Goal: Task Accomplishment & Management: Manage account settings

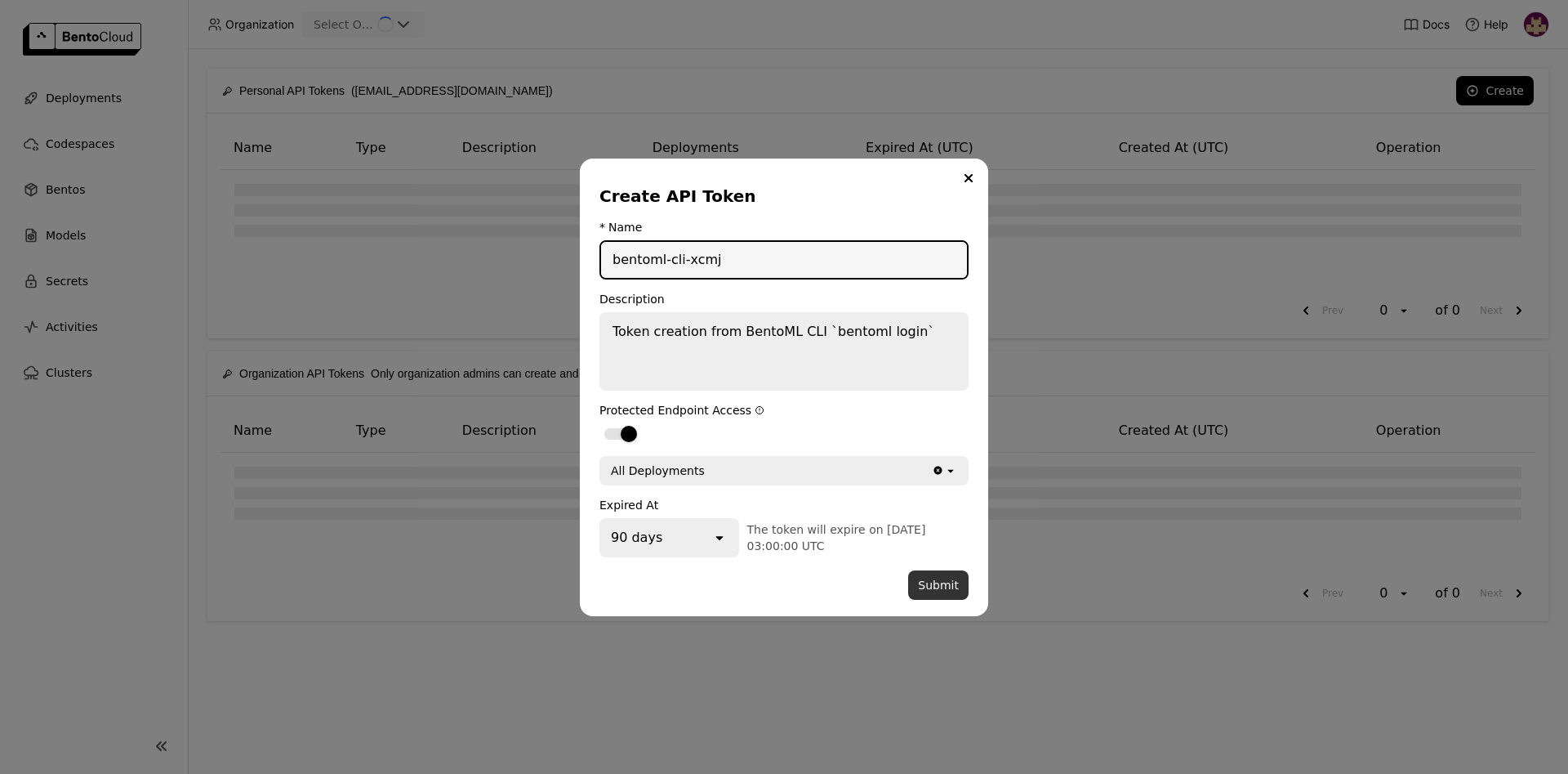
click at [938, 585] on button "Submit" at bounding box center [938, 585] width 61 height 30
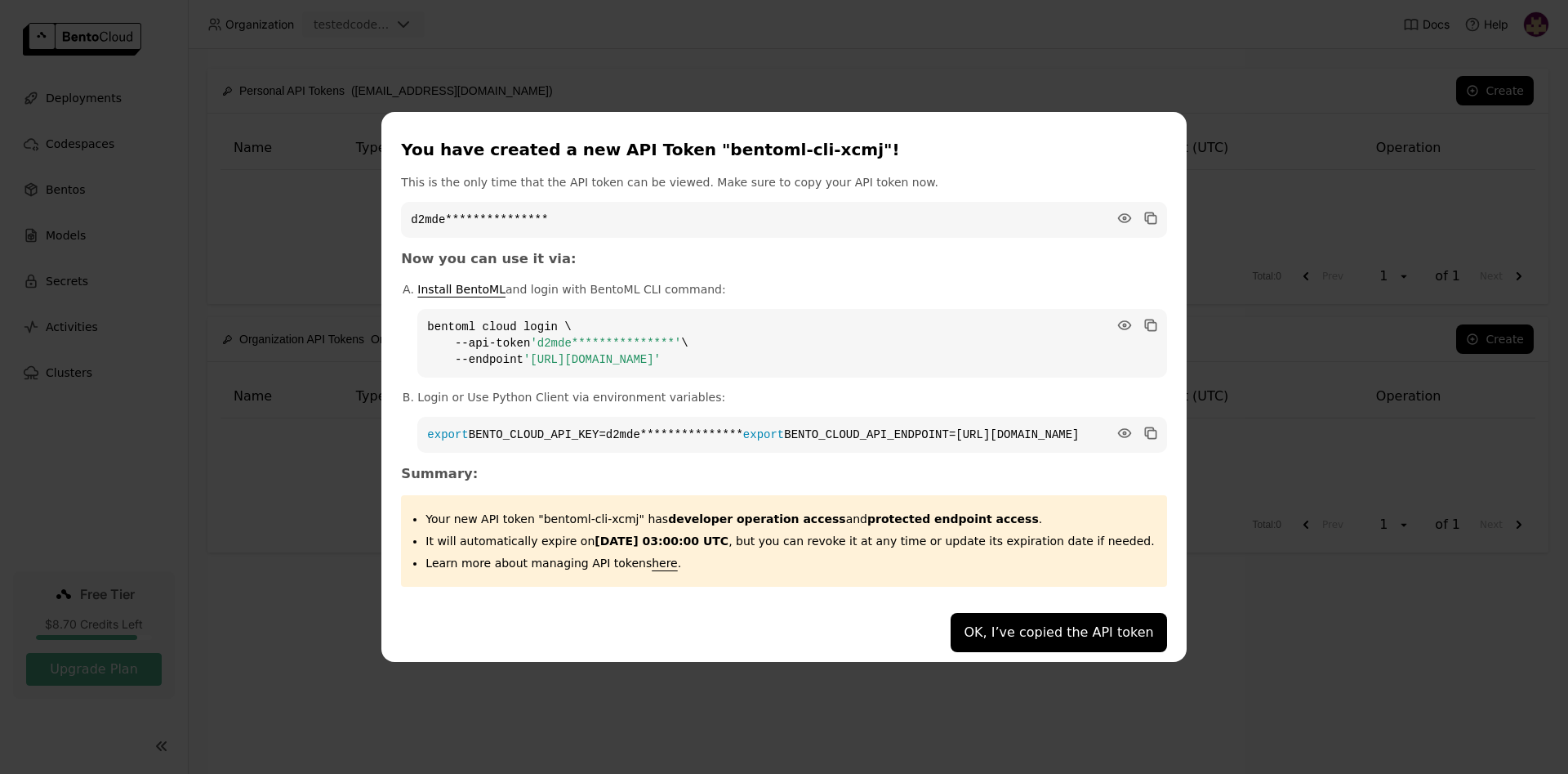
click at [980, 638] on button "OK, I’ve copied the API token" at bounding box center [1058, 632] width 216 height 39
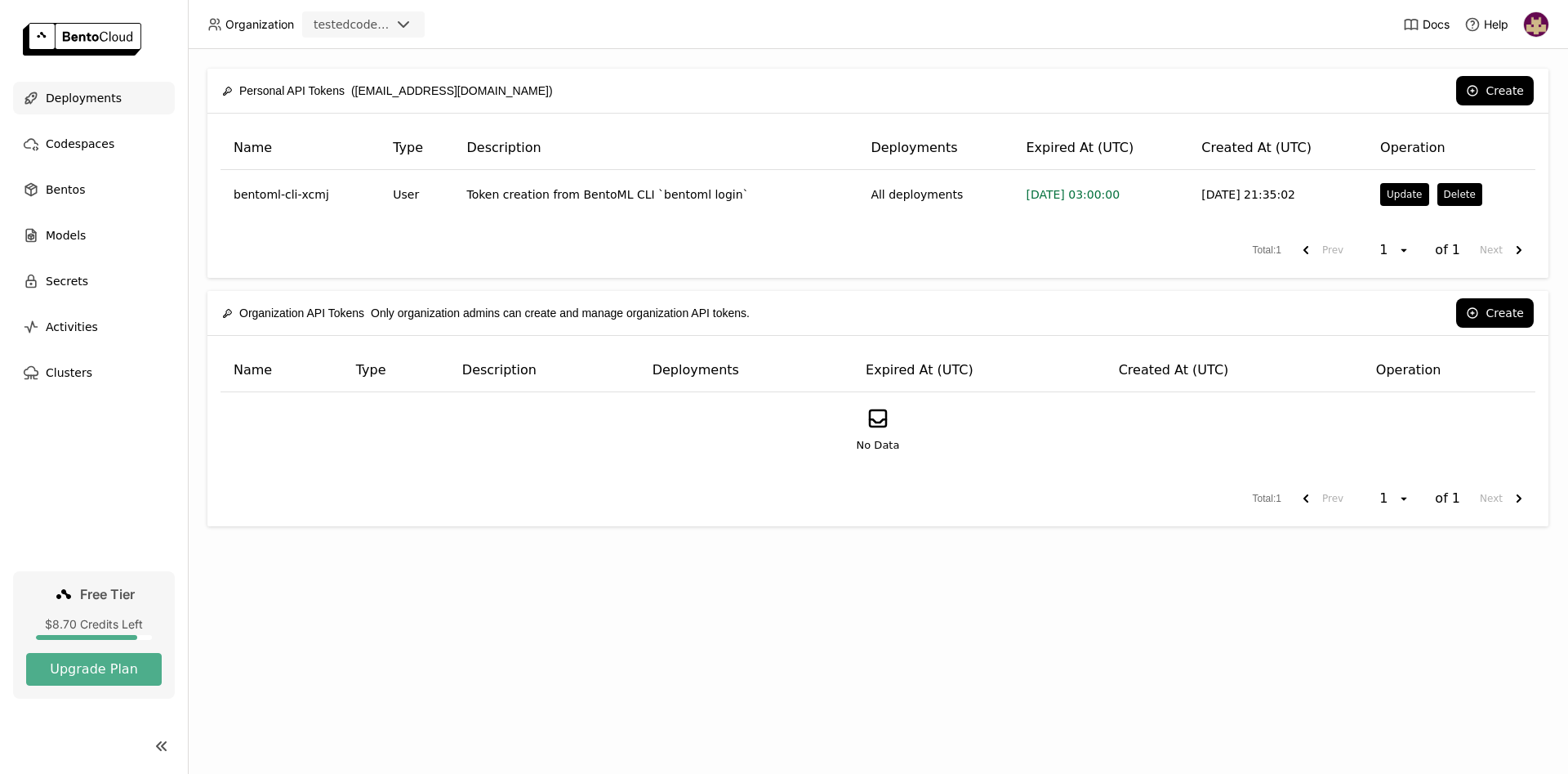
click at [94, 96] on span "Deployments" at bounding box center [83, 98] width 76 height 20
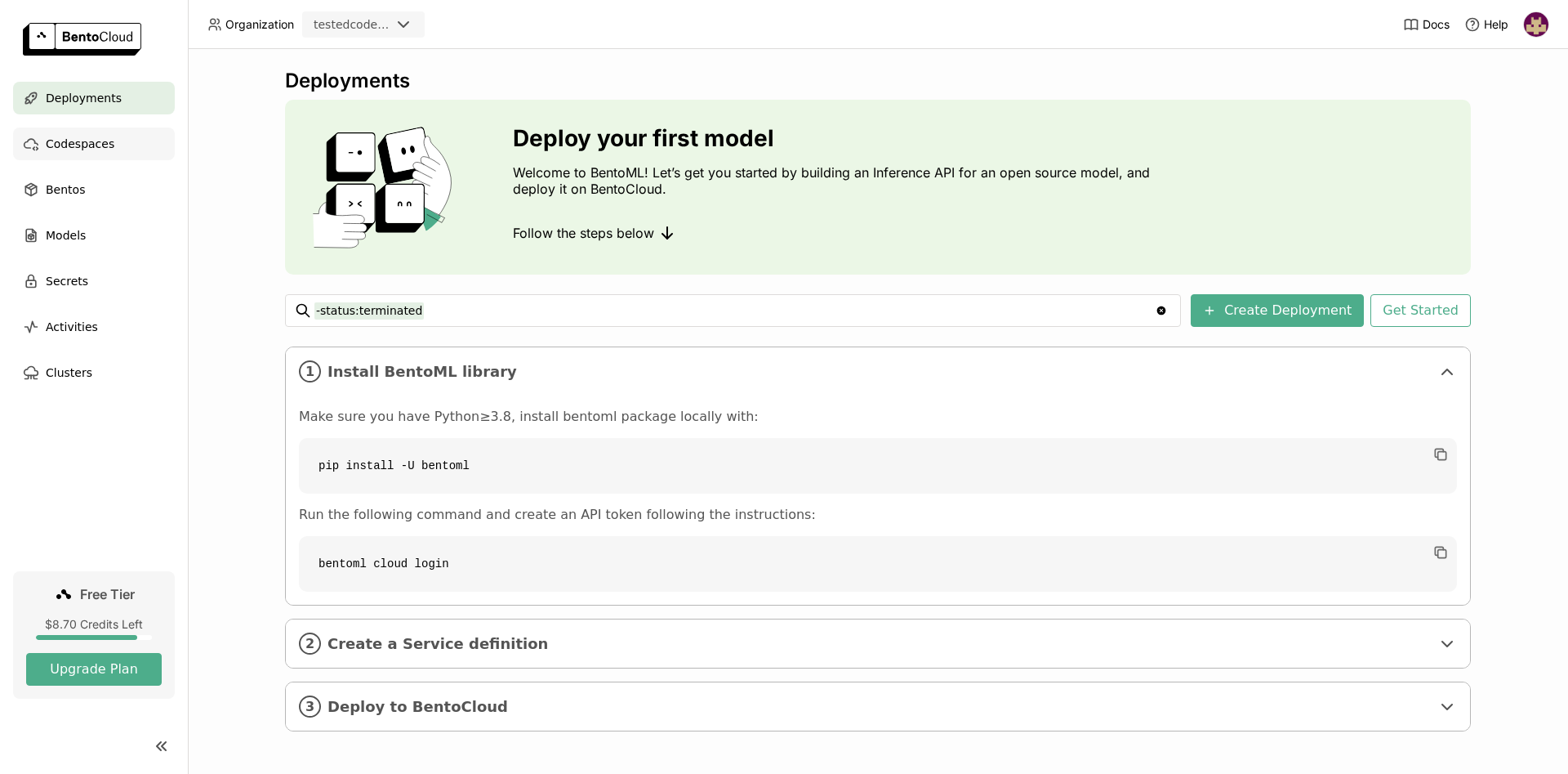
click at [105, 148] on span "Codespaces" at bounding box center [79, 144] width 69 height 20
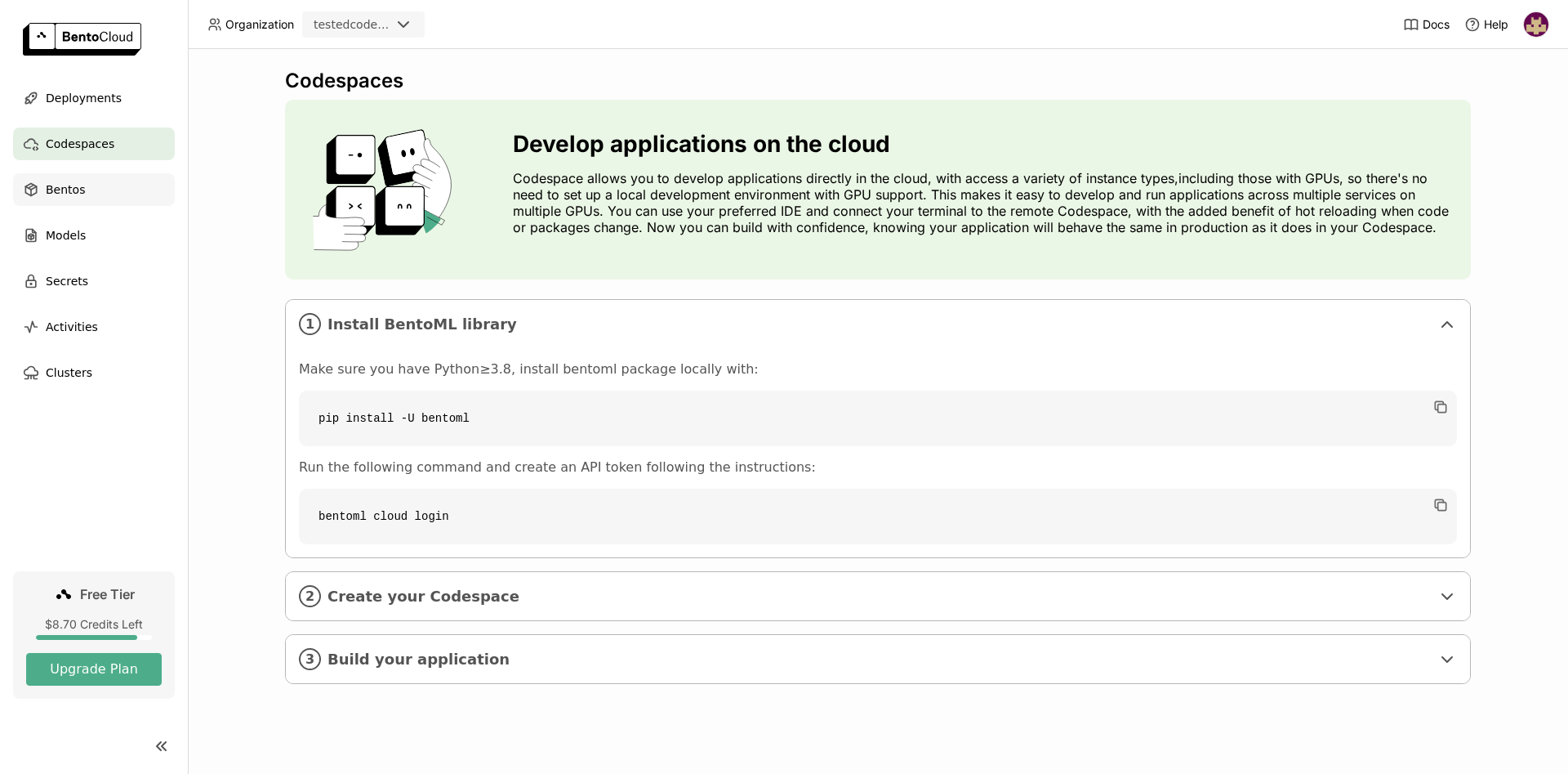
click at [108, 190] on div "Bentos" at bounding box center [93, 189] width 162 height 33
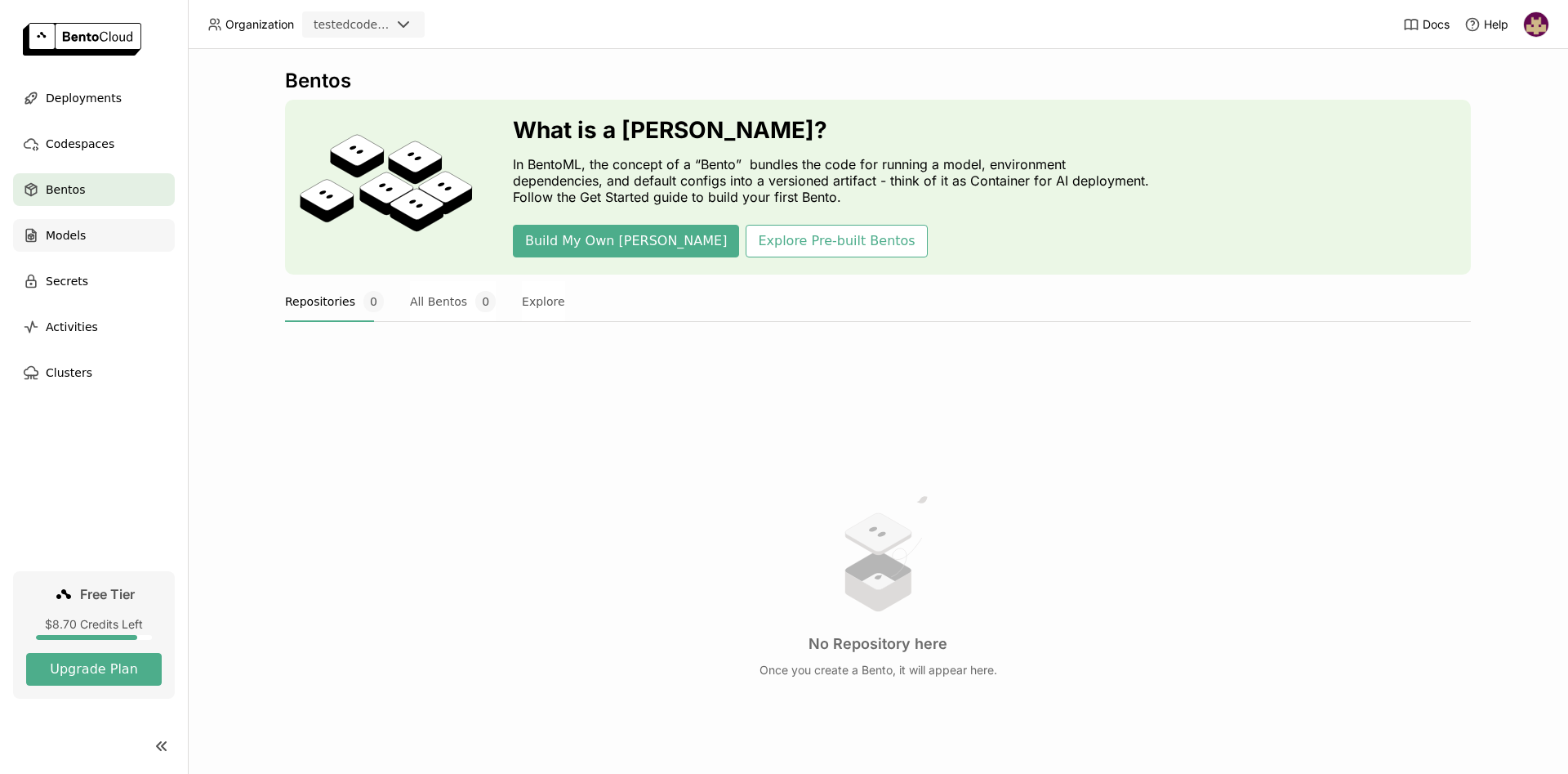
click at [98, 238] on div "Models" at bounding box center [93, 234] width 162 height 33
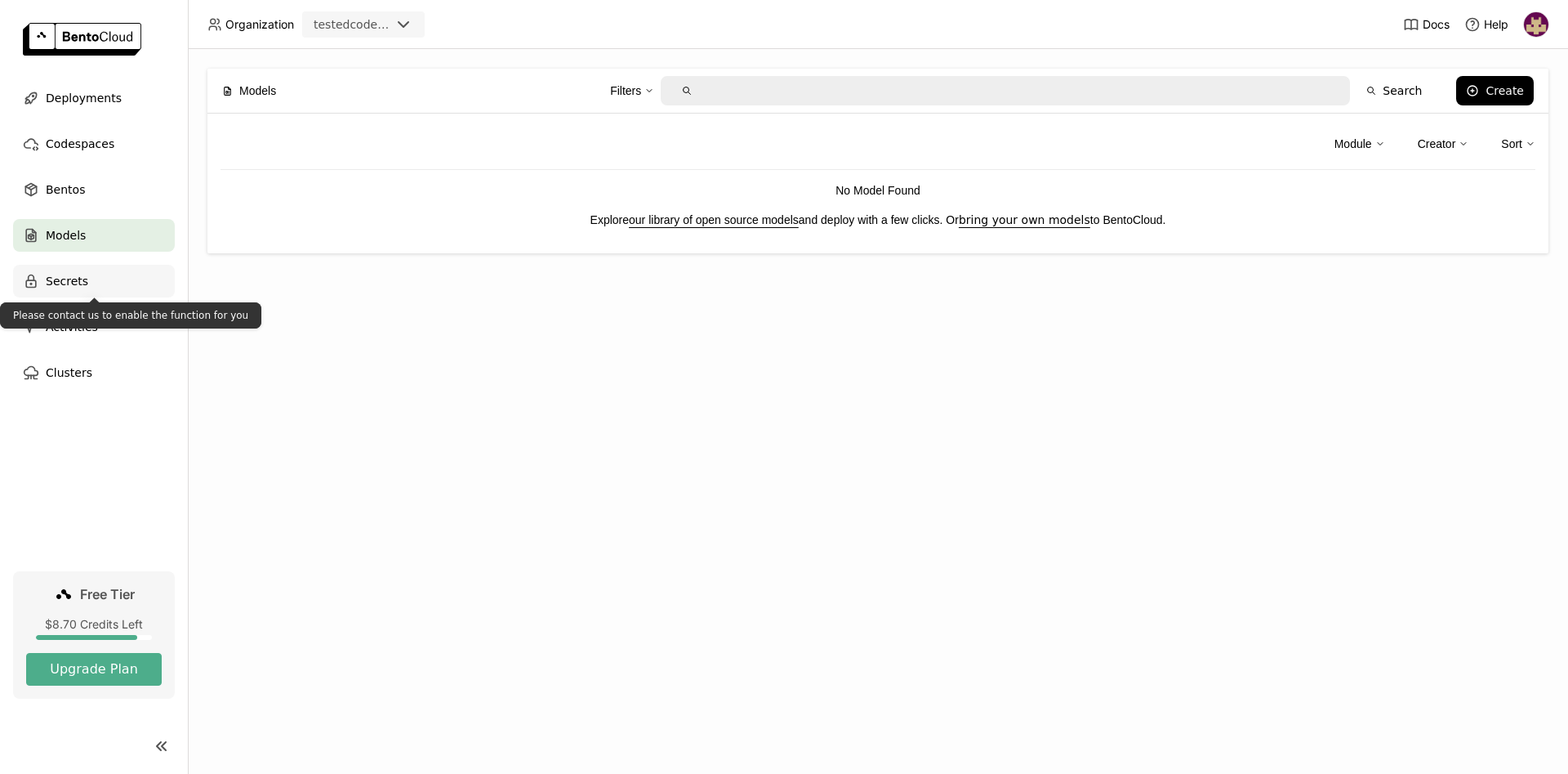
click at [120, 287] on div "Secrets" at bounding box center [93, 280] width 162 height 33
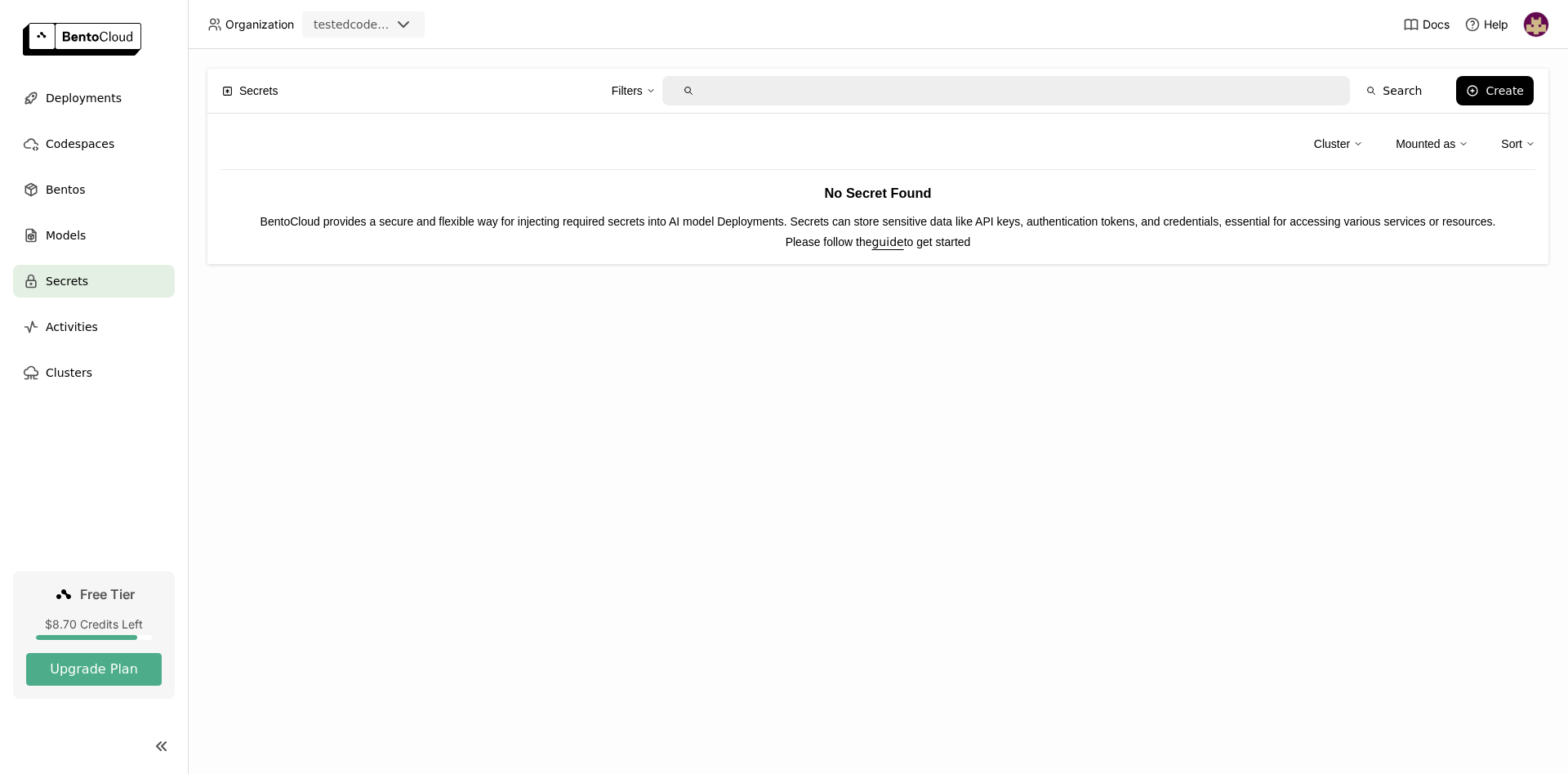
click at [1526, 22] on img at bounding box center [1536, 24] width 25 height 25
click at [1508, 133] on span "Settings" at bounding box center [1506, 131] width 42 height 15
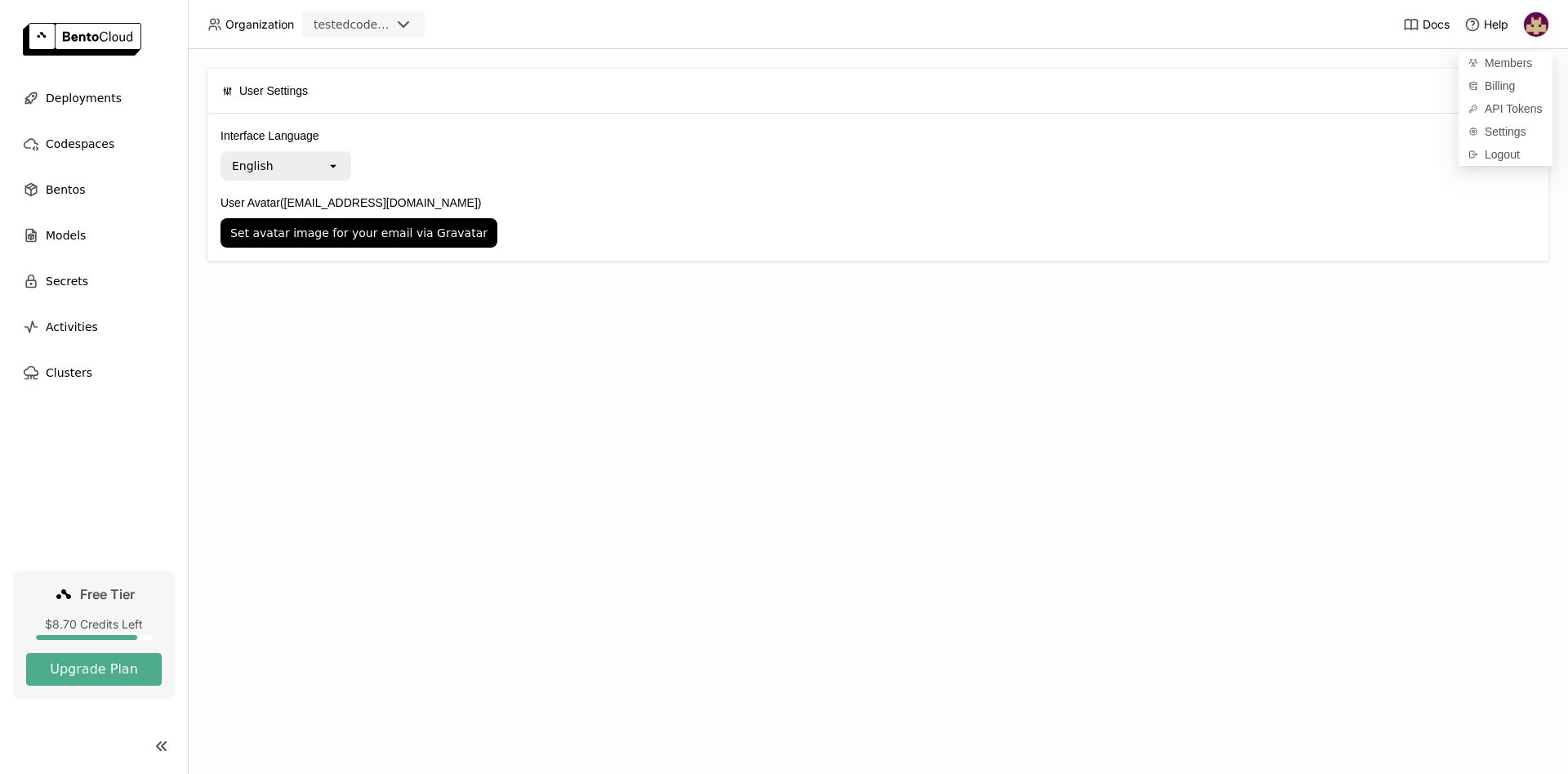
click at [273, 26] on span "Organization" at bounding box center [259, 24] width 69 height 15
click at [366, 30] on div "testedcodeployment" at bounding box center [352, 24] width 77 height 16
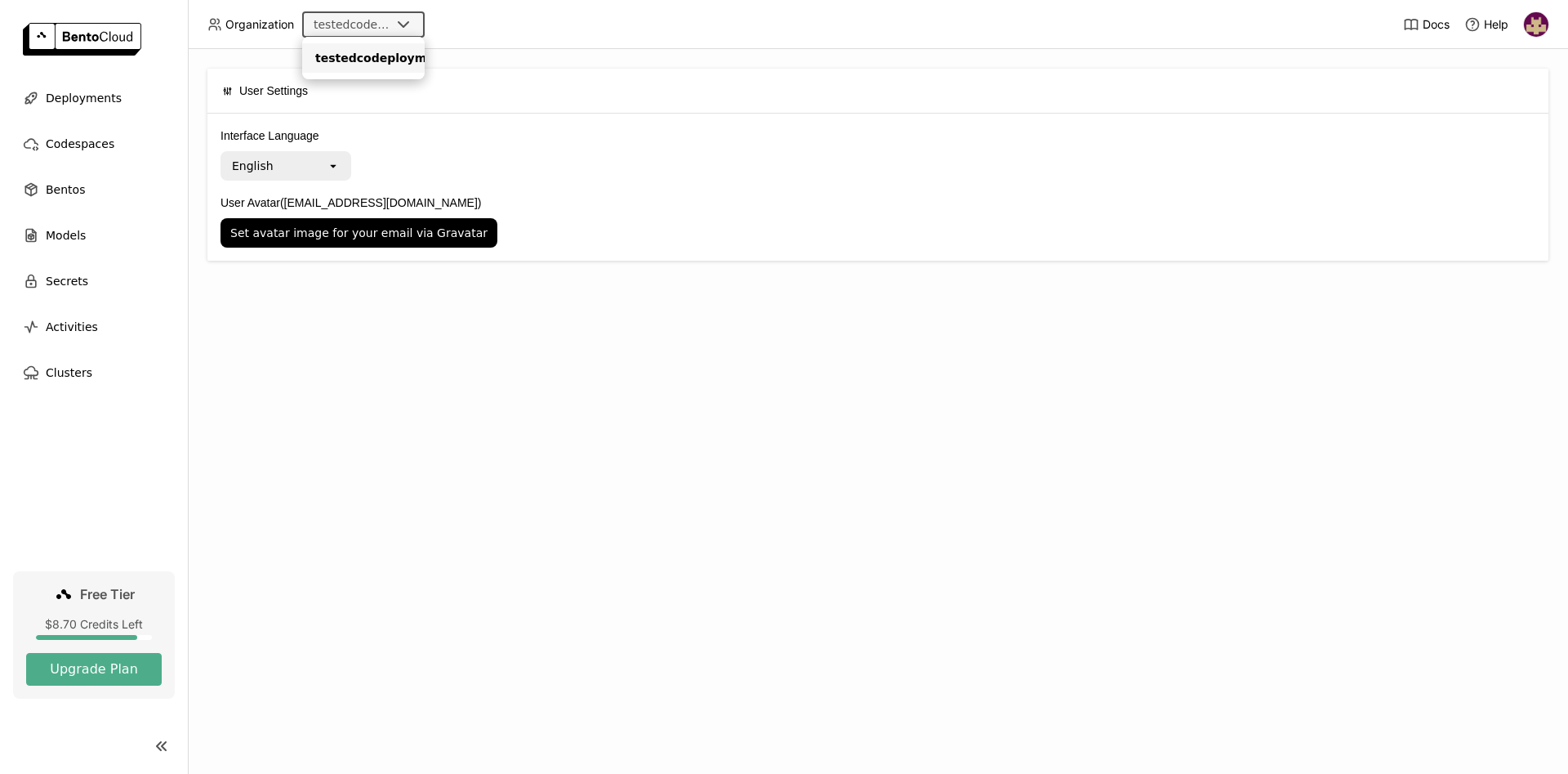
click at [394, 53] on div "testedcodeployment" at bounding box center [363, 58] width 96 height 16
click at [301, 163] on div "English" at bounding box center [274, 166] width 104 height 26
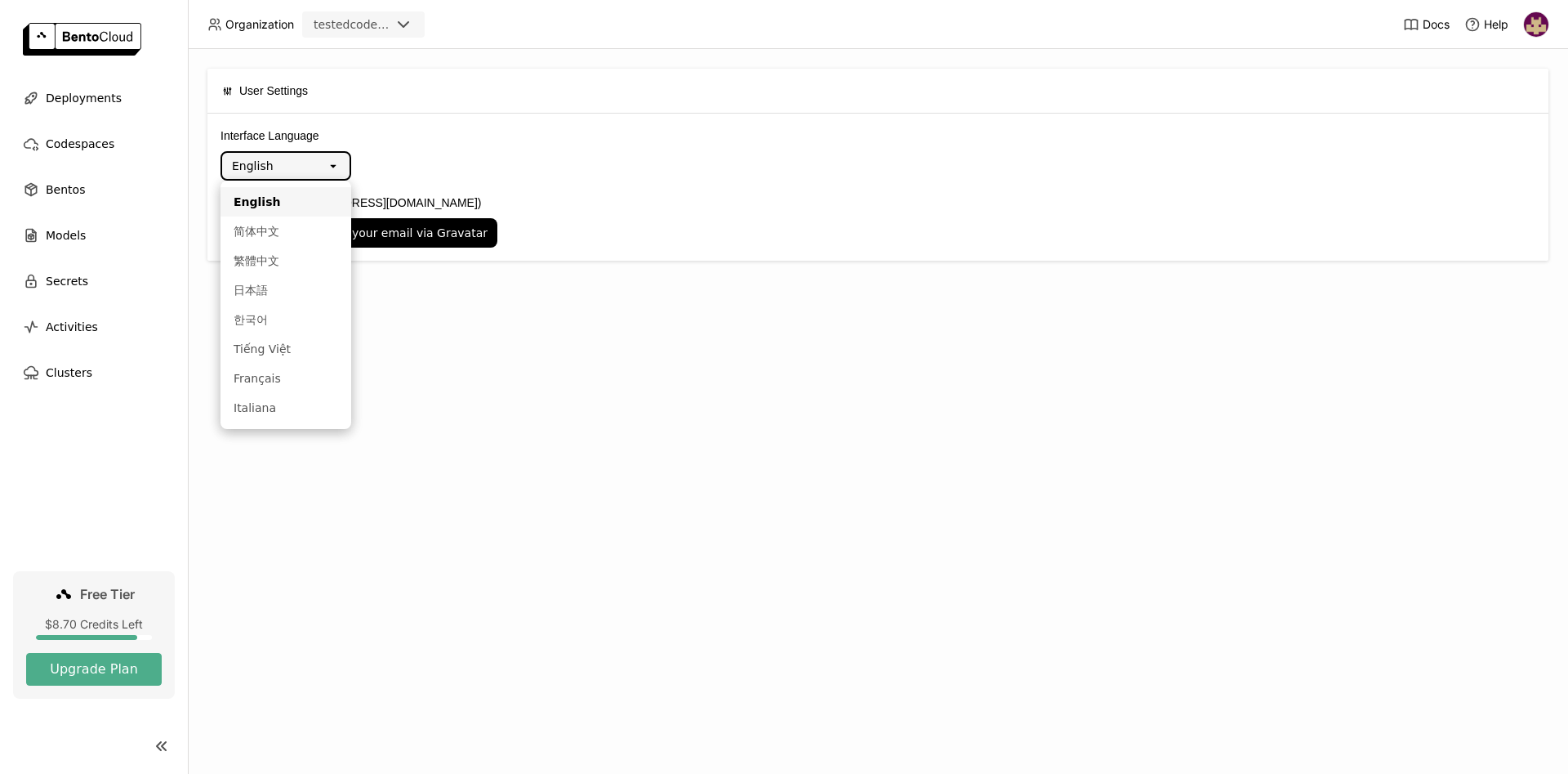
click at [388, 119] on div "Interface Language English open User Avatar (dcodeployment1@gmail.com) Set avat…" at bounding box center [878, 187] width 1341 height 147
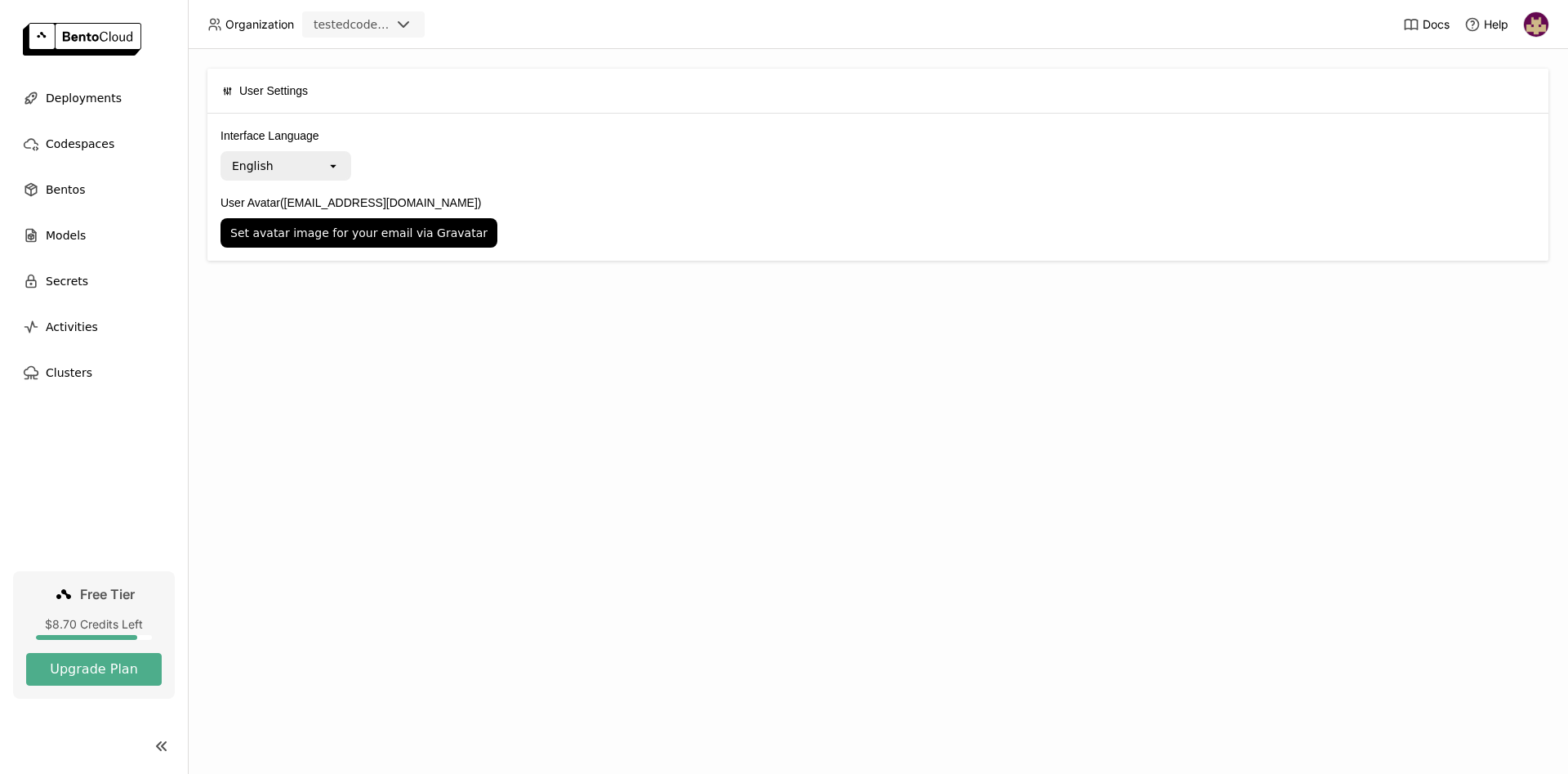
click at [1535, 22] on img at bounding box center [1536, 24] width 25 height 25
click at [1531, 106] on span "API Tokens" at bounding box center [1514, 108] width 58 height 15
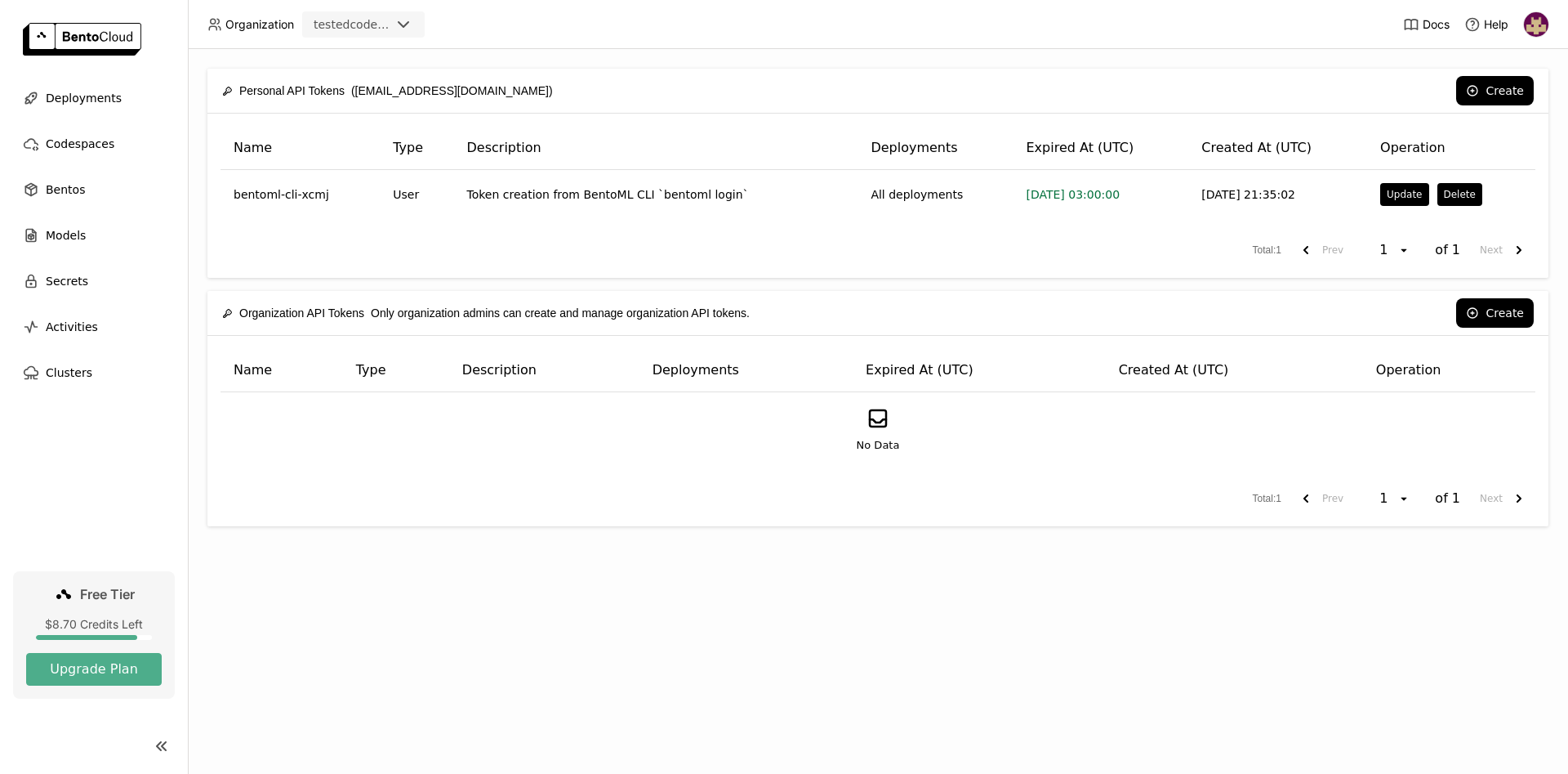
click at [1108, 268] on div "Name Type Description Deployments Expired At (UTC) Created At (UTC) Operation b…" at bounding box center [878, 195] width 1341 height 164
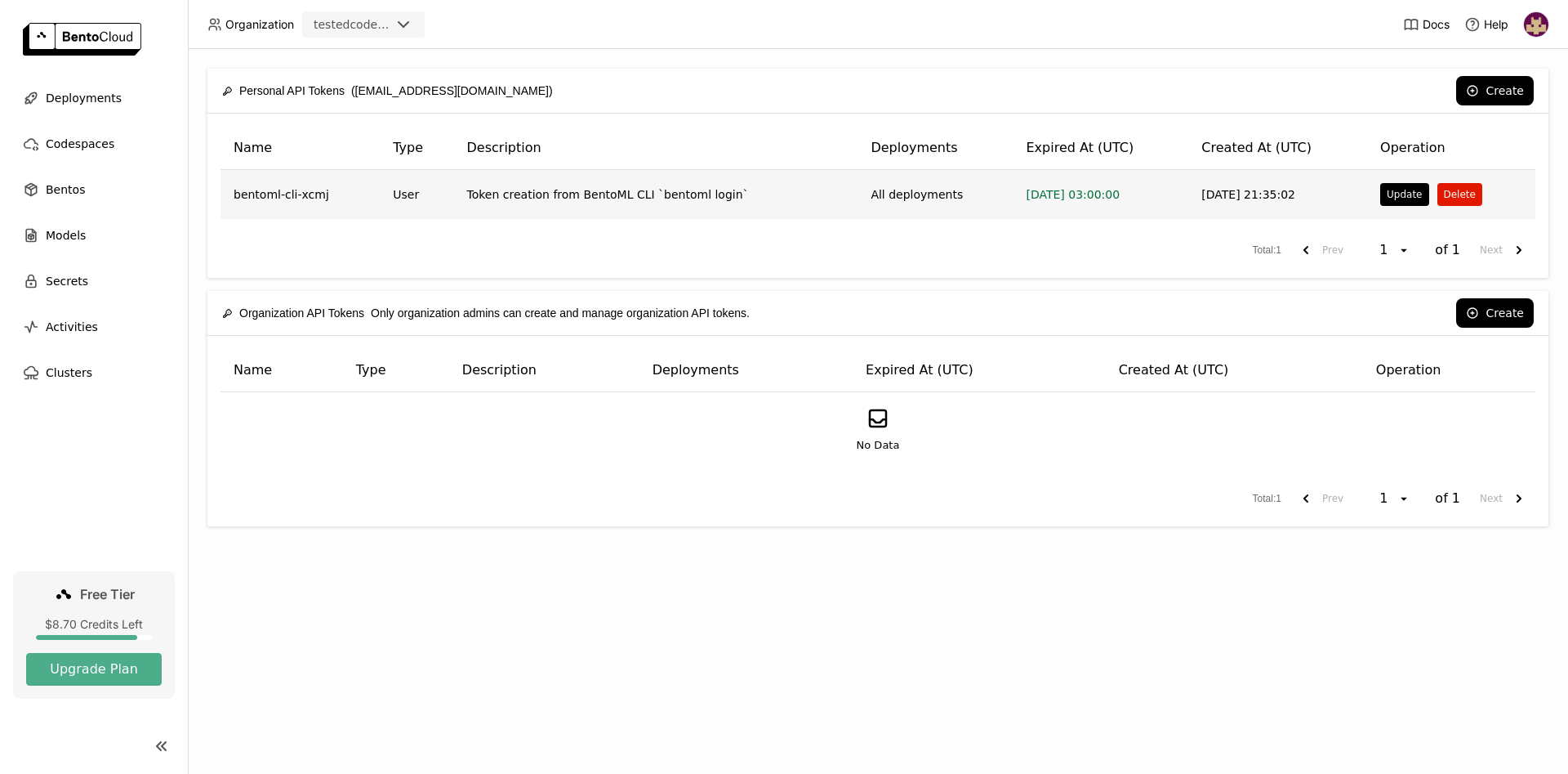
click at [1450, 192] on button "Delete" at bounding box center [1460, 194] width 45 height 23
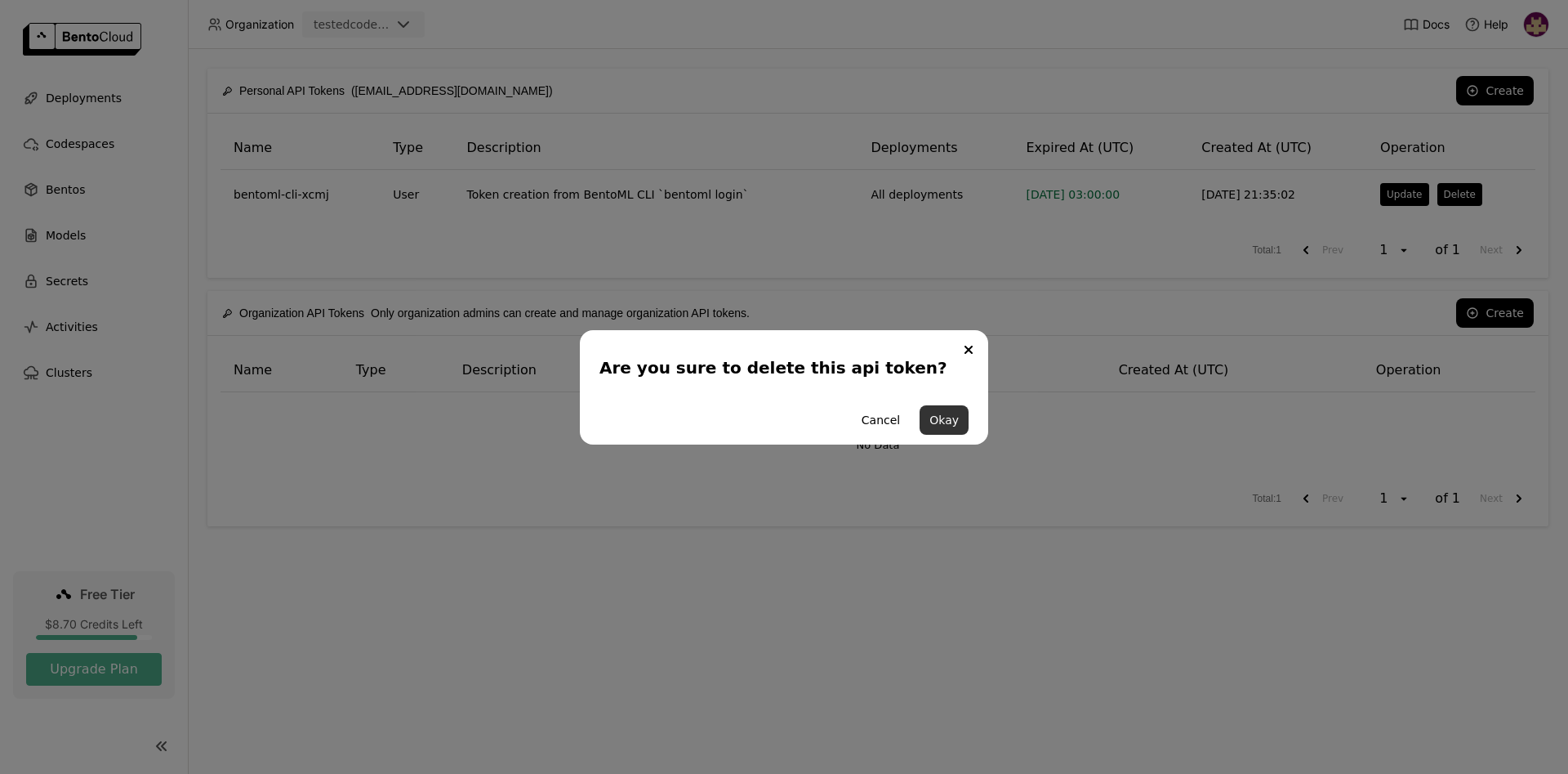
click at [936, 420] on button "Okay" at bounding box center [944, 420] width 49 height 30
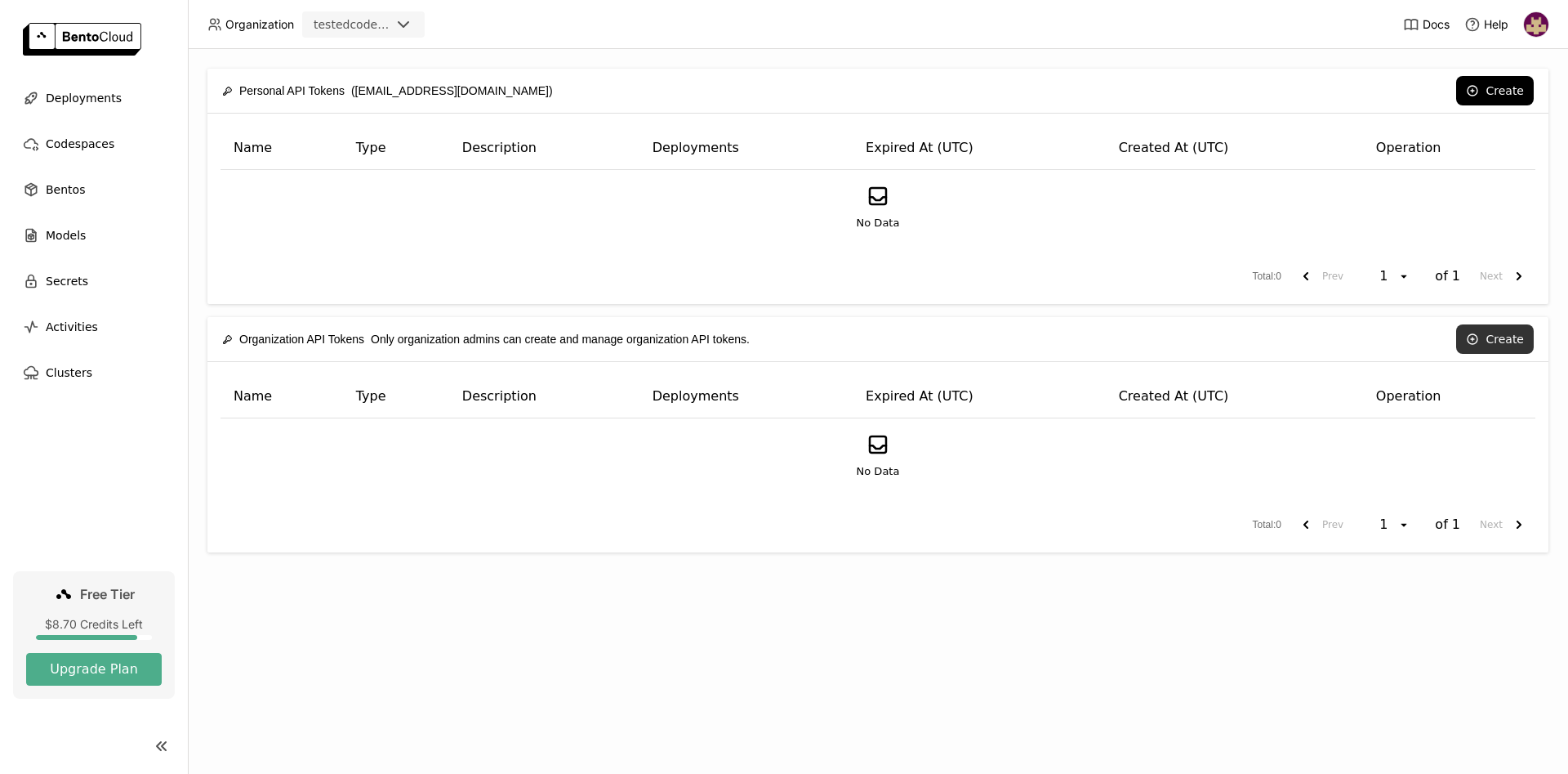
click at [1477, 337] on icon at bounding box center [1473, 339] width 13 height 13
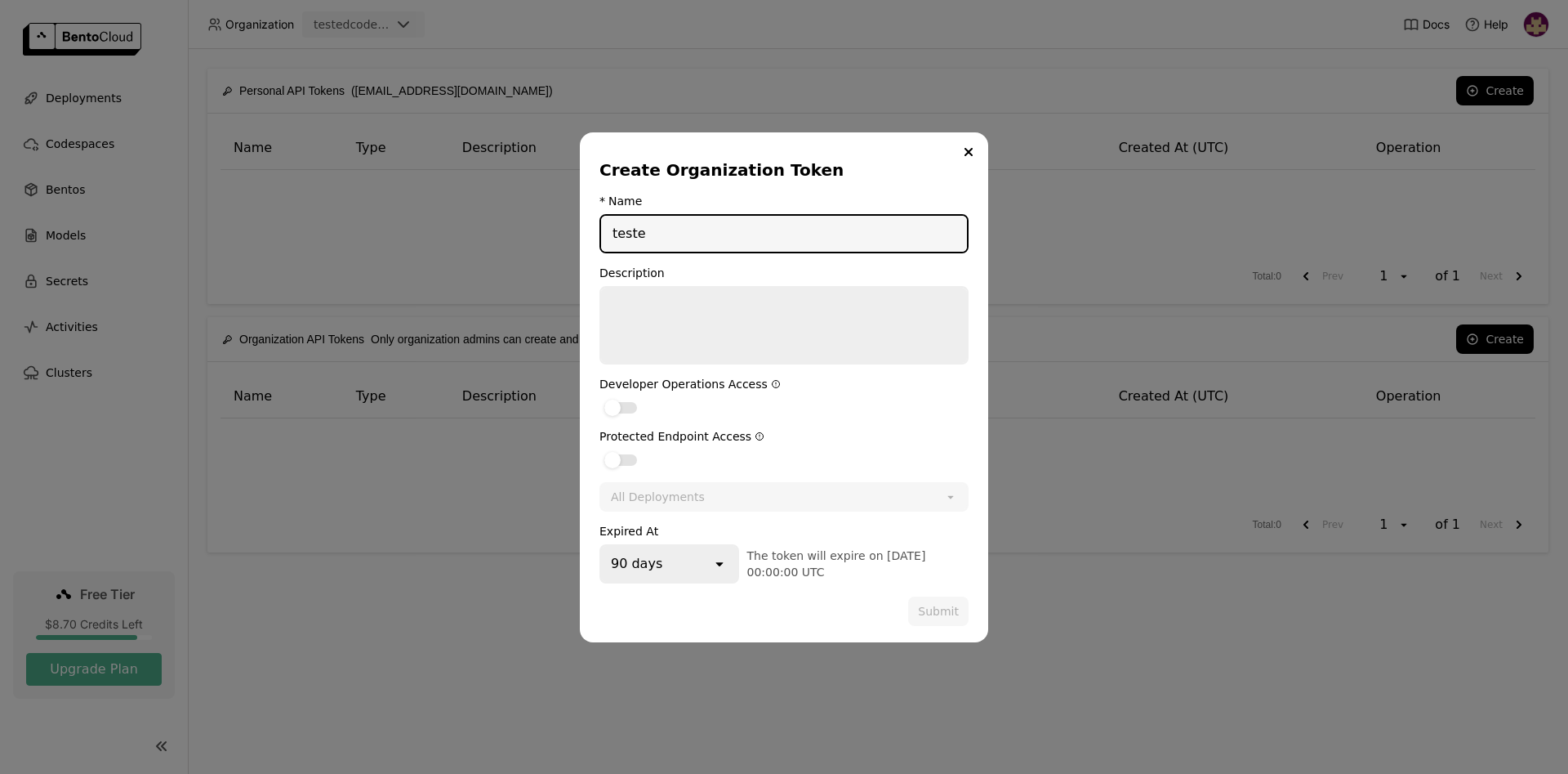
type input "teste"
click at [752, 327] on textarea "dialog" at bounding box center [784, 325] width 366 height 76
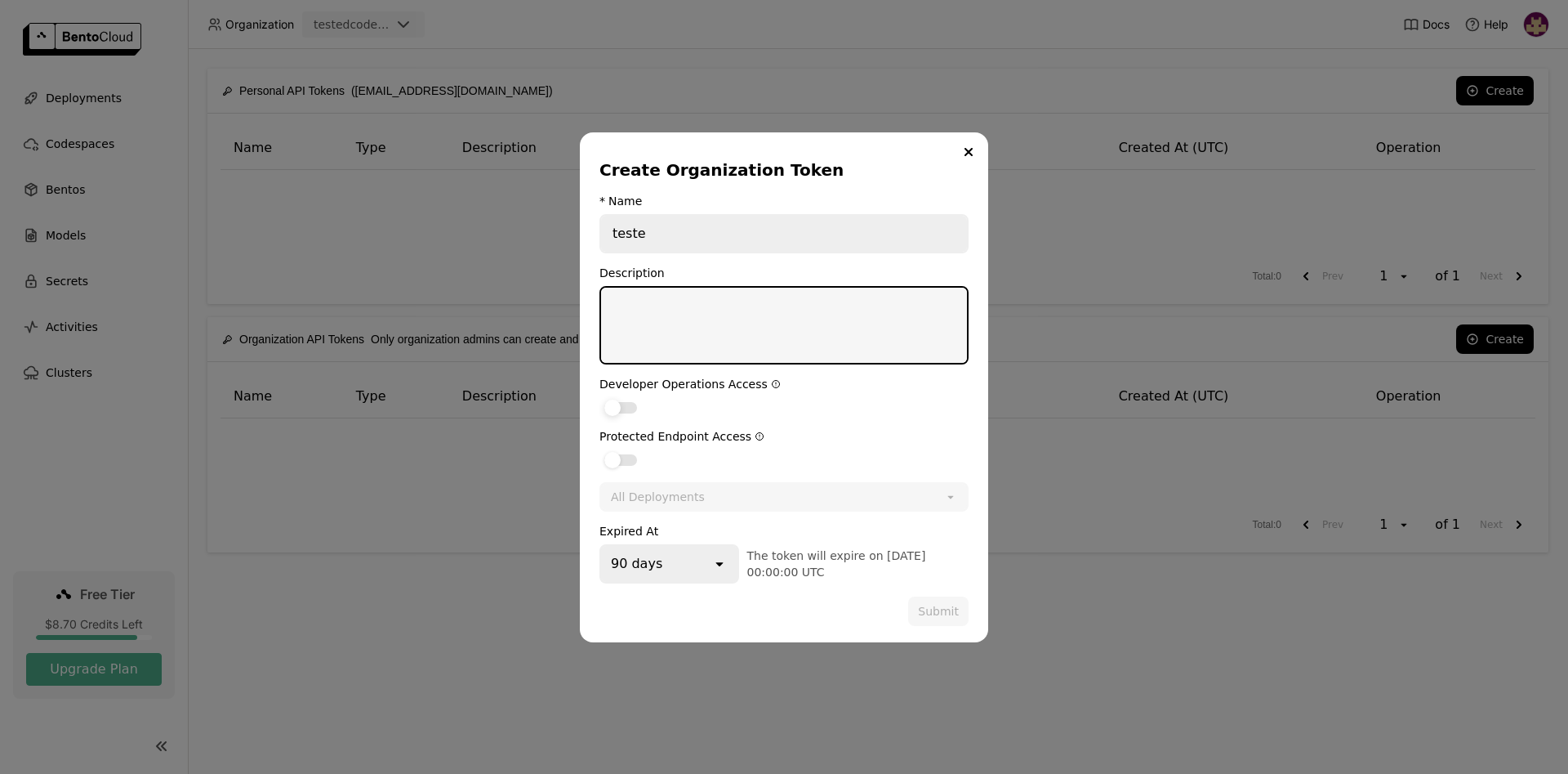
click at [614, 410] on div "dialog" at bounding box center [612, 407] width 16 height 16
click at [599, 397] on input "dialog" at bounding box center [599, 397] width 0 height 0
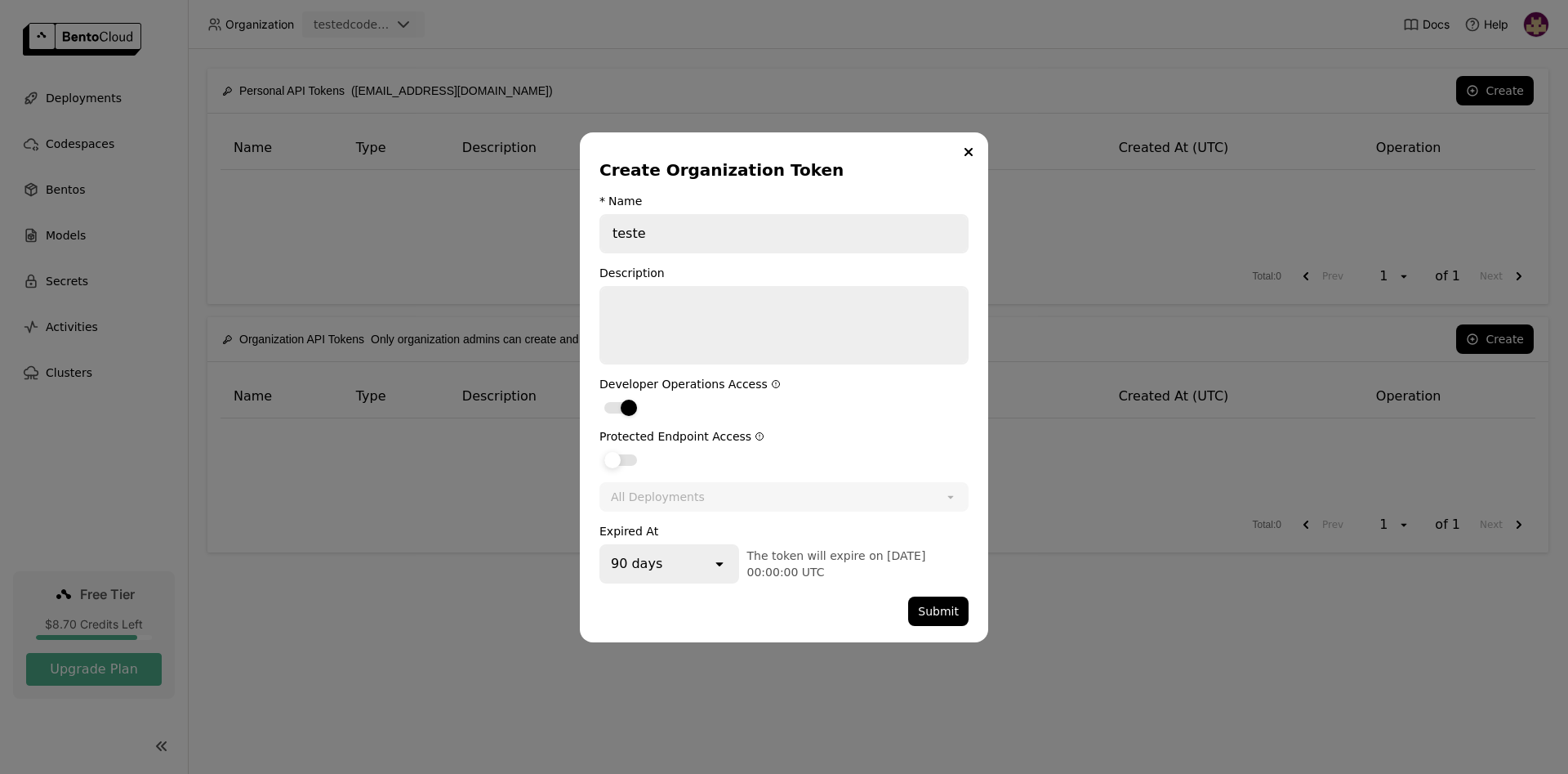
click at [608, 460] on div "dialog" at bounding box center [612, 460] width 16 height 16
click at [599, 449] on input "dialog" at bounding box center [599, 449] width 0 height 0
click at [946, 613] on button "Submit" at bounding box center [938, 611] width 61 height 30
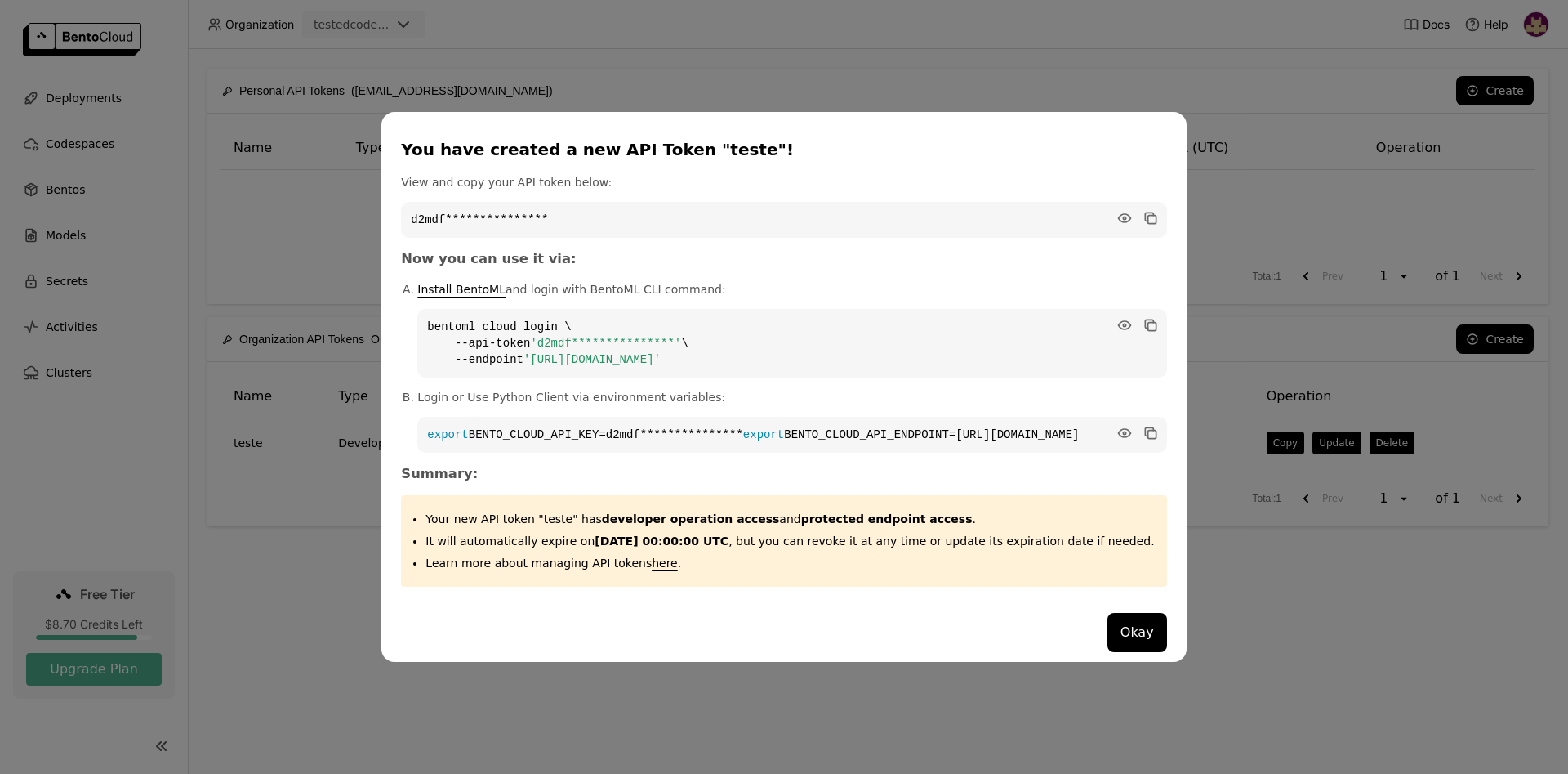
click at [1108, 638] on button "Okay" at bounding box center [1138, 632] width 60 height 39
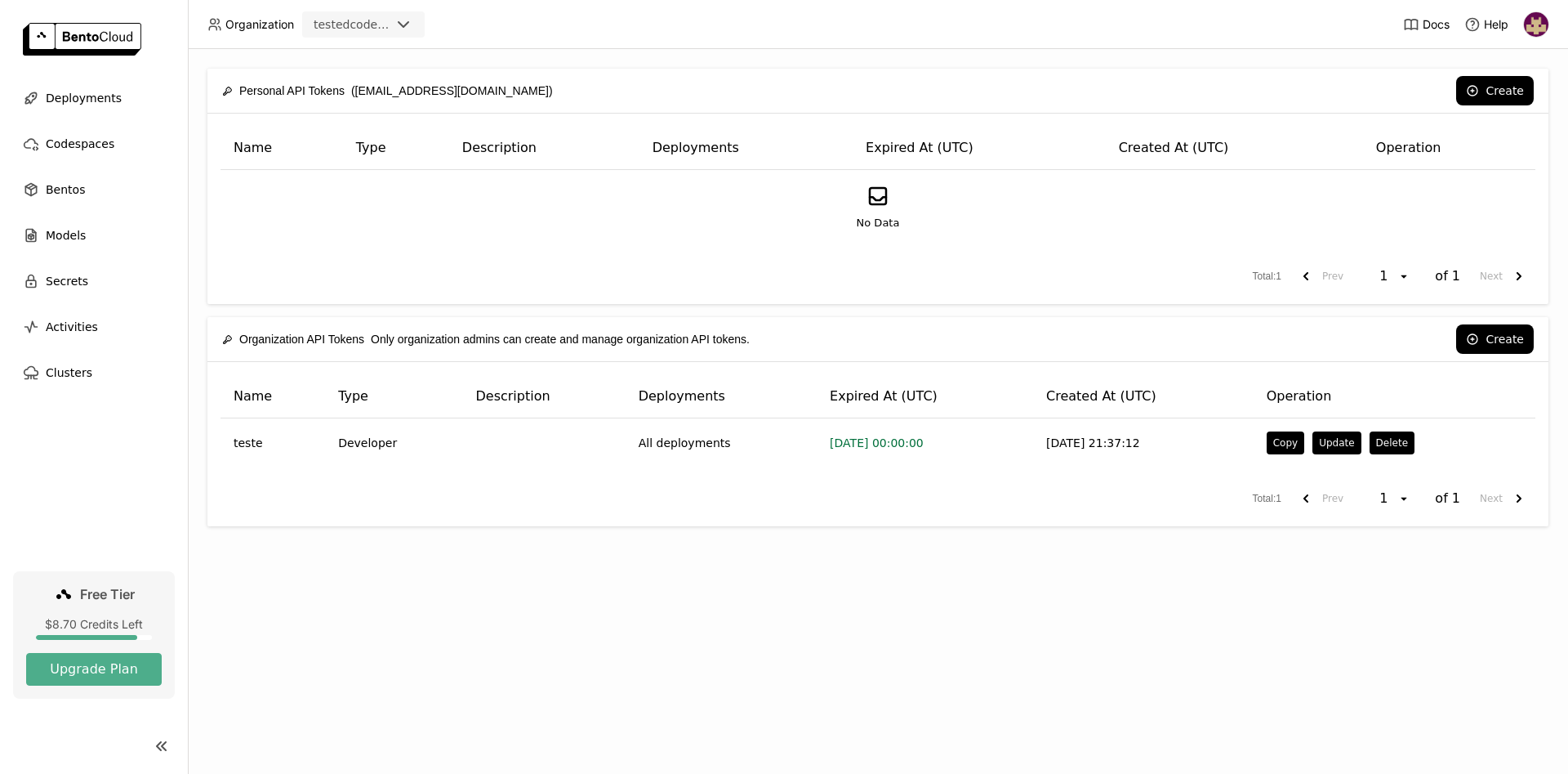
drag, startPoint x: 865, startPoint y: 647, endPoint x: 969, endPoint y: 714, distance: 123.7
click at [870, 652] on div "Personal API Tokens (dcodeployment1@gmail.com) Create Name Type Description Dep…" at bounding box center [877, 410] width 1380 height 724
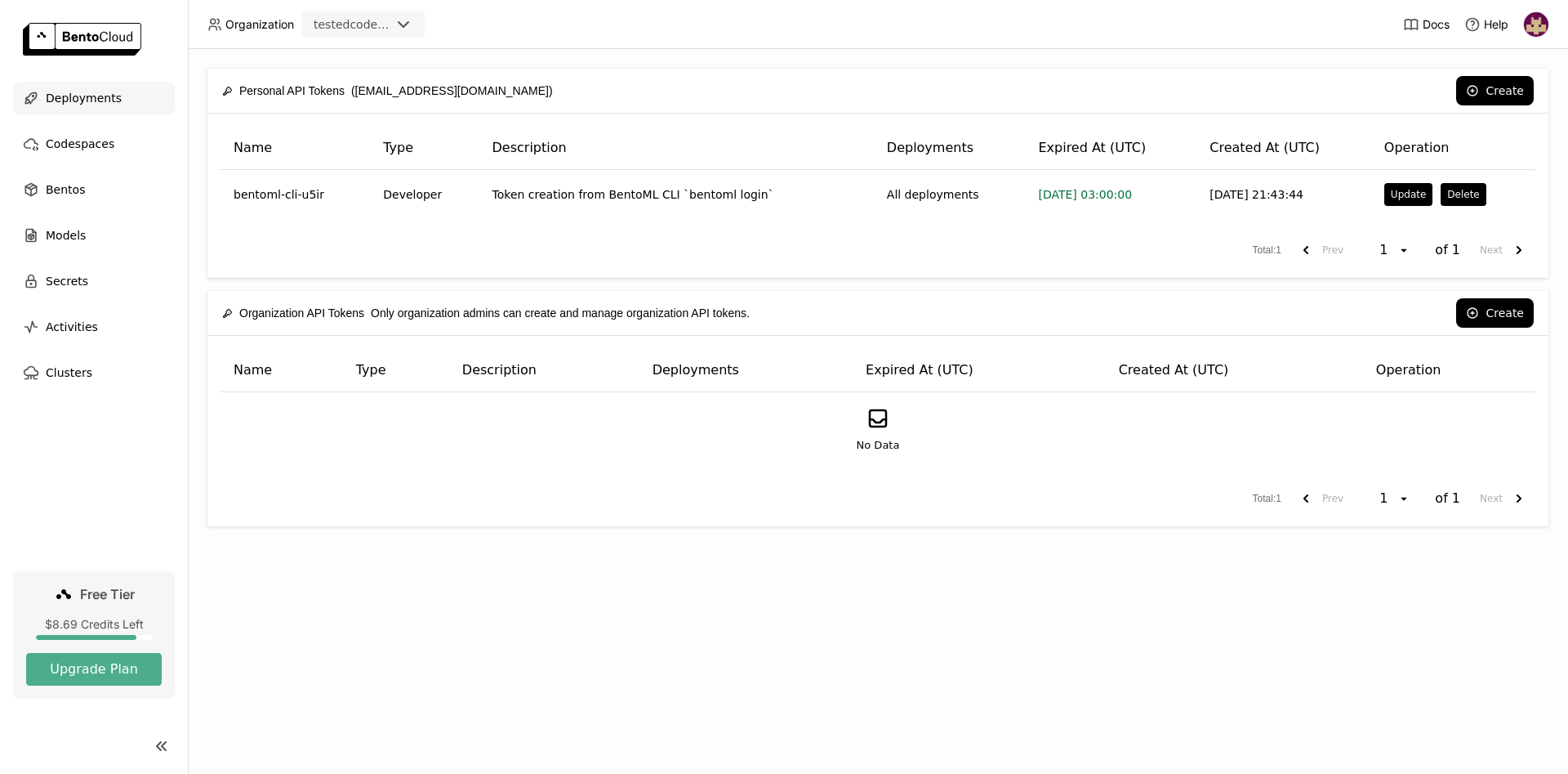
click at [98, 87] on div "Deployments" at bounding box center [93, 97] width 162 height 33
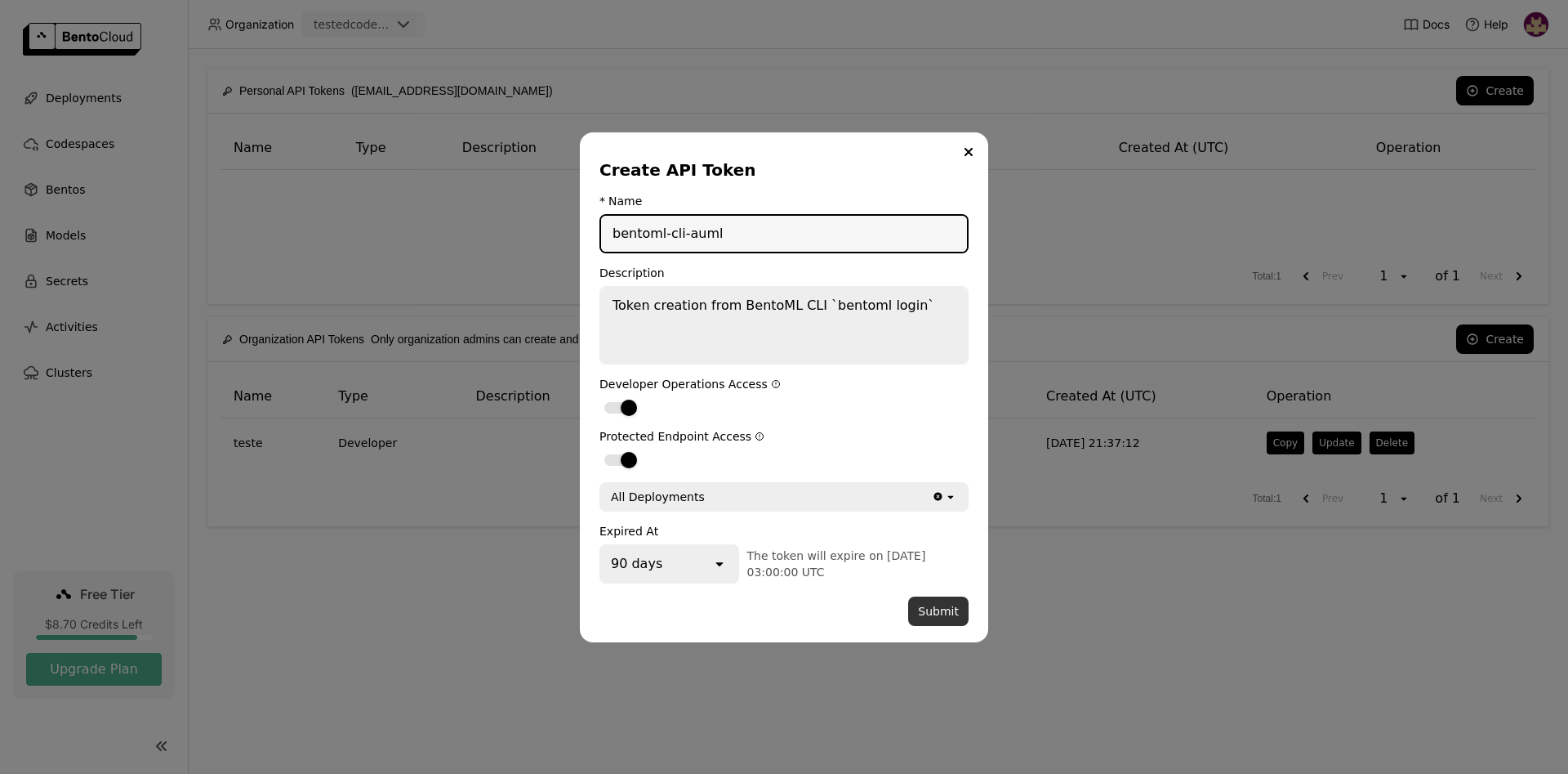
click at [943, 614] on button "Submit" at bounding box center [938, 611] width 61 height 30
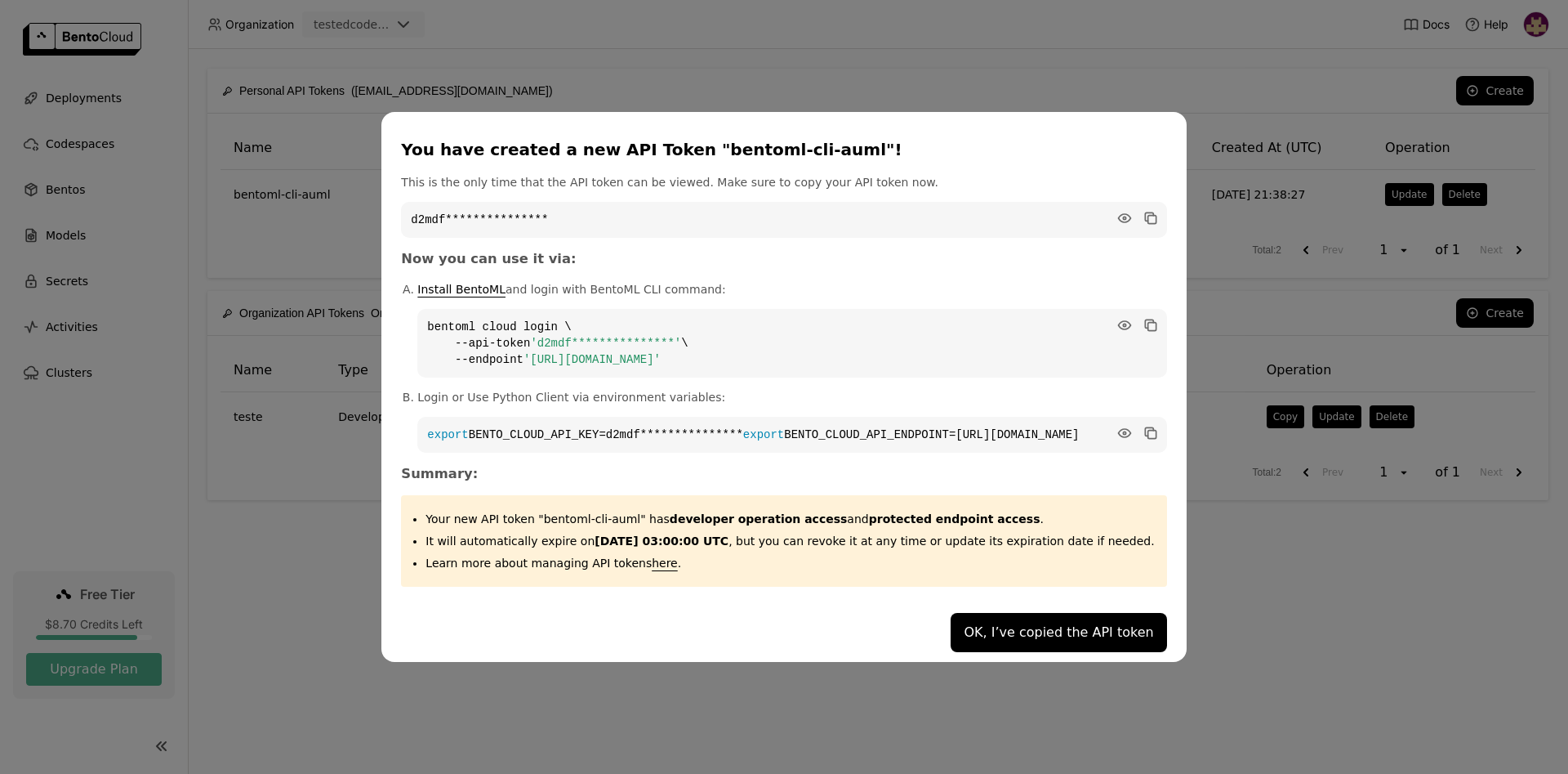
drag, startPoint x: 833, startPoint y: 349, endPoint x: 461, endPoint y: 319, distance: 373.2
click at [461, 319] on code "**********" at bounding box center [792, 343] width 749 height 69
copy code "**********"
click at [753, 281] on p "Install BentoML and login with BentoML CLI command:" at bounding box center [792, 289] width 749 height 16
click at [988, 636] on button "OK, I’ve copied the API token" at bounding box center [1058, 632] width 216 height 39
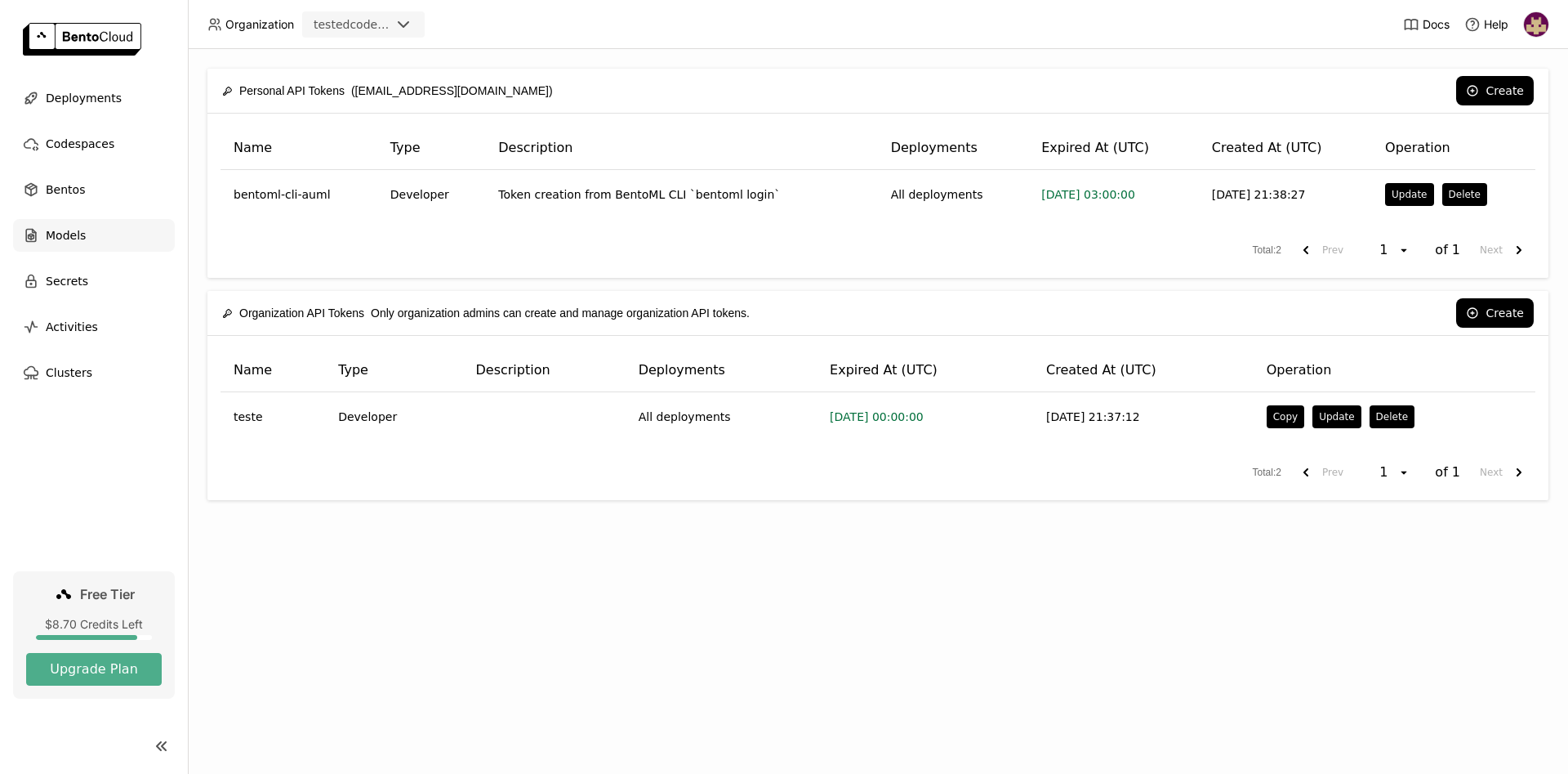
click at [80, 233] on span "Models" at bounding box center [66, 235] width 40 height 20
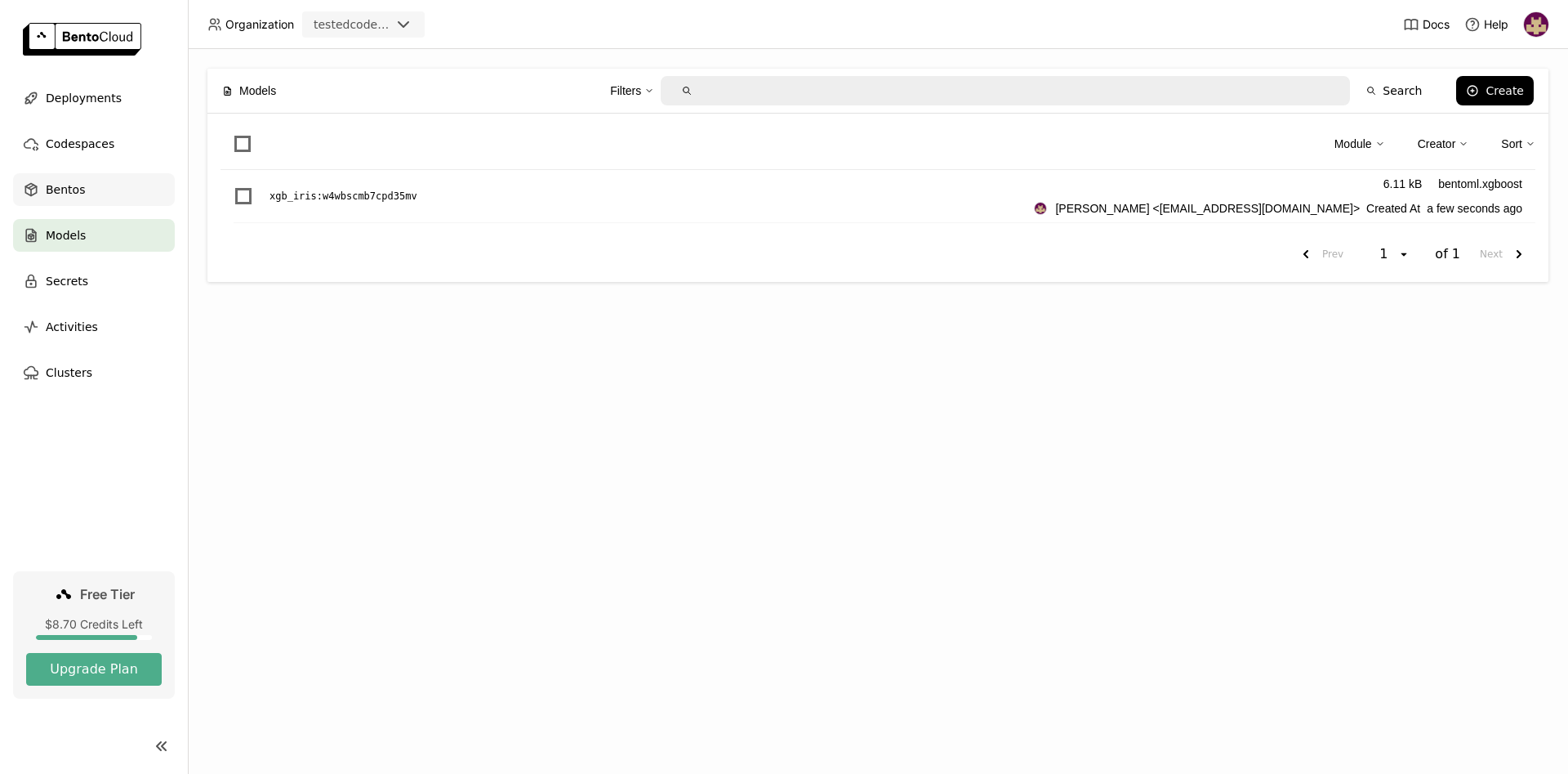
click at [78, 186] on span "Bentos" at bounding box center [65, 190] width 39 height 20
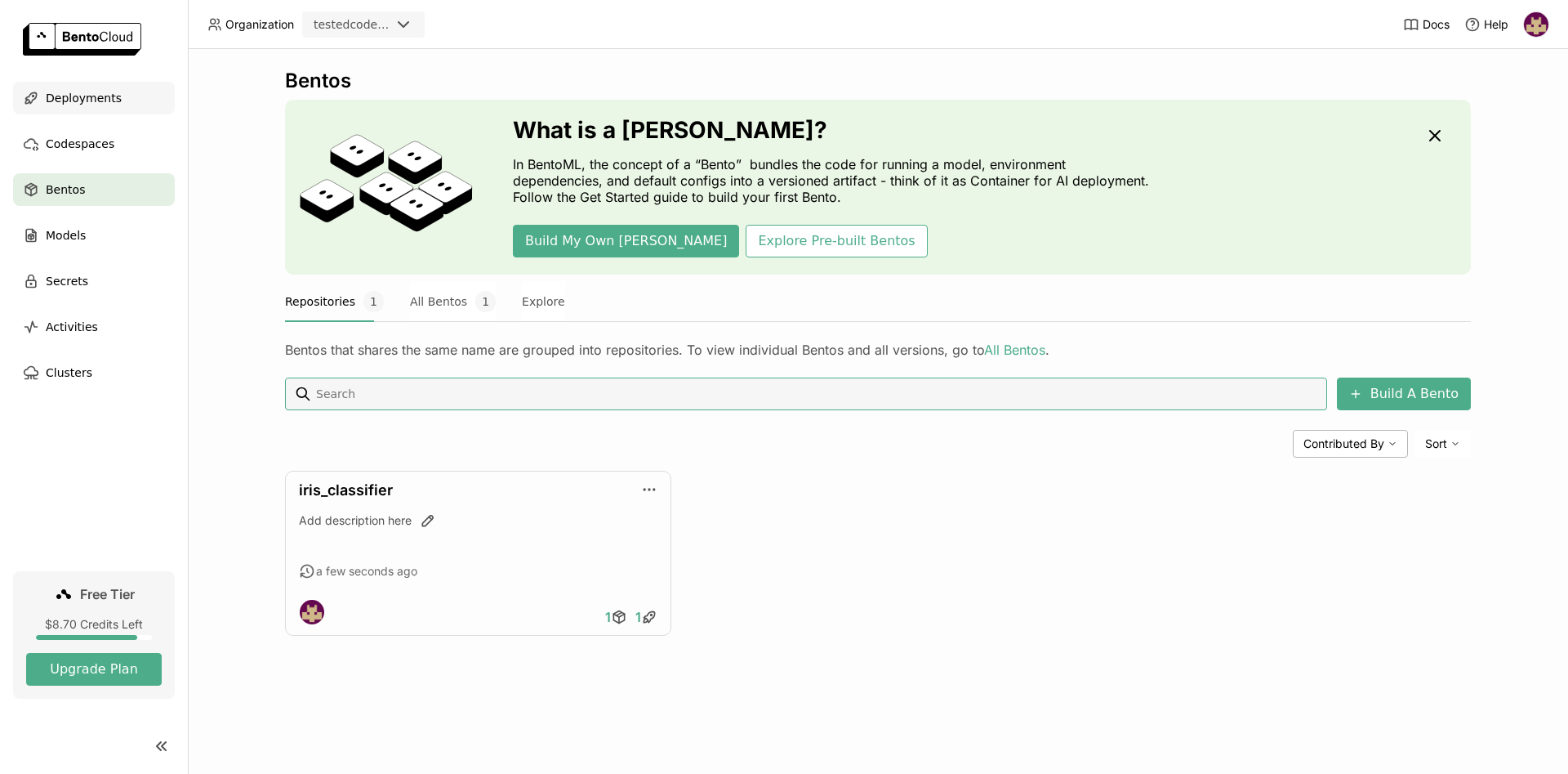
click at [91, 102] on span "Deployments" at bounding box center [83, 98] width 76 height 20
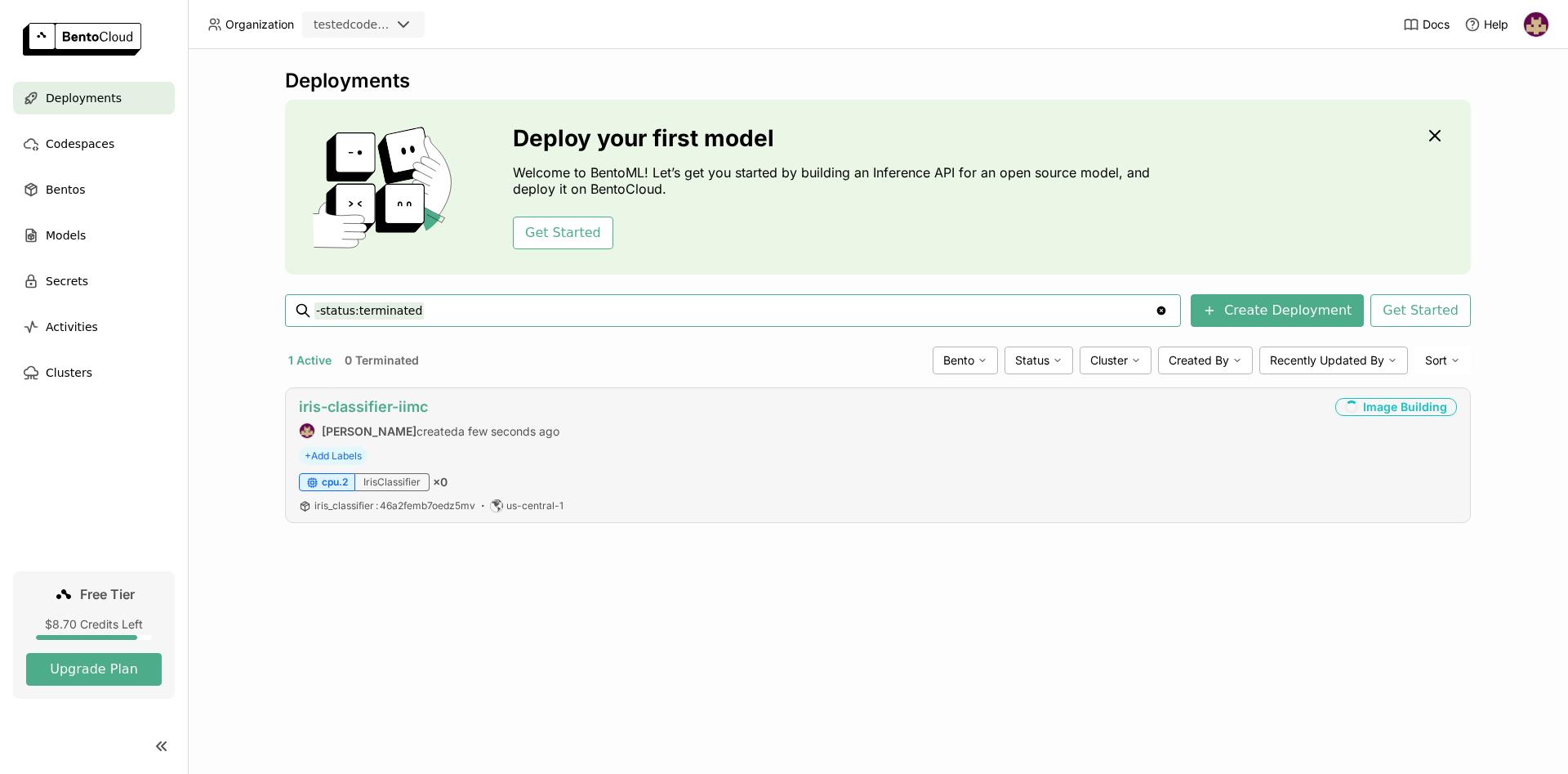
click at [371, 410] on link "iris-classifier-iimc" at bounding box center [364, 405] width 129 height 17
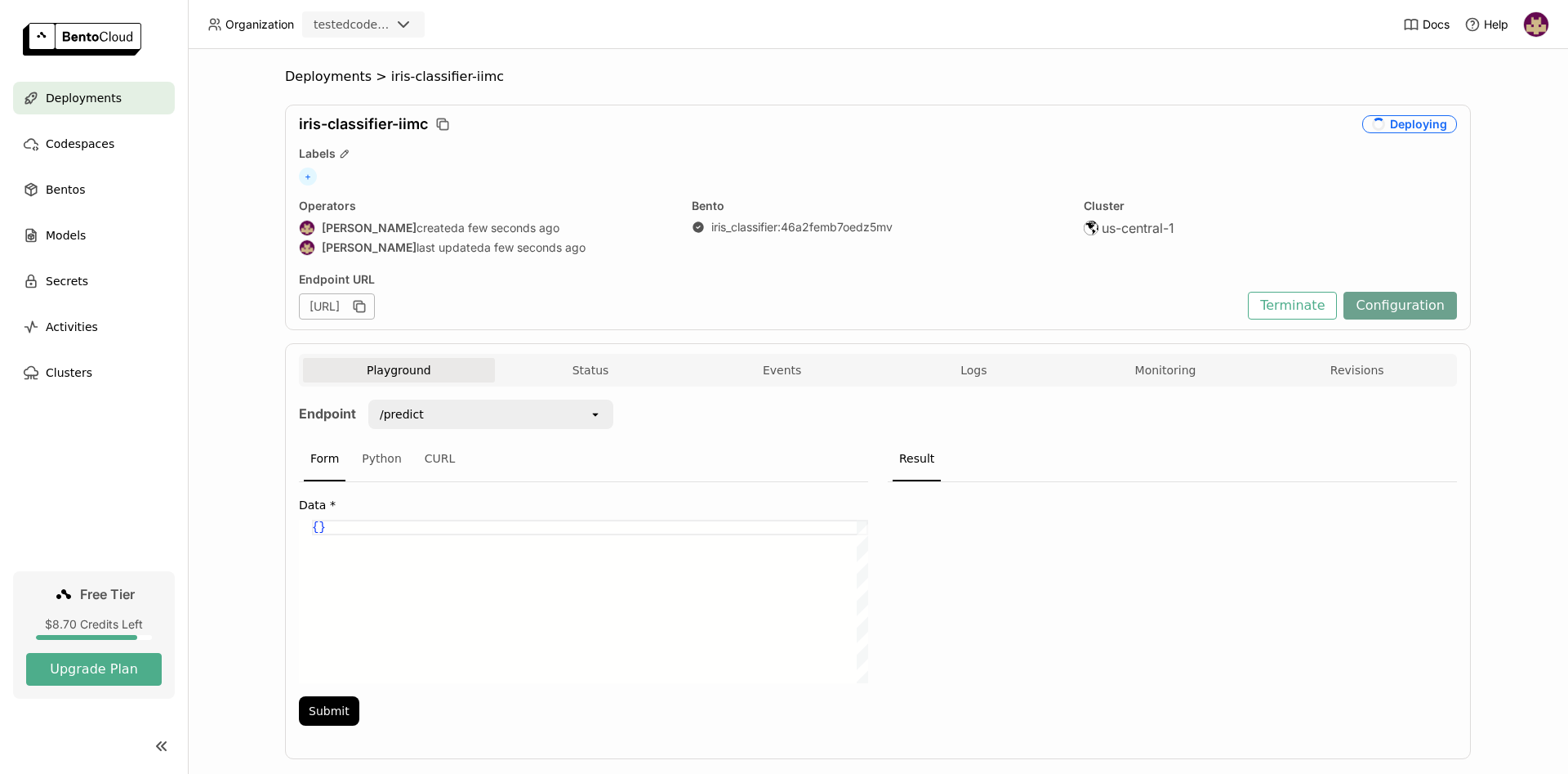
click at [1518, 246] on div "Deployments > iris-classifier-iimc iris-classifier-iimc Deploying Labels + Oper…" at bounding box center [877, 410] width 1380 height 724
click at [973, 375] on span "Logs" at bounding box center [974, 370] width 26 height 15
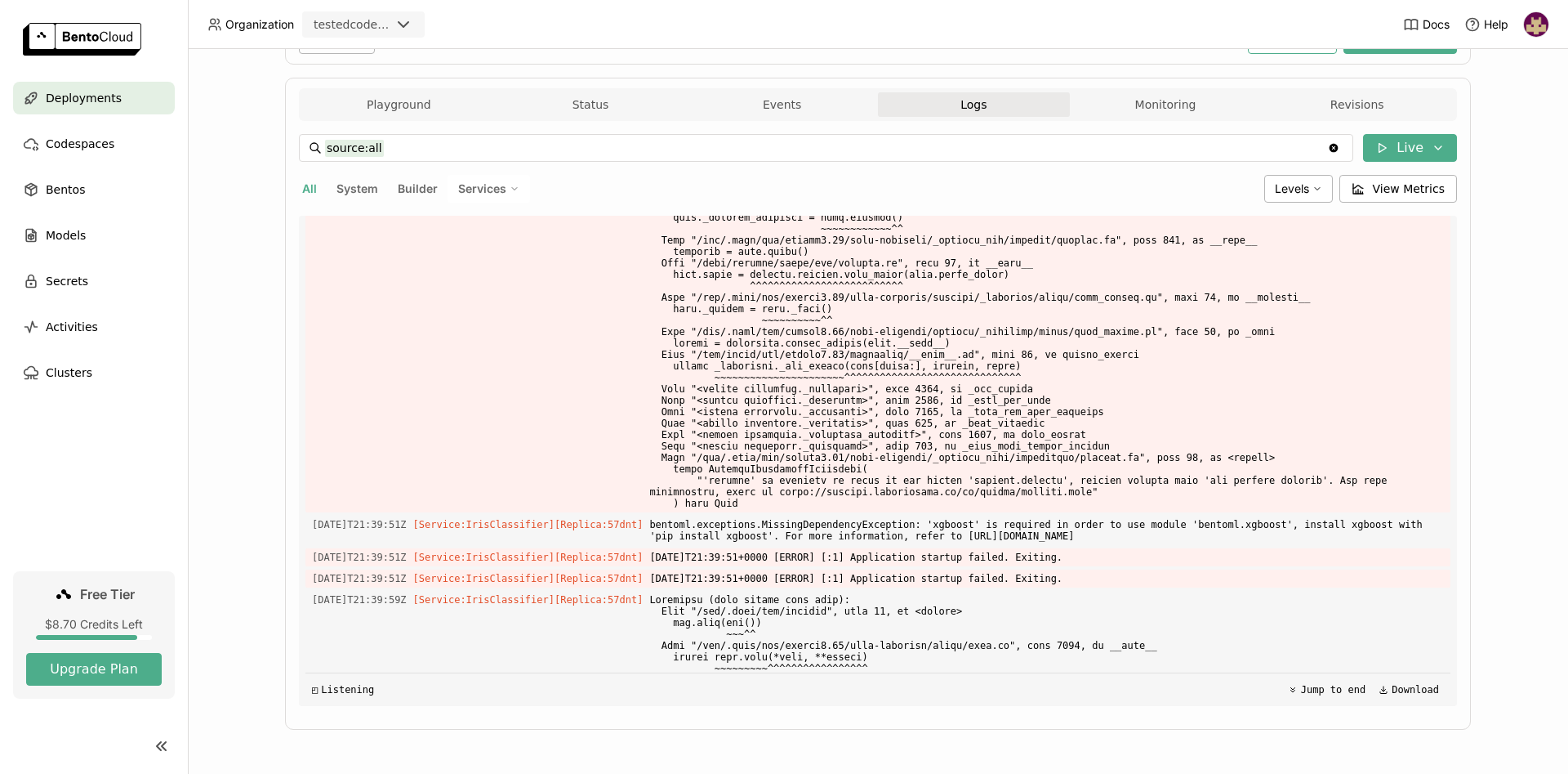
scroll to position [4036, 0]
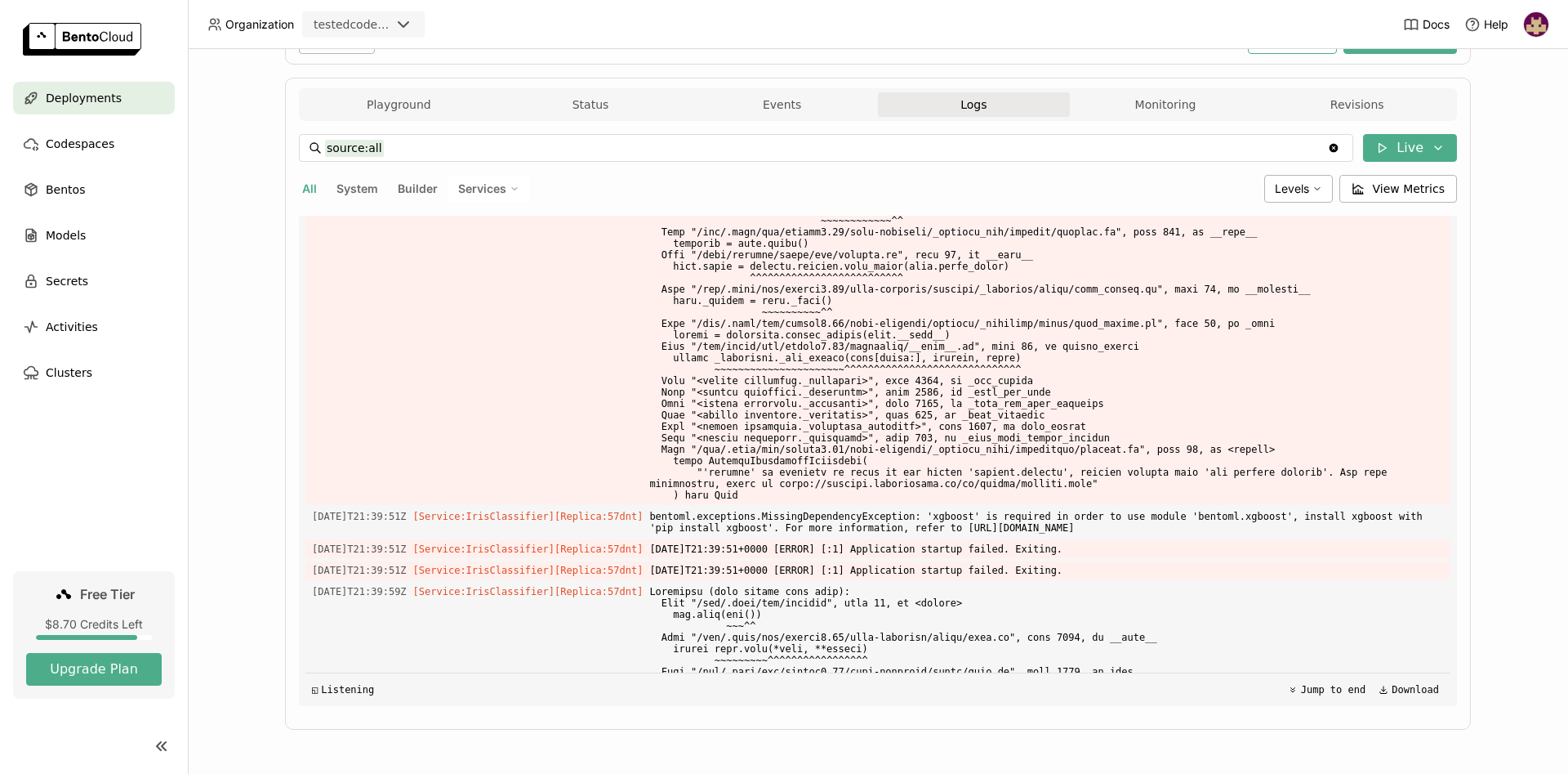
drag, startPoint x: 929, startPoint y: 484, endPoint x: 644, endPoint y: 484, distance: 285.0
click at [1554, 372] on div "Deployments > iris-classifier-iimc iris-classifier-iimc Deploying Labels + Oper…" at bounding box center [877, 410] width 1380 height 724
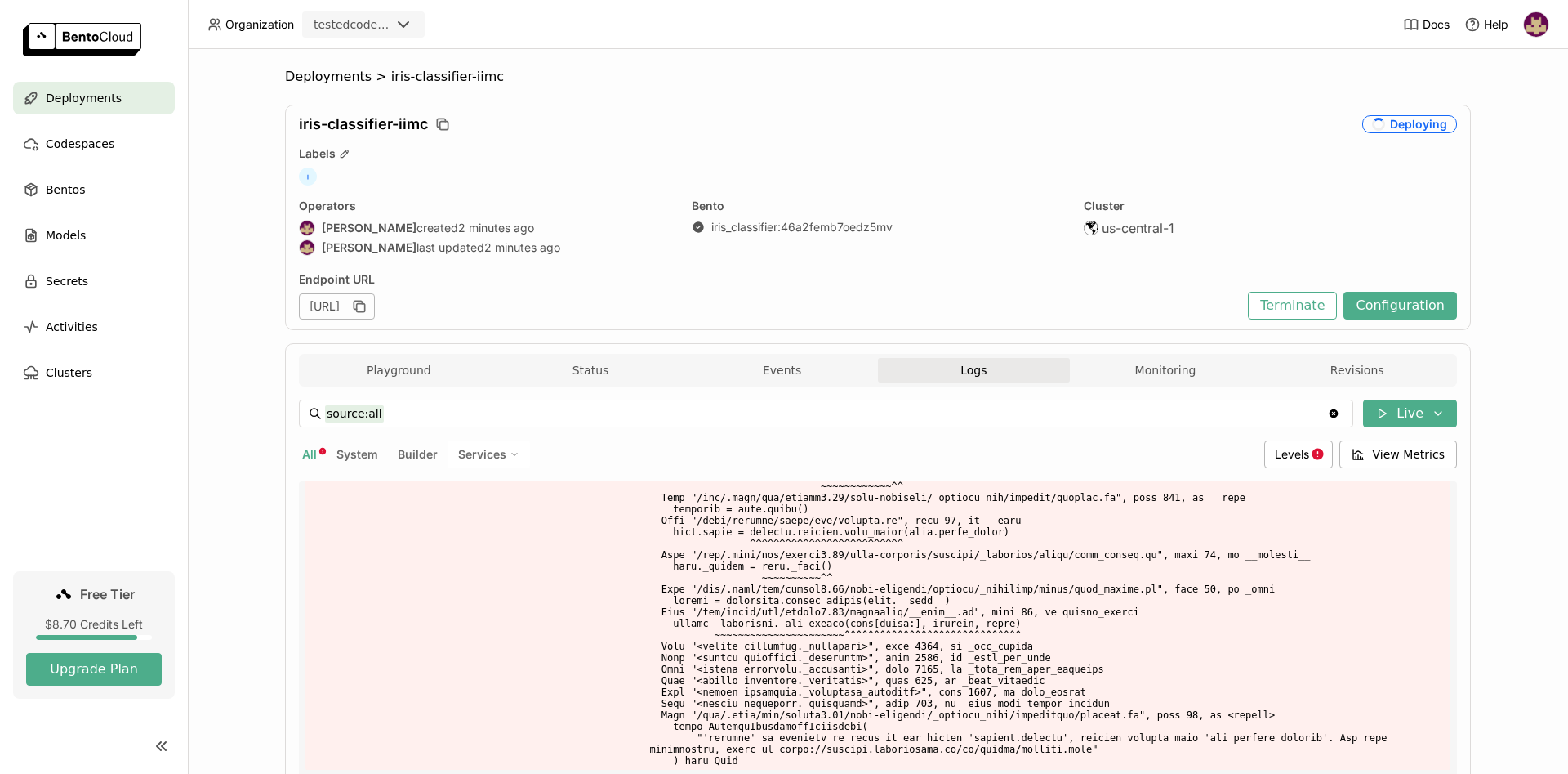
click at [1523, 484] on div "Deployments > iris-classifier-iimc iris-classifier-iimc Deploying Labels + Oper…" at bounding box center [877, 410] width 1380 height 724
click at [1306, 447] on span "Levels" at bounding box center [1292, 454] width 35 height 15
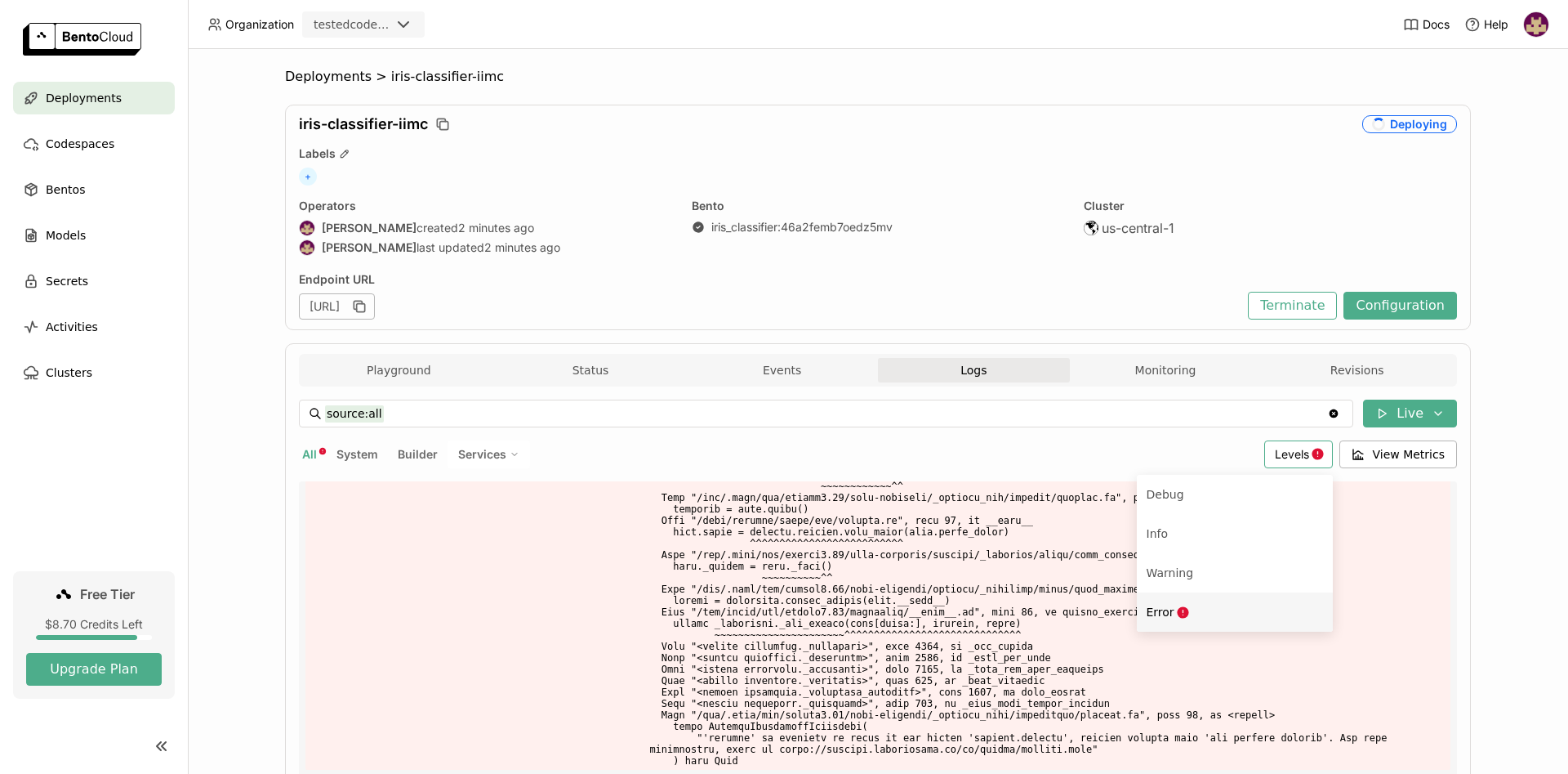
click at [1188, 613] on icon "Menu" at bounding box center [1183, 612] width 12 height 12
type input "source:all level:error"
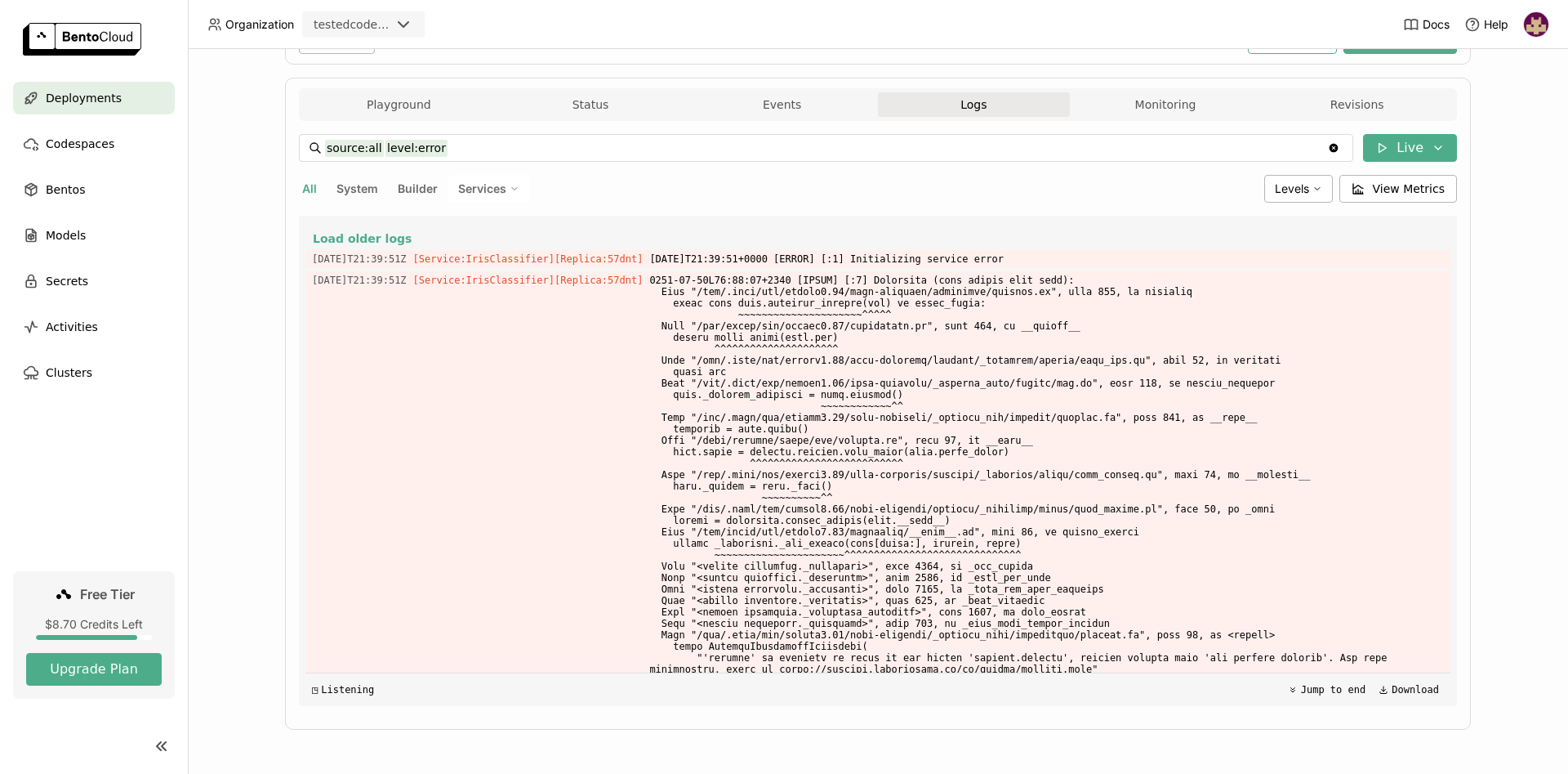
scroll to position [483, 0]
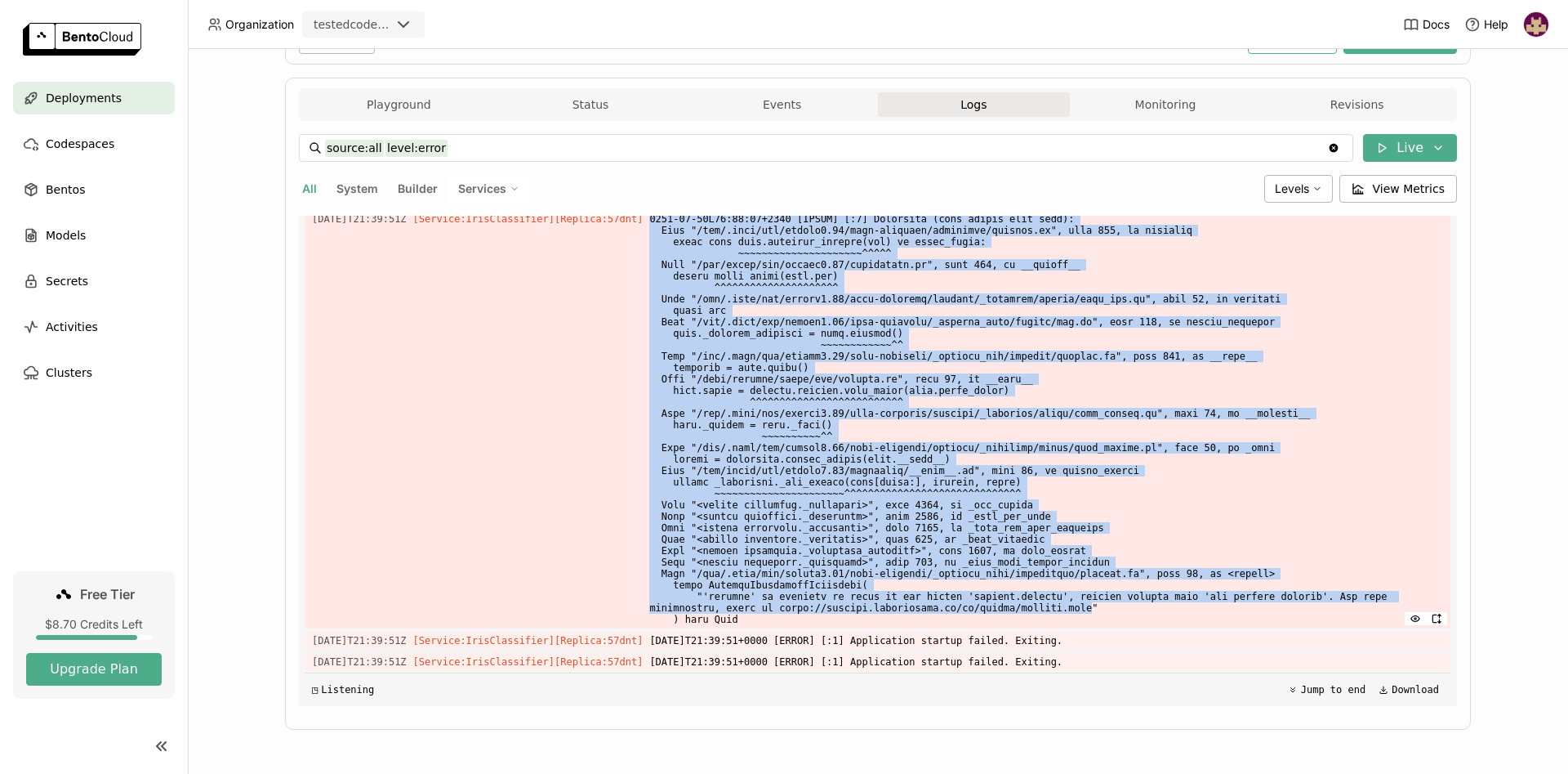
drag, startPoint x: 928, startPoint y: 607, endPoint x: 640, endPoint y: 611, distance: 288.0
click at [640, 611] on div "2025-08-25T21:39:51Z [Service:IrisClassifier] [Replica: 57dnt ]" at bounding box center [877, 418] width 1146 height 418
click at [650, 612] on span at bounding box center [1047, 418] width 795 height 418
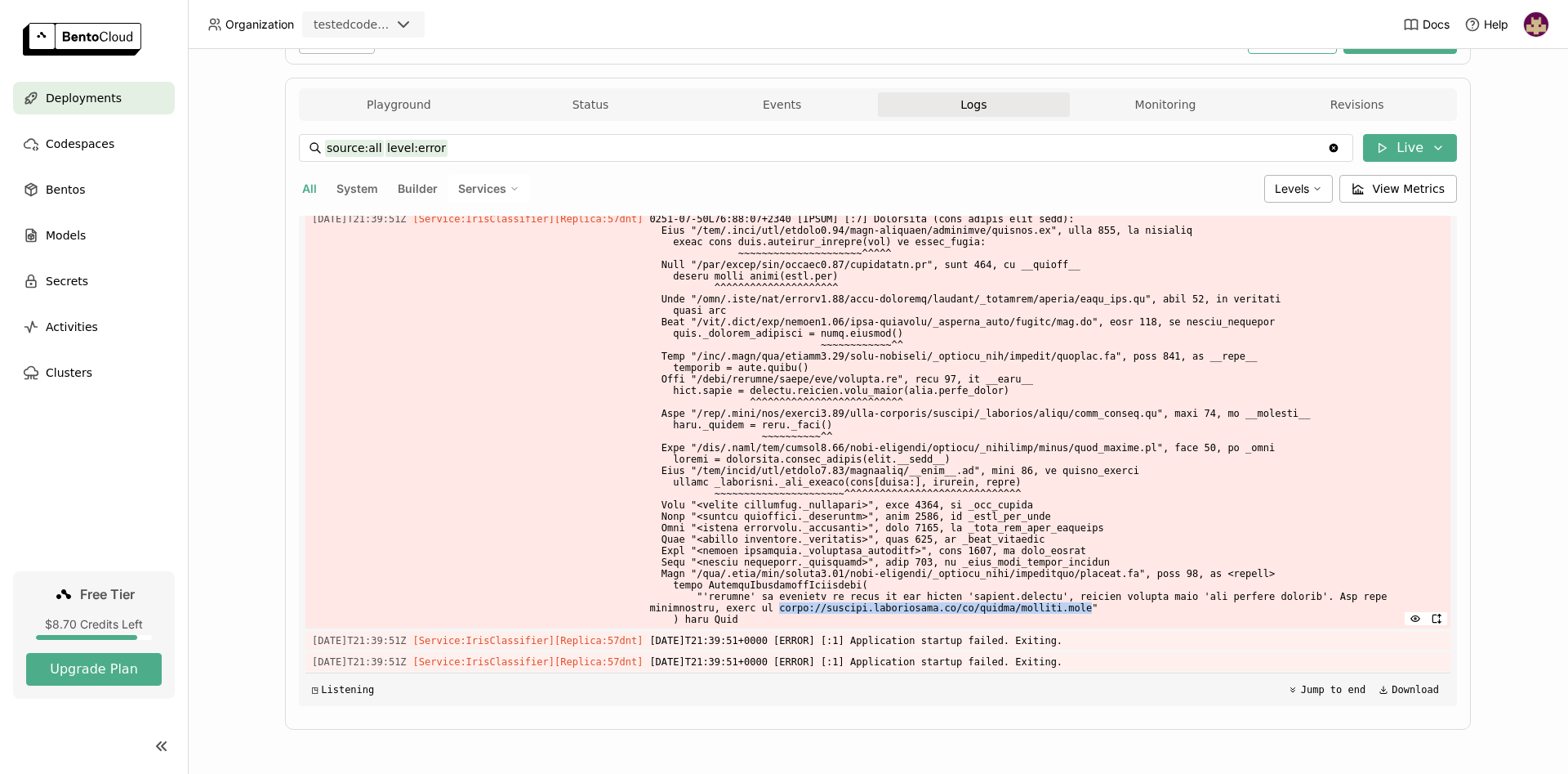
drag, startPoint x: 641, startPoint y: 611, endPoint x: 925, endPoint y: 603, distance: 284.1
click at [926, 604] on div "2025-08-25T21:39:51Z [Service:IrisClassifier] [Replica: 57dnt ]" at bounding box center [877, 418] width 1146 height 418
copy span "https://xgboost.readthedocs.io/en/latest/install.html"
click at [1517, 366] on div "Deployments > iris-classifier-iimc iris-classifier-iimc Deploying Labels + Oper…" at bounding box center [877, 410] width 1380 height 724
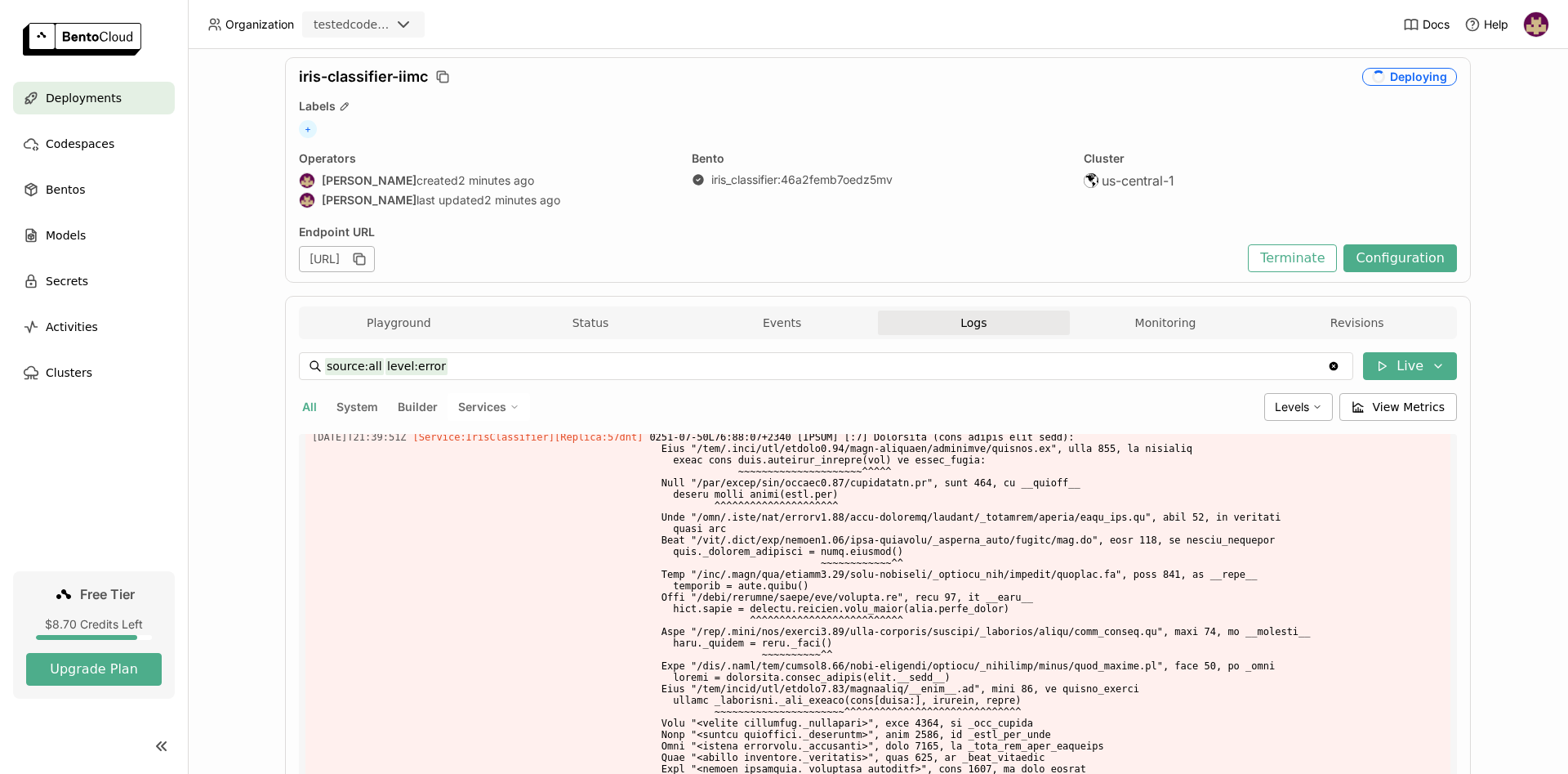
scroll to position [0, 0]
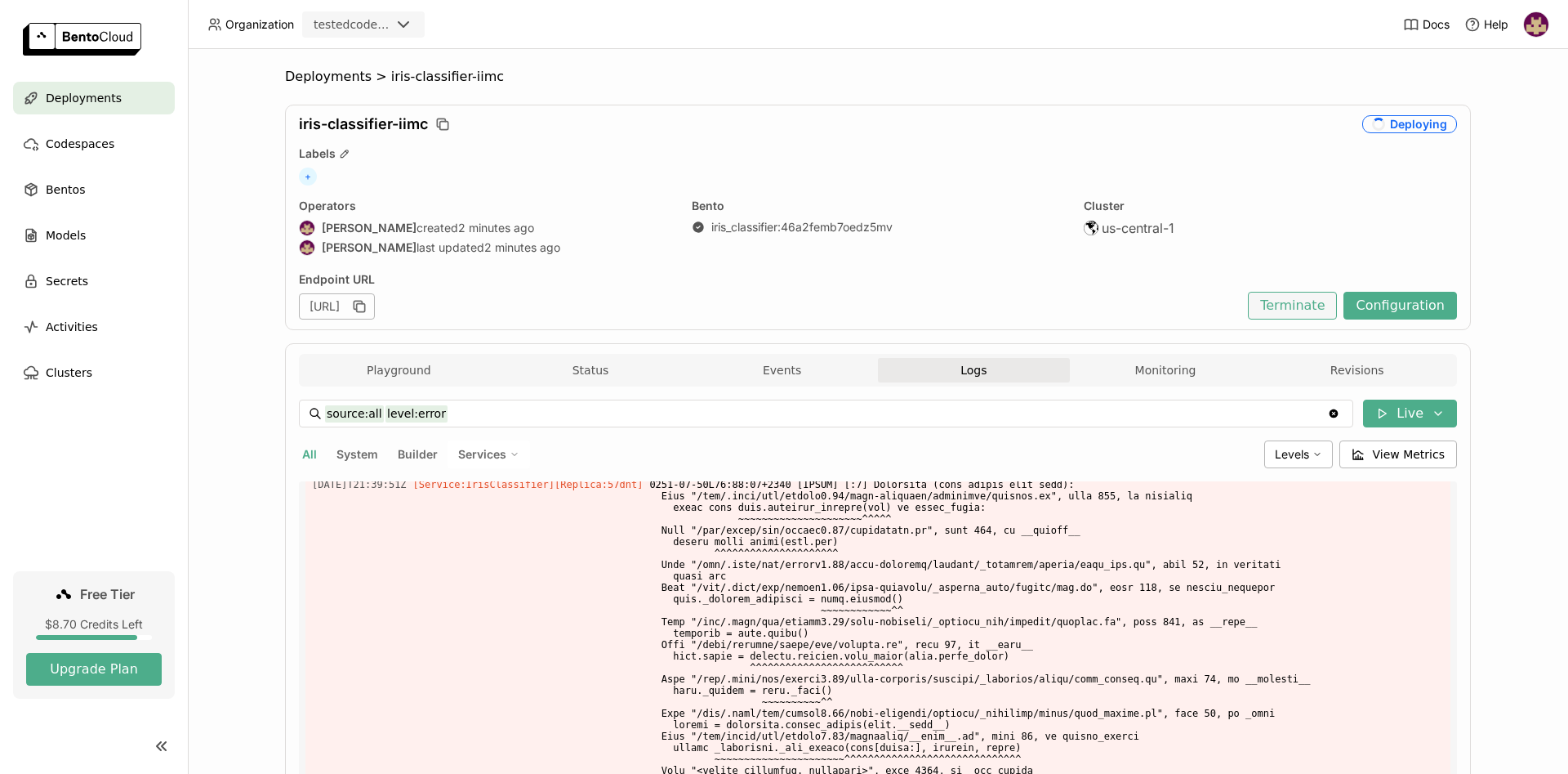
click at [1323, 302] on button "Terminate" at bounding box center [1293, 305] width 89 height 28
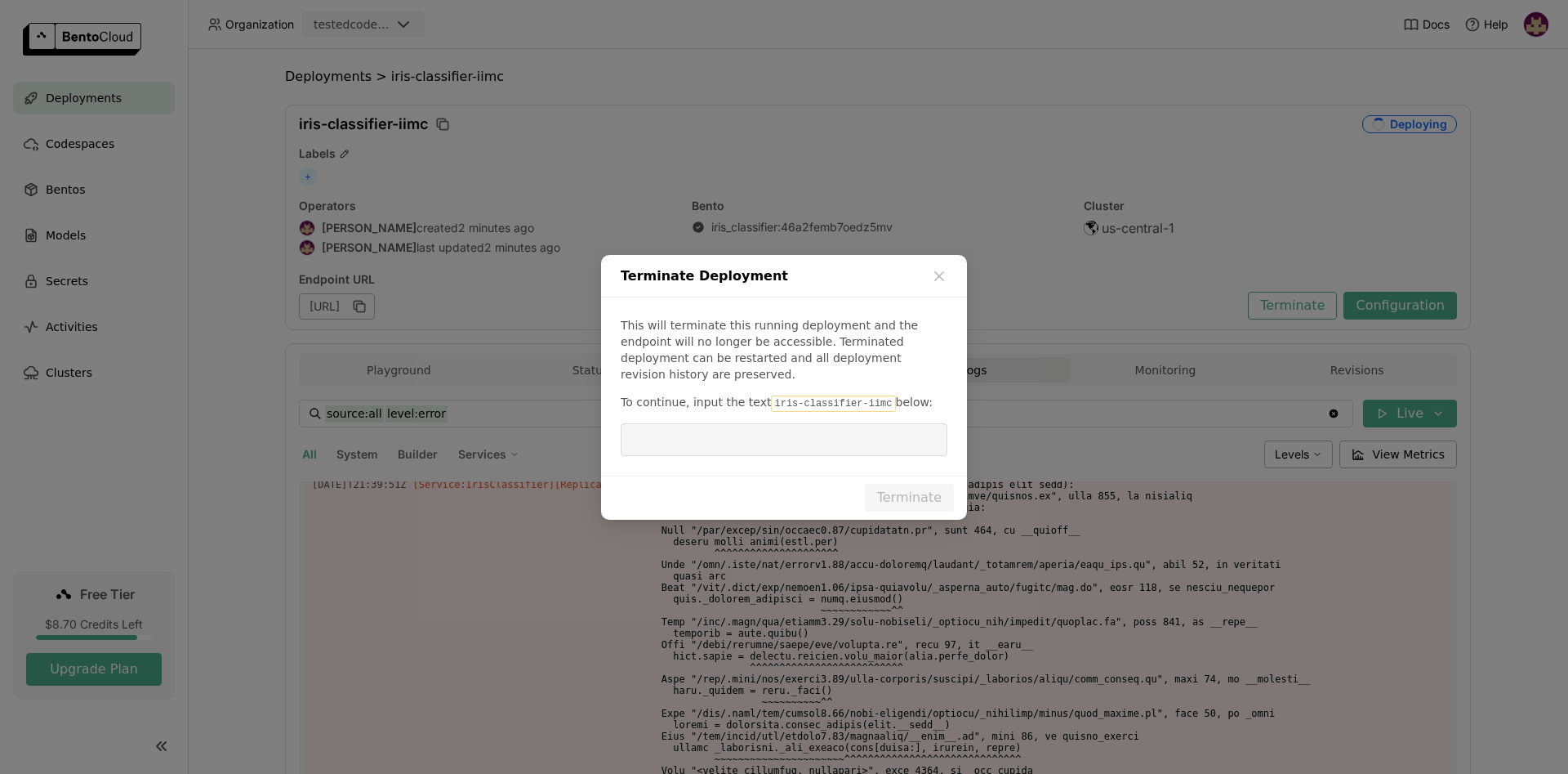
drag, startPoint x: 864, startPoint y: 392, endPoint x: 755, endPoint y: 392, distance: 109.0
click at [755, 393] on p "To continue, input the text iris-classifier-iimc below:" at bounding box center [784, 402] width 327 height 18
click at [764, 401] on div "This will terminate this running deployment and the endpoint will no longer be …" at bounding box center [784, 386] width 366 height 178
drag, startPoint x: 759, startPoint y: 393, endPoint x: 866, endPoint y: 395, distance: 107.0
click at [866, 395] on code "iris-classifier-iimc" at bounding box center [833, 403] width 124 height 16
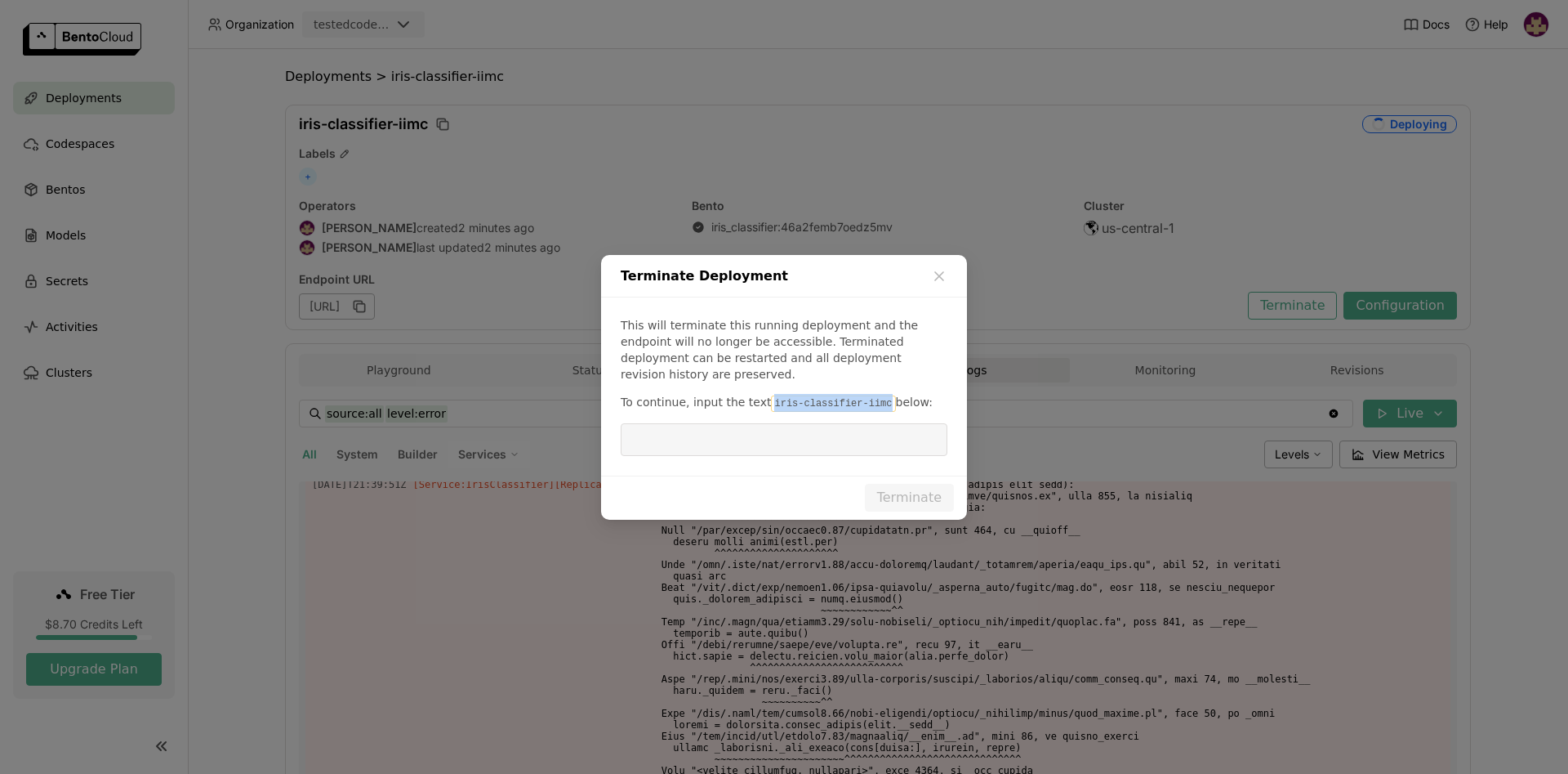
copy code "iris-classifier-iimc"
click at [842, 424] on input "dialog" at bounding box center [784, 439] width 307 height 31
paste input "iris-classifier-iimc"
type input "iris-classifier-iimc"
click at [897, 484] on button "Terminate" at bounding box center [910, 498] width 89 height 28
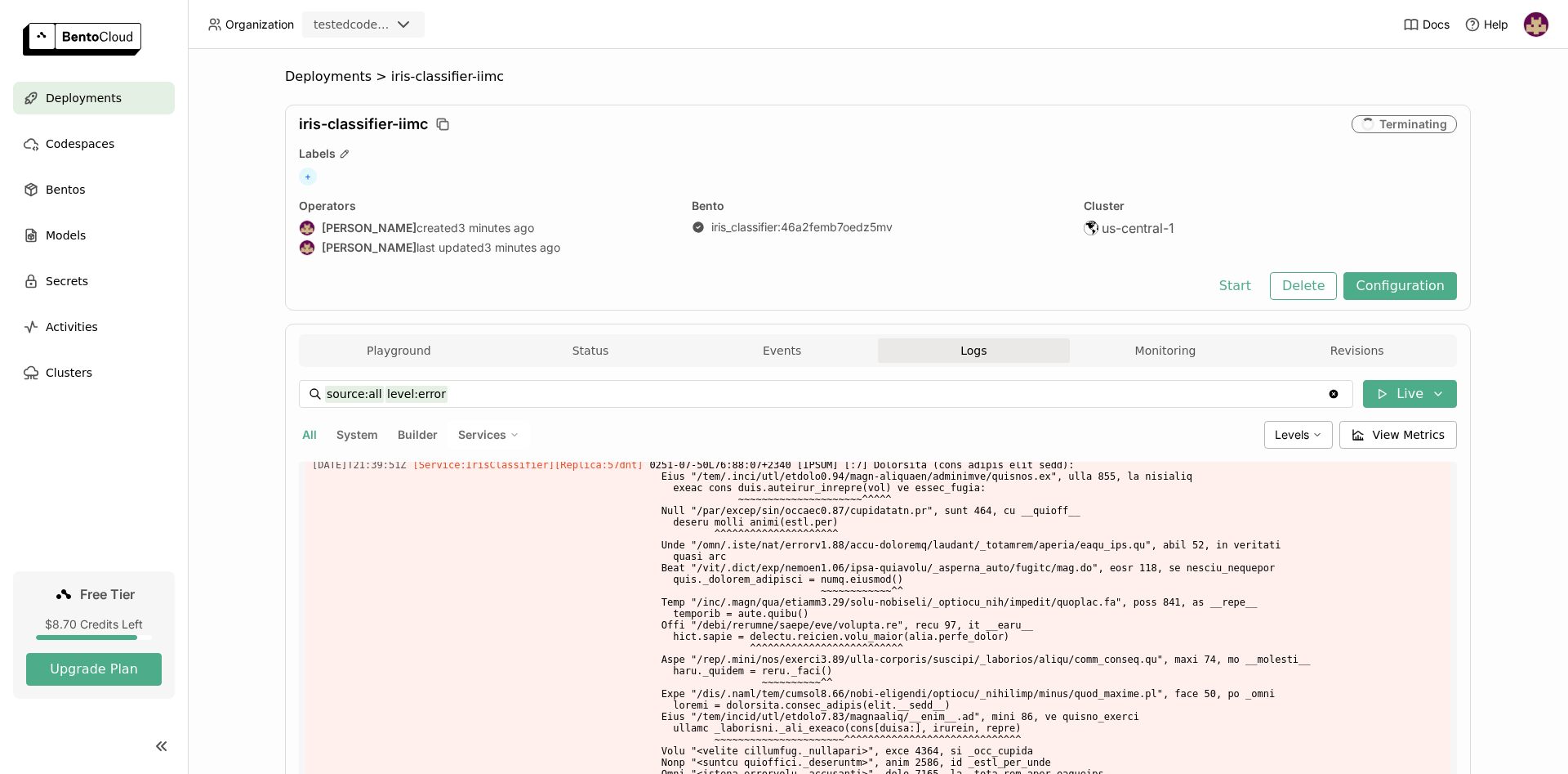
click at [1539, 16] on img at bounding box center [1536, 24] width 25 height 25
click at [1507, 108] on span "API Tokens" at bounding box center [1514, 108] width 58 height 15
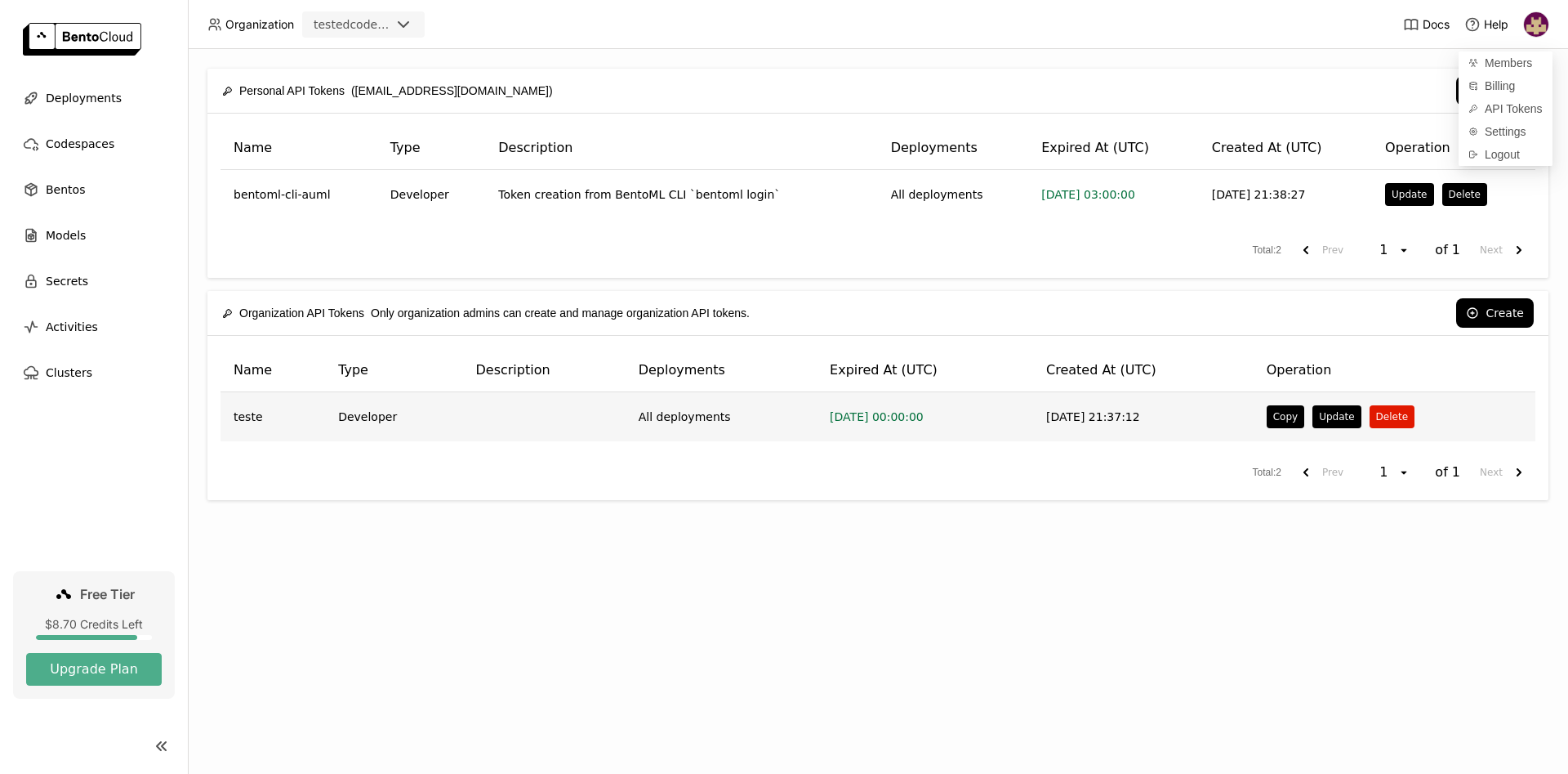
click at [1386, 416] on button "Delete" at bounding box center [1392, 416] width 45 height 23
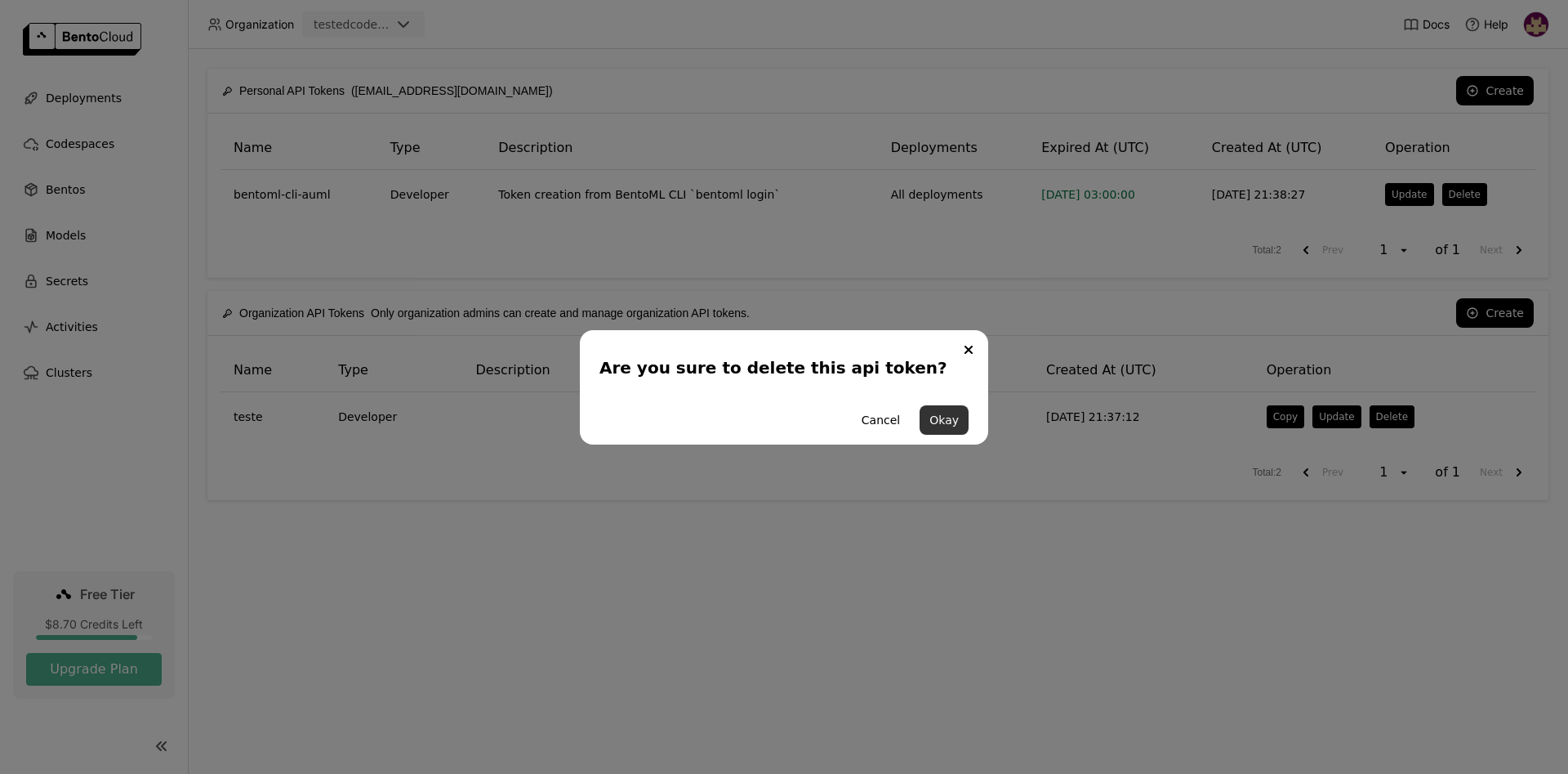
click at [941, 422] on button "Okay" at bounding box center [944, 420] width 49 height 30
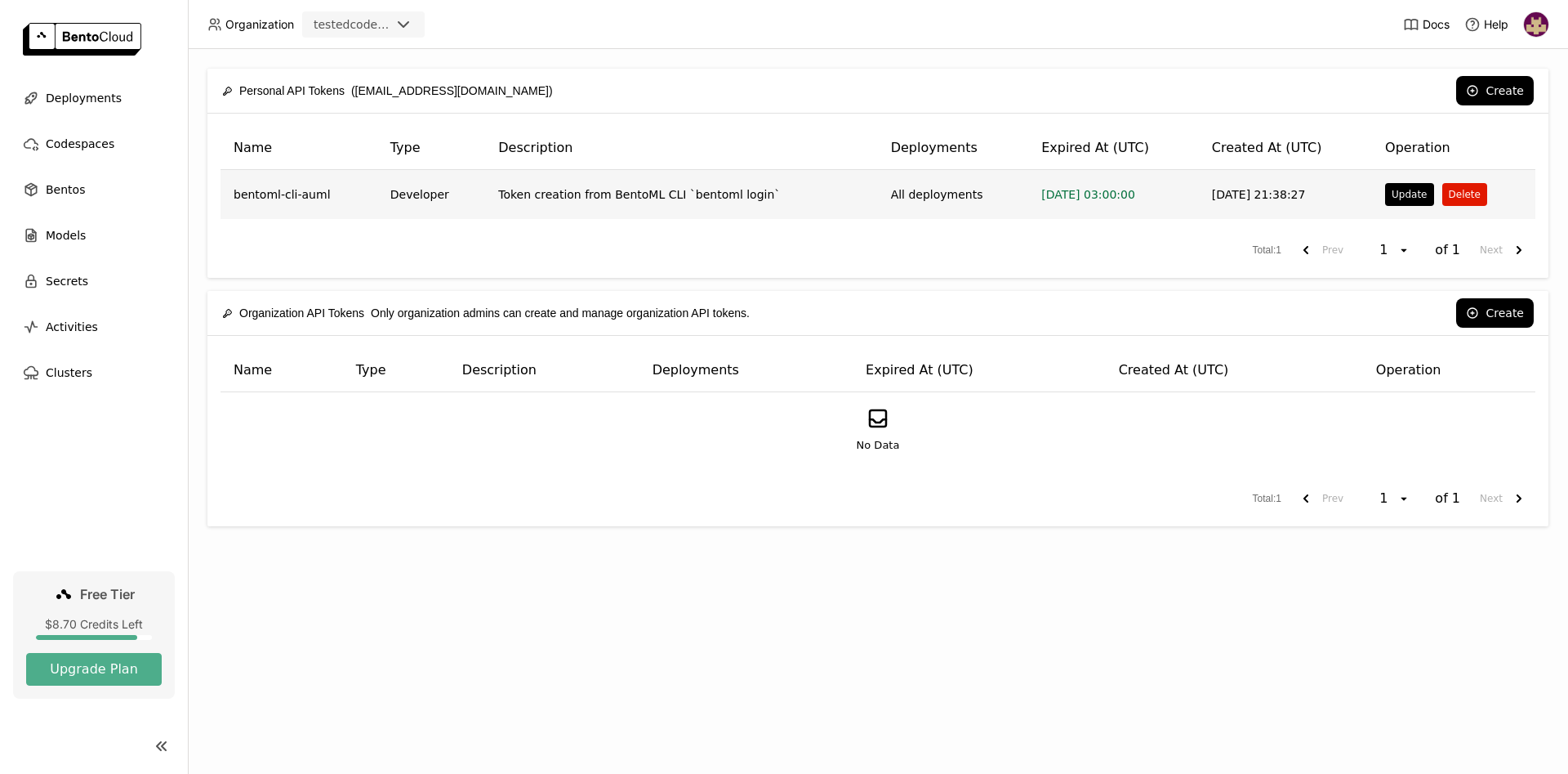
click at [1462, 188] on button "Delete" at bounding box center [1465, 194] width 45 height 23
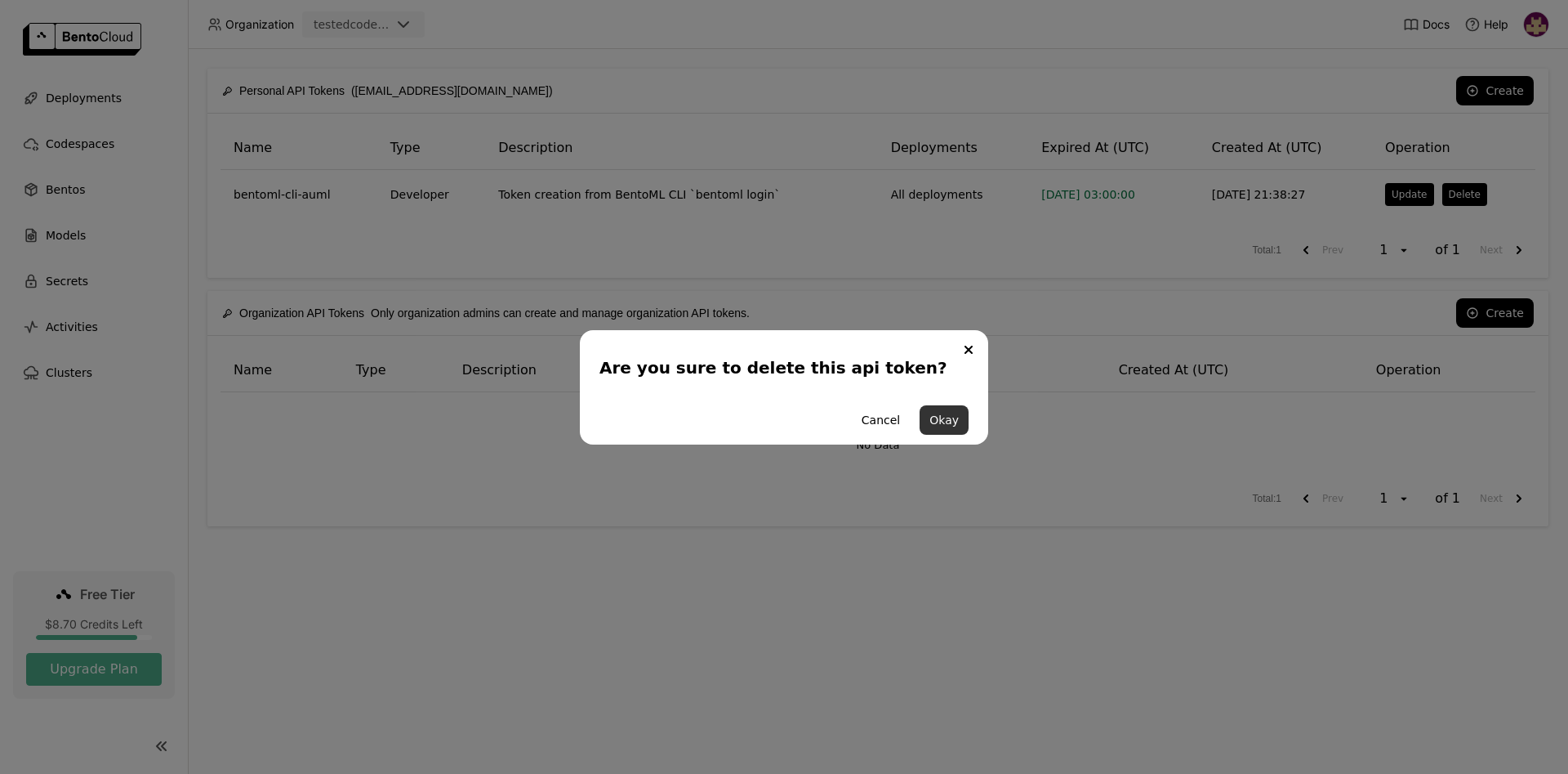
click at [962, 414] on button "Okay" at bounding box center [944, 420] width 49 height 30
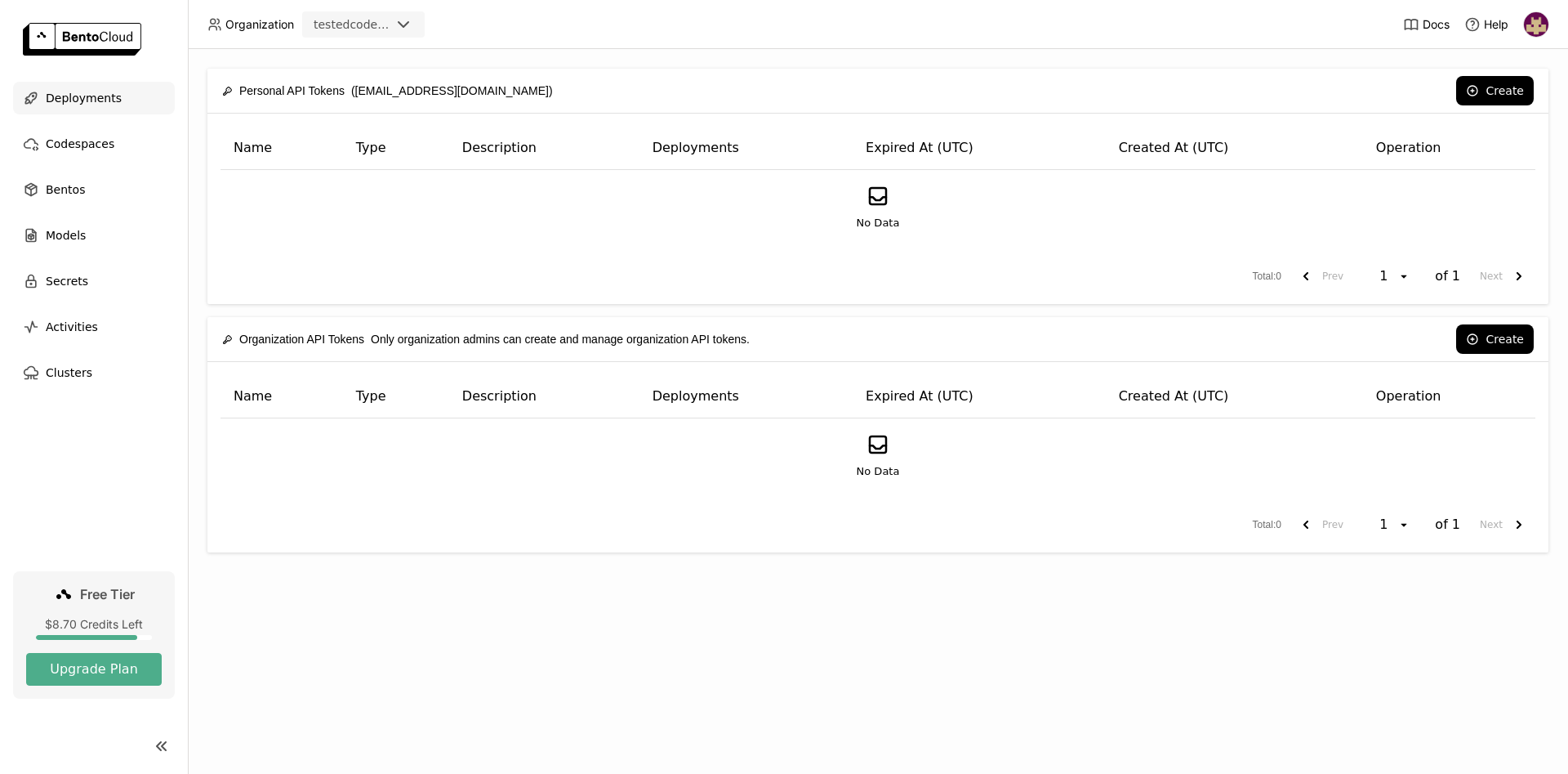
click at [98, 92] on span "Deployments" at bounding box center [83, 98] width 76 height 20
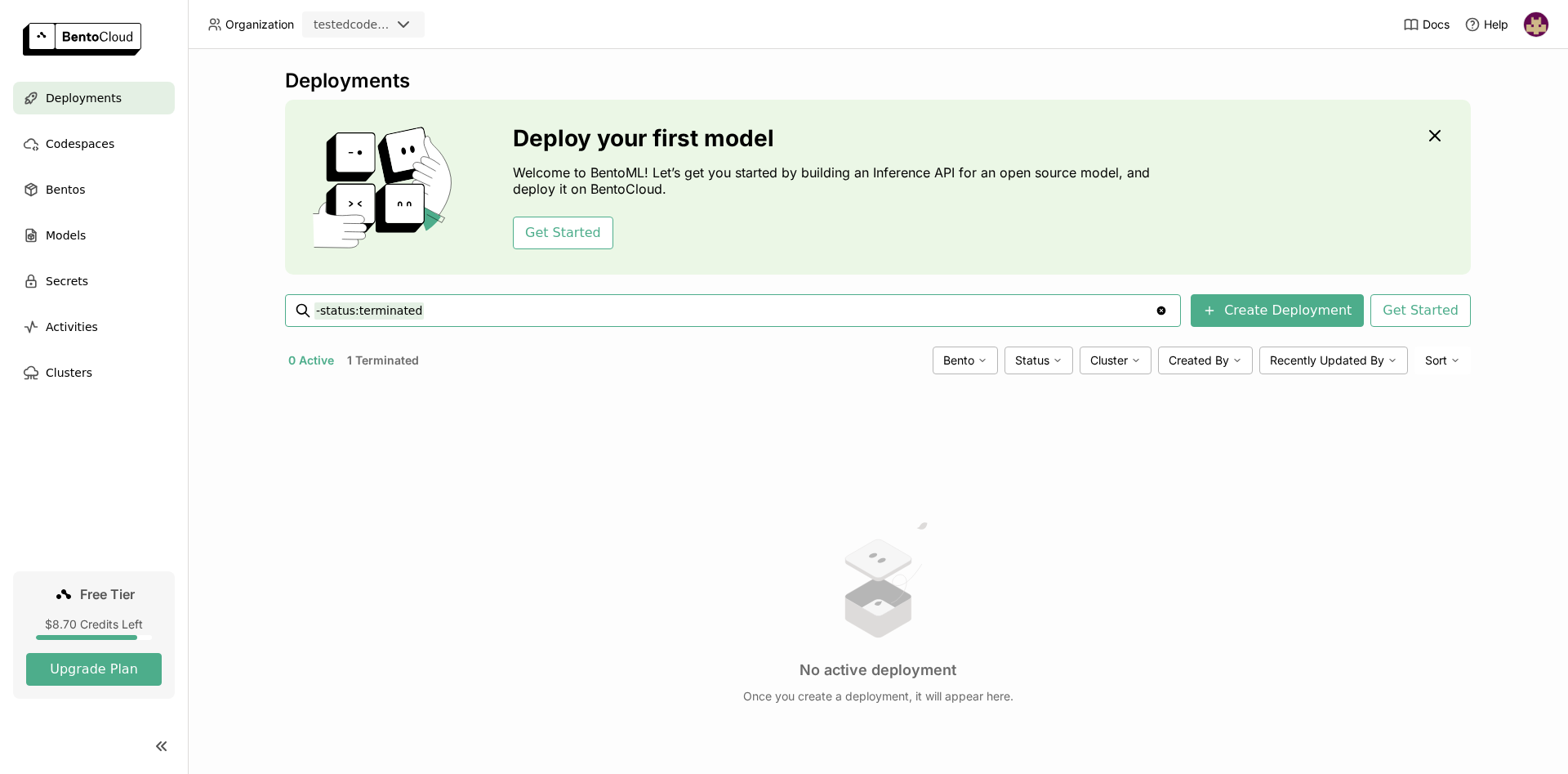
click at [366, 363] on button "1 Terminated" at bounding box center [383, 360] width 78 height 21
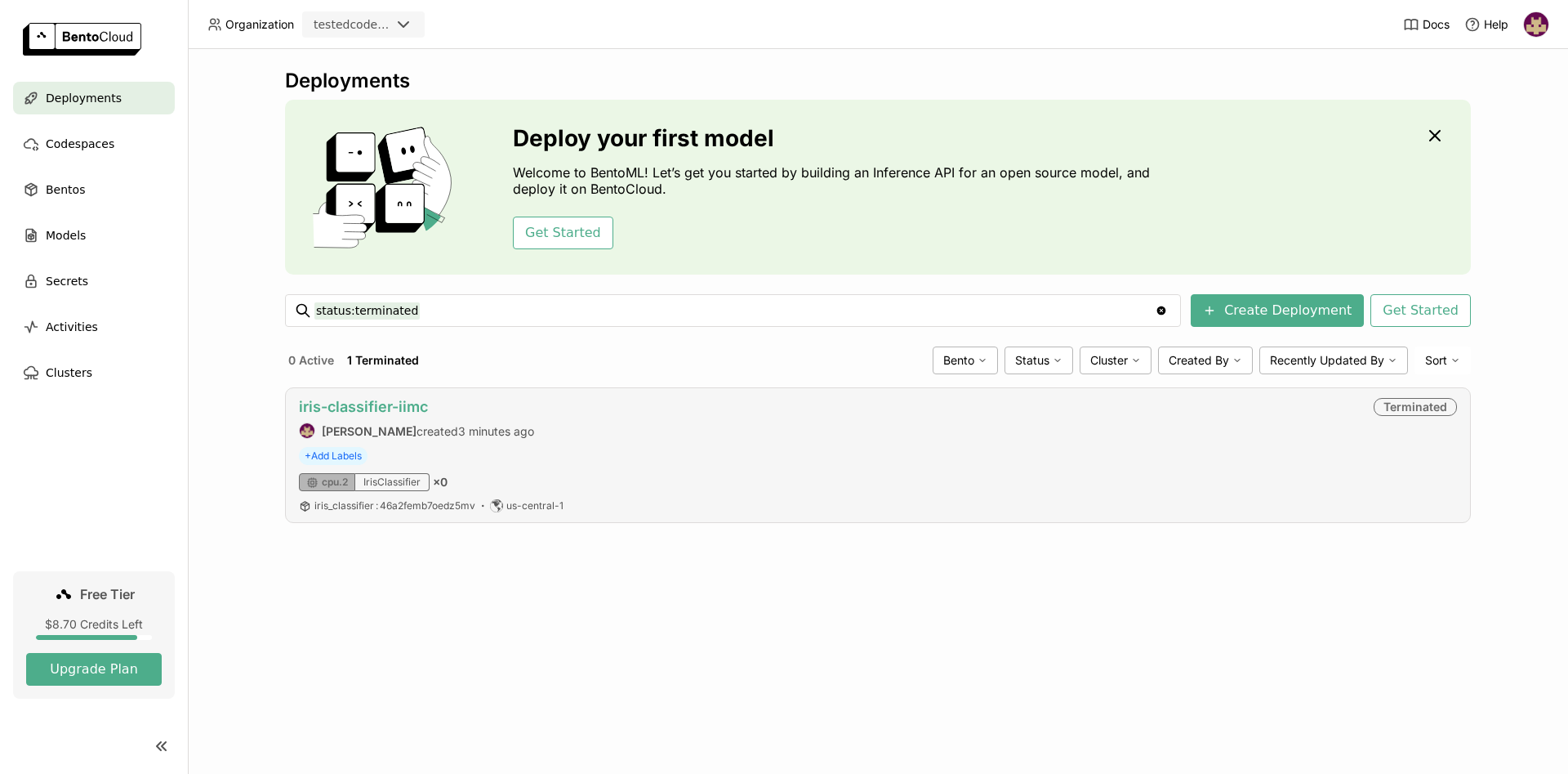
click at [390, 405] on link "iris-classifier-iimc" at bounding box center [364, 405] width 129 height 17
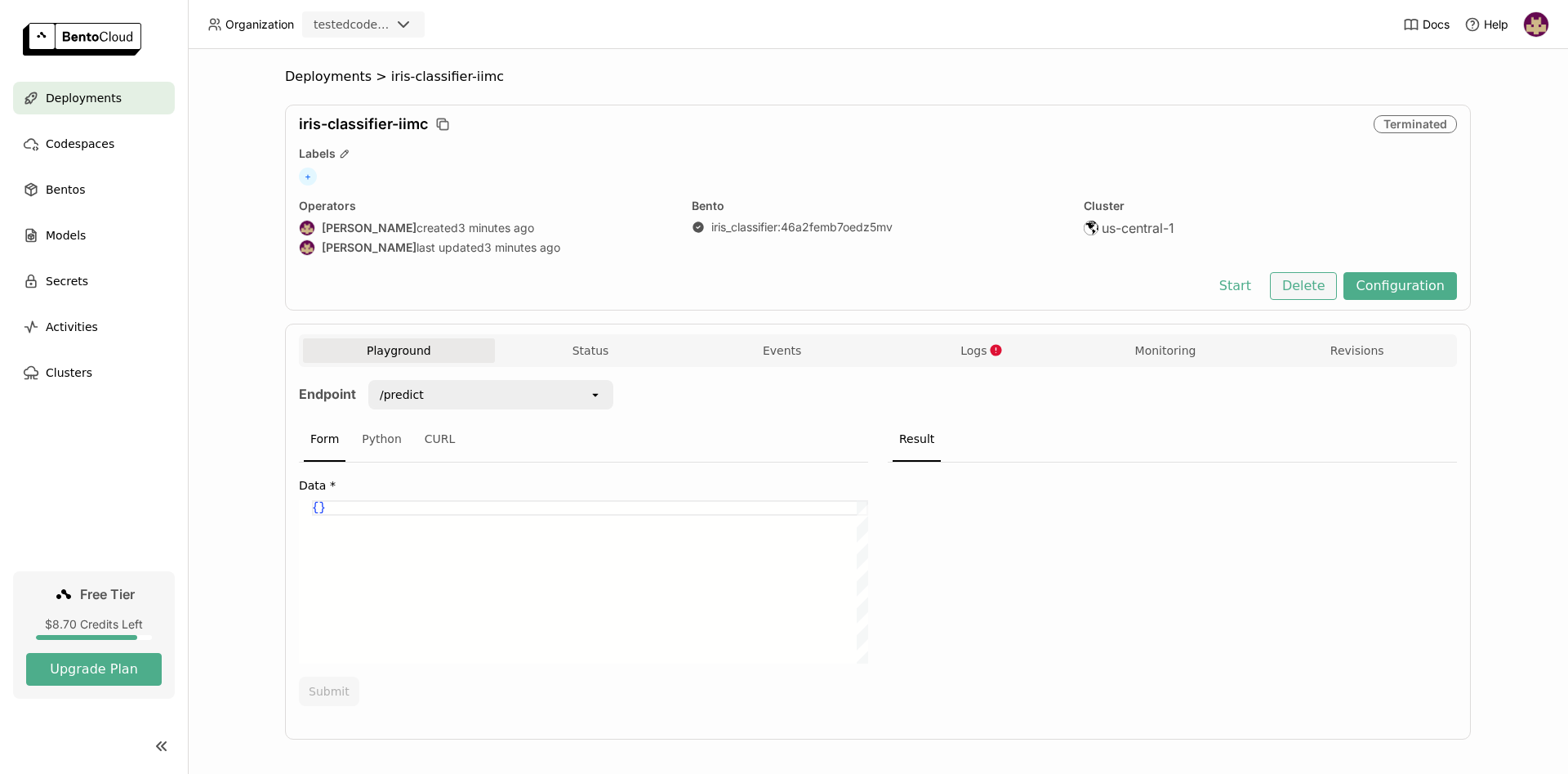
click at [1306, 286] on button "Delete" at bounding box center [1304, 286] width 68 height 28
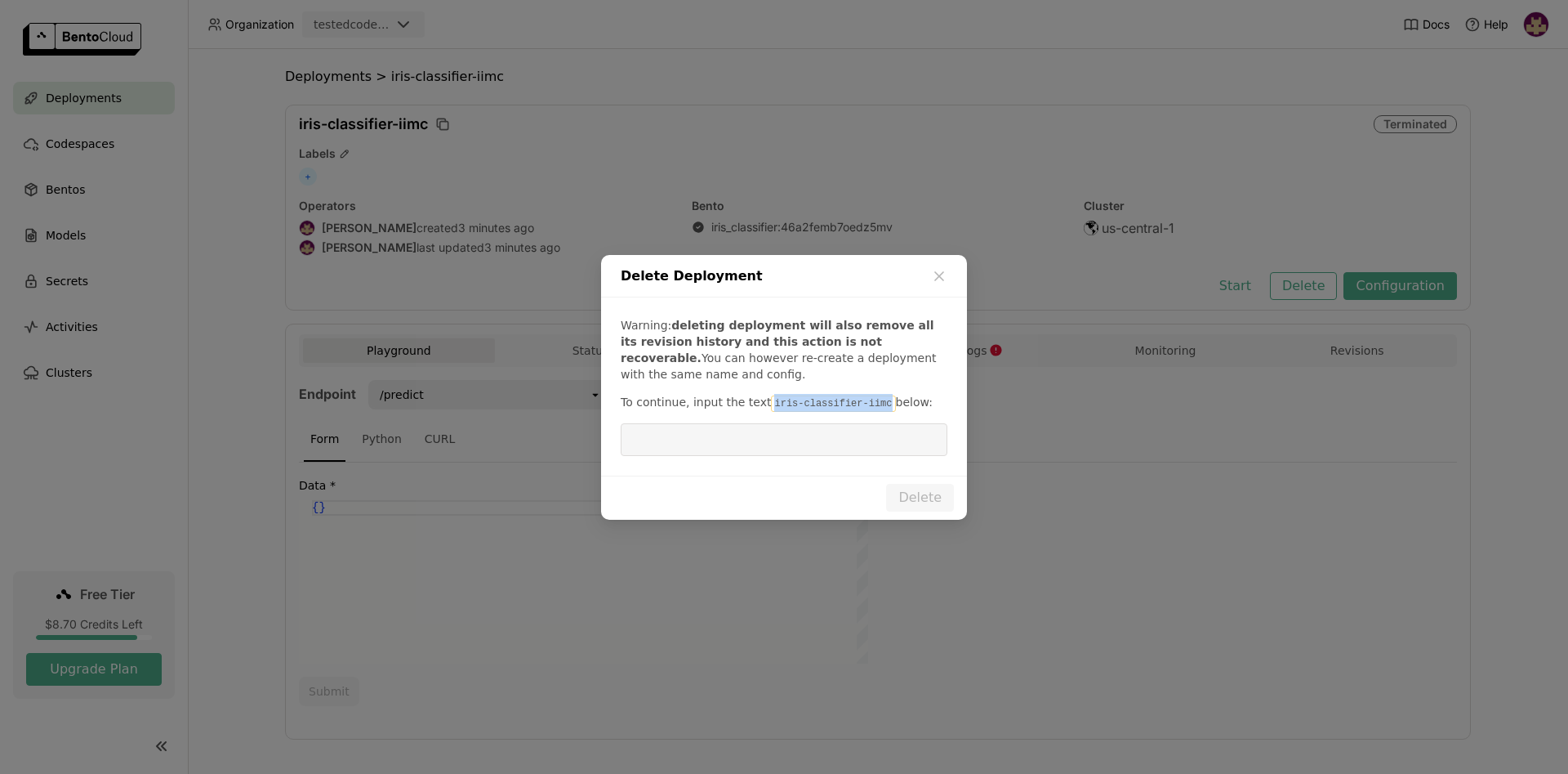
drag, startPoint x: 760, startPoint y: 401, endPoint x: 865, endPoint y: 403, distance: 105.0
click at [865, 403] on code "iris-classifier-iimc" at bounding box center [833, 403] width 124 height 16
copy code "iris-classifier-iimc"
click at [789, 435] on input "dialog" at bounding box center [784, 439] width 307 height 31
paste input "iris-classifier-iimc"
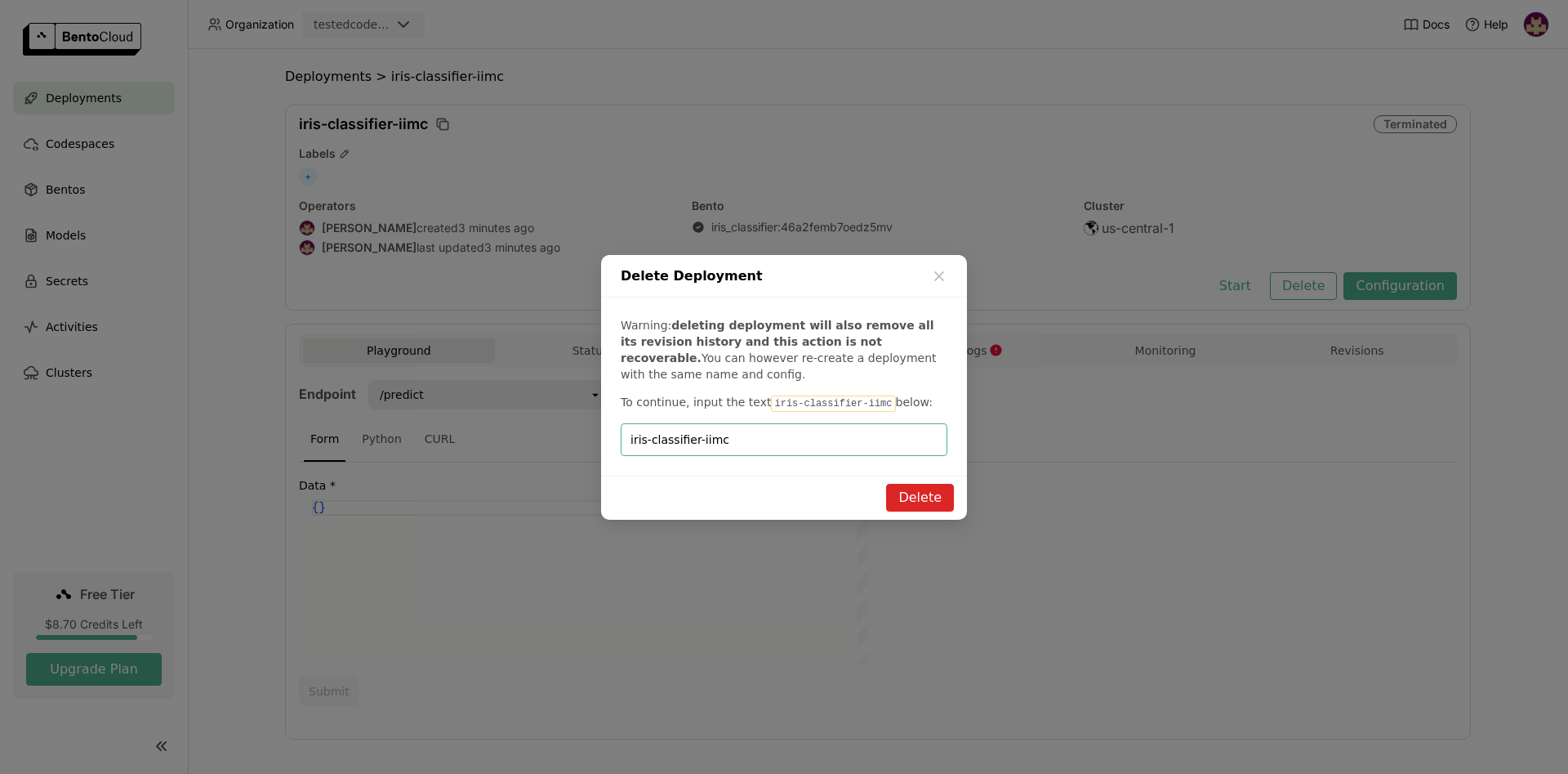
type input "iris-classifier-iimc"
click at [919, 494] on button "Delete" at bounding box center [920, 498] width 68 height 28
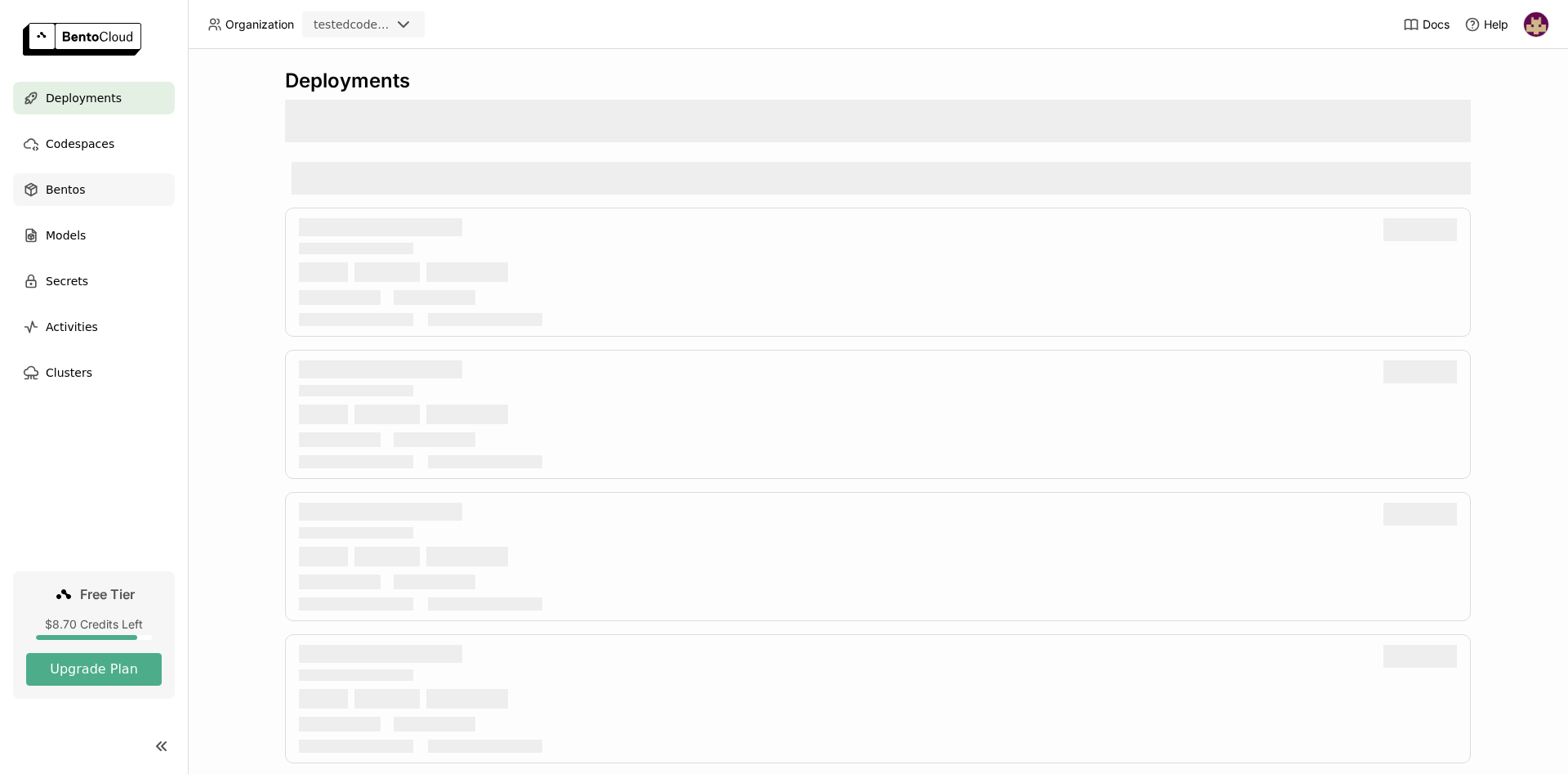
drag, startPoint x: 99, startPoint y: 138, endPoint x: 86, endPoint y: 174, distance: 38.3
click at [98, 138] on span "Codespaces" at bounding box center [79, 144] width 69 height 20
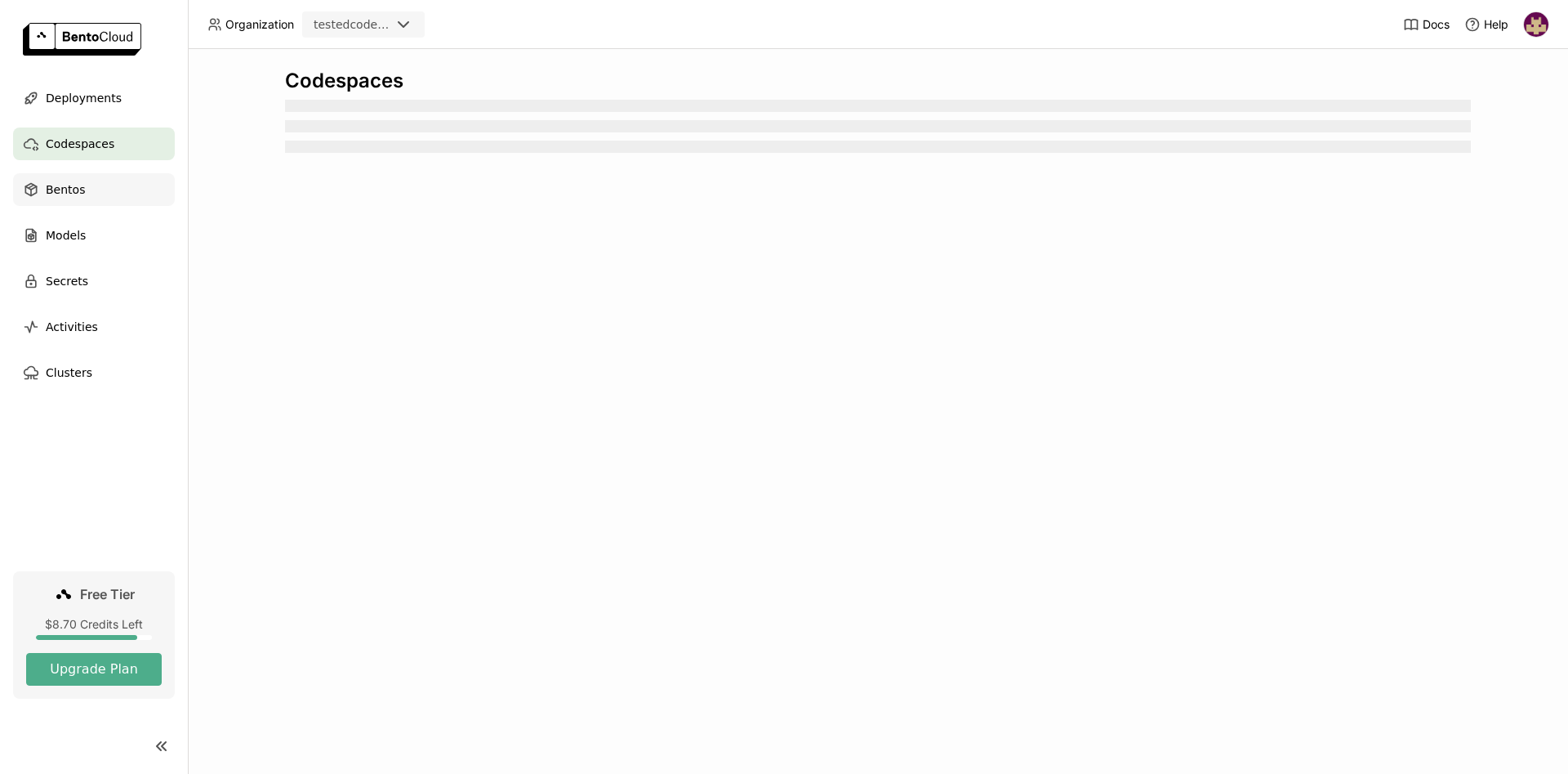
click at [81, 187] on div "Bentos" at bounding box center [93, 189] width 162 height 33
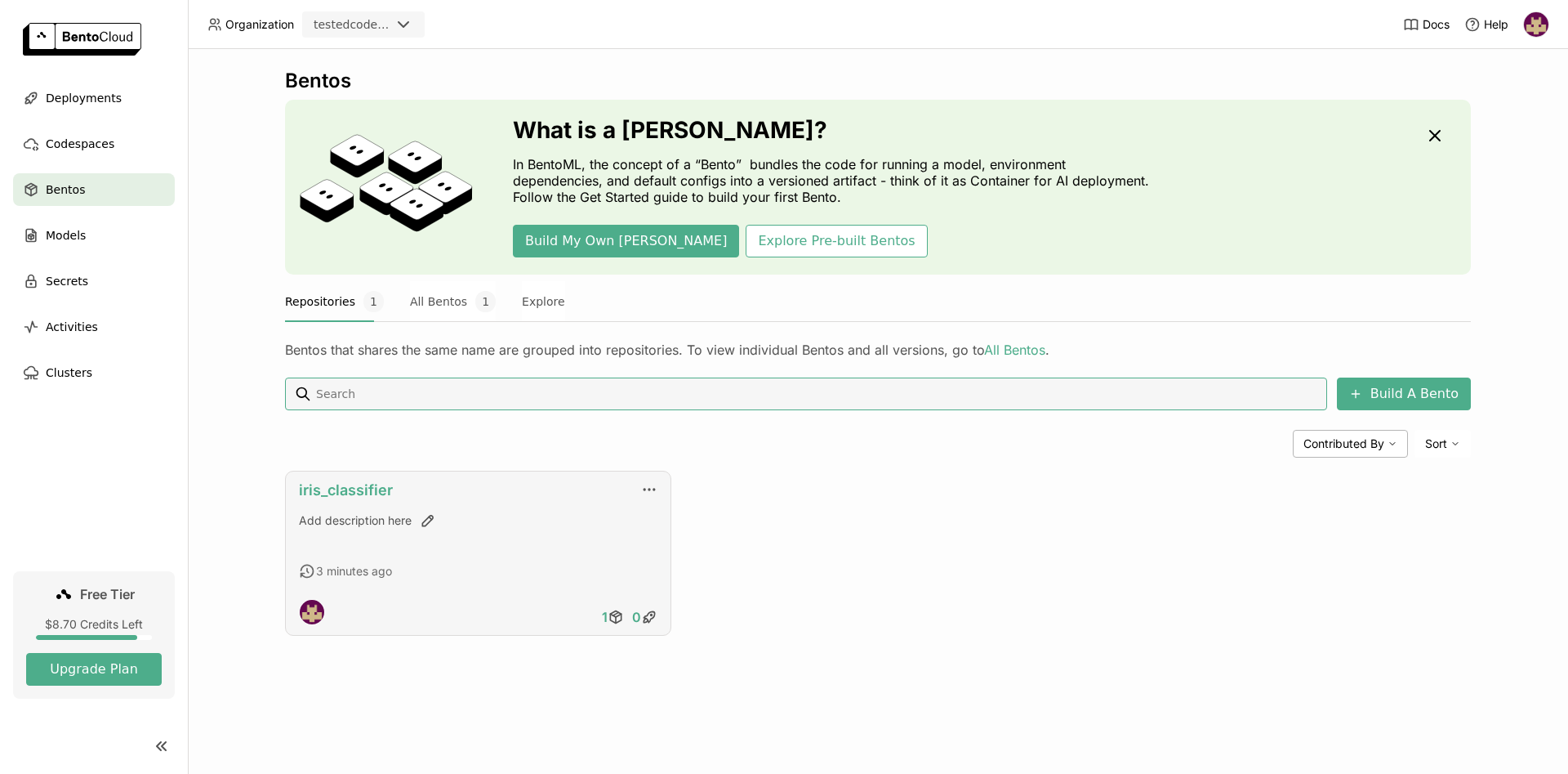
click at [344, 484] on link "iris_classifier" at bounding box center [346, 489] width 94 height 17
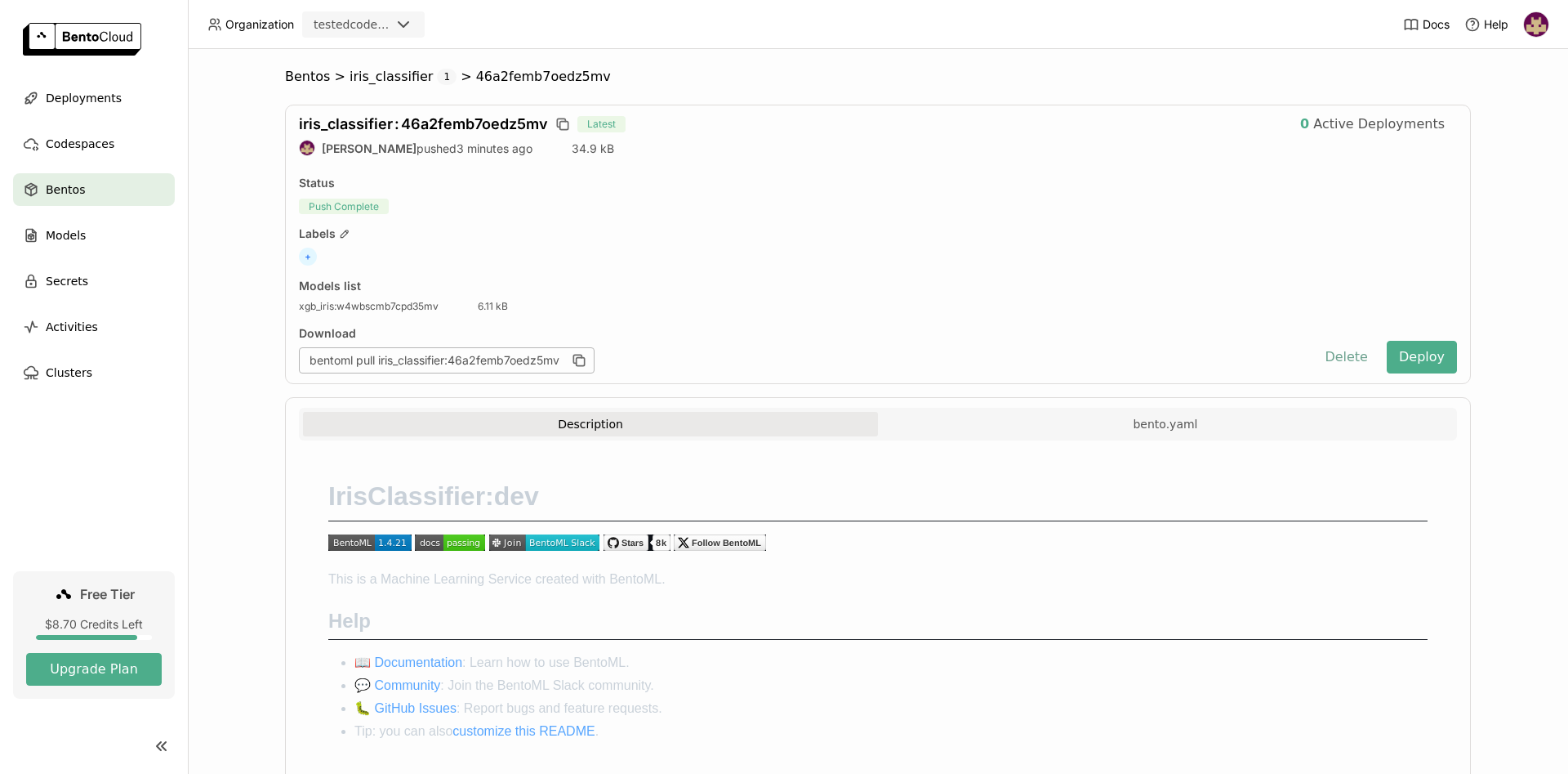
click at [1344, 365] on button "Delete" at bounding box center [1346, 357] width 68 height 33
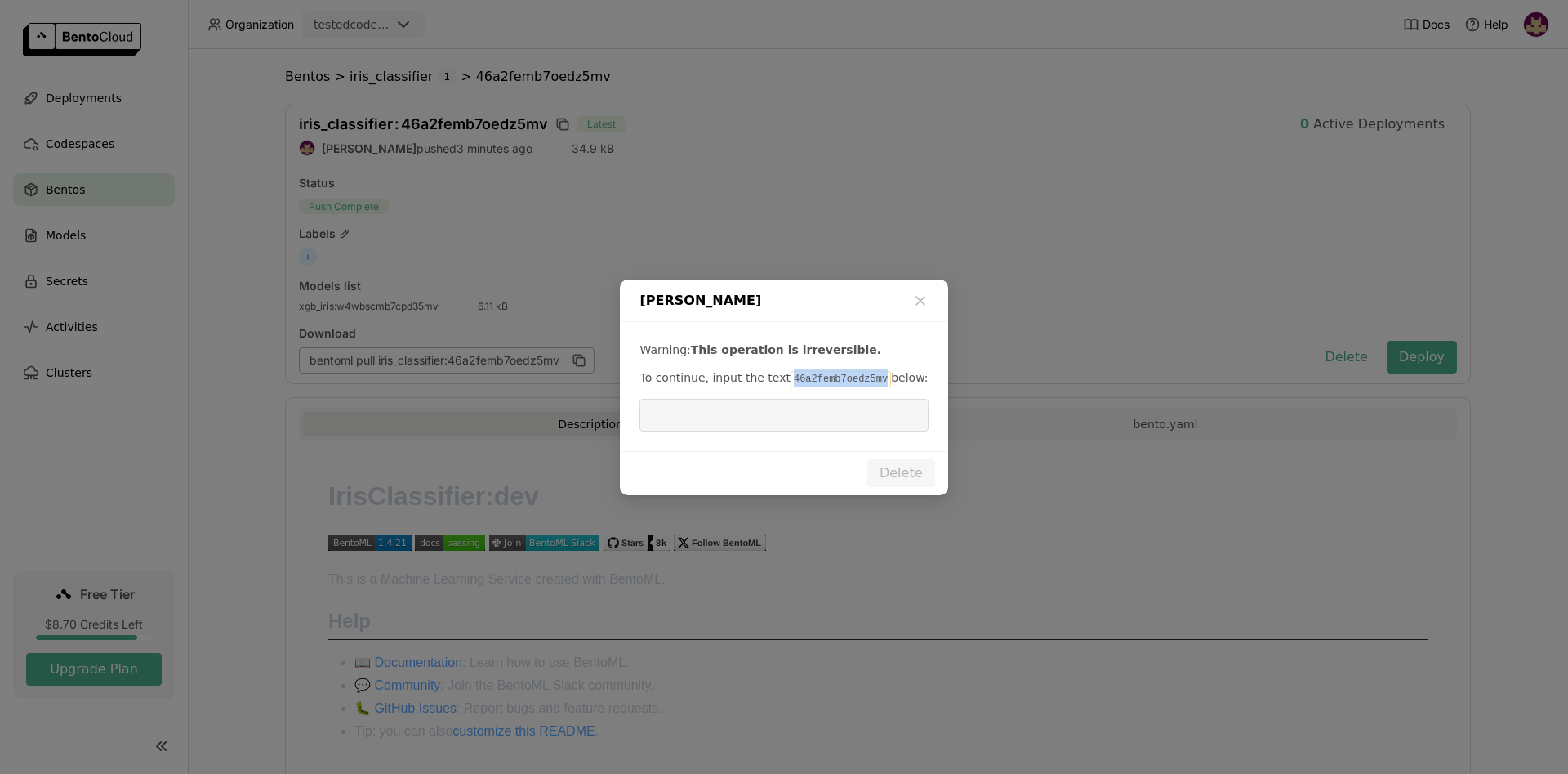
drag, startPoint x: 780, startPoint y: 378, endPoint x: 869, endPoint y: 382, distance: 89.1
click at [869, 382] on p "To continue, input the text 46a2femb7oedz5mv below:" at bounding box center [784, 379] width 288 height 18
copy code "46a2femb7oedz5mv"
click at [853, 414] on input "dialog" at bounding box center [784, 414] width 268 height 31
paste input "46a2femb7oedz5mv"
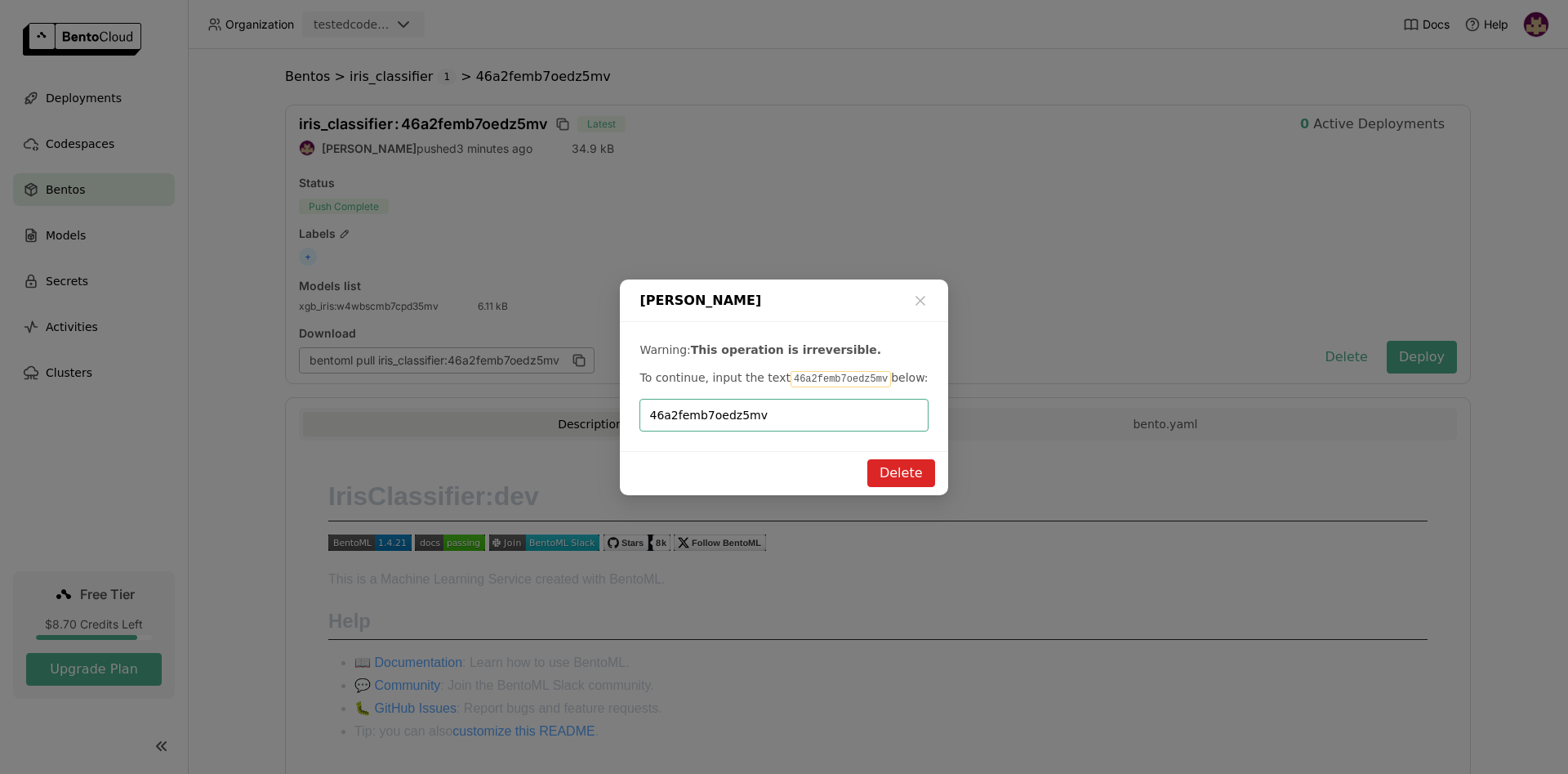
type input "46a2femb7oedz5mv"
click at [899, 468] on button "Delete" at bounding box center [901, 473] width 68 height 28
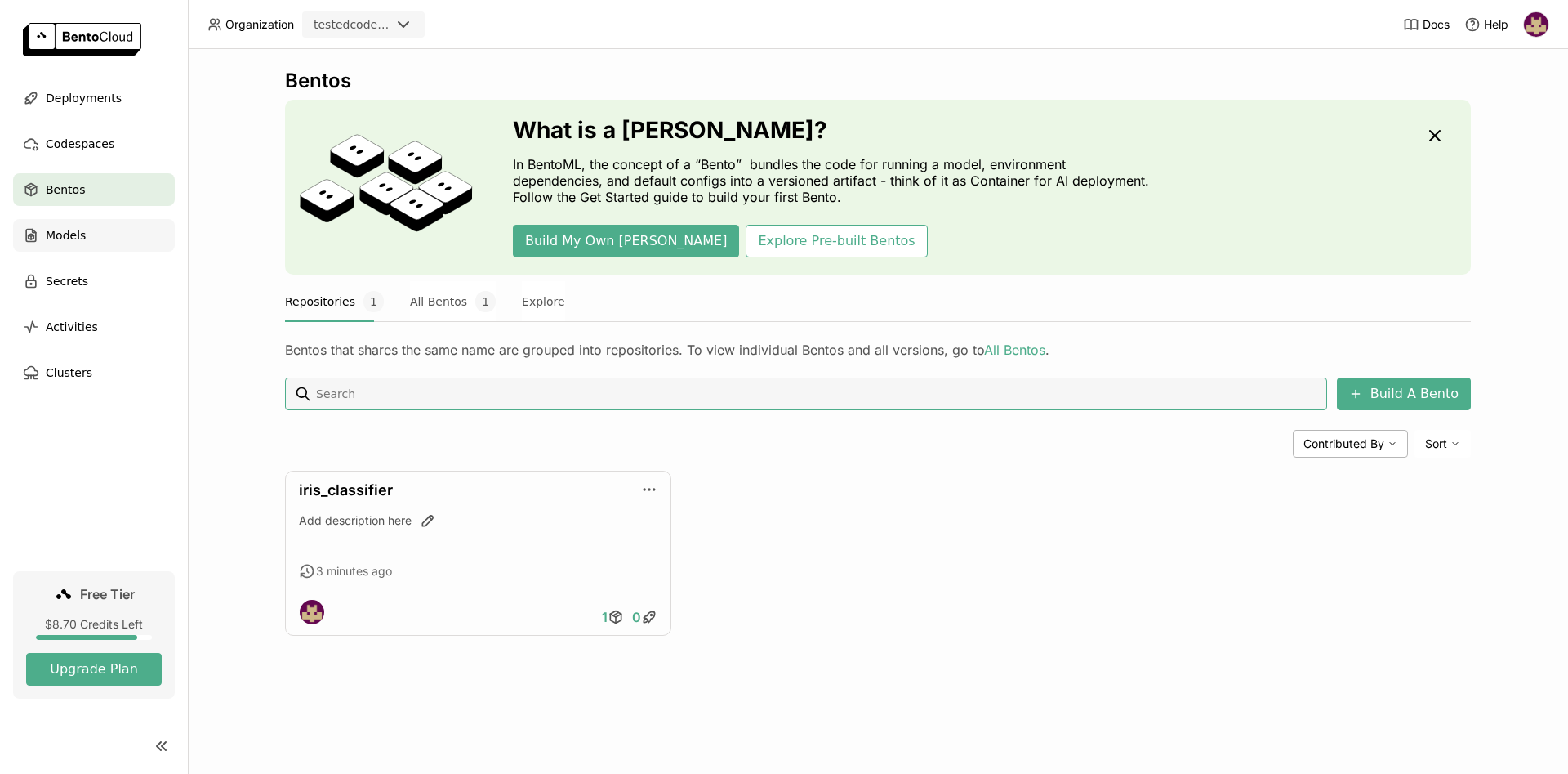
click at [90, 236] on div "Models" at bounding box center [93, 234] width 162 height 33
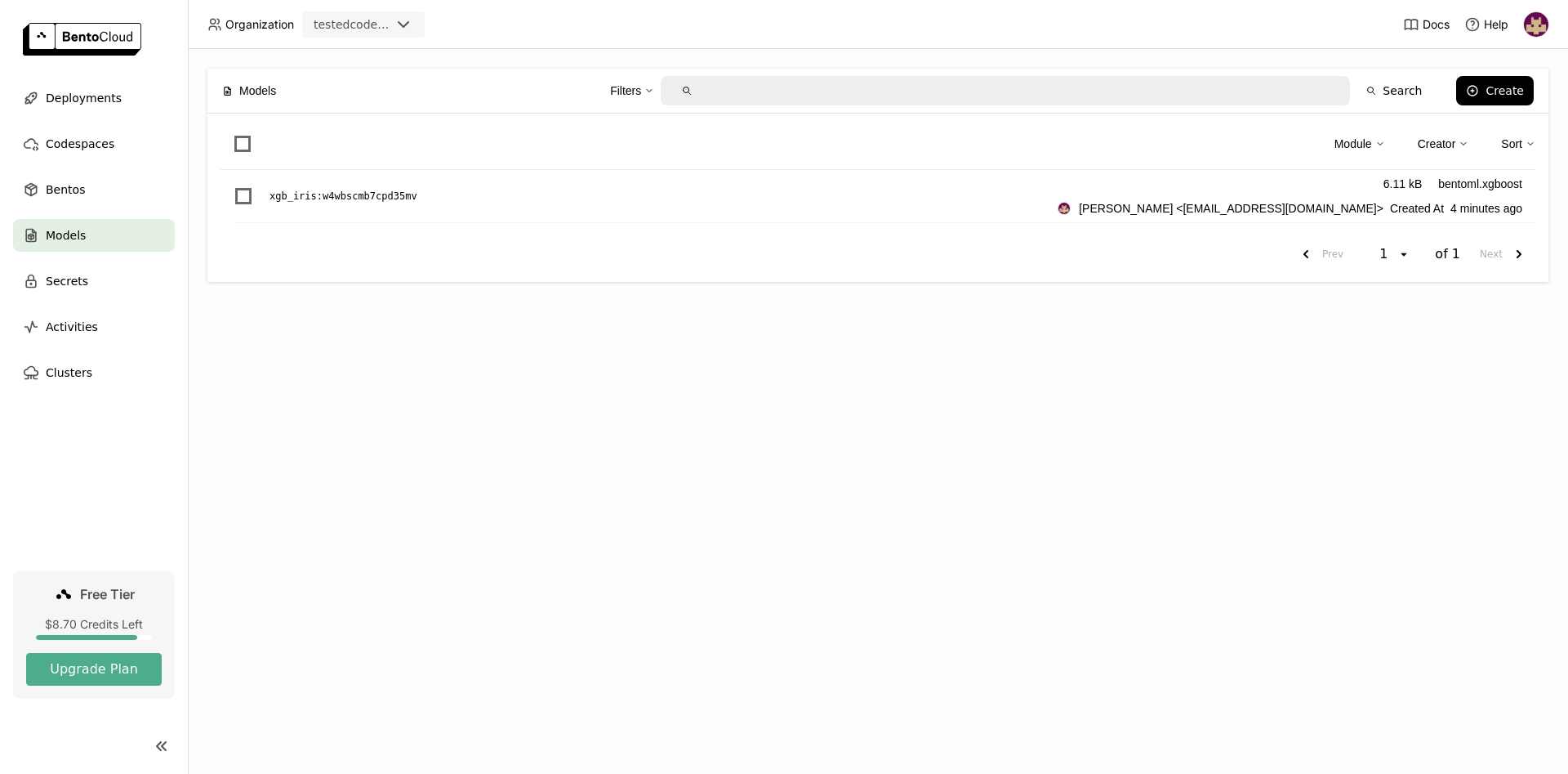
click at [232, 328] on div "Models Filters Search Create Module Creator Sort xgb_iris : w4wbscmb7cpd35mv 6.…" at bounding box center [877, 410] width 1380 height 724
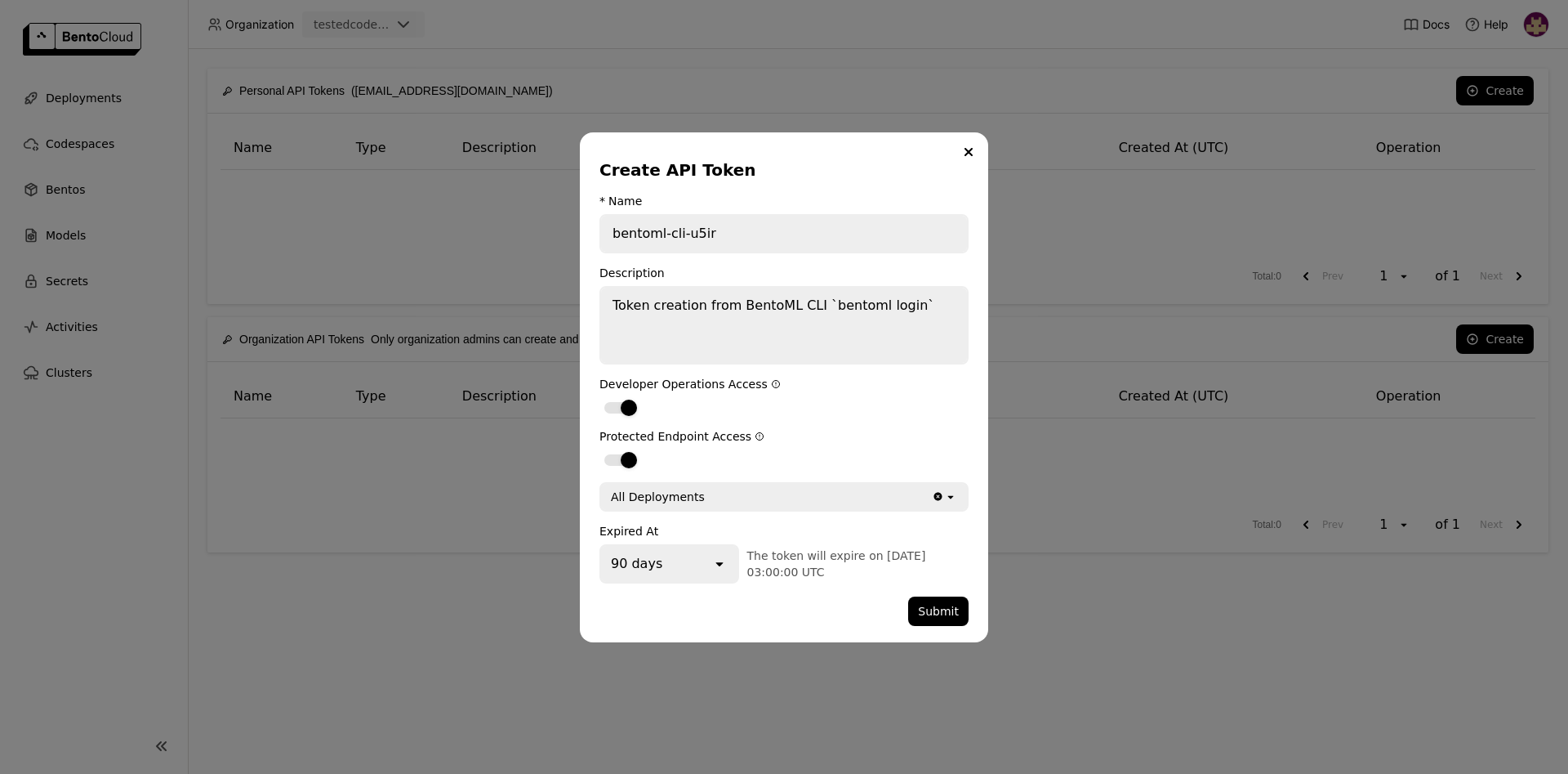
click at [935, 580] on div "90 days open The token will expire on [DATE] 03:00:00 UTC" at bounding box center [784, 563] width 370 height 39
click at [947, 608] on button "Submit" at bounding box center [938, 611] width 61 height 30
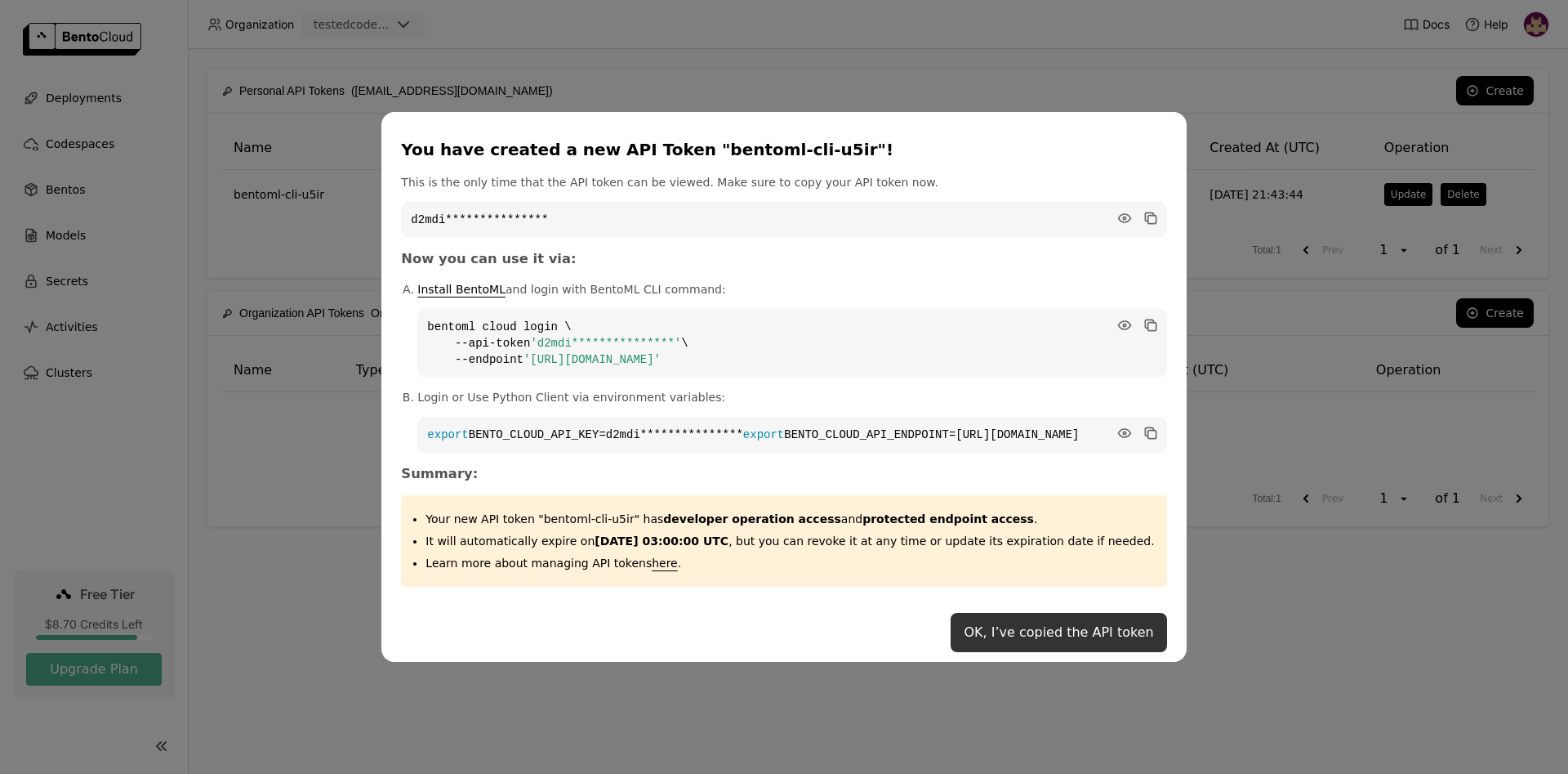
click at [1019, 641] on button "OK, I’ve copied the API token" at bounding box center [1058, 632] width 216 height 39
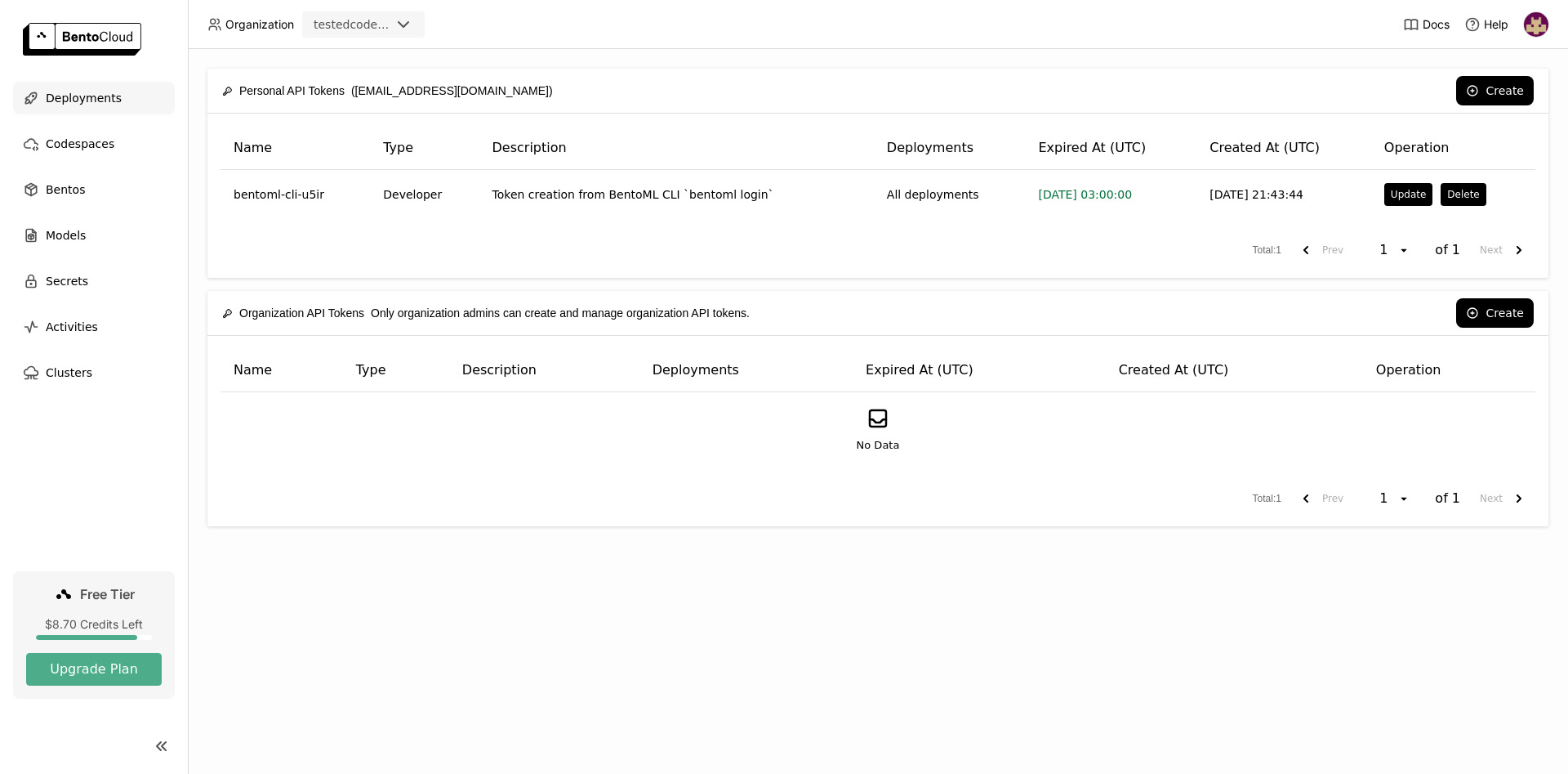
click at [99, 96] on span "Deployments" at bounding box center [83, 98] width 76 height 20
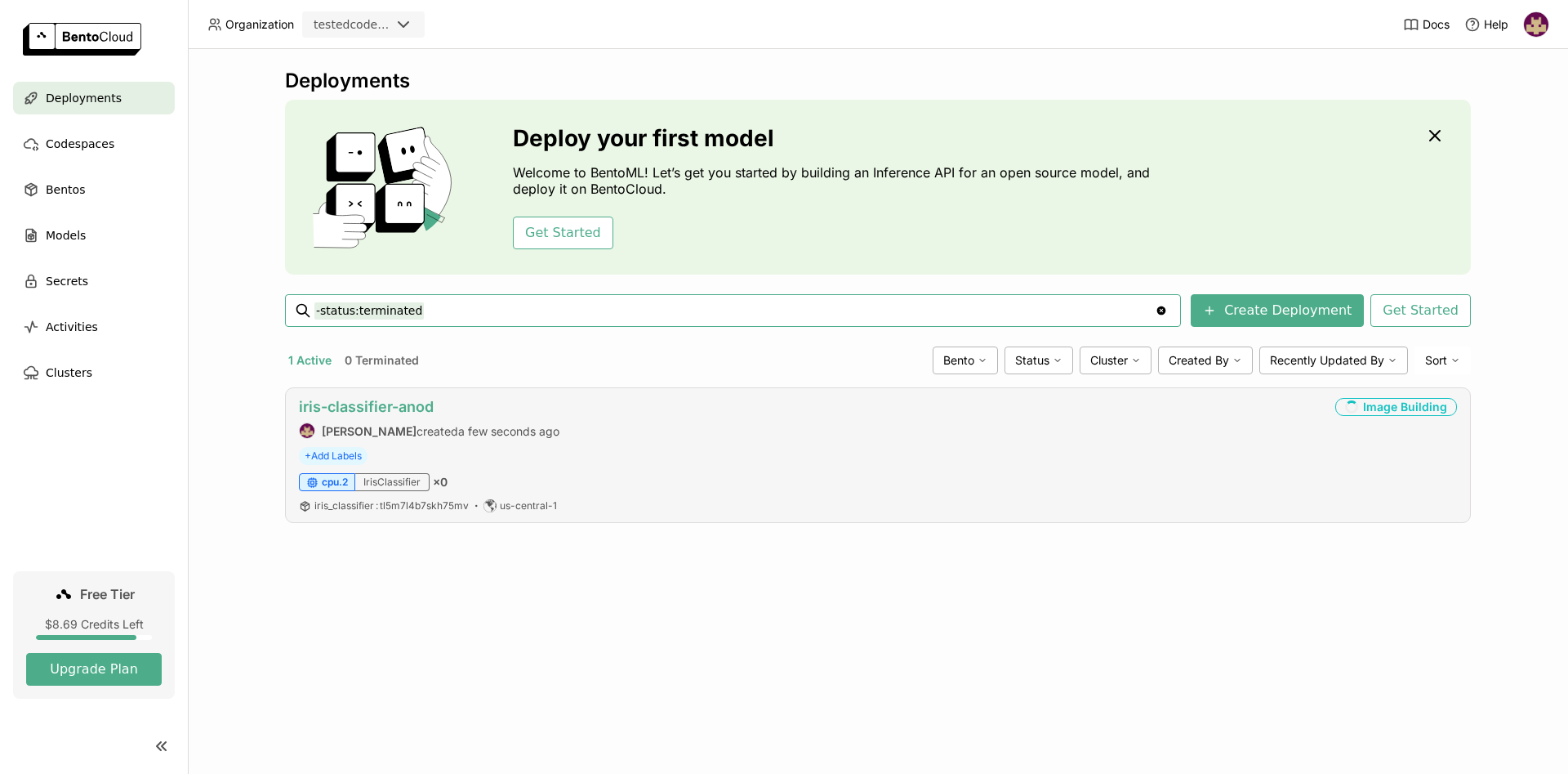
click at [343, 402] on link "iris-classifier-anod" at bounding box center [367, 405] width 135 height 17
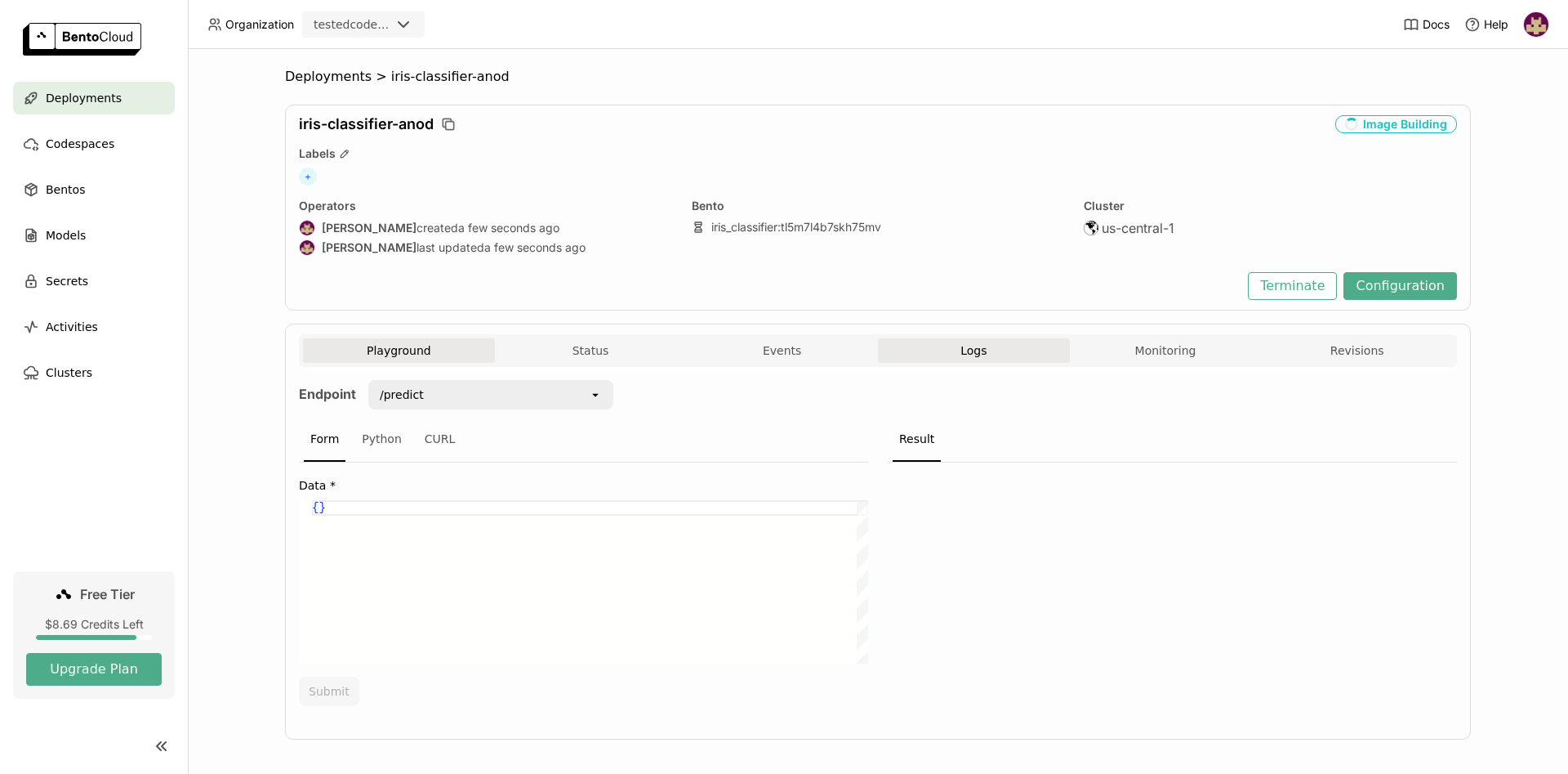
click at [981, 351] on span "Logs" at bounding box center [974, 350] width 26 height 15
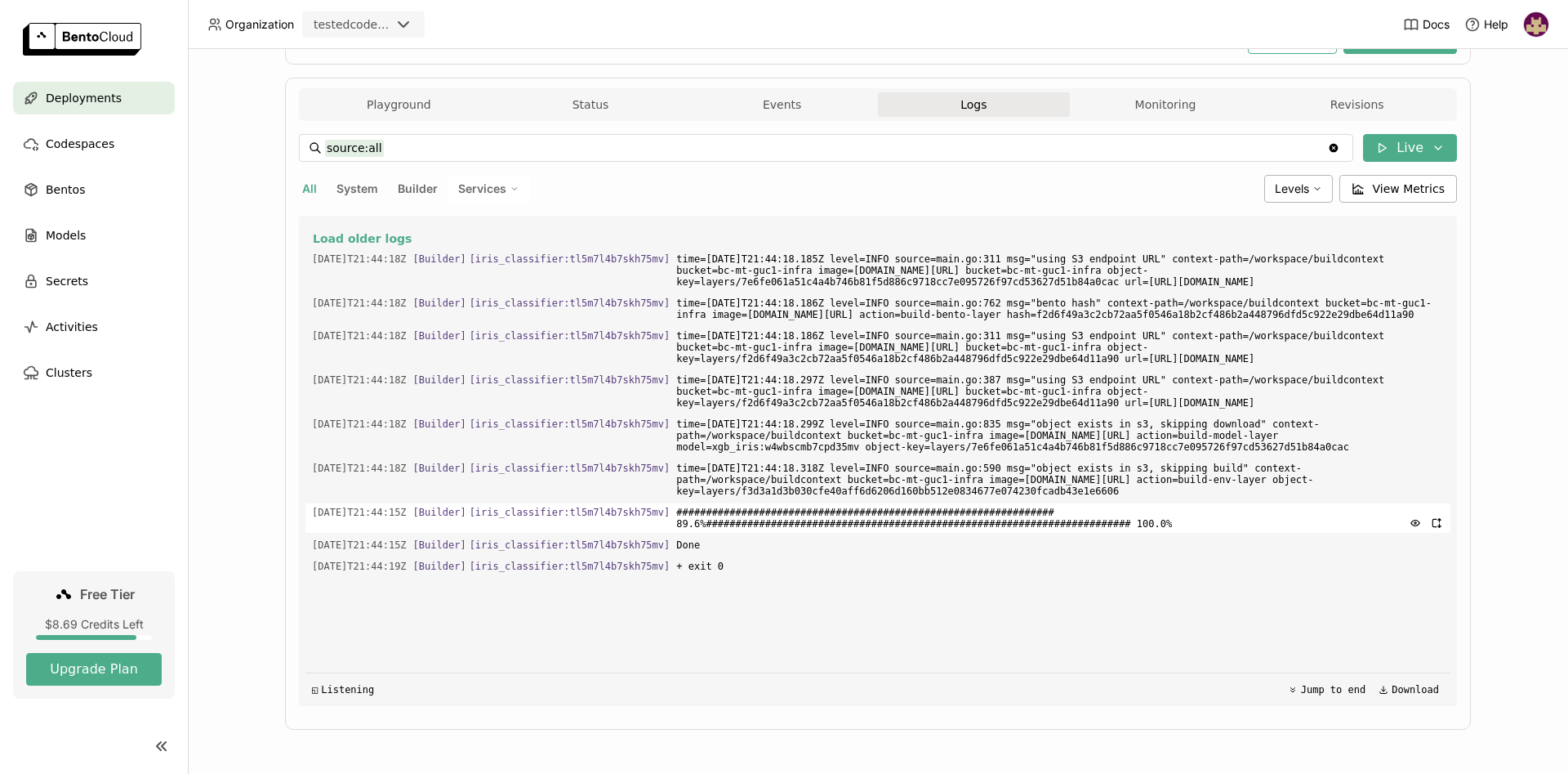
scroll to position [265, 0]
drag, startPoint x: 1342, startPoint y: 689, endPoint x: 1279, endPoint y: 725, distance: 72.6
click at [1343, 687] on button "Jump to end" at bounding box center [1327, 690] width 87 height 20
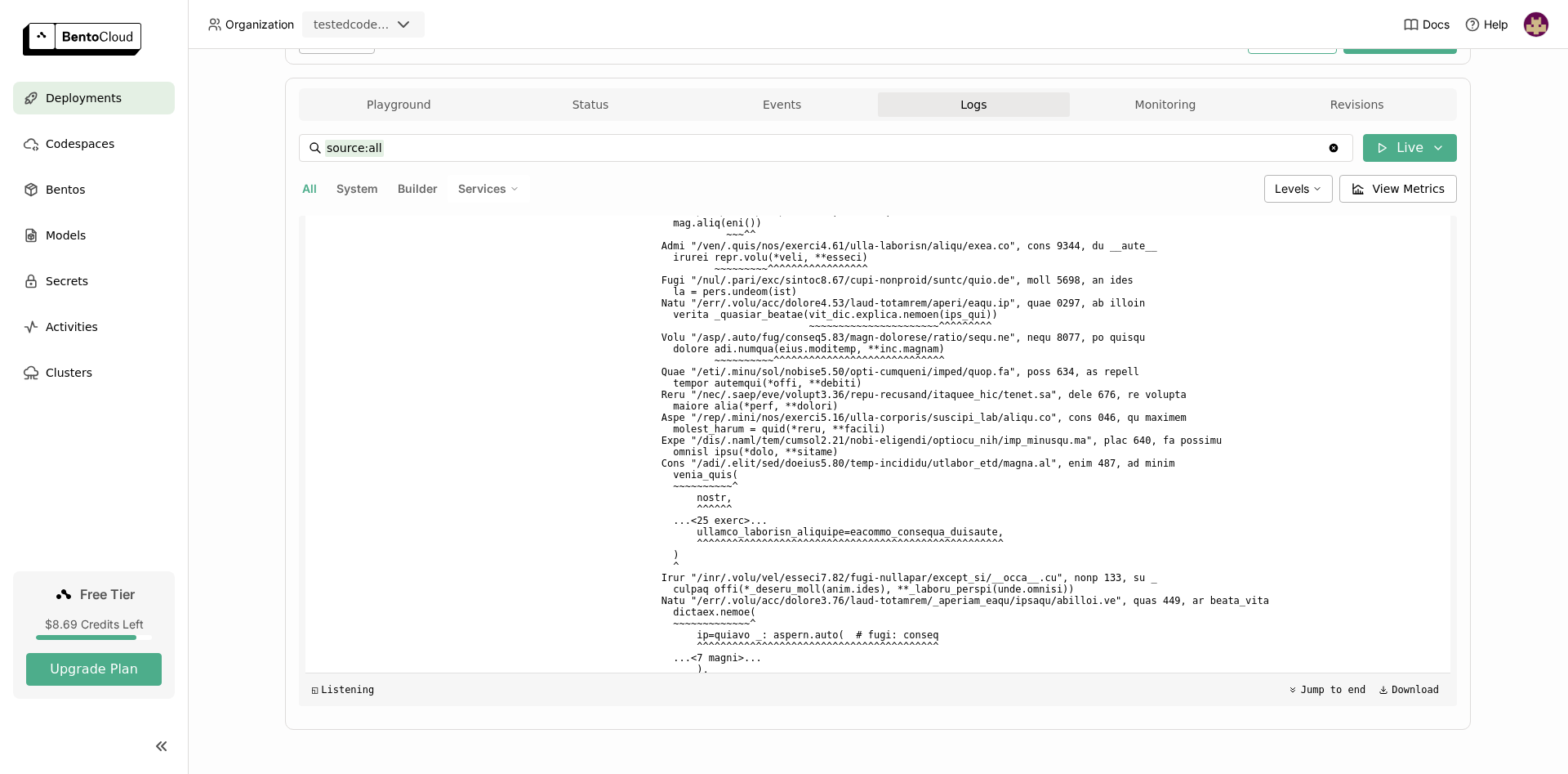
scroll to position [2078, 0]
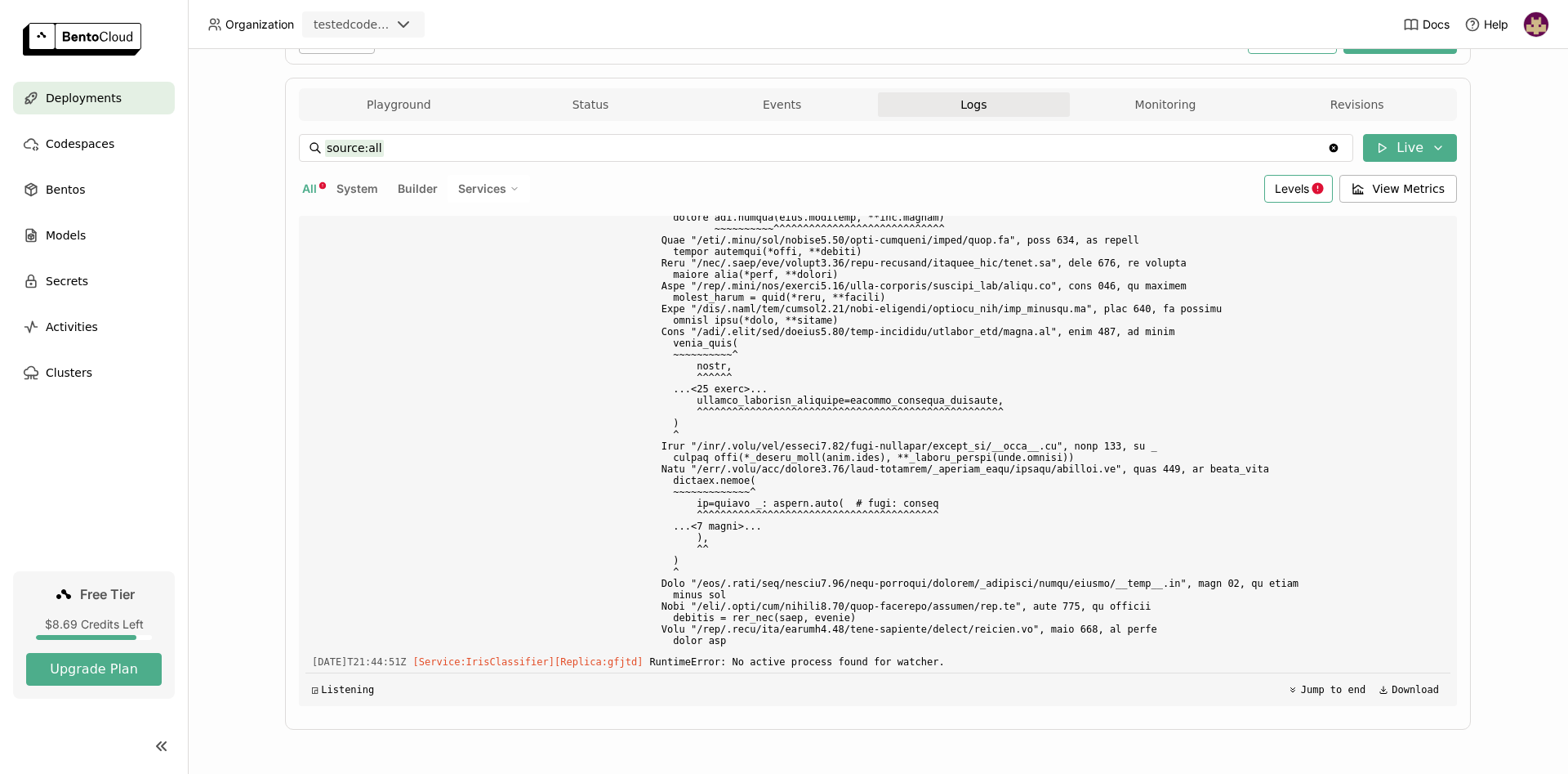
click at [1310, 183] on span "Levels" at bounding box center [1292, 189] width 35 height 14
click at [1188, 344] on icon "Menu" at bounding box center [1183, 347] width 12 height 12
type input "source:all level:error"
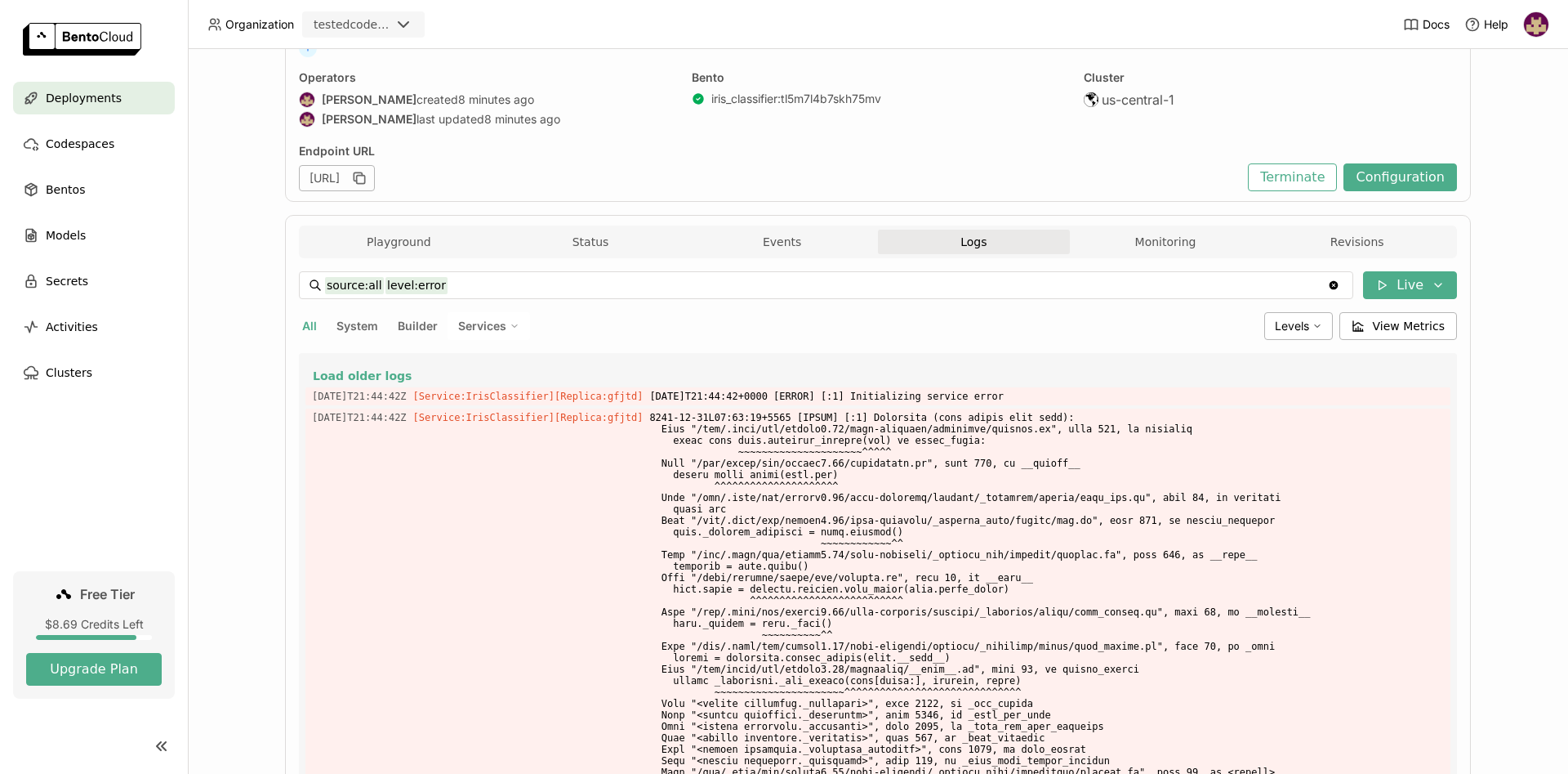
scroll to position [60, 0]
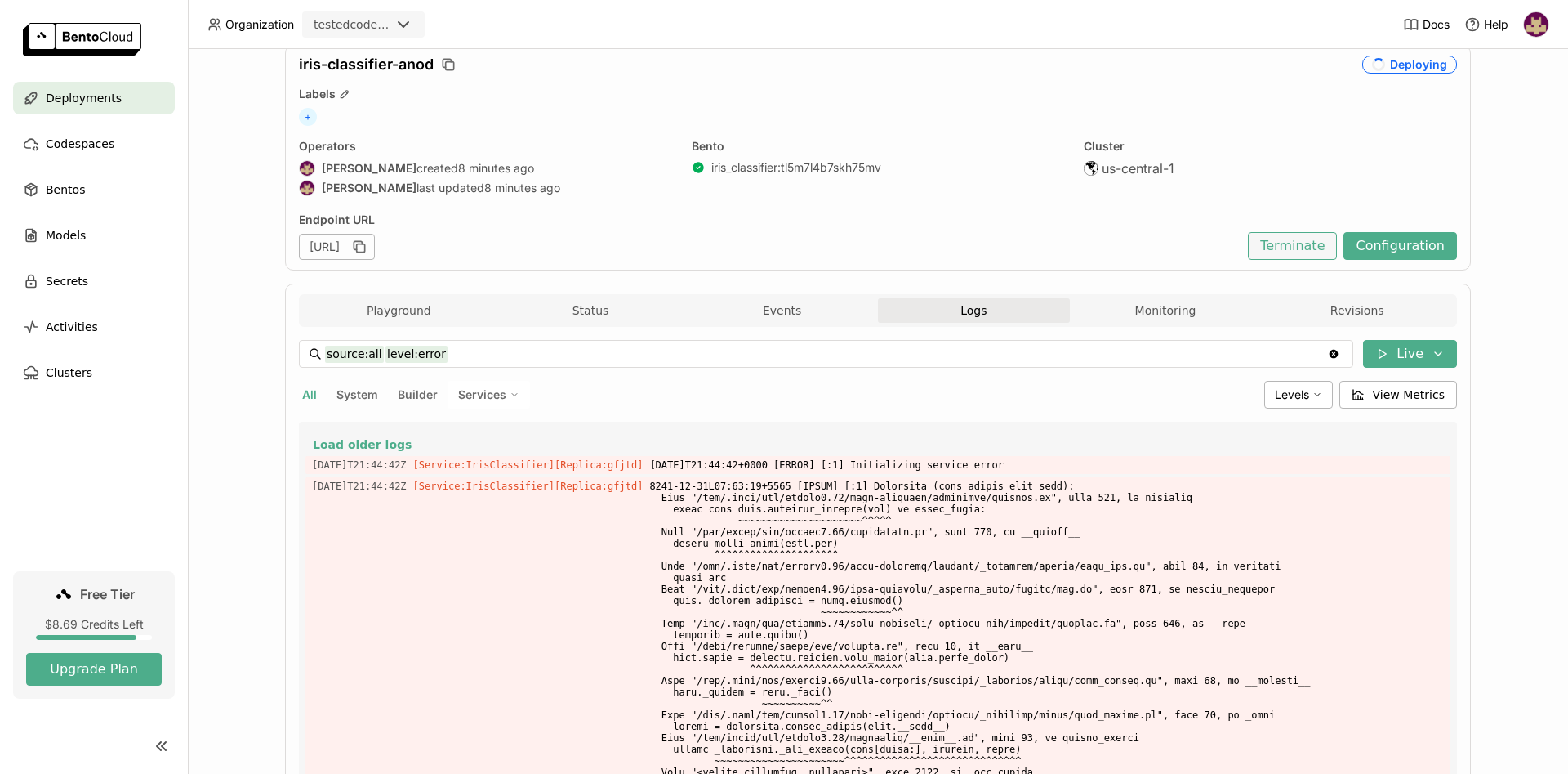
click at [1299, 248] on button "Terminate" at bounding box center [1293, 245] width 89 height 28
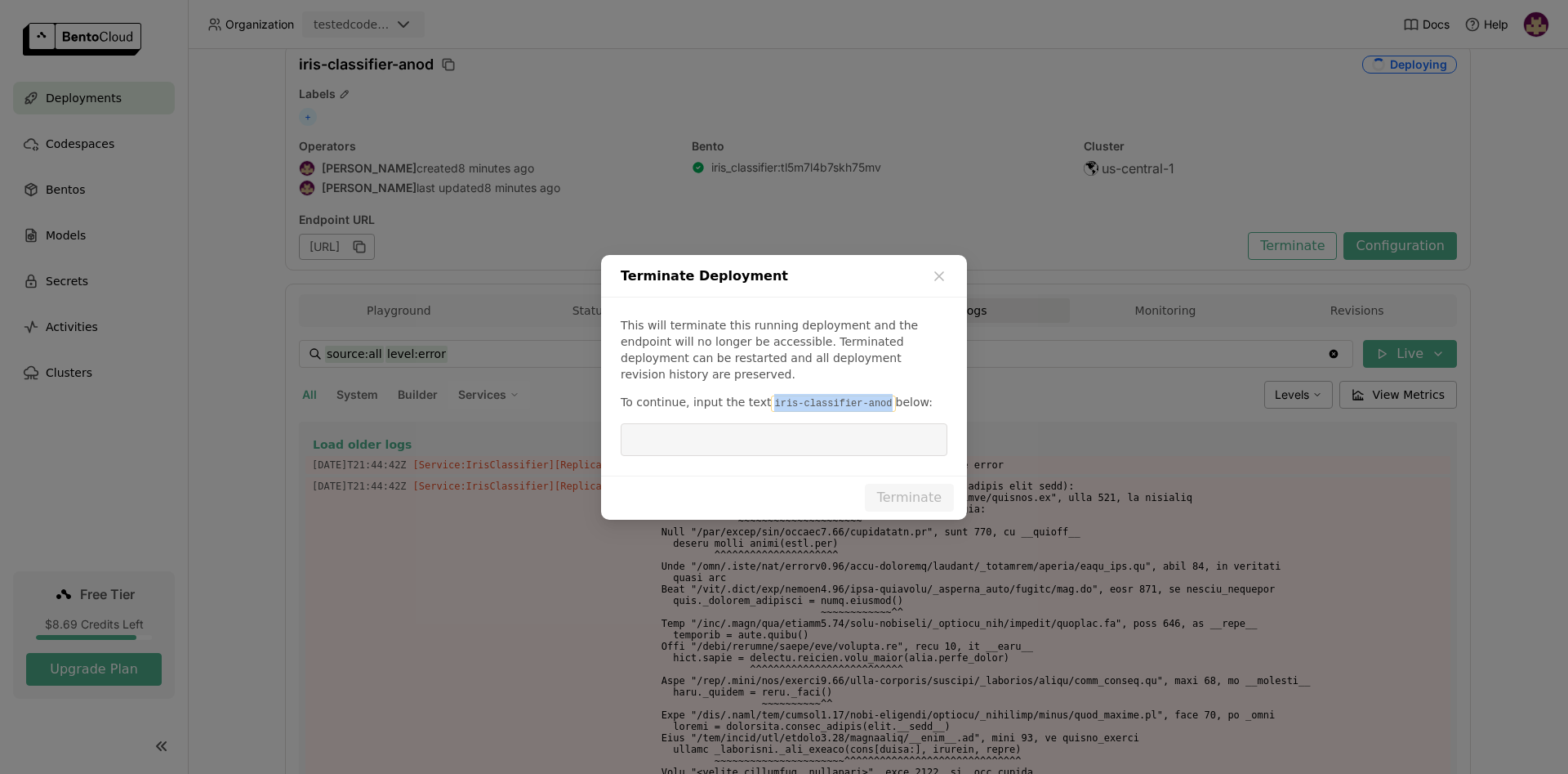
drag, startPoint x: 759, startPoint y: 393, endPoint x: 866, endPoint y: 391, distance: 107.0
click at [866, 395] on code "iris-classifier-anod" at bounding box center [833, 403] width 124 height 16
copy code "iris-classifier-anod"
click at [833, 433] on input "dialog" at bounding box center [784, 439] width 307 height 31
paste input "iris-classifier-anod"
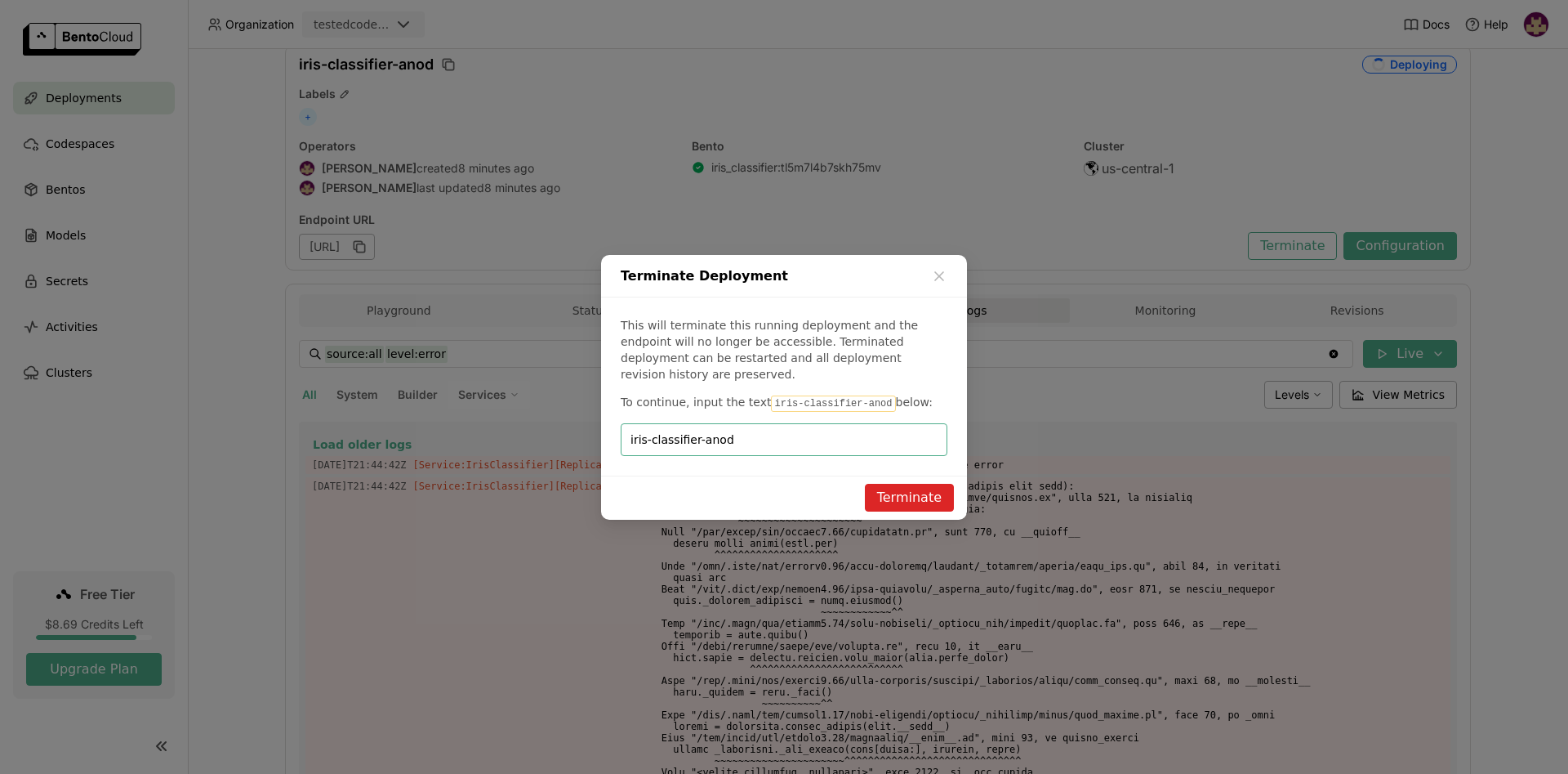
type input "iris-classifier-anod"
click at [906, 492] on button "Terminate" at bounding box center [910, 498] width 89 height 28
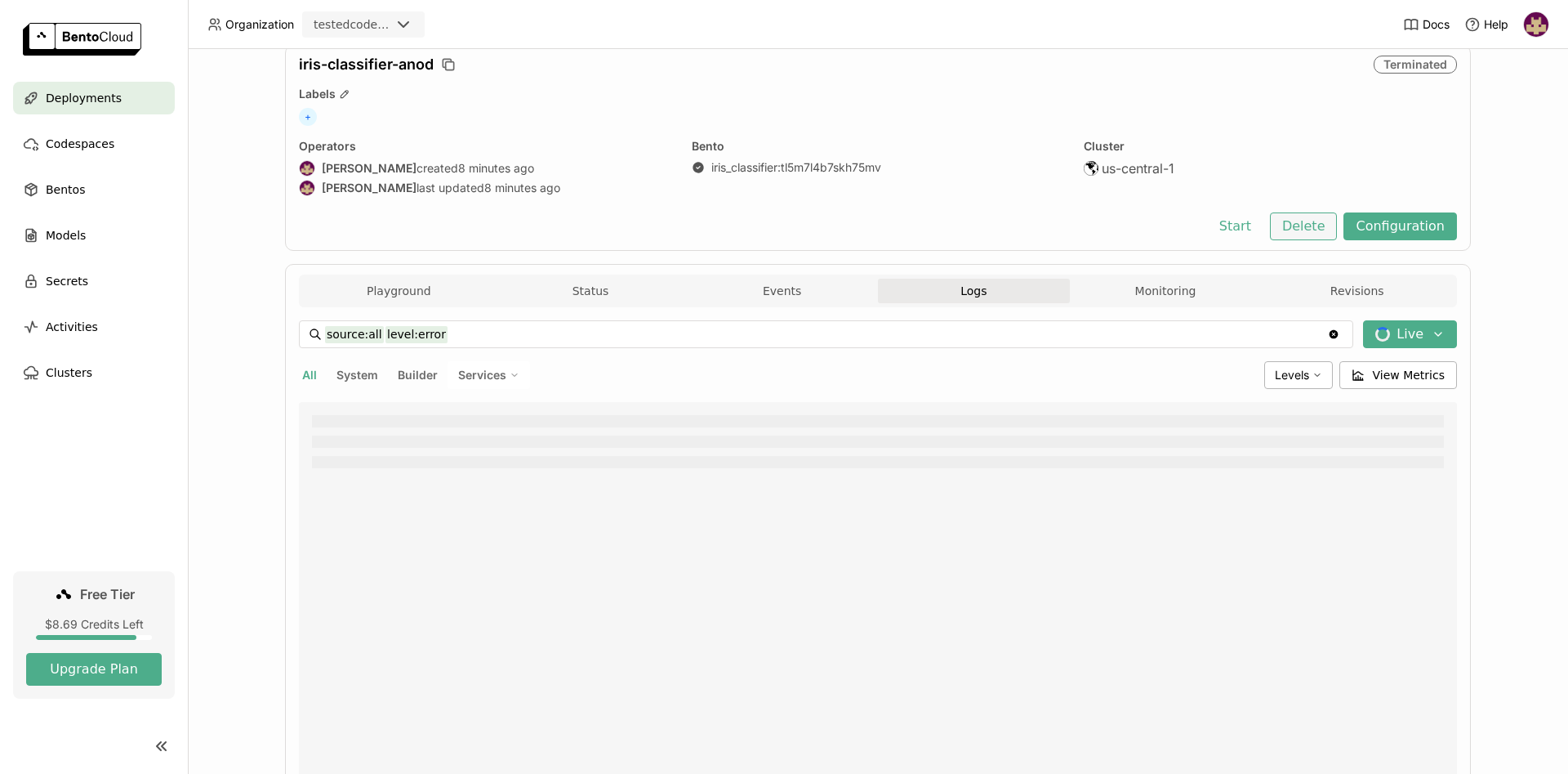
click at [1319, 228] on button "Delete" at bounding box center [1304, 227] width 68 height 28
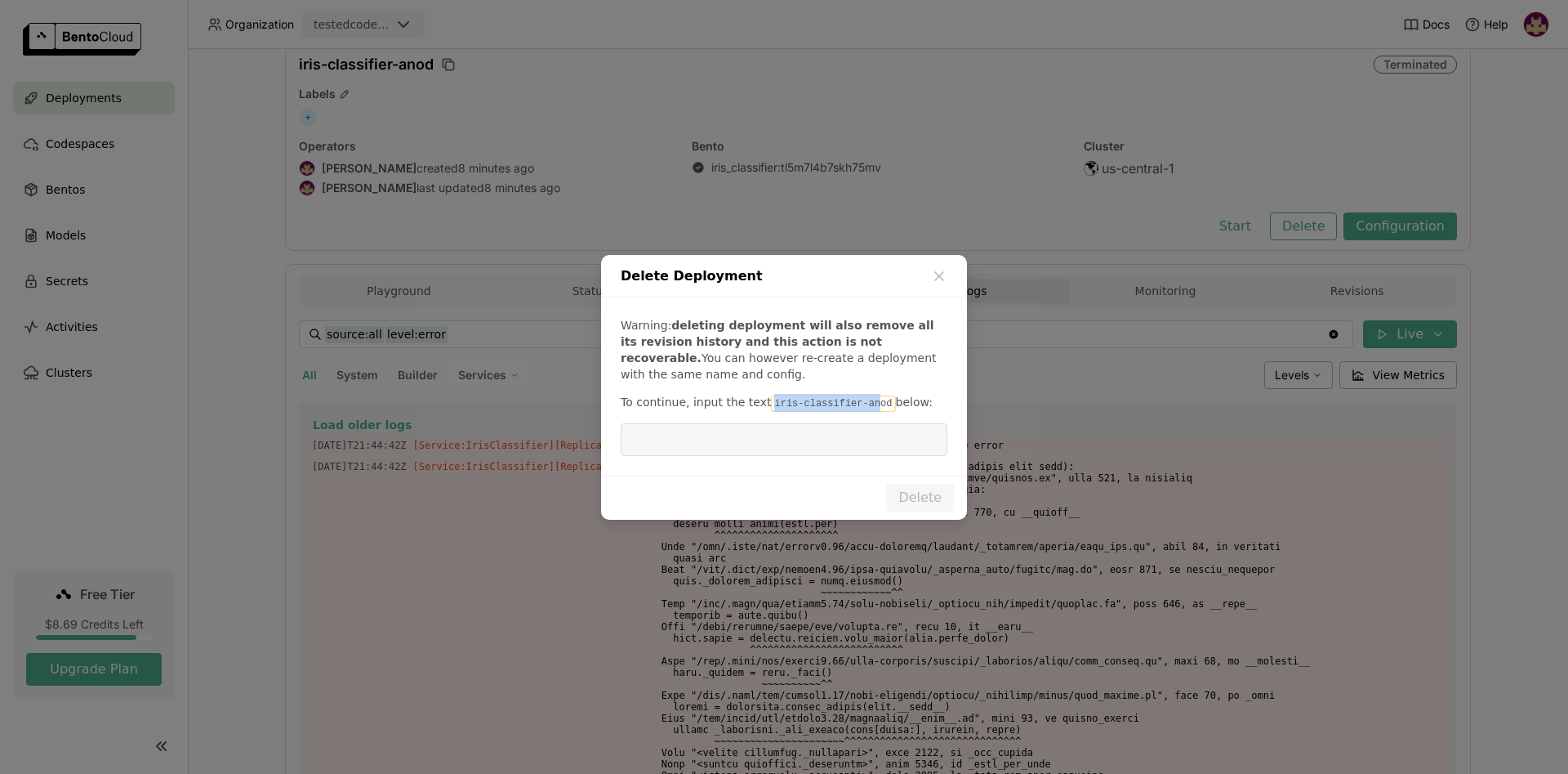
scroll to position [483, 0]
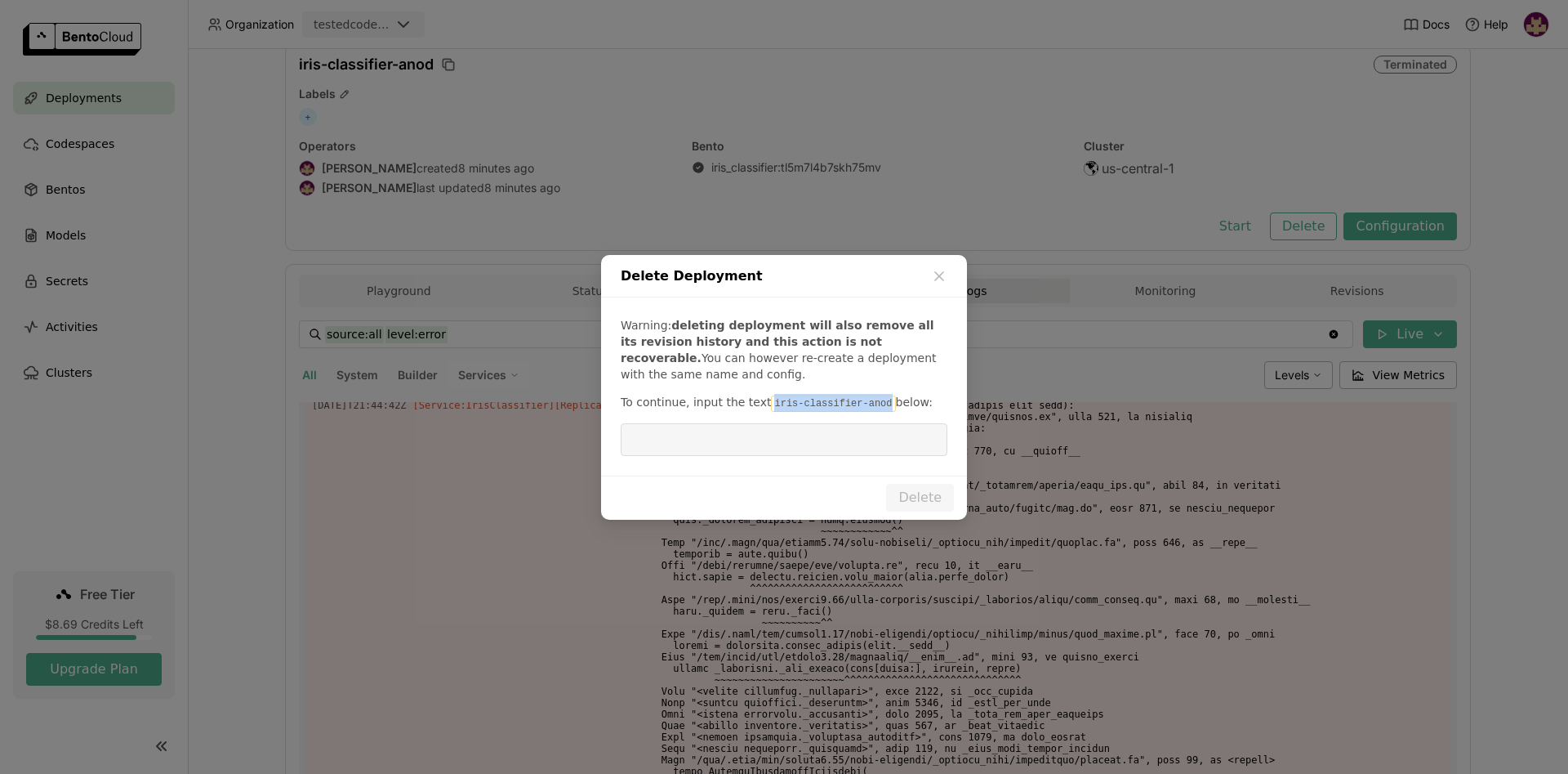
drag, startPoint x: 761, startPoint y: 400, endPoint x: 868, endPoint y: 403, distance: 107.0
click at [868, 403] on code "iris-classifier-anod" at bounding box center [833, 403] width 124 height 16
copy code "iris-classifier-anod"
click at [819, 448] on input "dialog" at bounding box center [784, 439] width 307 height 31
paste input "iris-classifier-anod"
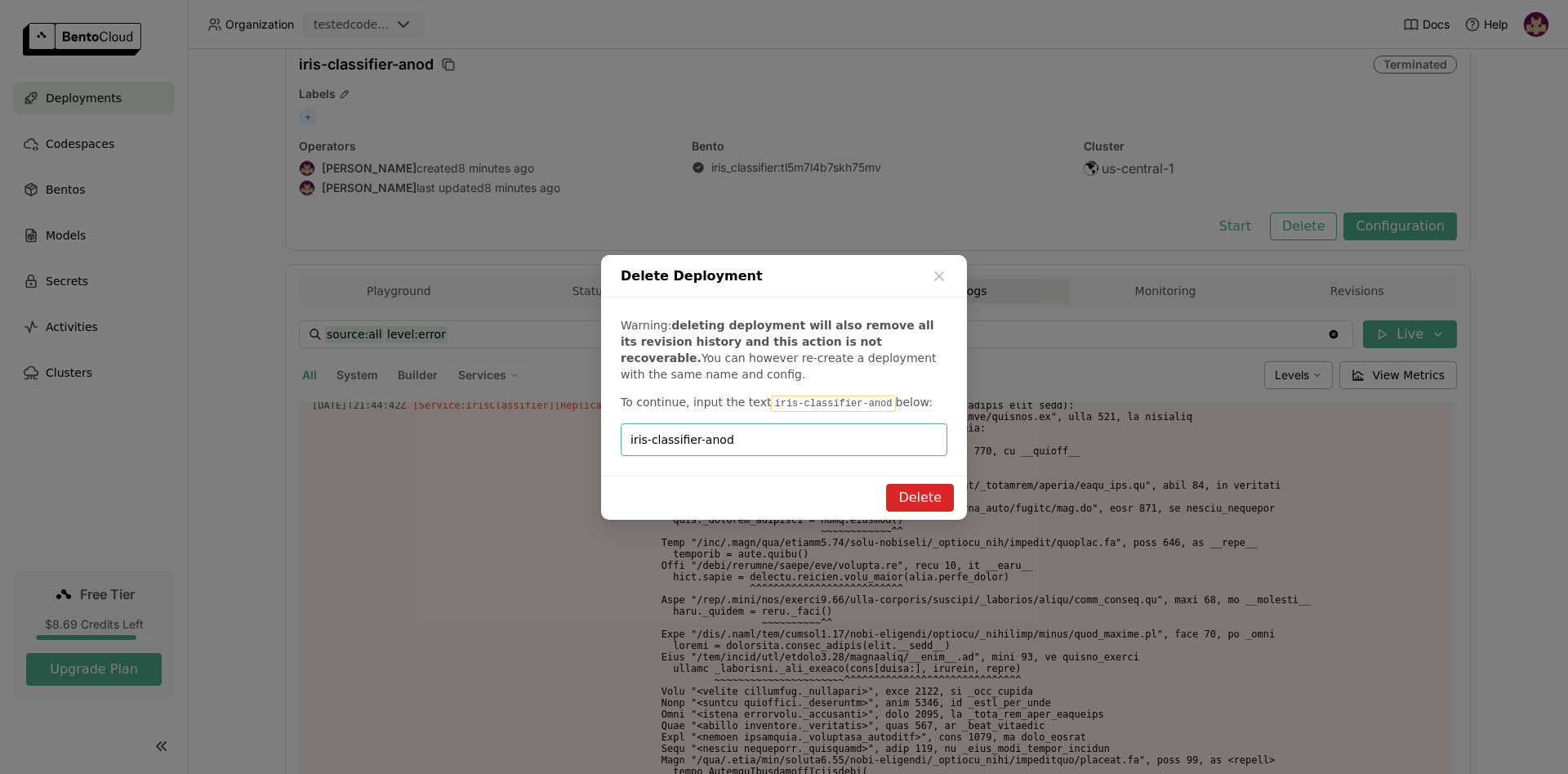
type input "iris-classifier-anod"
click at [908, 507] on button "Delete" at bounding box center [920, 498] width 68 height 28
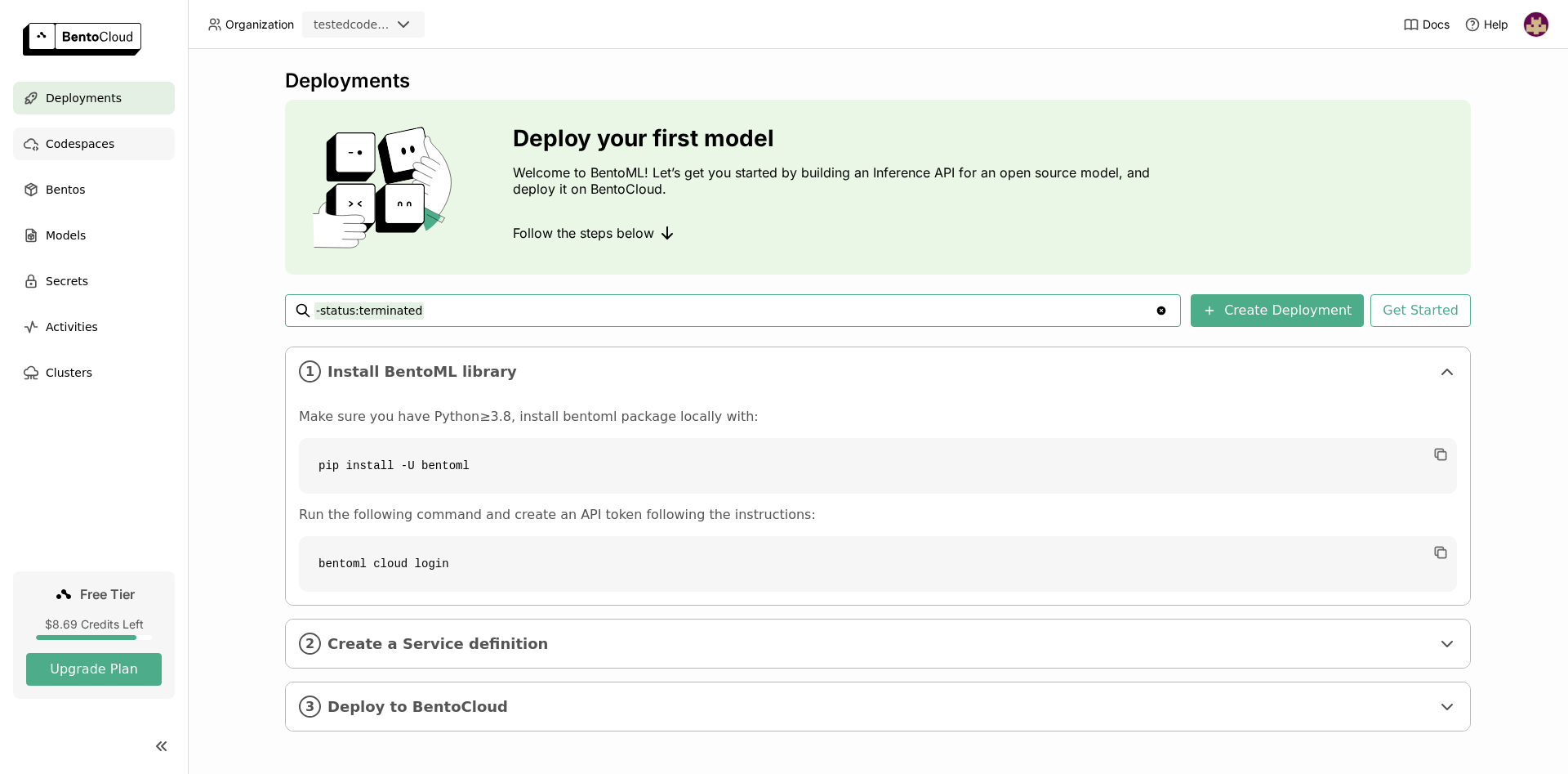
click at [103, 140] on span "Codespaces" at bounding box center [79, 144] width 69 height 20
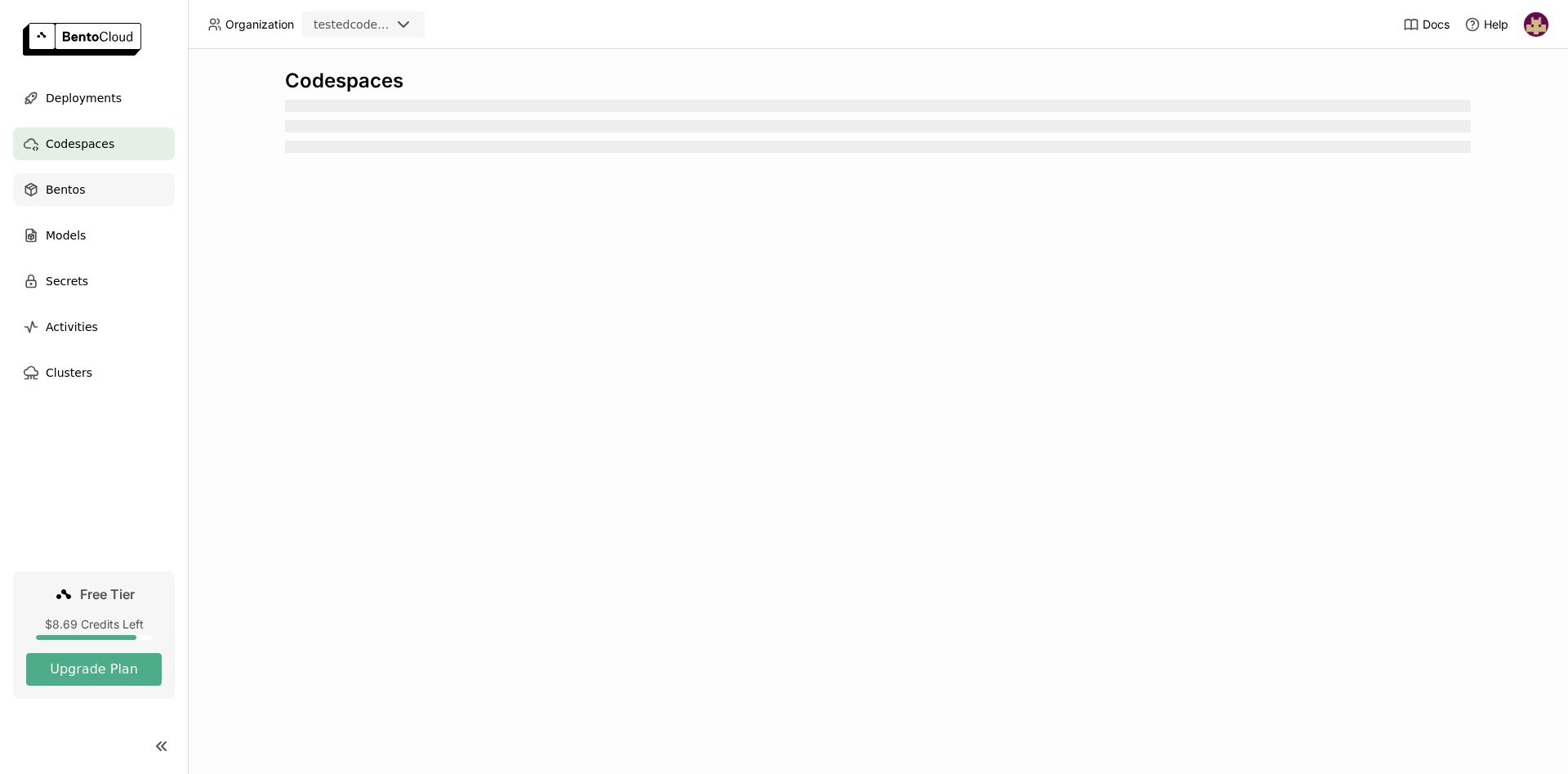
click at [88, 189] on div "Bentos" at bounding box center [93, 189] width 162 height 33
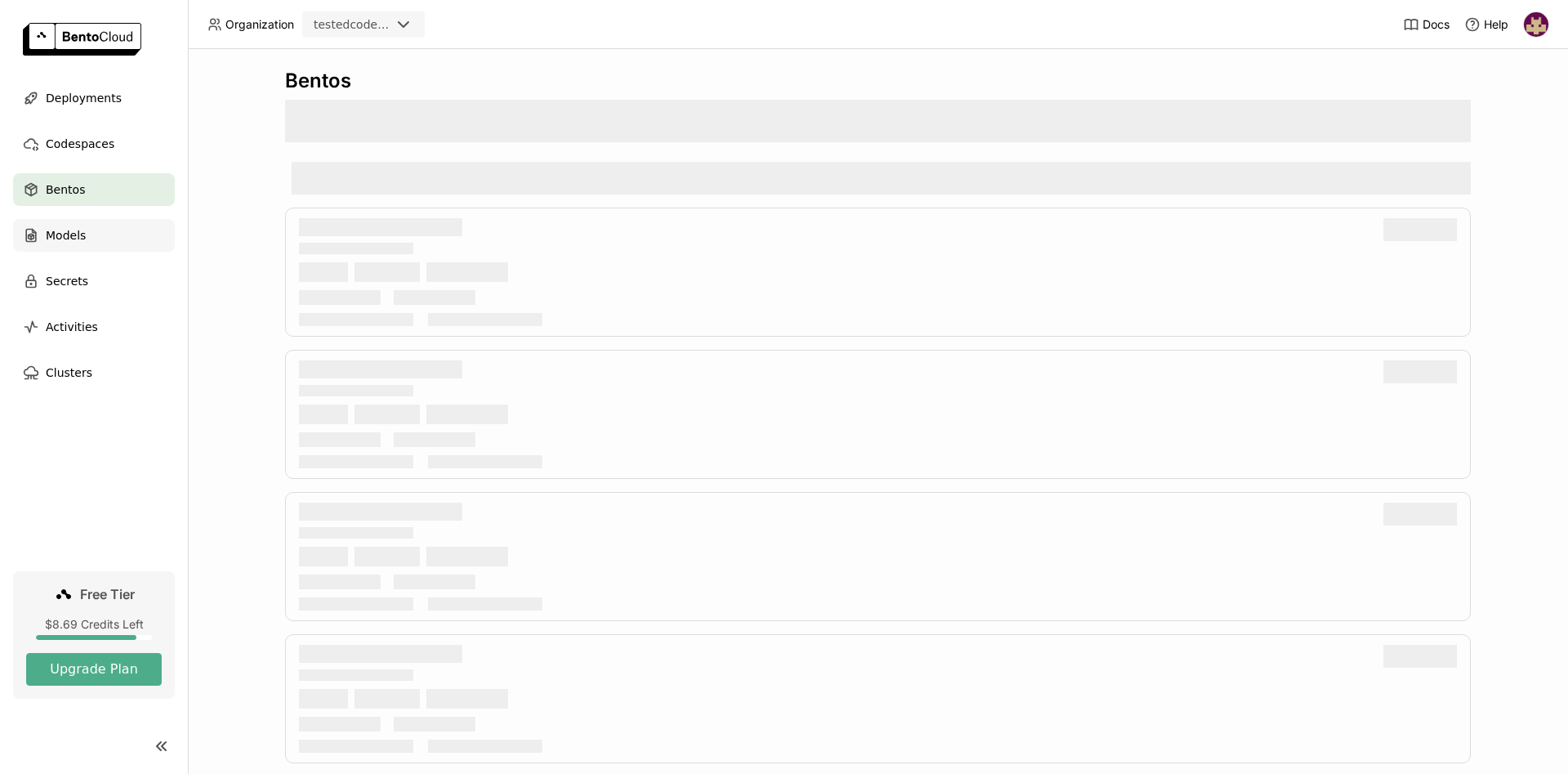
click at [86, 236] on div "Models" at bounding box center [93, 234] width 162 height 33
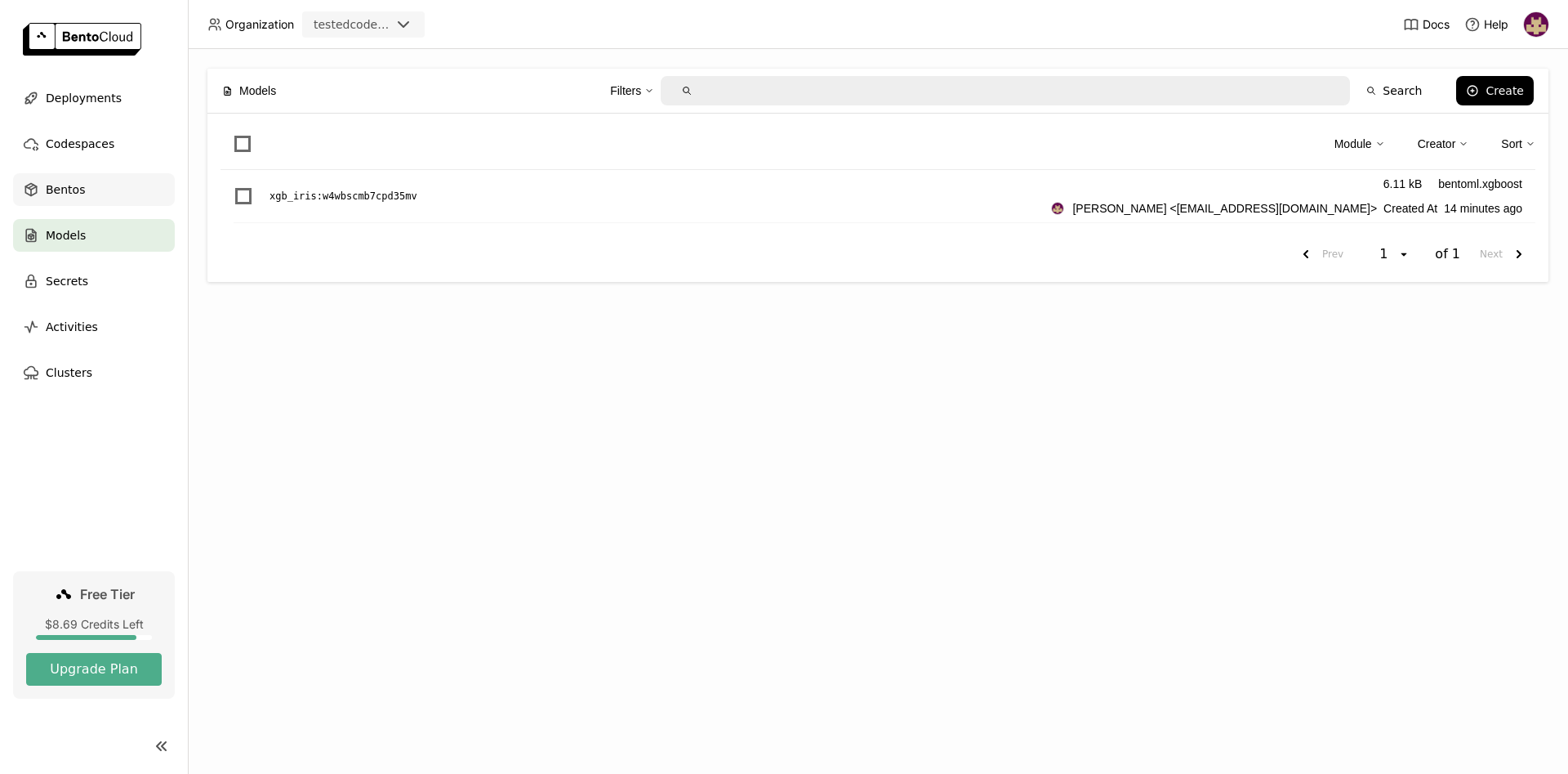
click at [73, 190] on span "Bentos" at bounding box center [65, 190] width 39 height 20
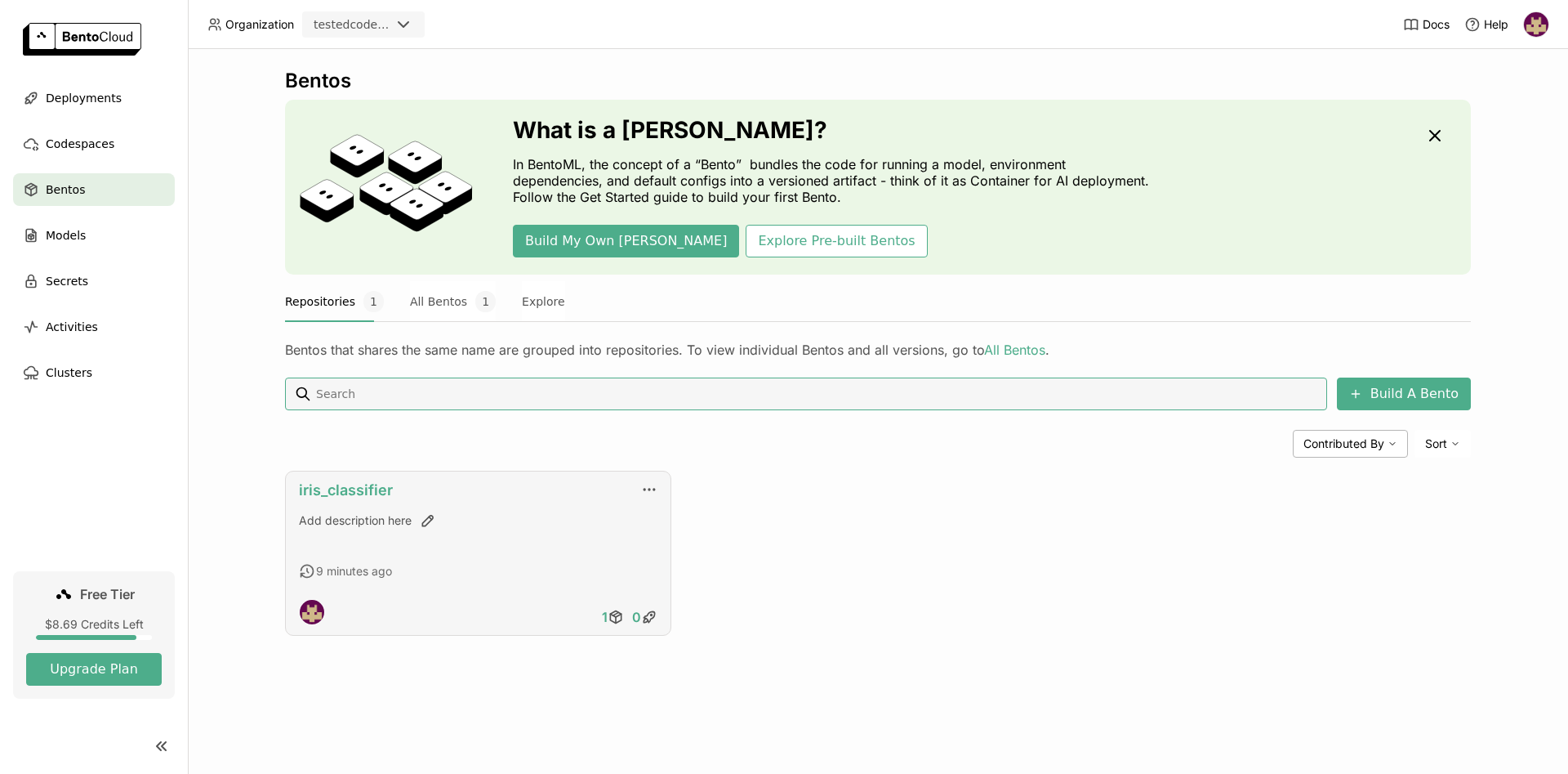
click at [371, 492] on link "iris_classifier" at bounding box center [346, 489] width 94 height 17
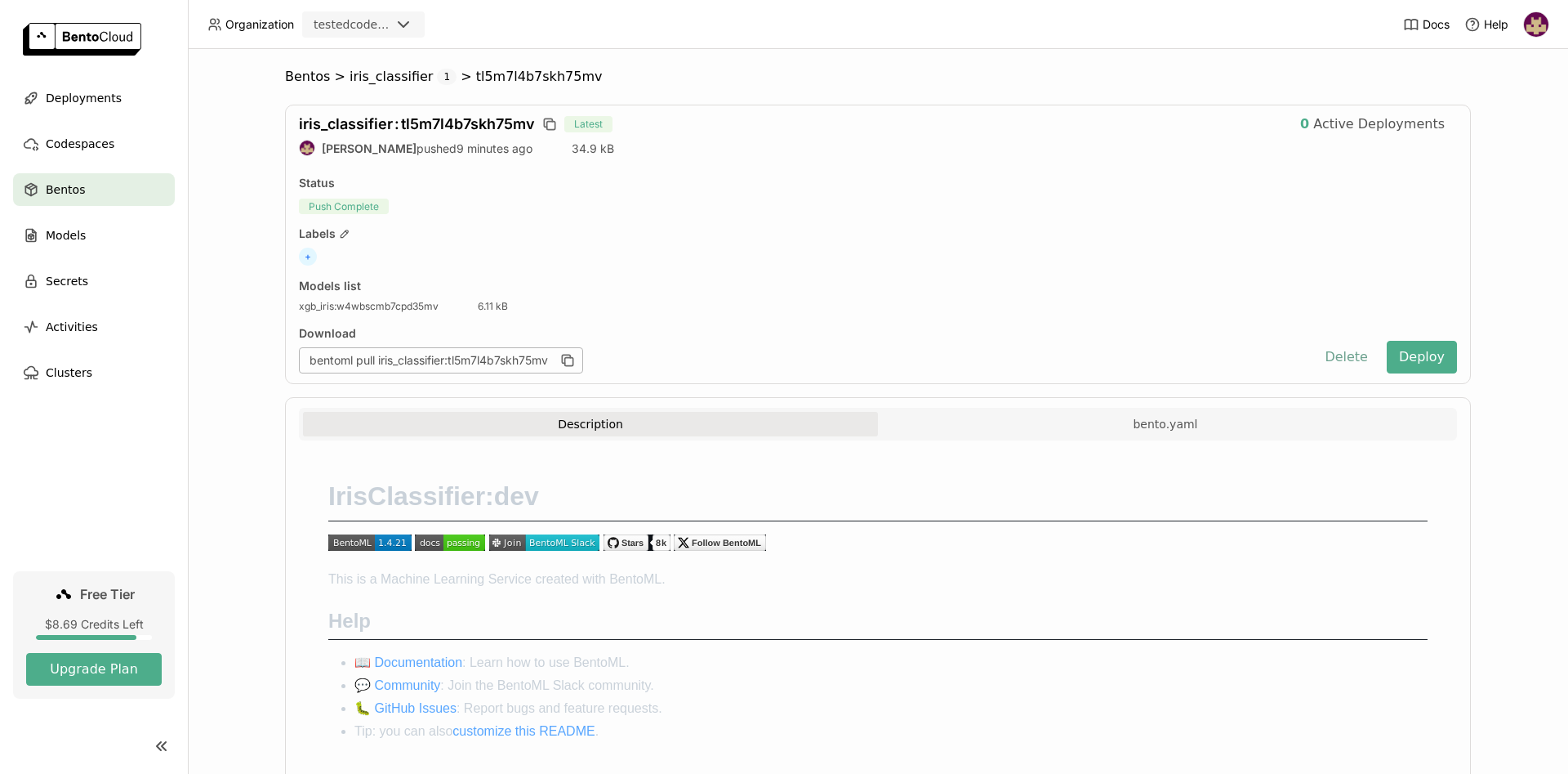
click at [1352, 358] on button "Delete" at bounding box center [1346, 357] width 68 height 33
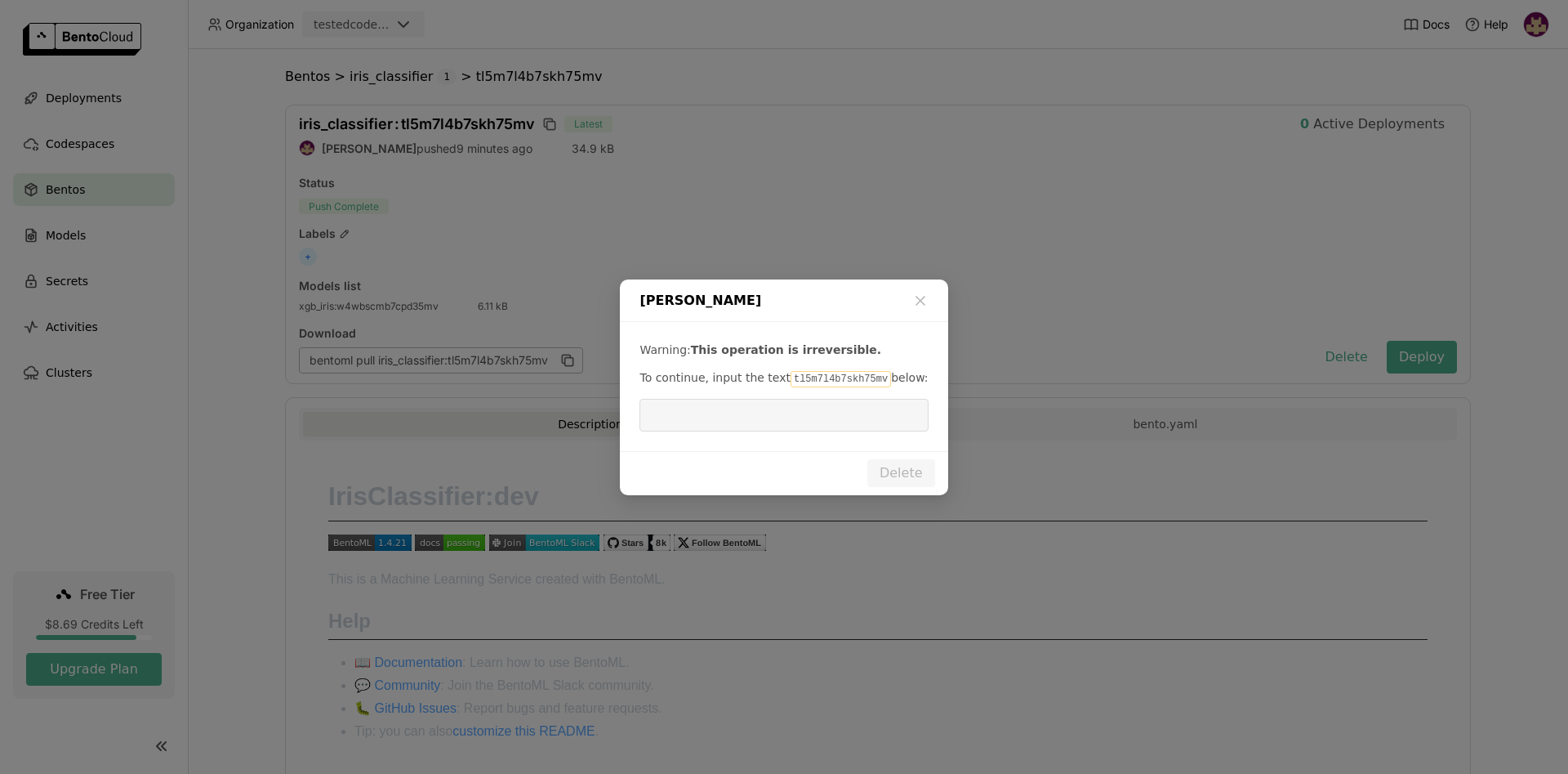
click at [802, 378] on code "tl5m7l4b7skh75mv" at bounding box center [841, 379] width 100 height 16
copy p "tl5m7l4b7skh75mv"
click at [783, 414] on input "dialog" at bounding box center [784, 414] width 268 height 31
paste input "tl5m7l4b7skh75mv"
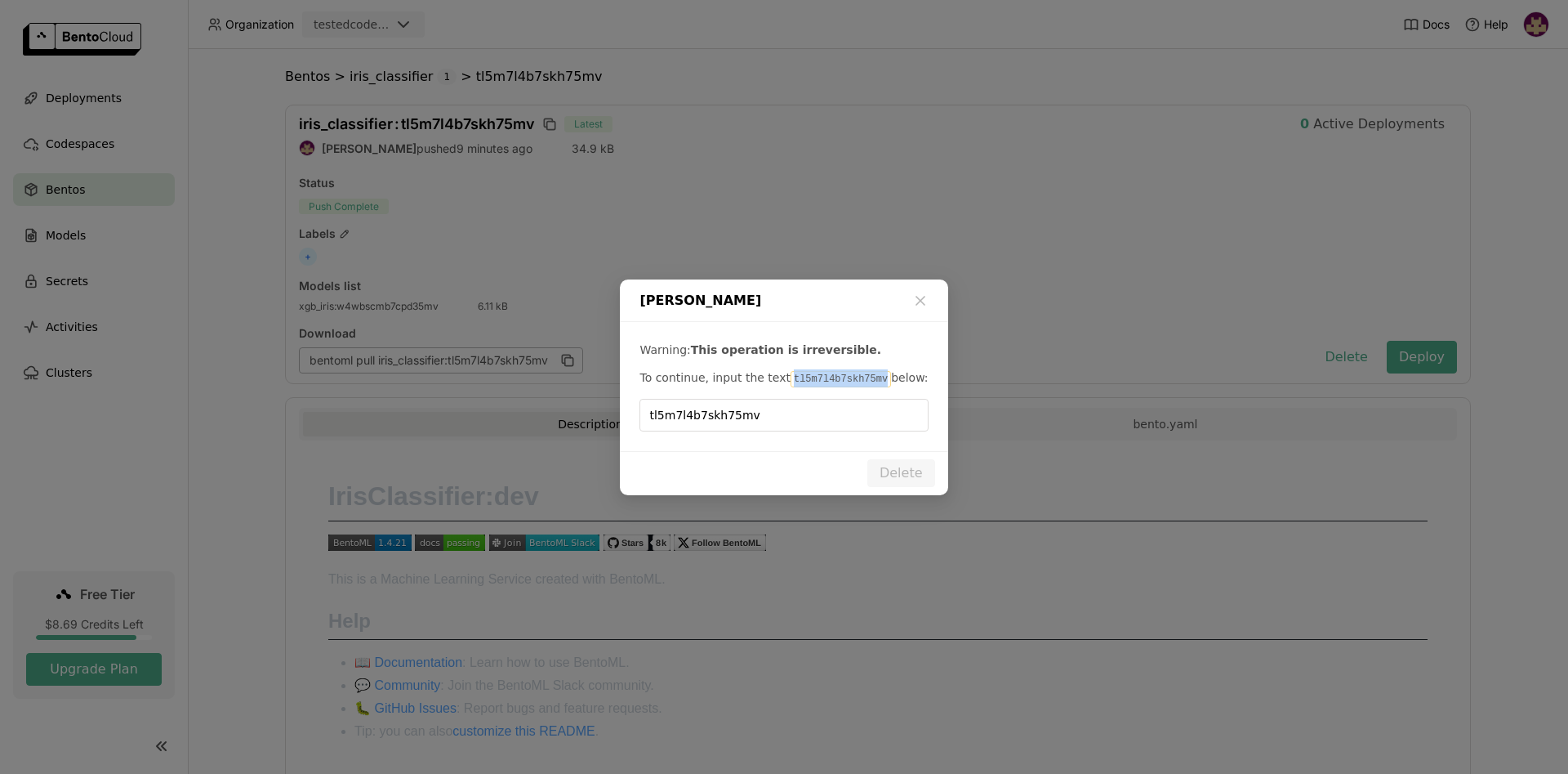
drag, startPoint x: 778, startPoint y: 376, endPoint x: 863, endPoint y: 378, distance: 85.0
click at [863, 378] on code "tl5m7l4b7skh75mv" at bounding box center [841, 379] width 100 height 16
copy code "tl5m7l4b7skh75mv"
drag, startPoint x: 721, startPoint y: 401, endPoint x: 613, endPoint y: 399, distance: 108.0
click at [650, 399] on input "tl5m7l4b7skh75mv" at bounding box center [784, 414] width 268 height 31
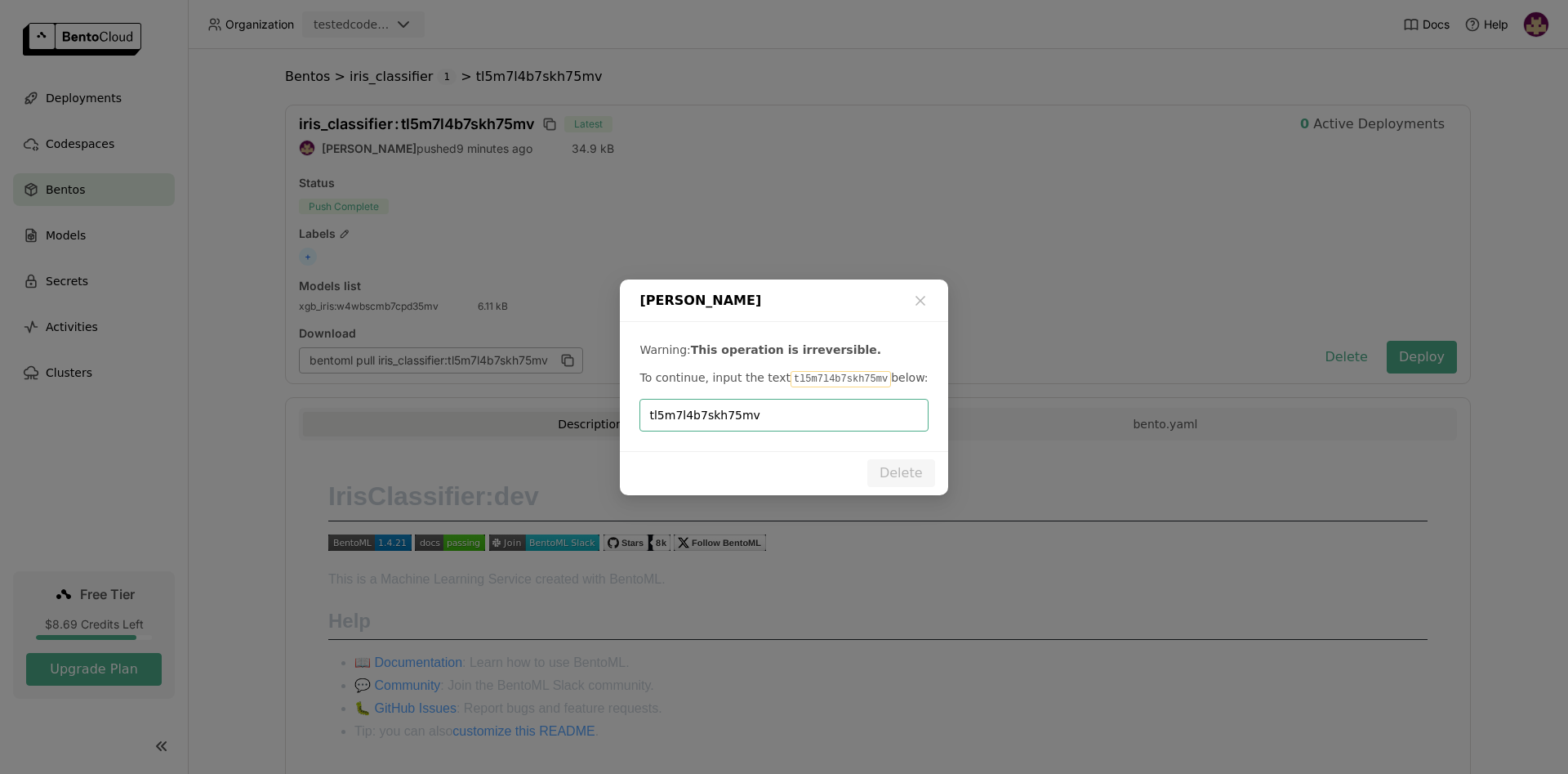
paste input "dialog"
type input "tl5m7l4b7skh75mv"
click at [897, 464] on button "Delete" at bounding box center [901, 473] width 68 height 28
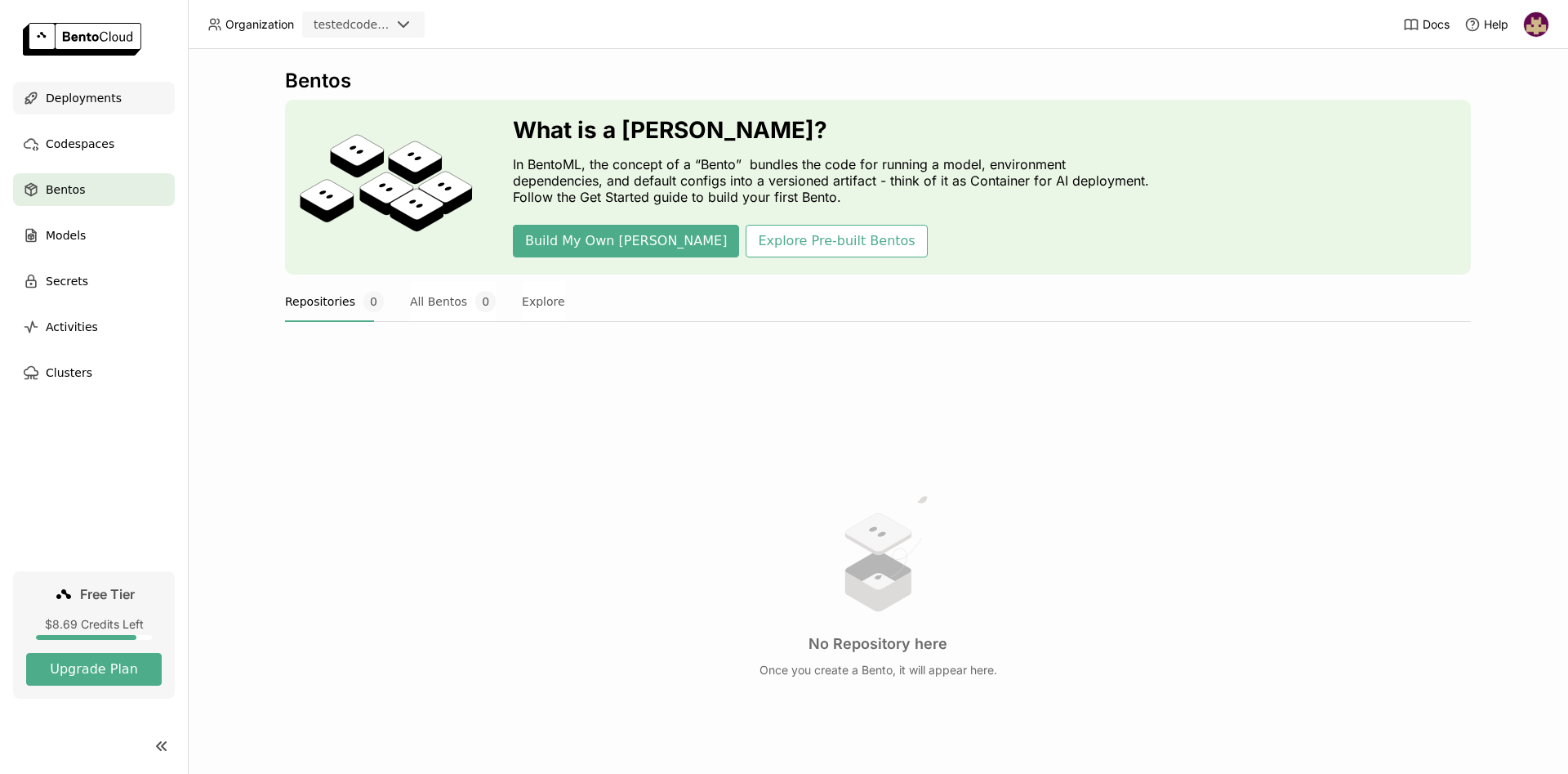
click at [83, 97] on span "Deployments" at bounding box center [83, 98] width 76 height 20
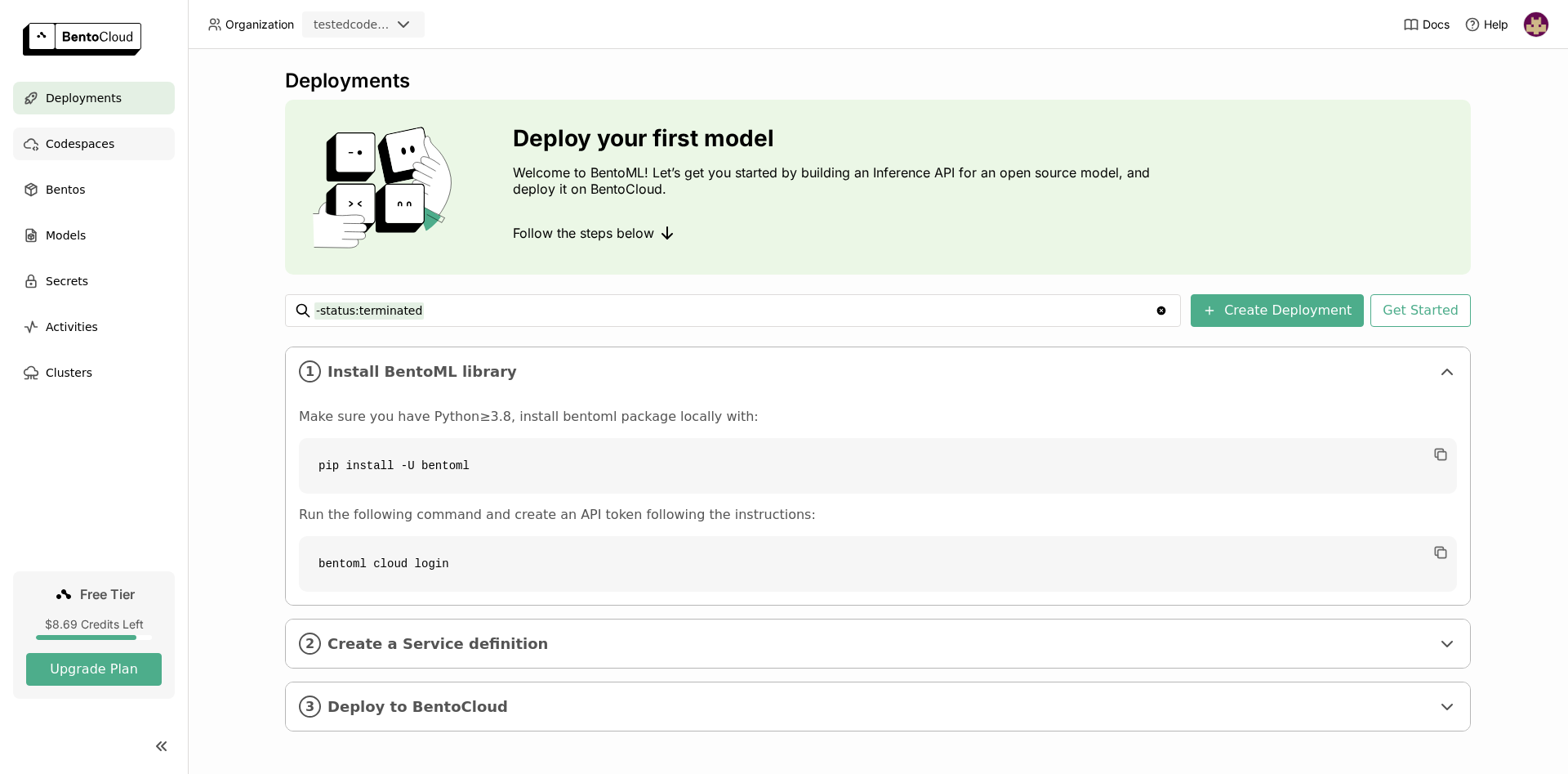
click at [93, 146] on span "Codespaces" at bounding box center [79, 144] width 69 height 20
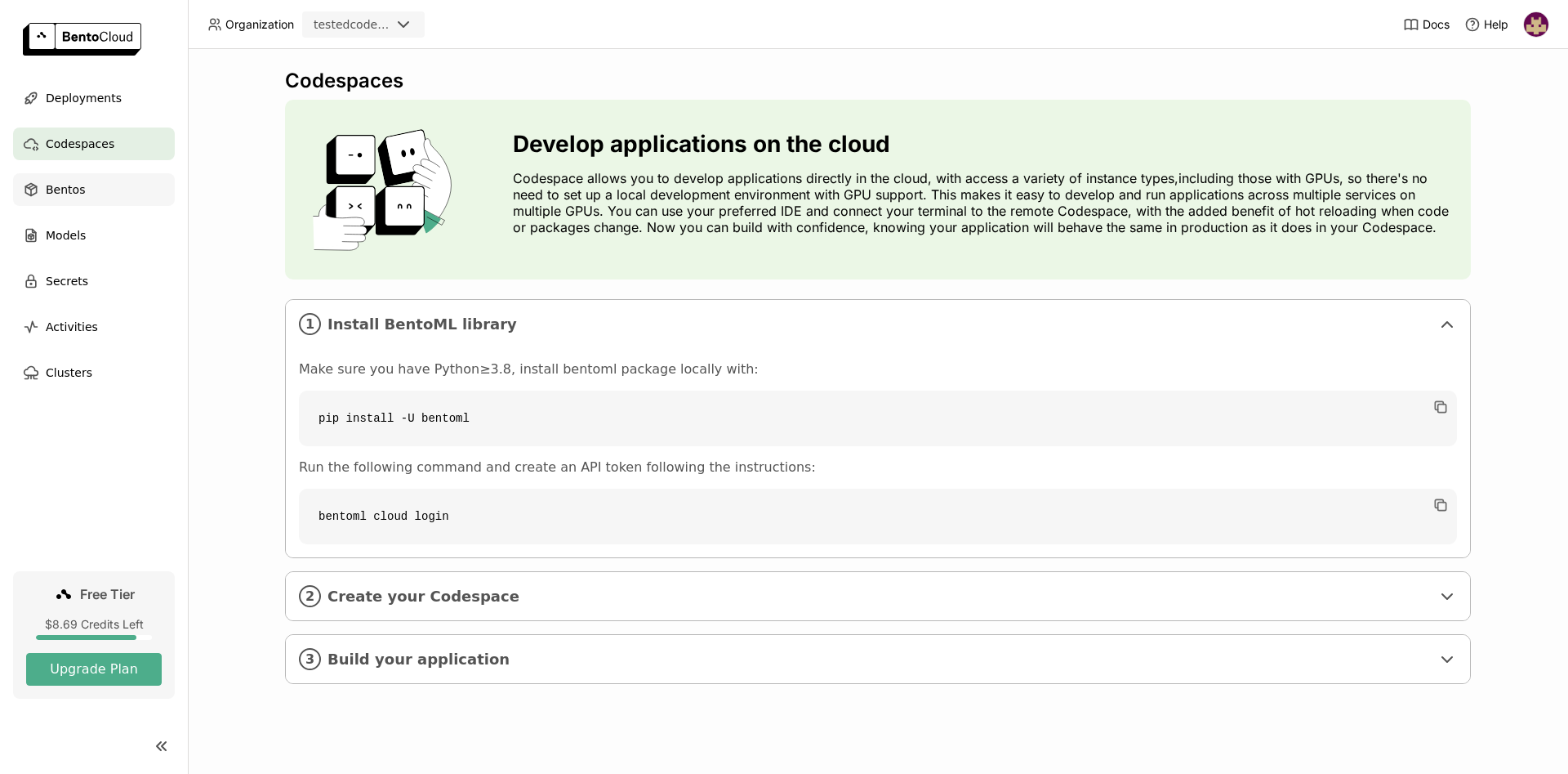
click at [94, 189] on div "Bentos" at bounding box center [93, 189] width 162 height 33
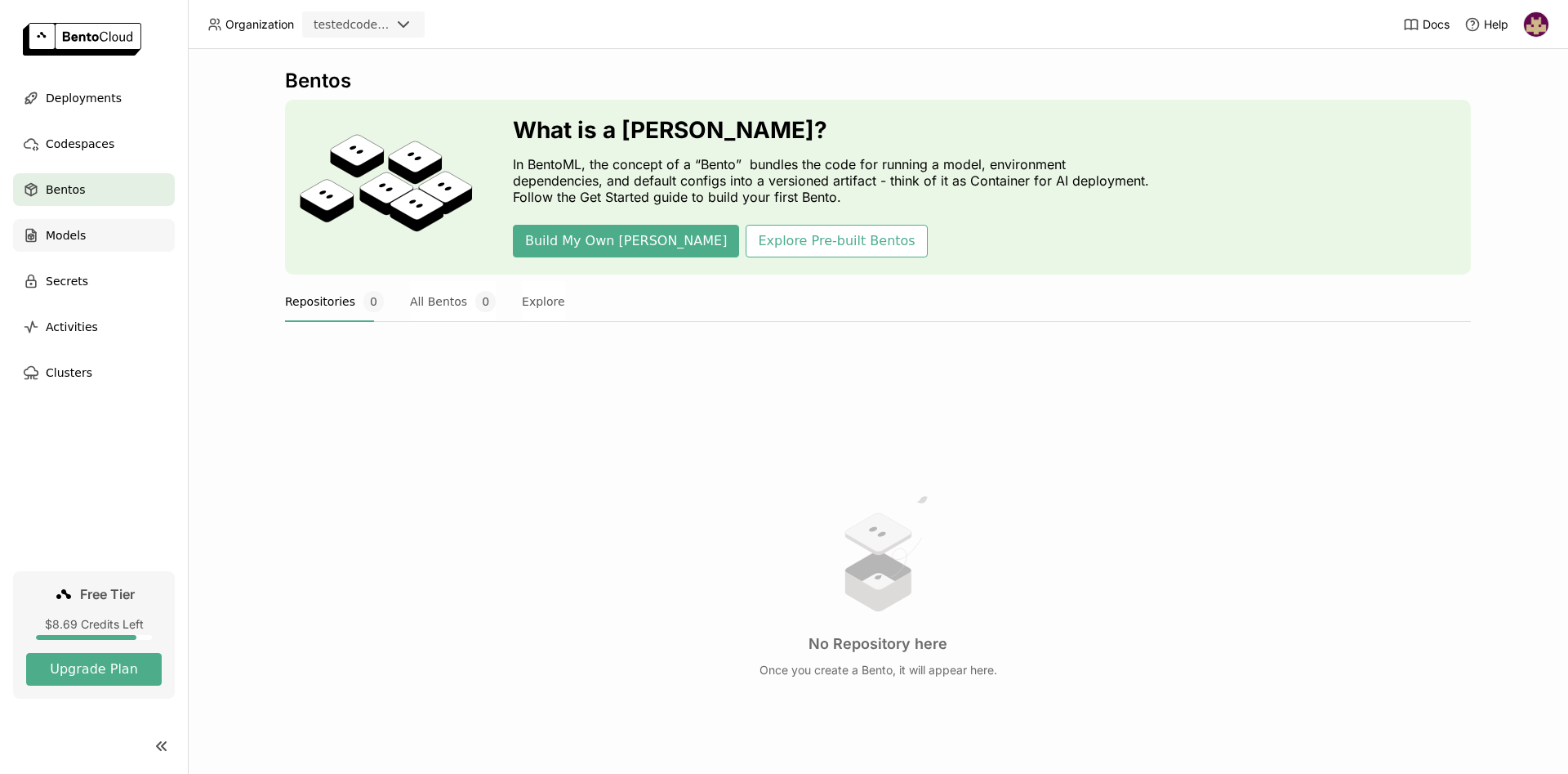
click at [78, 236] on span "Models" at bounding box center [66, 235] width 40 height 20
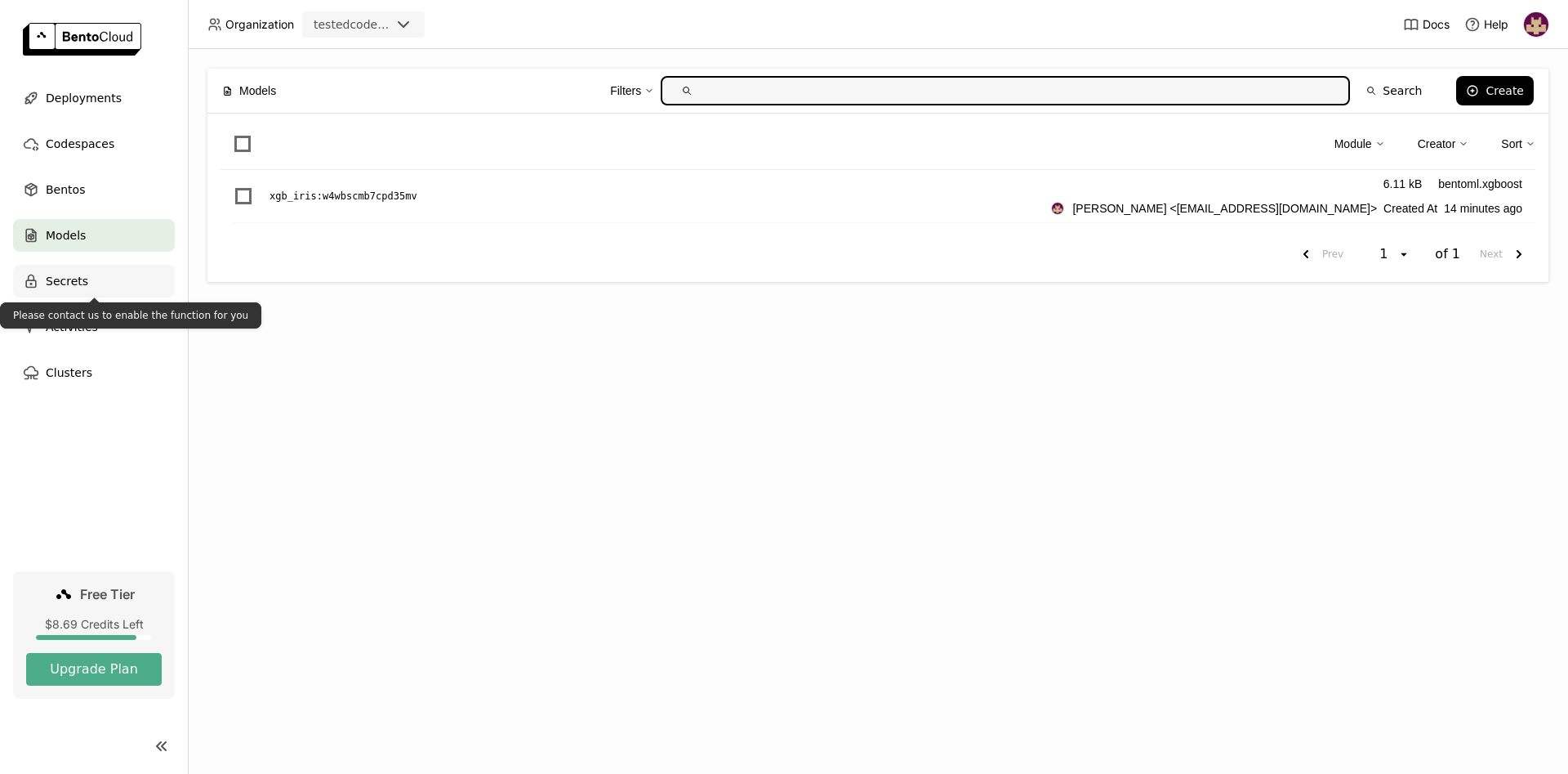
click at [80, 282] on span "Secrets" at bounding box center [67, 281] width 43 height 20
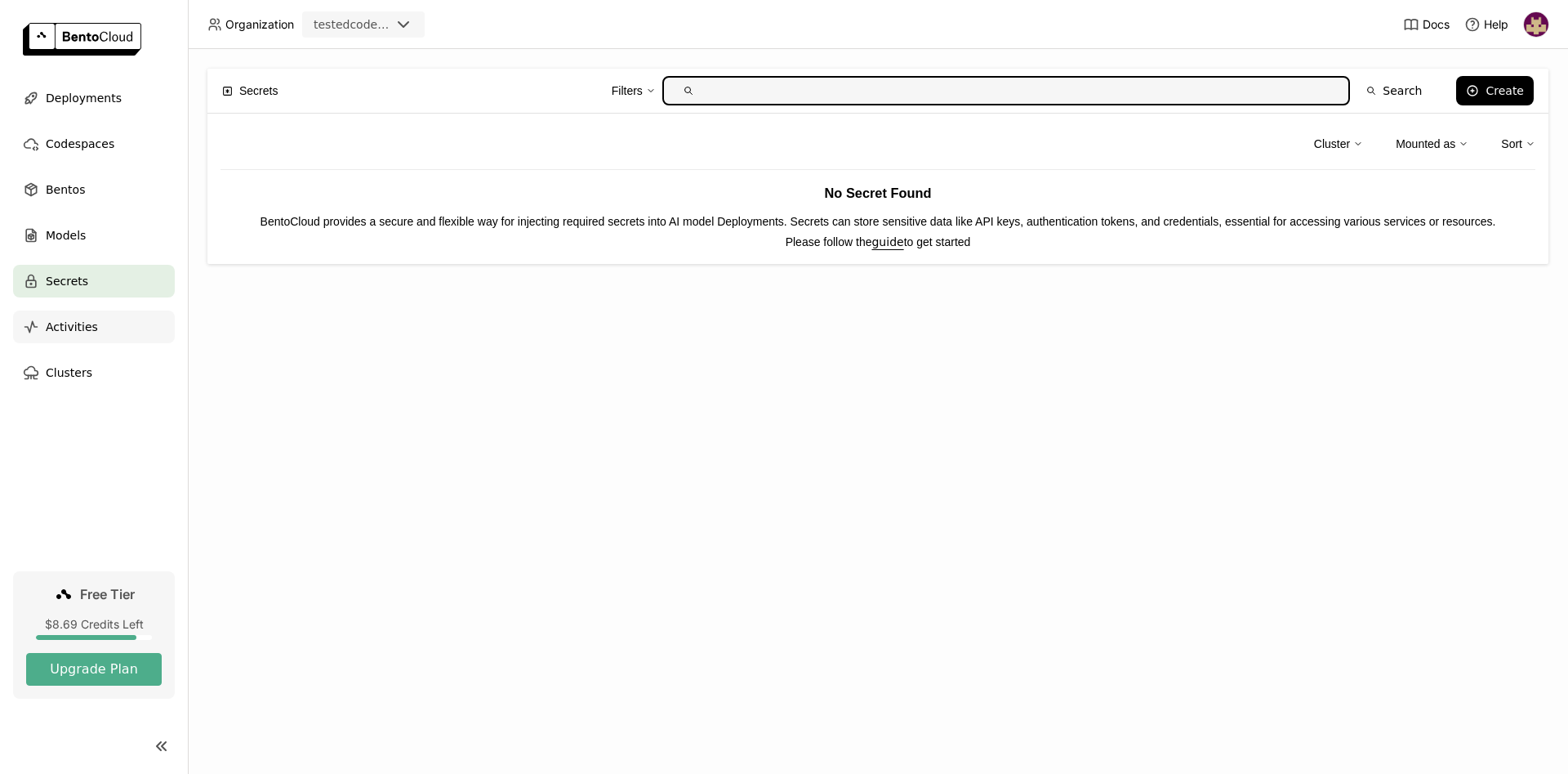
click at [92, 331] on div "Activities" at bounding box center [93, 326] width 162 height 33
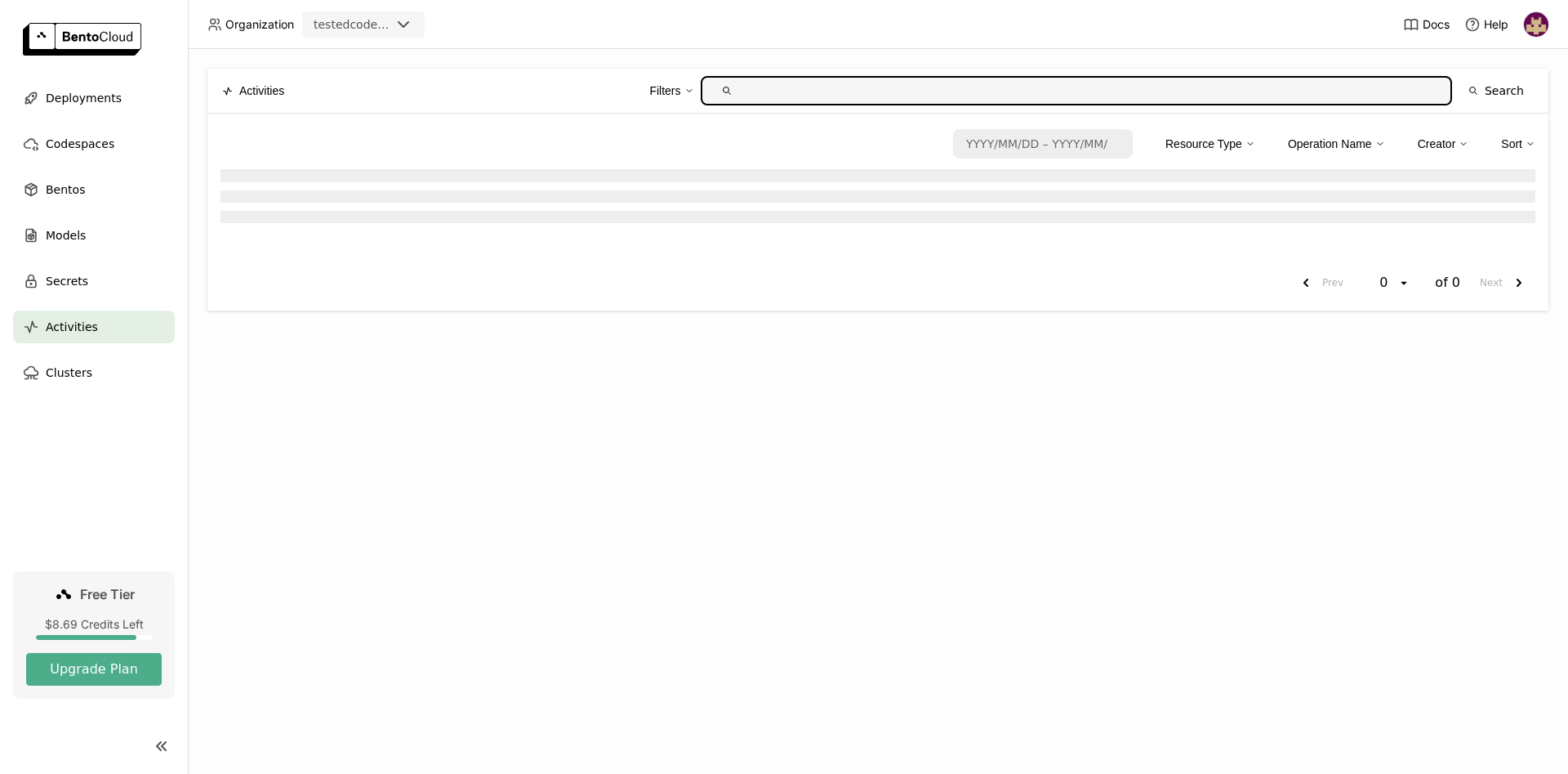
drag, startPoint x: 92, startPoint y: 369, endPoint x: 91, endPoint y: 327, distance: 42.0
click at [92, 370] on div "Clusters" at bounding box center [93, 372] width 162 height 33
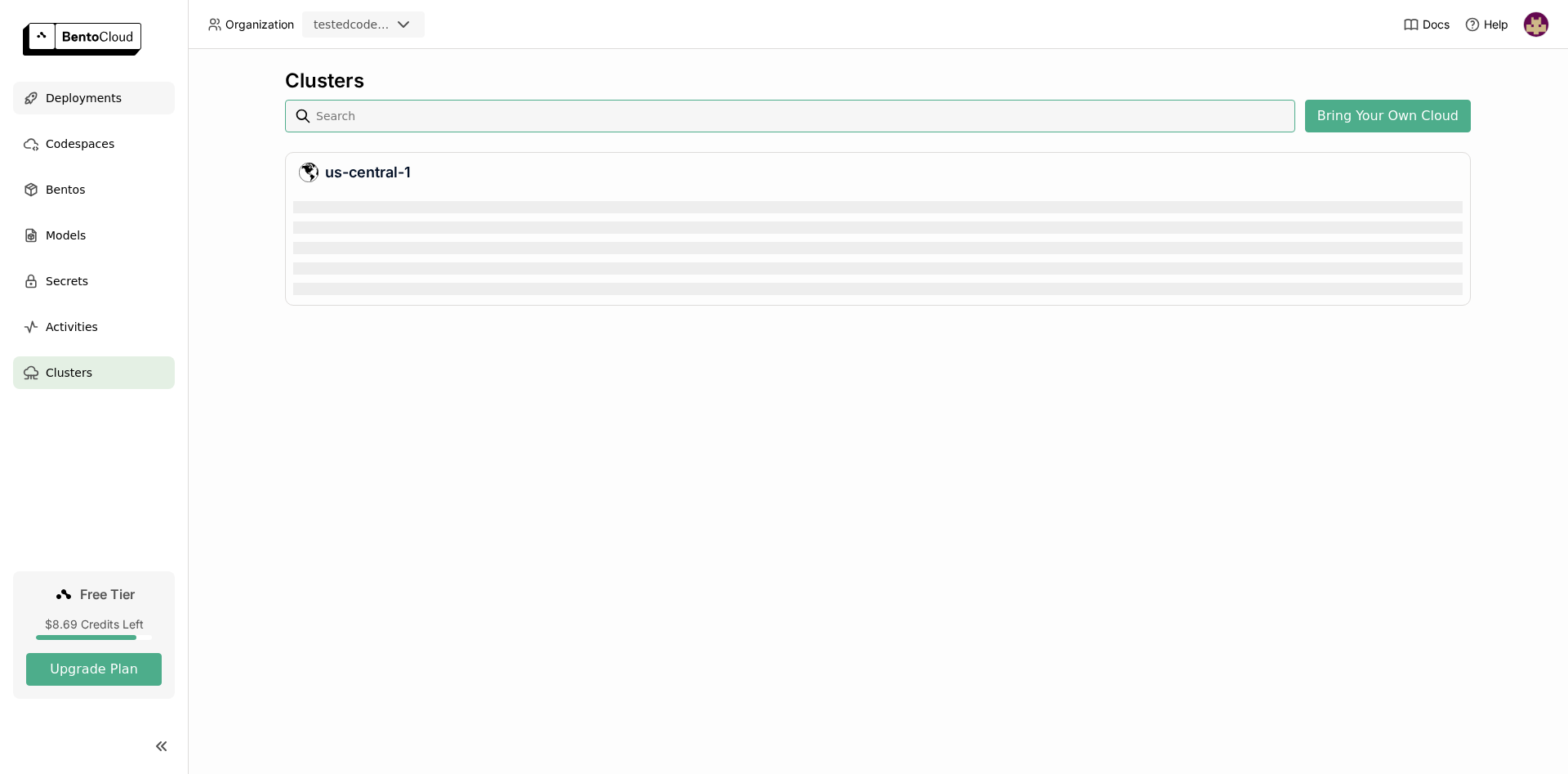
click at [104, 93] on span "Deployments" at bounding box center [83, 98] width 76 height 20
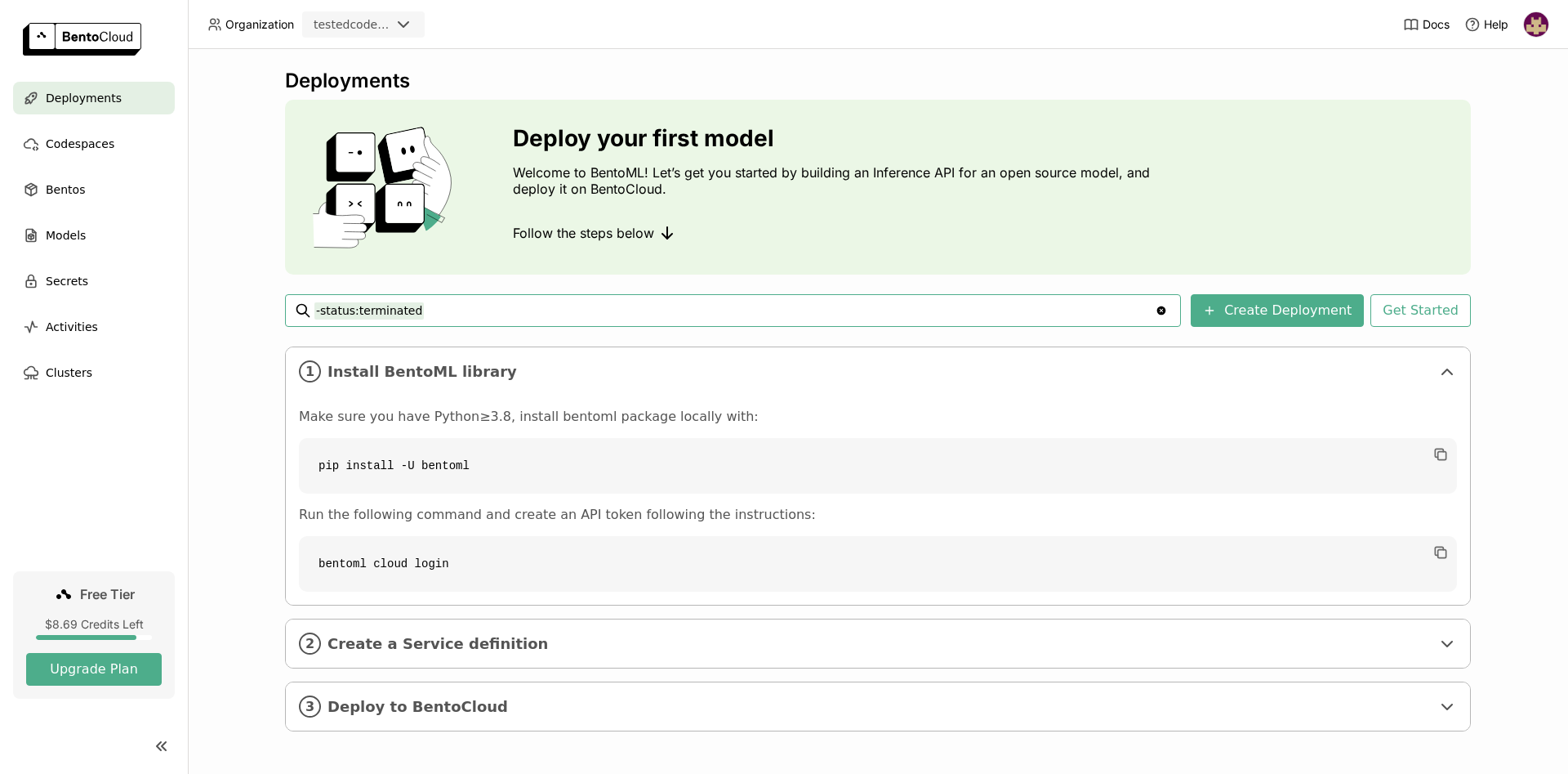
click at [87, 100] on span "Deployments" at bounding box center [83, 98] width 76 height 20
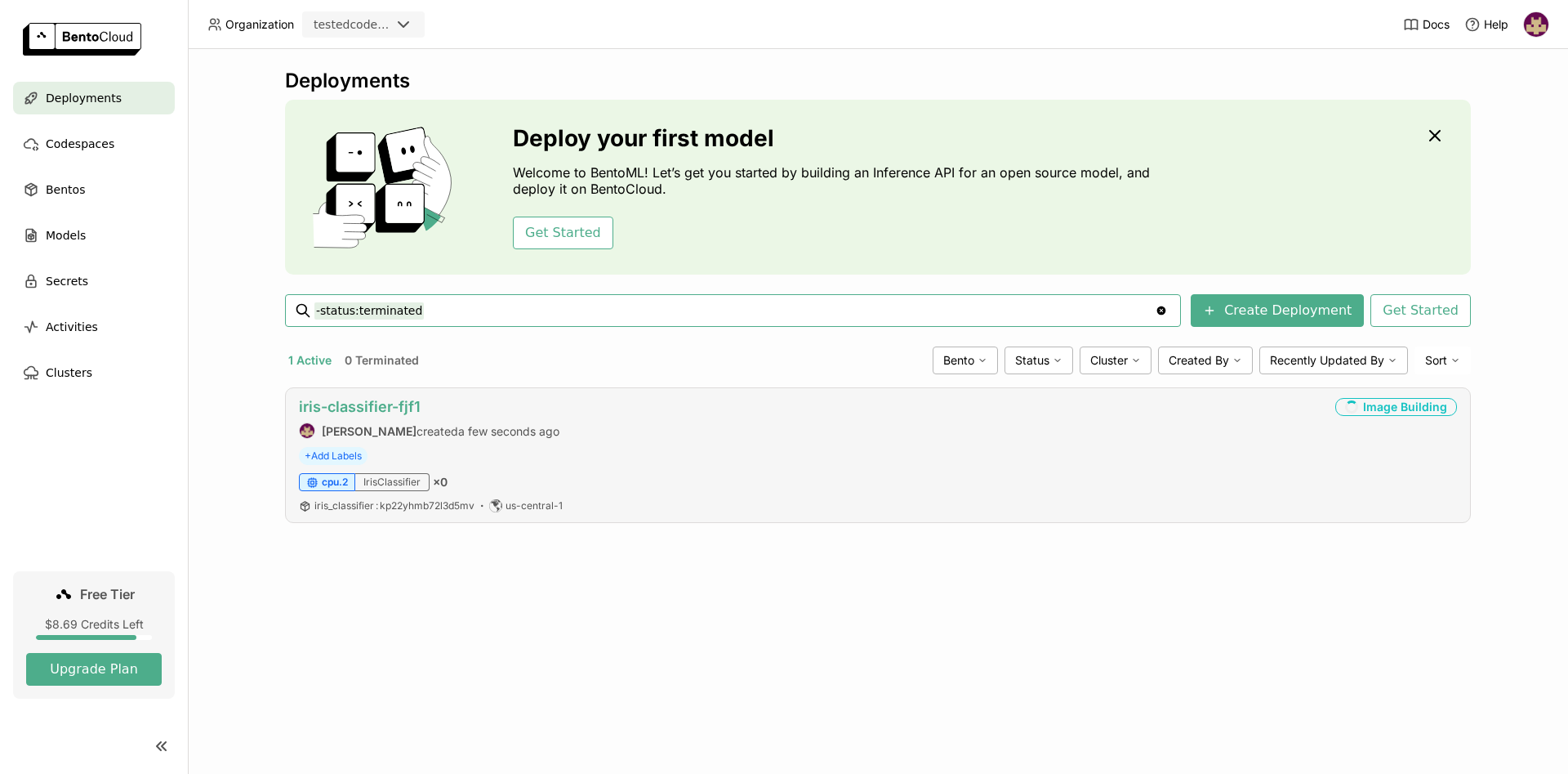
click at [365, 402] on link "iris-classifier-fjf1" at bounding box center [360, 405] width 121 height 17
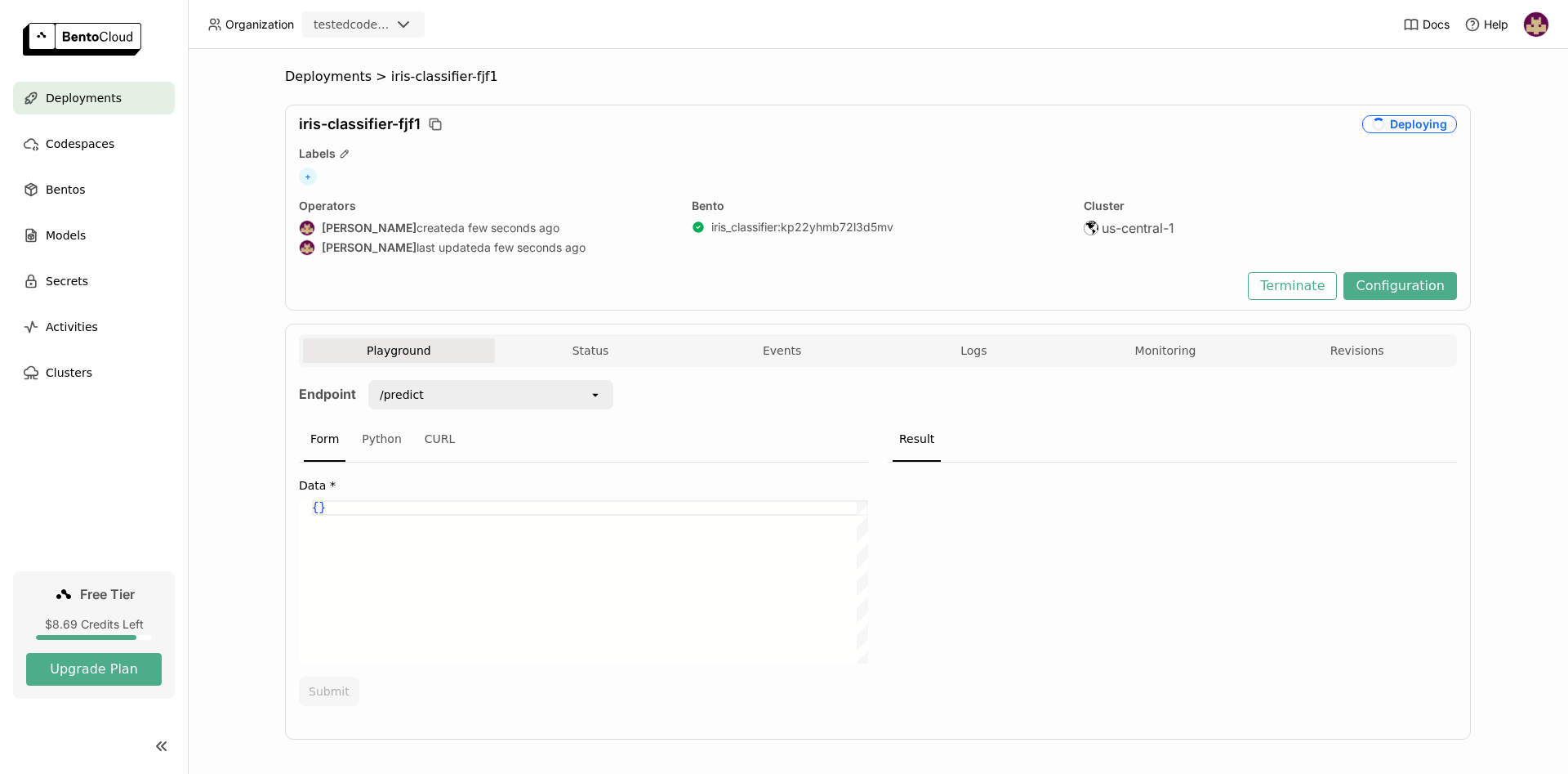
scroll to position [6, 0]
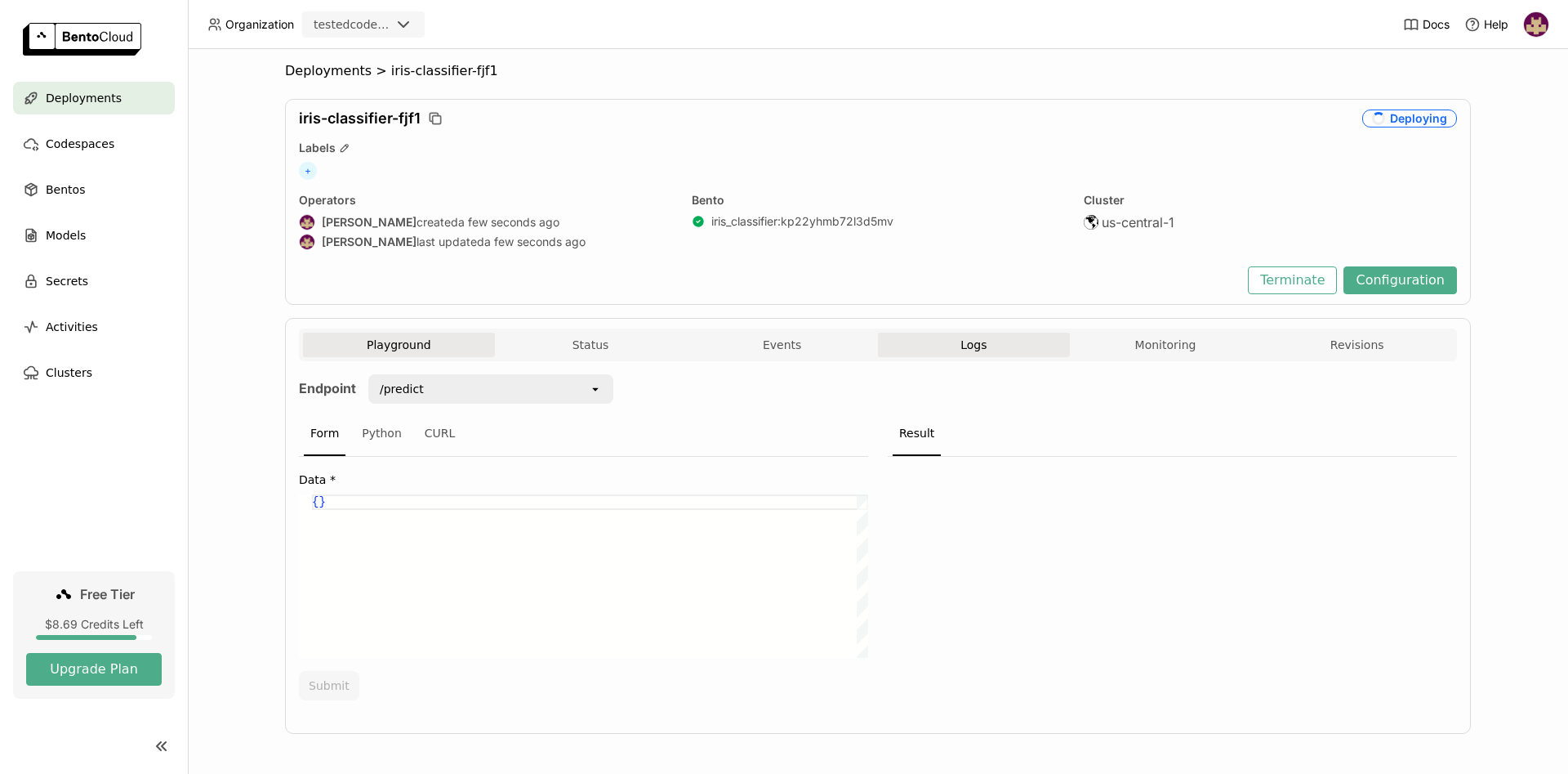
click at [985, 338] on span "Logs" at bounding box center [974, 345] width 26 height 15
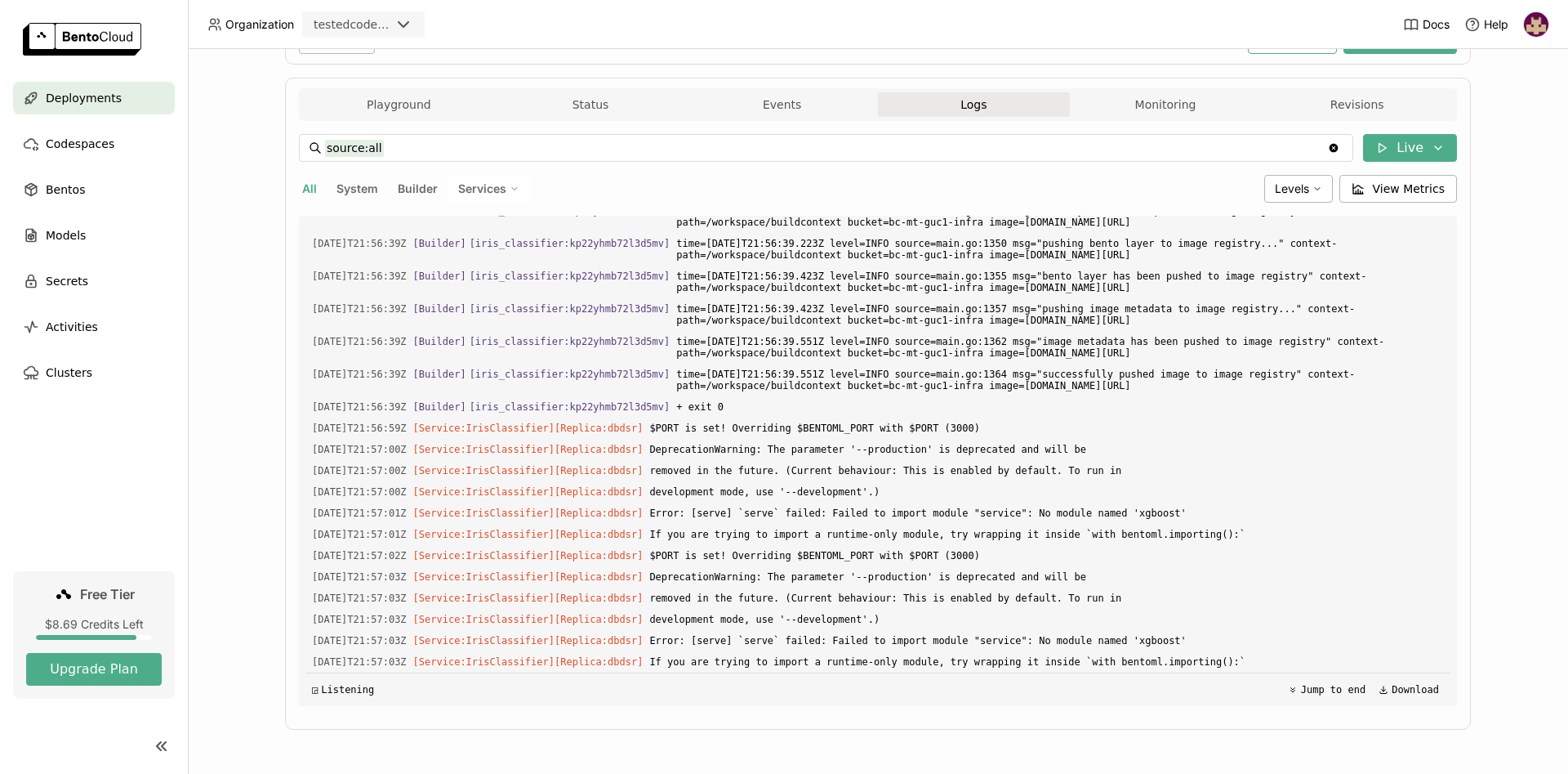
scroll to position [2276, 0]
click at [1531, 540] on div "Deployments > iris-classifier-fjf1 iris-classifier-fjf1 Deploying Labels + Oper…" at bounding box center [877, 410] width 1380 height 724
drag, startPoint x: 1084, startPoint y: 517, endPoint x: 1067, endPoint y: 517, distance: 17.0
click at [1067, 517] on span "Error: [serve] `serve` failed: Failed to import module "service": No module nam…" at bounding box center [1047, 513] width 795 height 18
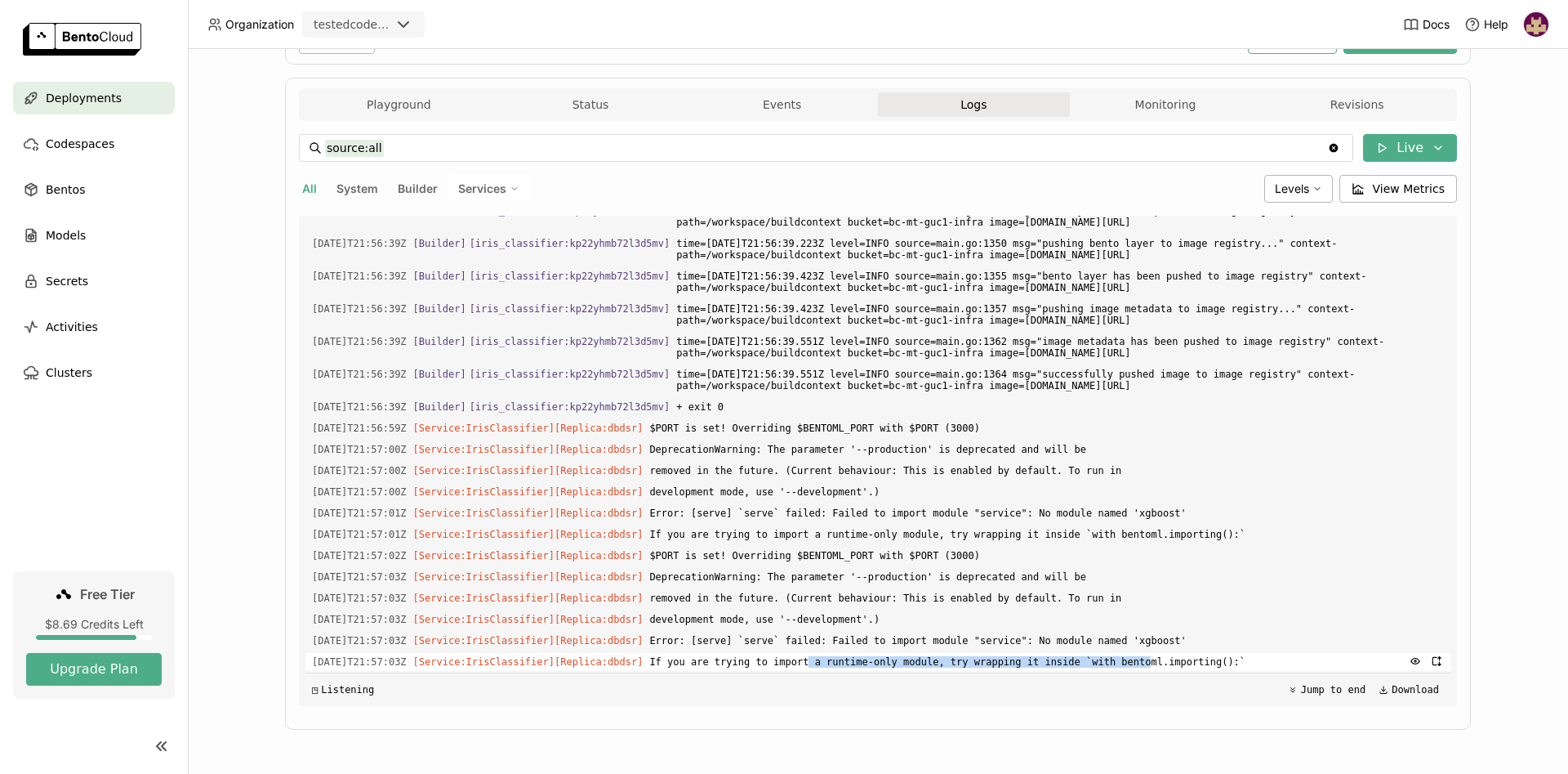
drag, startPoint x: 797, startPoint y: 660, endPoint x: 1103, endPoint y: 655, distance: 306.0
click at [1103, 655] on span "If you are trying to import a runtime-only module, try wrapping it inside `with…" at bounding box center [1047, 662] width 795 height 18
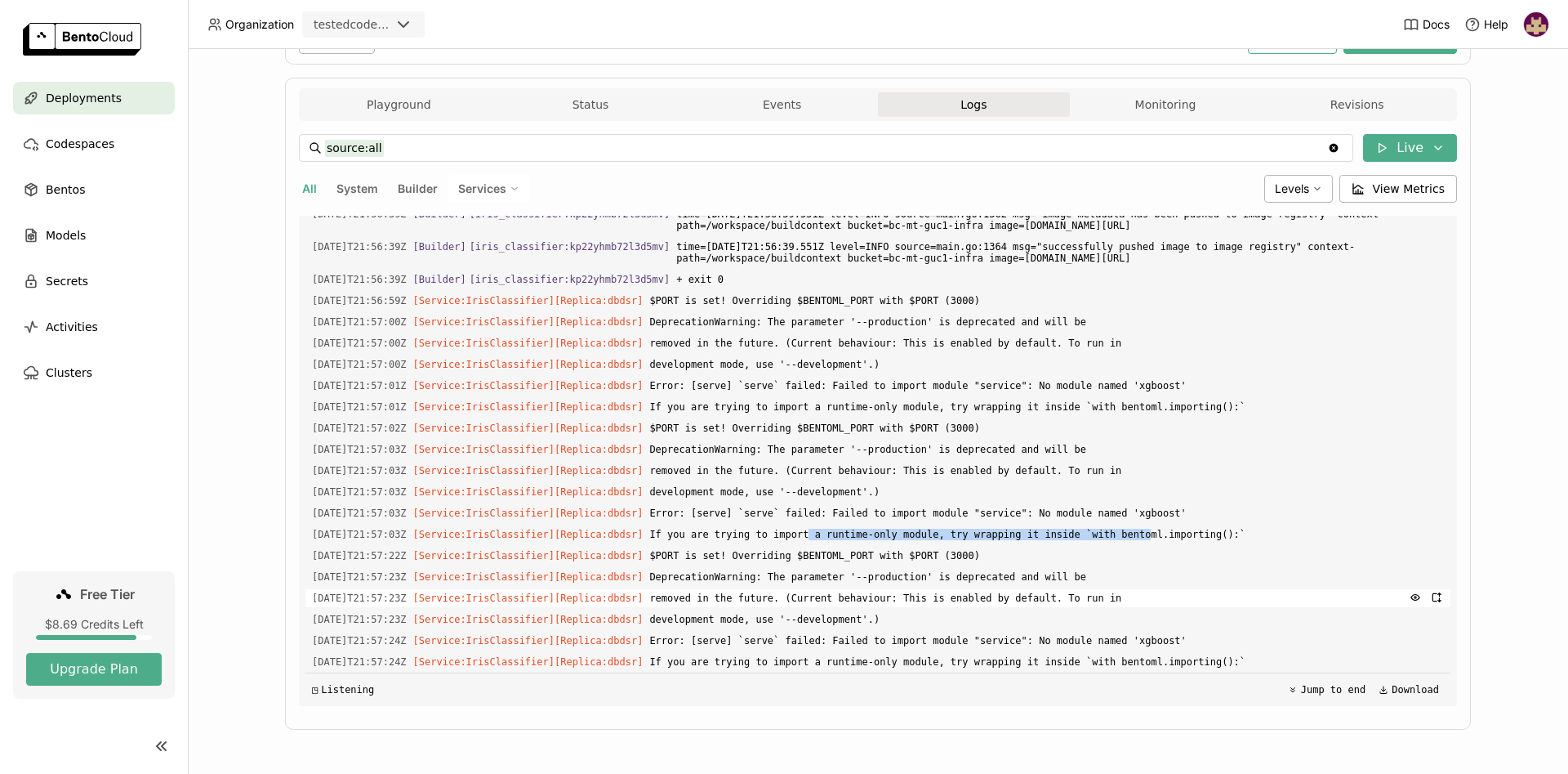
scroll to position [2403, 0]
click at [1141, 536] on span "If you are trying to import a runtime-only module, try wrapping it inside `with…" at bounding box center [1047, 535] width 795 height 18
click at [1508, 389] on div "Deployments > iris-classifier-fjf1 iris-classifier-fjf1 Failed Labels + Operato…" at bounding box center [877, 410] width 1380 height 724
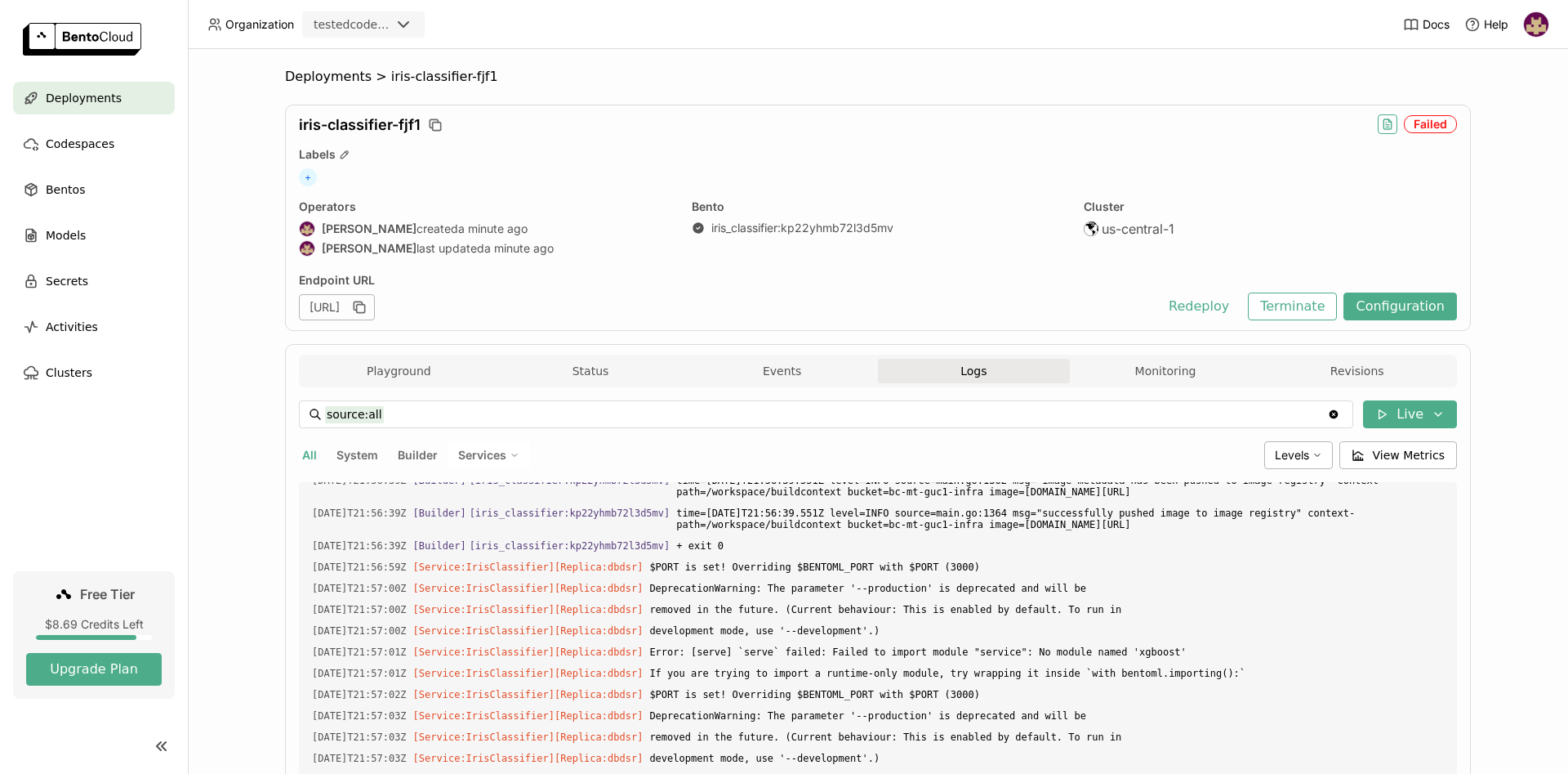
click at [1387, 125] on icon "button" at bounding box center [1387, 125] width 3 height 0
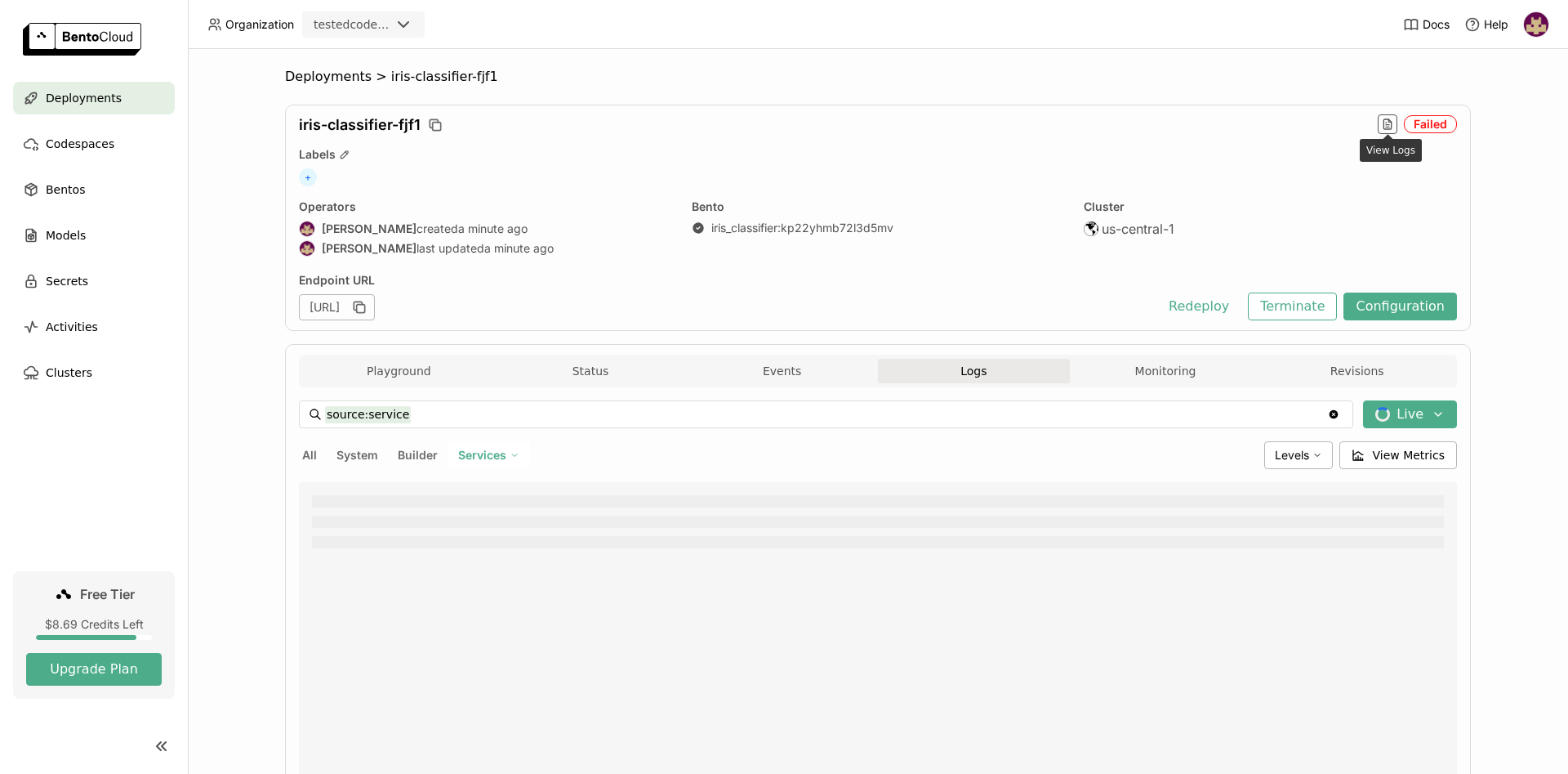
type input "source:service"
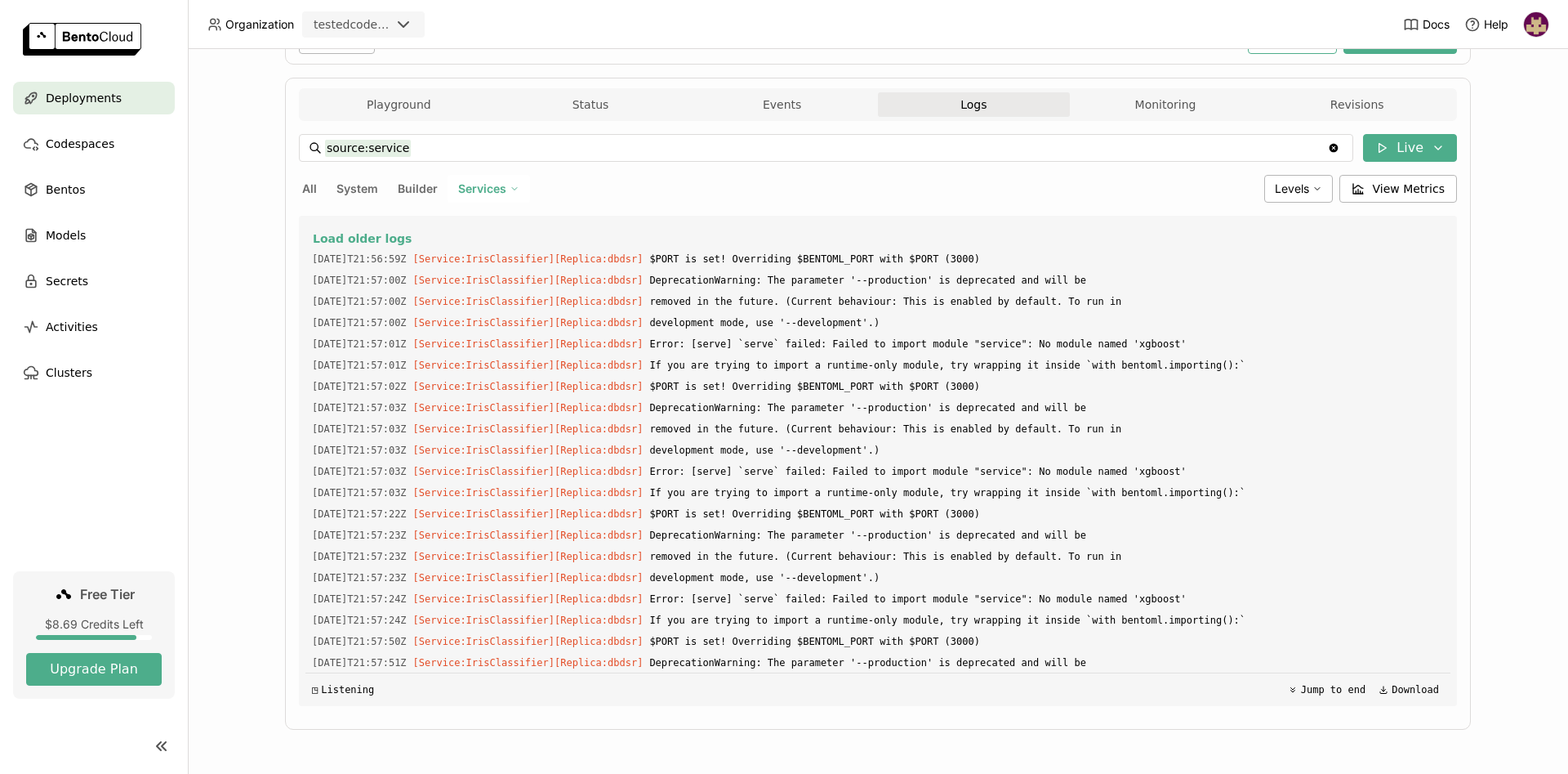
scroll to position [85, 0]
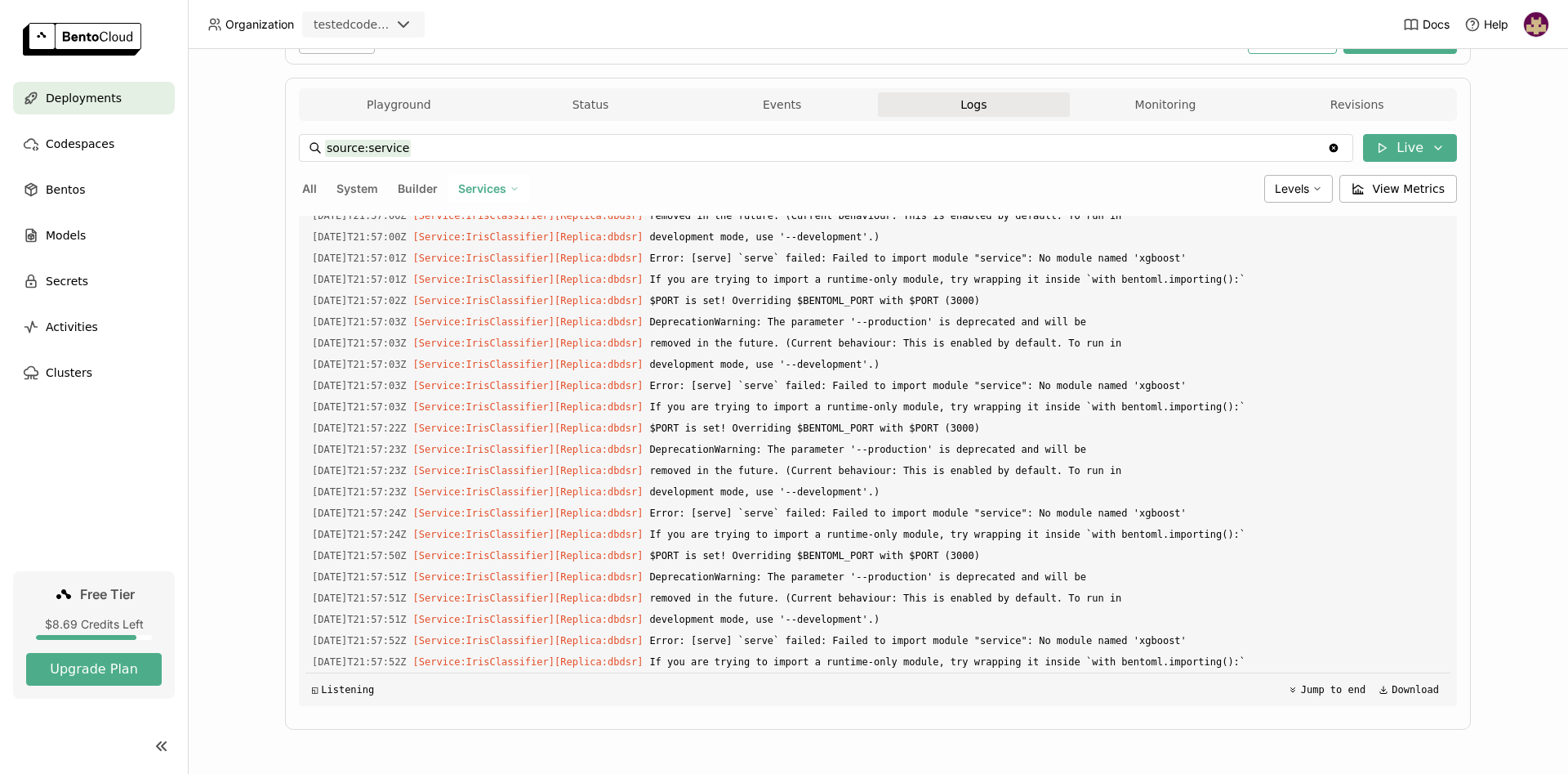
click at [1509, 342] on div "Deployments > iris-classifier-fjf1 iris-classifier-fjf1 Failed Labels + Operato…" at bounding box center [877, 410] width 1380 height 724
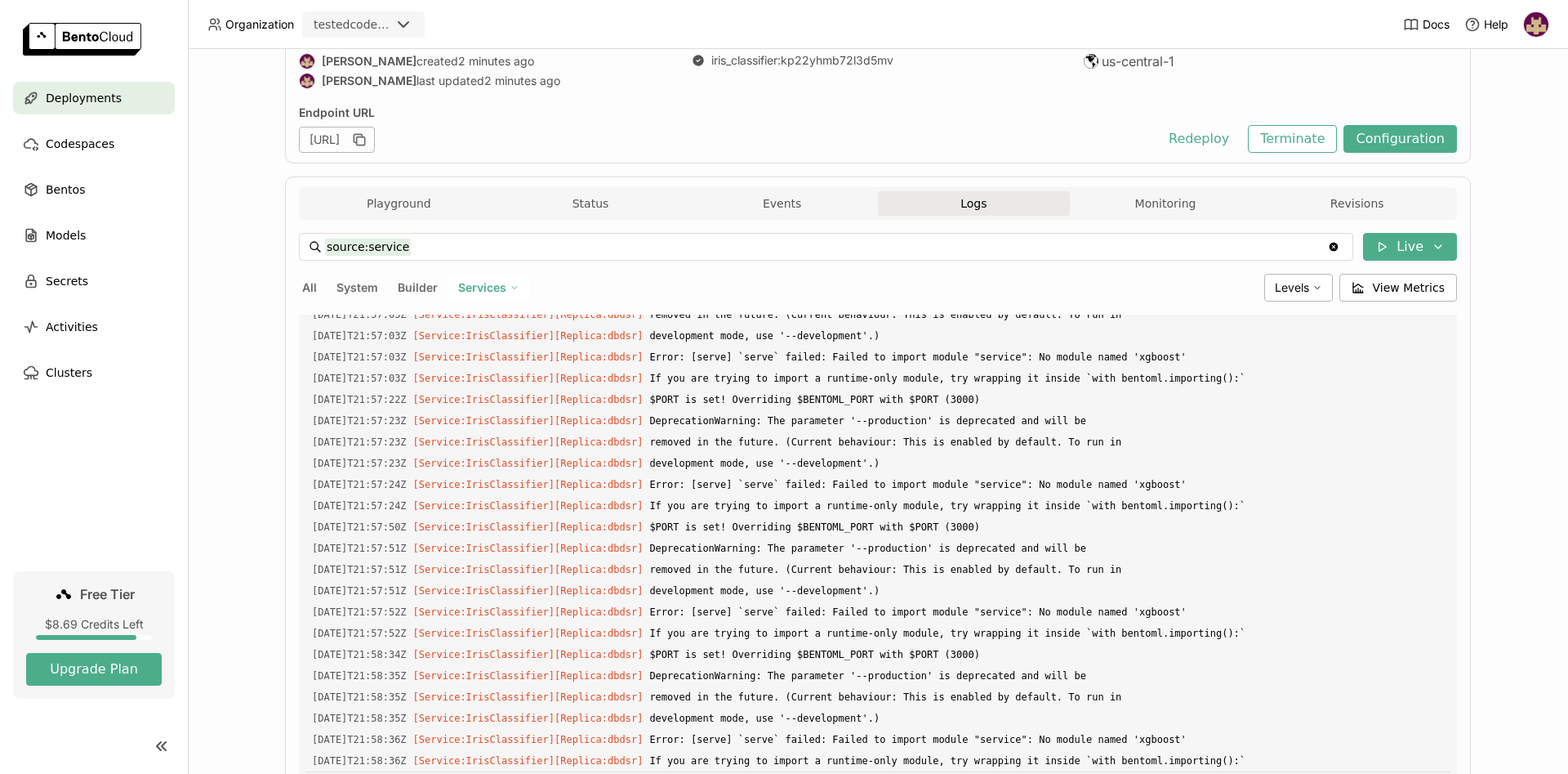
scroll to position [0, 0]
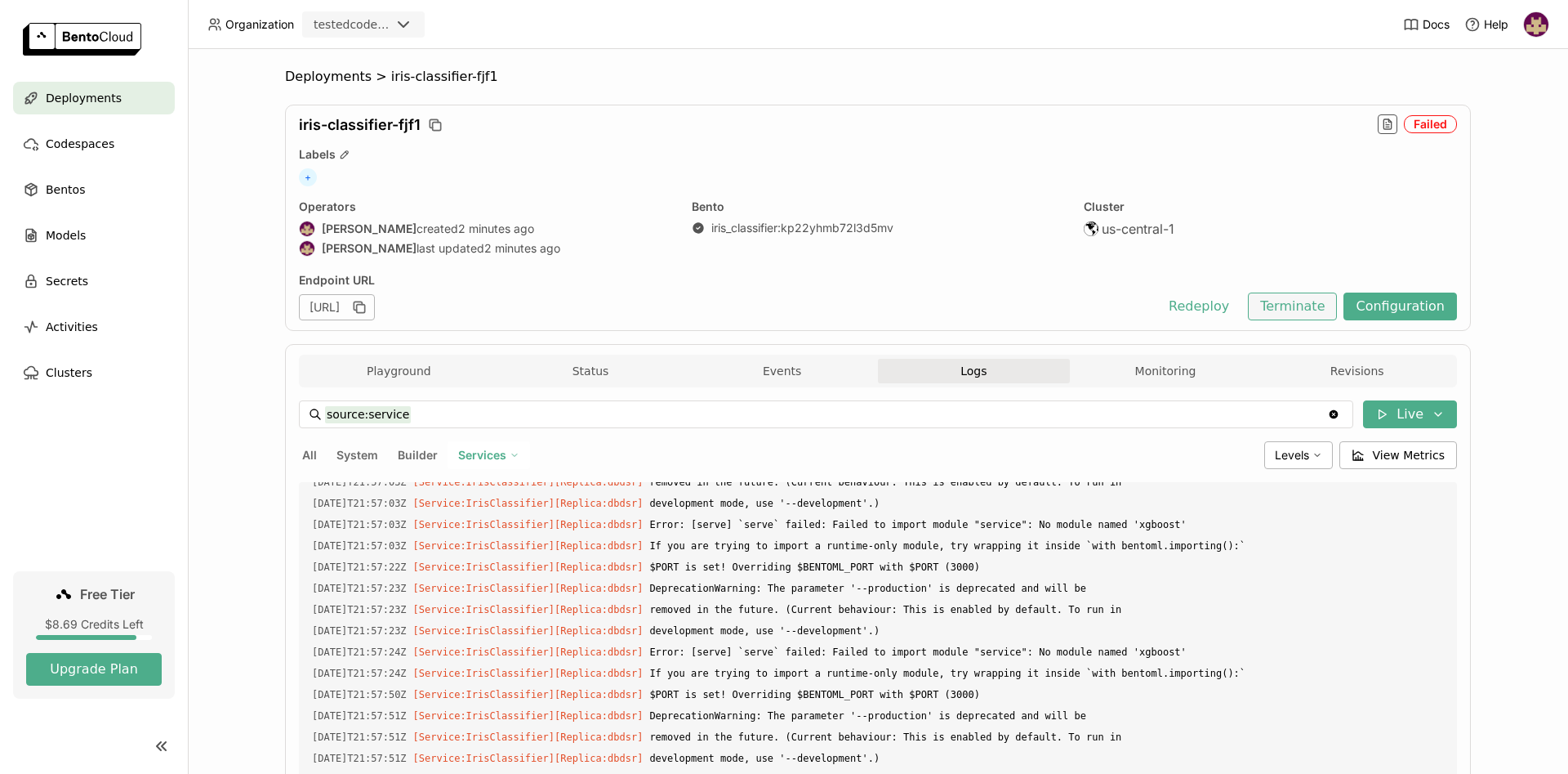
click at [1294, 309] on button "Terminate" at bounding box center [1293, 306] width 89 height 28
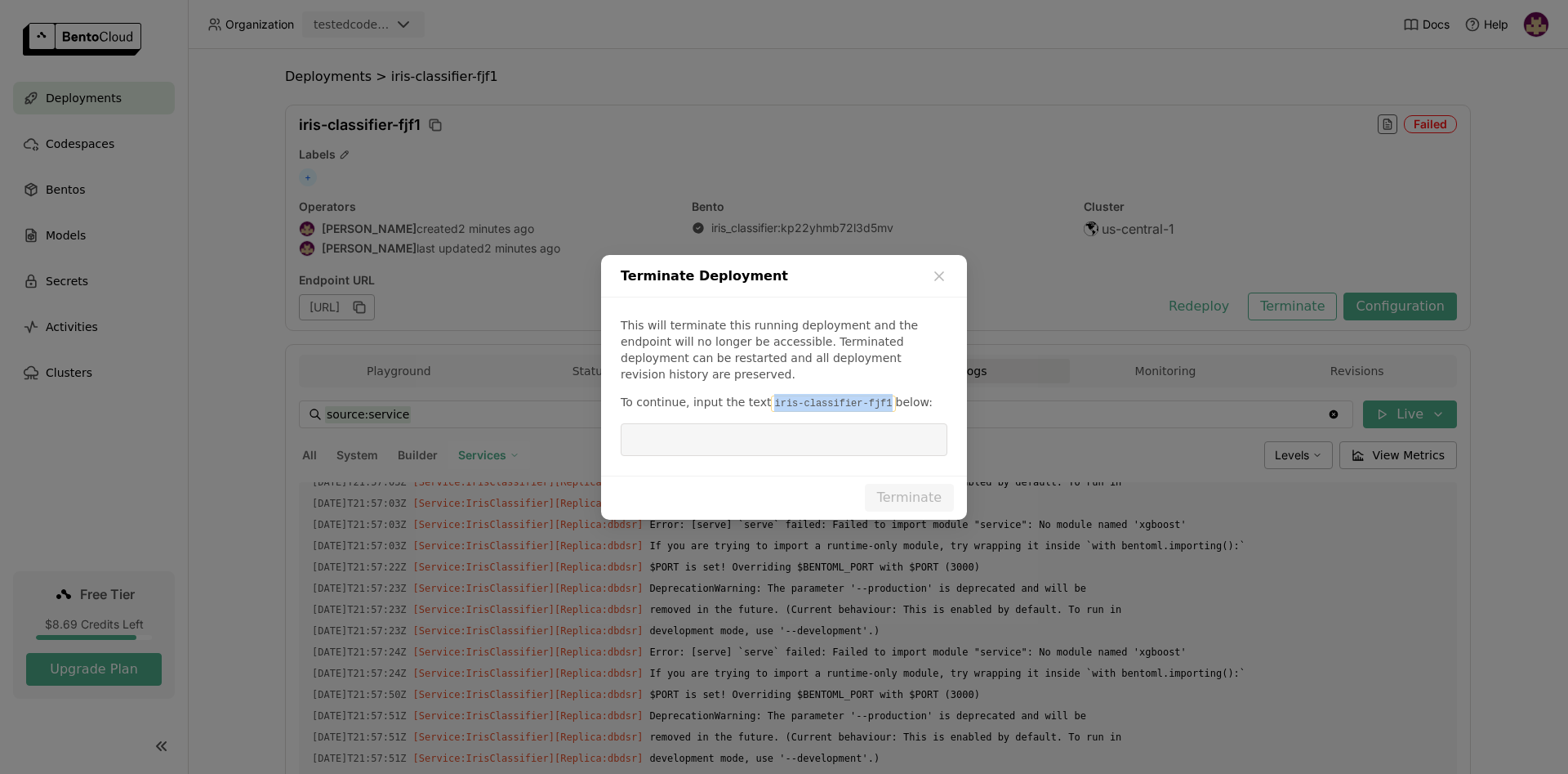
drag, startPoint x: 760, startPoint y: 395, endPoint x: 865, endPoint y: 392, distance: 105.0
click at [865, 395] on code "iris-classifier-fjf1" at bounding box center [833, 403] width 124 height 16
copy code "iris-classifier-fjf1"
click at [810, 429] on input "dialog" at bounding box center [784, 439] width 307 height 31
paste input "iris-classifier-fjf1"
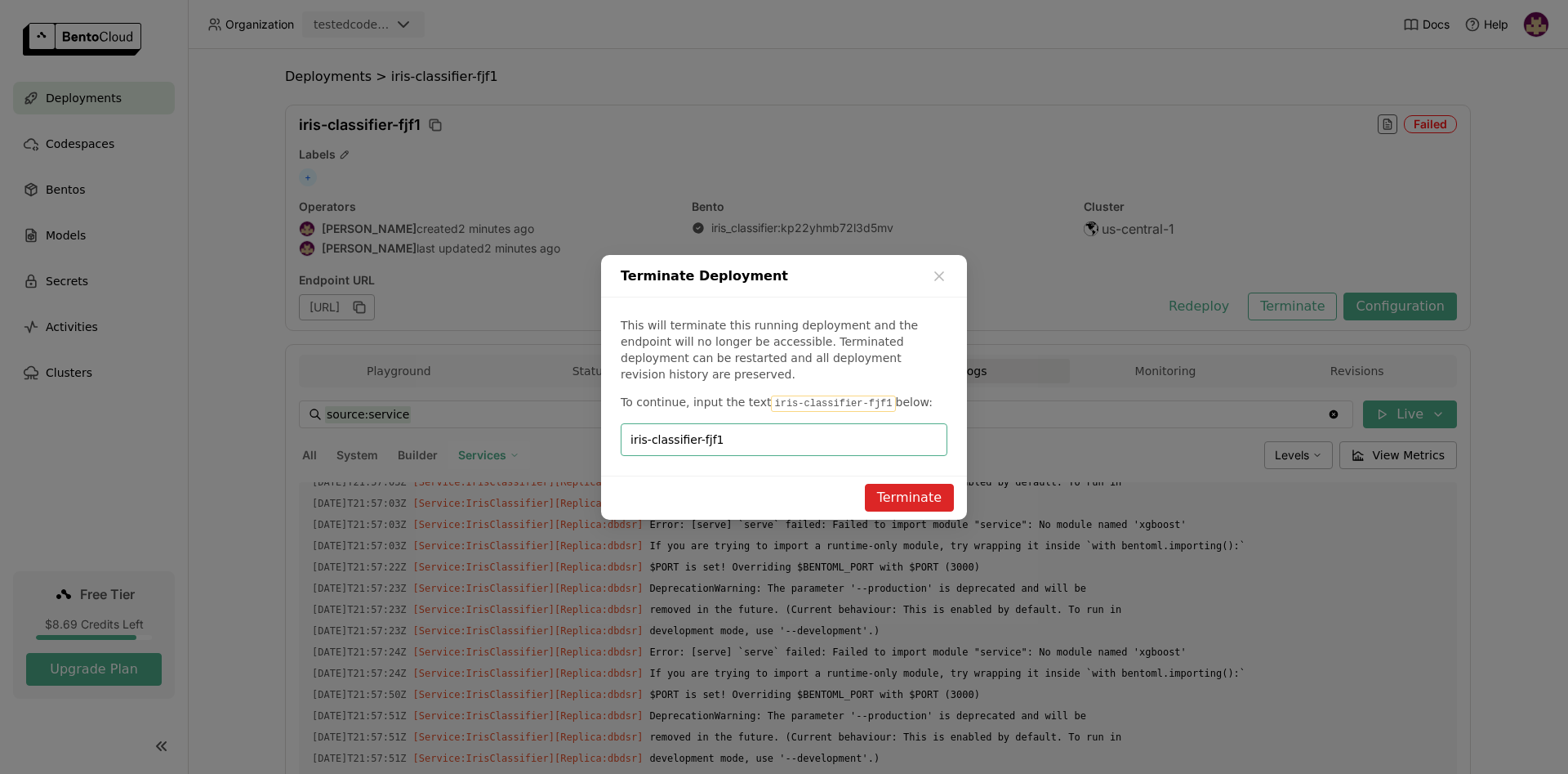
type input "iris-classifier-fjf1"
click at [884, 491] on button "Terminate" at bounding box center [910, 498] width 89 height 28
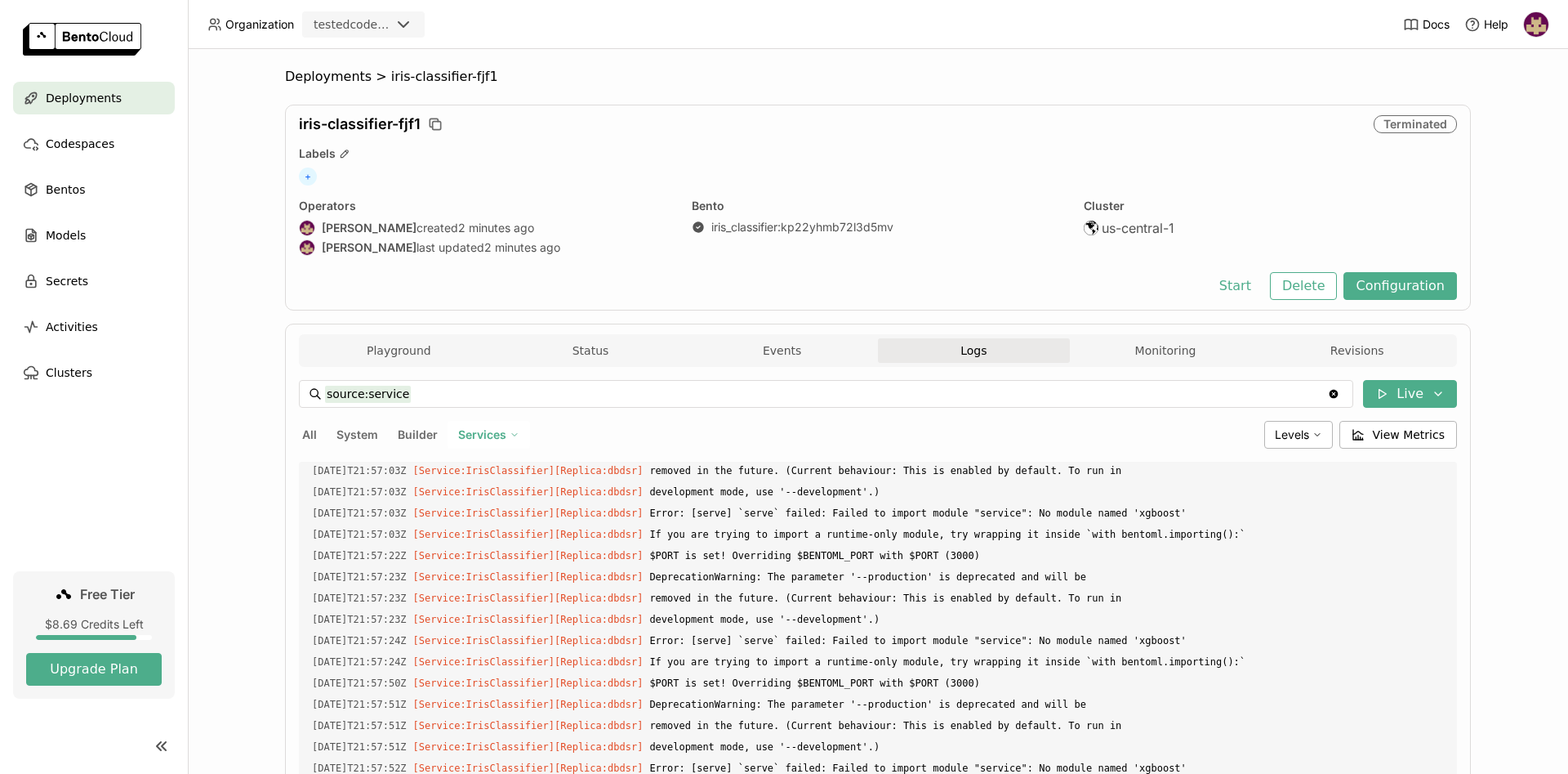
scroll to position [214, 0]
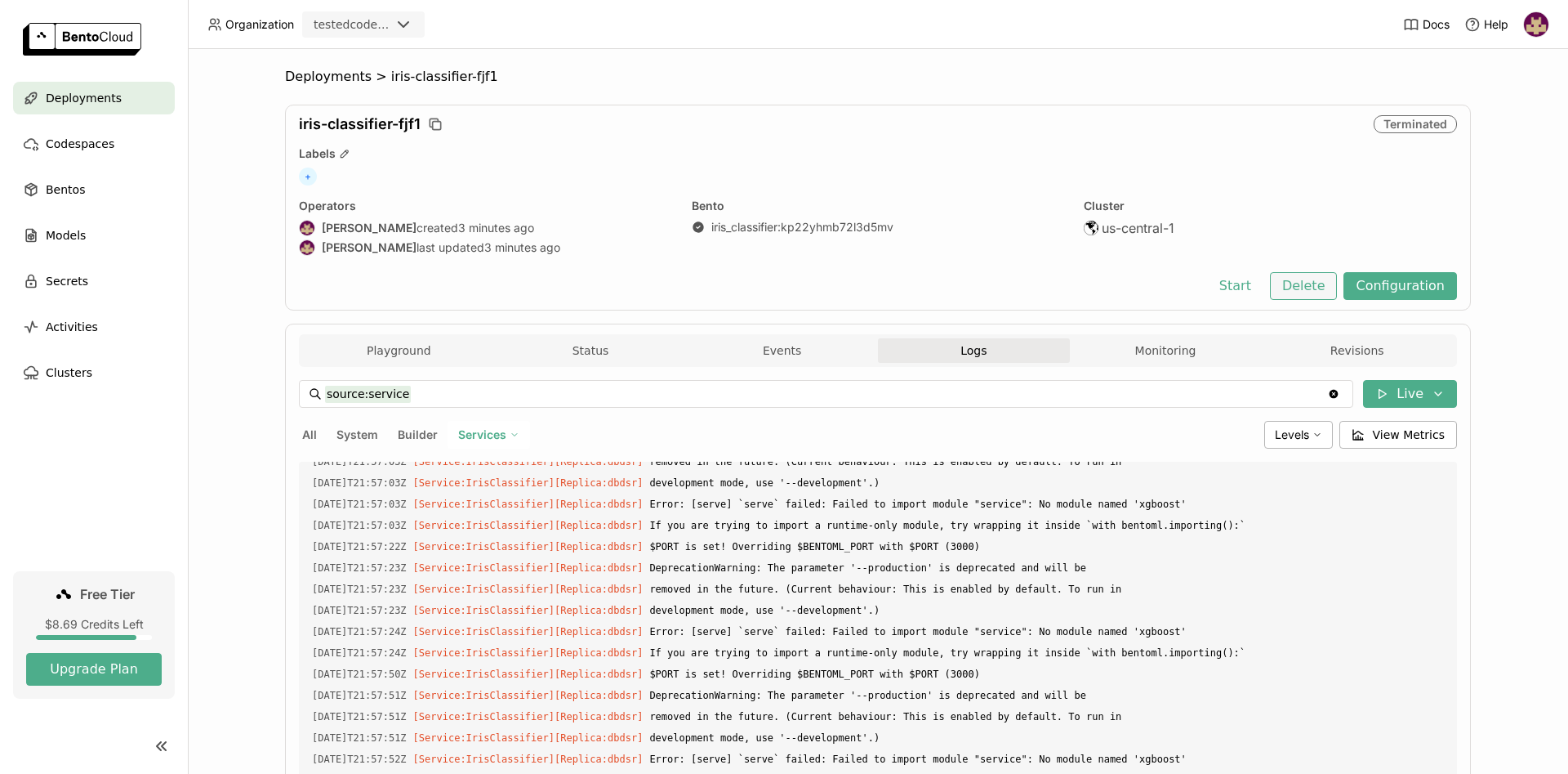
click at [1325, 286] on button "Delete" at bounding box center [1304, 286] width 68 height 28
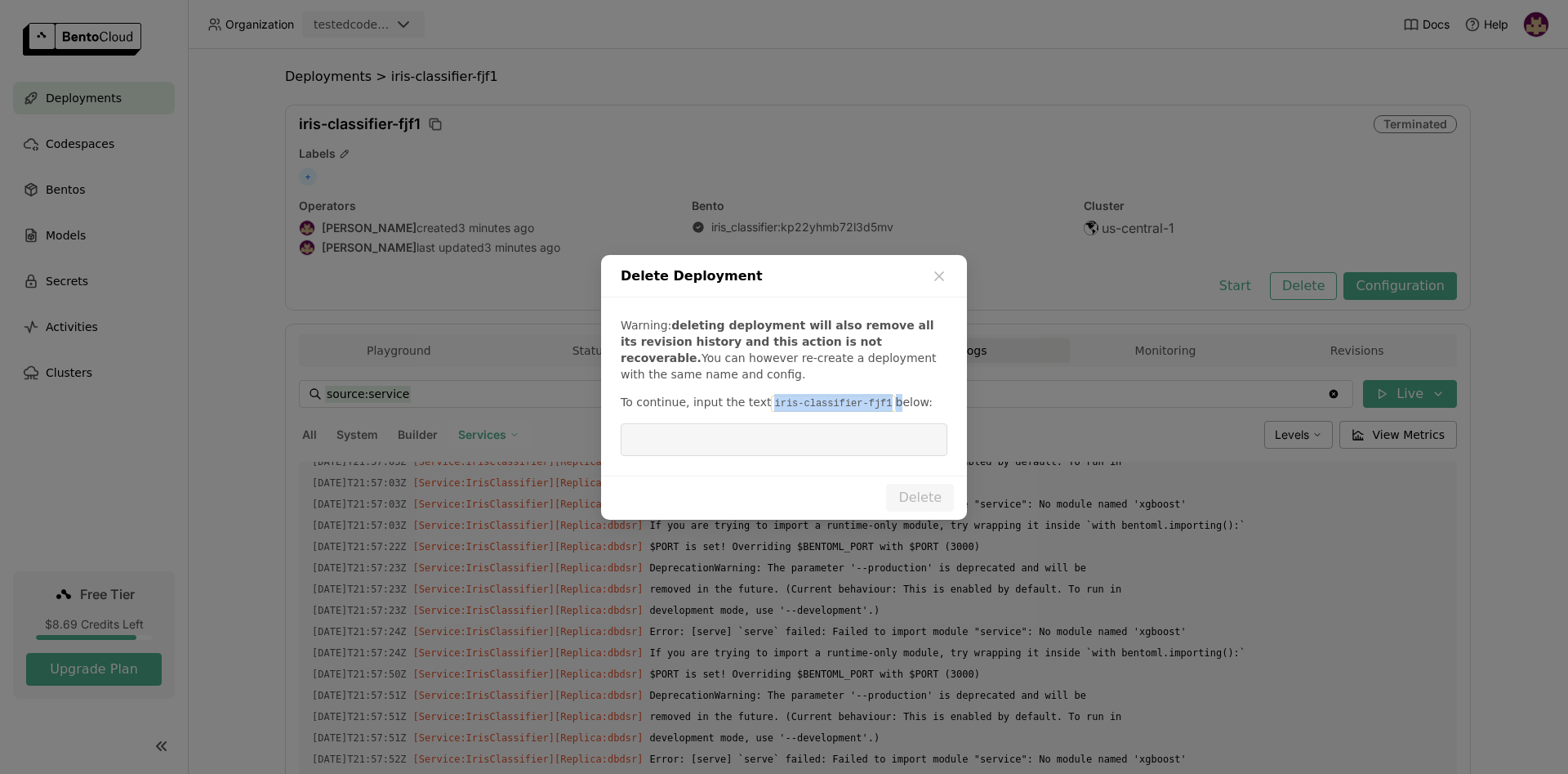
drag, startPoint x: 759, startPoint y: 403, endPoint x: 874, endPoint y: 399, distance: 115.1
click at [874, 399] on p "To continue, input the text iris-classifier-fjf1 below:" at bounding box center [784, 402] width 327 height 18
copy p "iris-classifier-fjf1"
click at [801, 447] on input "dialog" at bounding box center [784, 439] width 307 height 31
paste input "iris-classifier-fjf1"
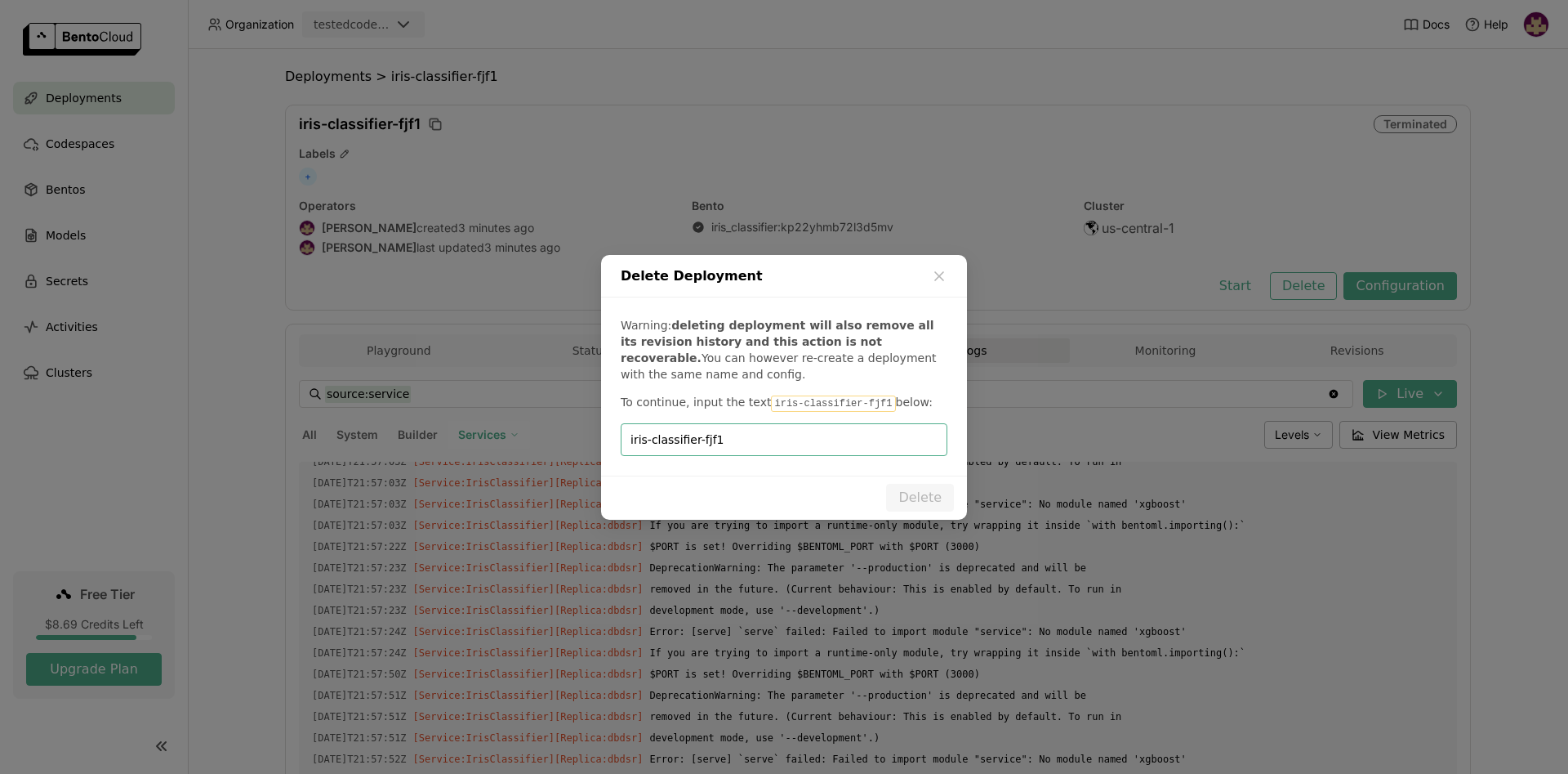
drag, startPoint x: 805, startPoint y: 434, endPoint x: 814, endPoint y: 436, distance: 9.2
click at [805, 435] on input "iris-classifier-fjf1" at bounding box center [784, 439] width 307 height 31
type input "iris-classifier-fjf1"
click at [923, 492] on button "Delete" at bounding box center [920, 498] width 68 height 28
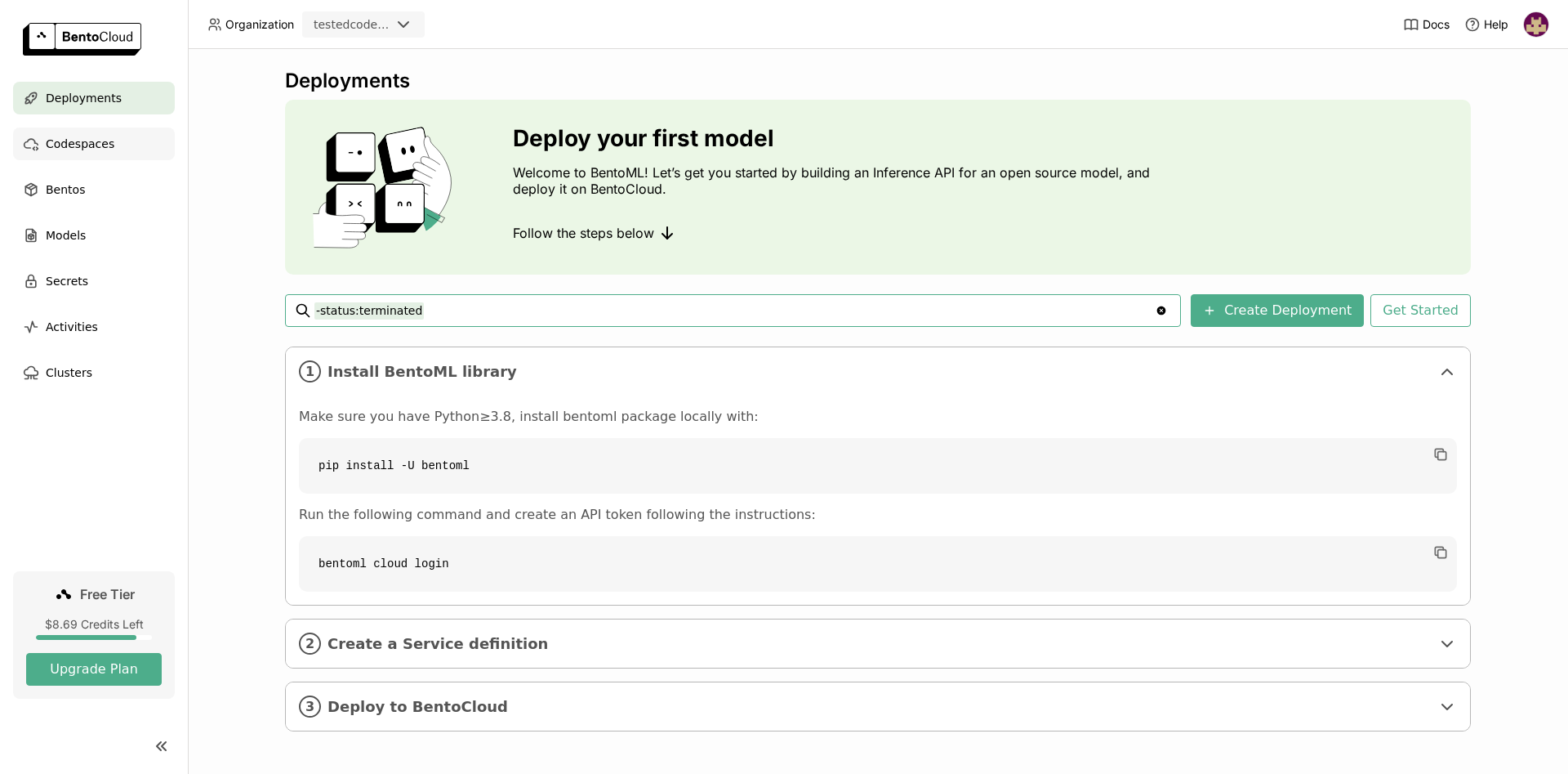
click at [105, 145] on span "Codespaces" at bounding box center [79, 144] width 69 height 20
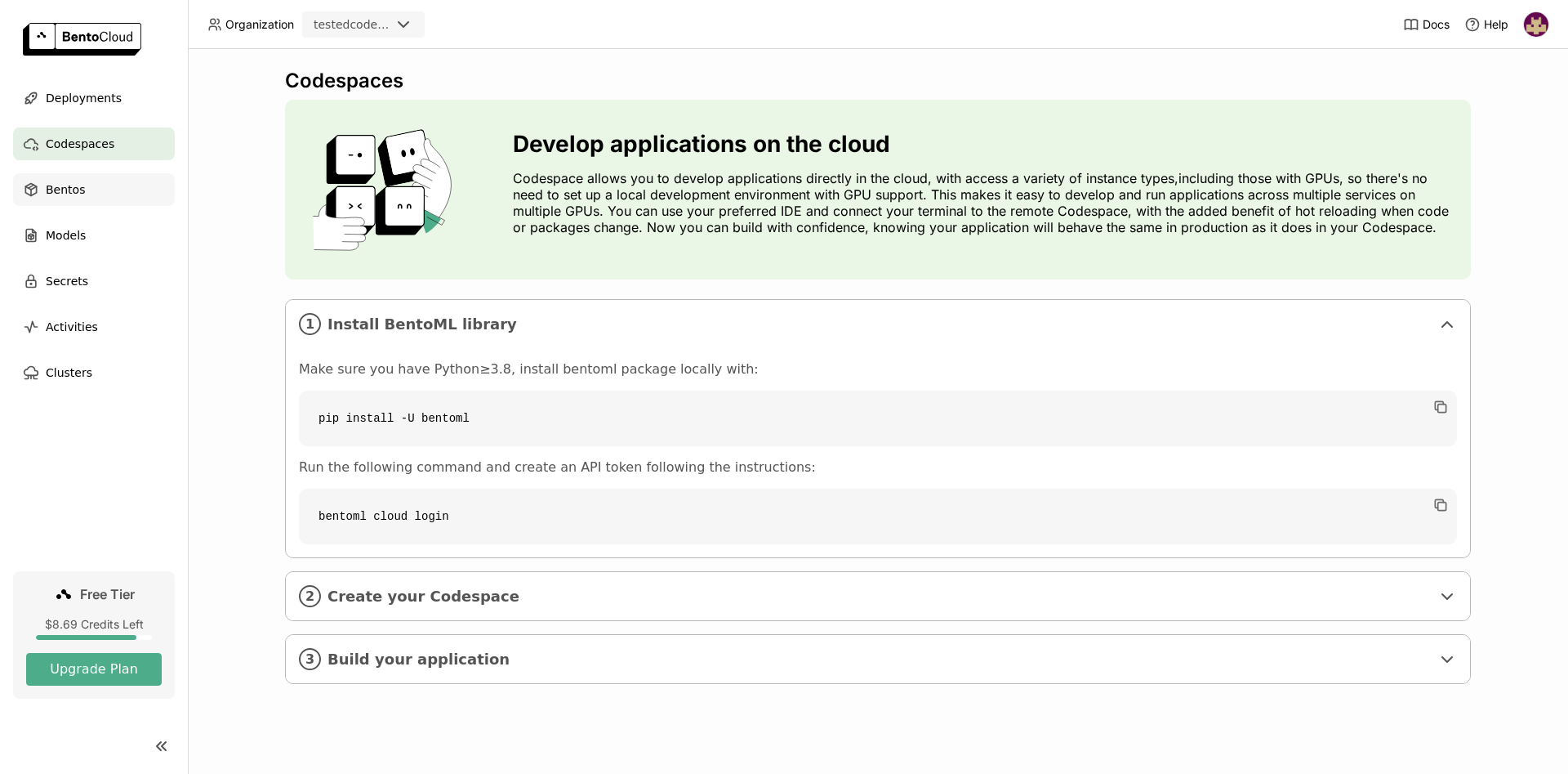
click at [92, 186] on div "Bentos" at bounding box center [93, 189] width 162 height 33
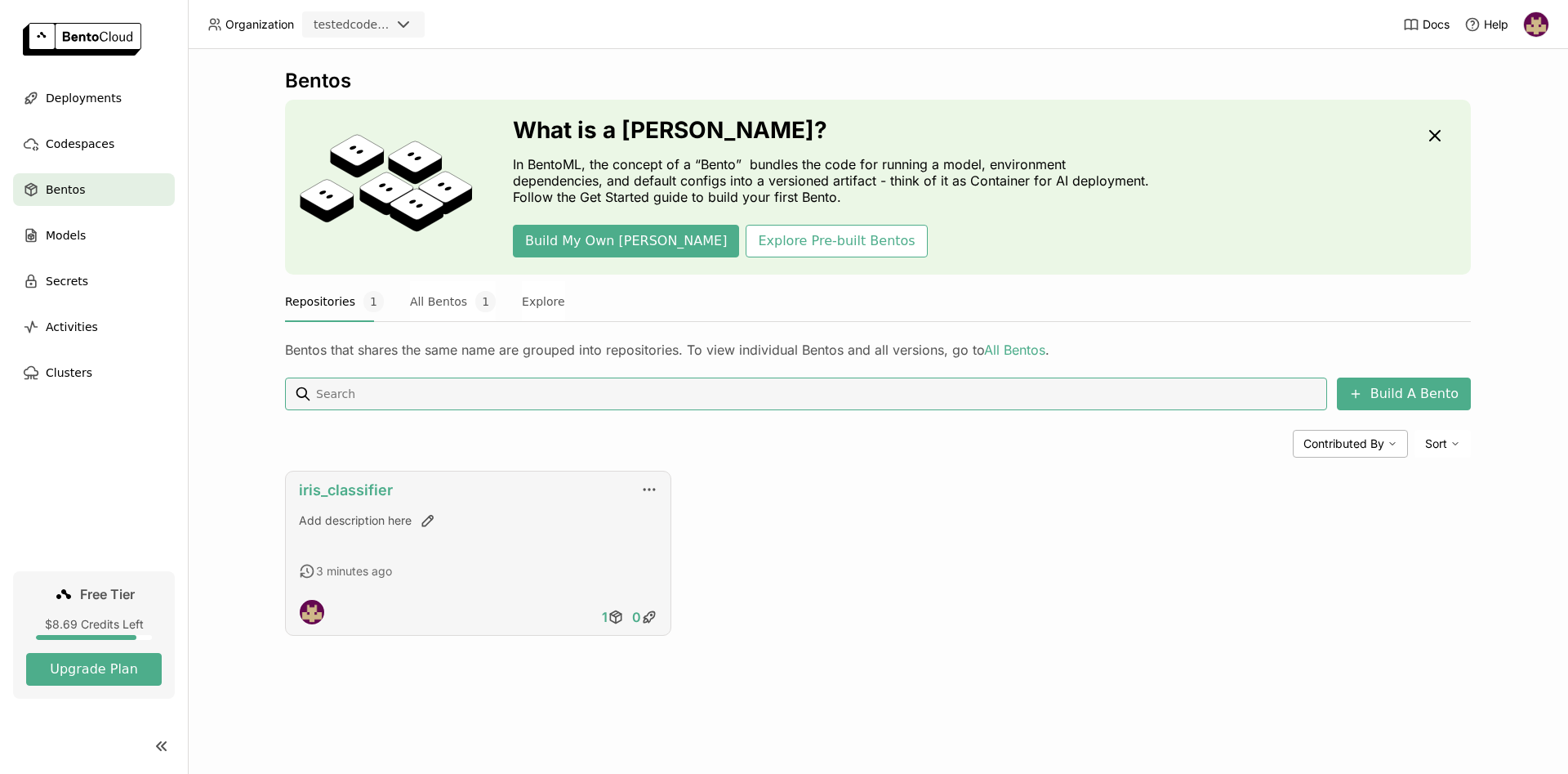
click at [369, 491] on link "iris_classifier" at bounding box center [346, 489] width 94 height 17
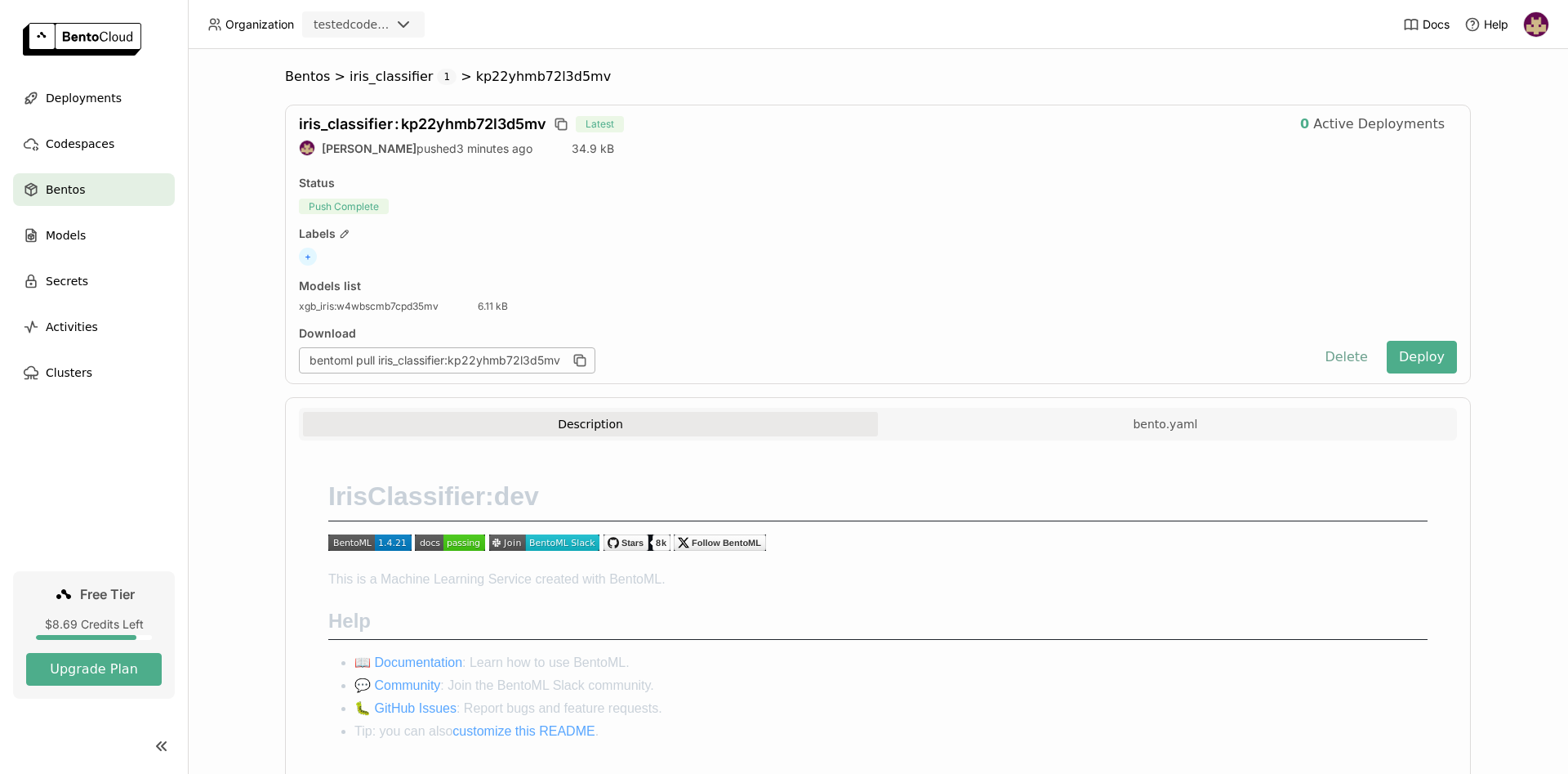
click at [1359, 359] on button "Delete" at bounding box center [1346, 357] width 68 height 33
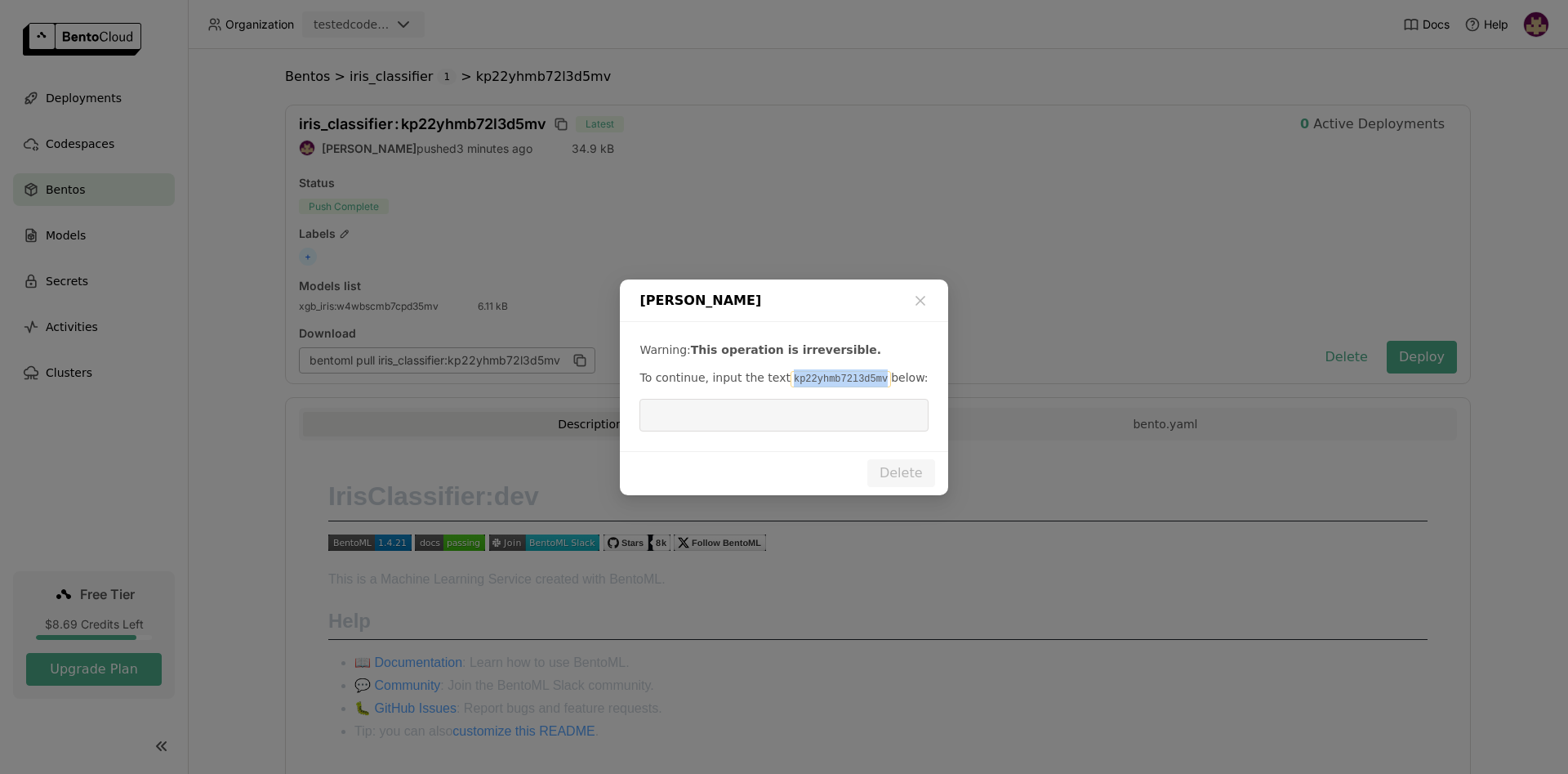
drag, startPoint x: 778, startPoint y: 378, endPoint x: 865, endPoint y: 379, distance: 87.0
click at [865, 379] on code "kp22yhmb72l3d5mv" at bounding box center [841, 379] width 100 height 16
copy code "kp22yhmb72l3d5mv"
click at [797, 420] on input "dialog" at bounding box center [784, 414] width 268 height 31
paste input "kp22yhmb72l3d5mv"
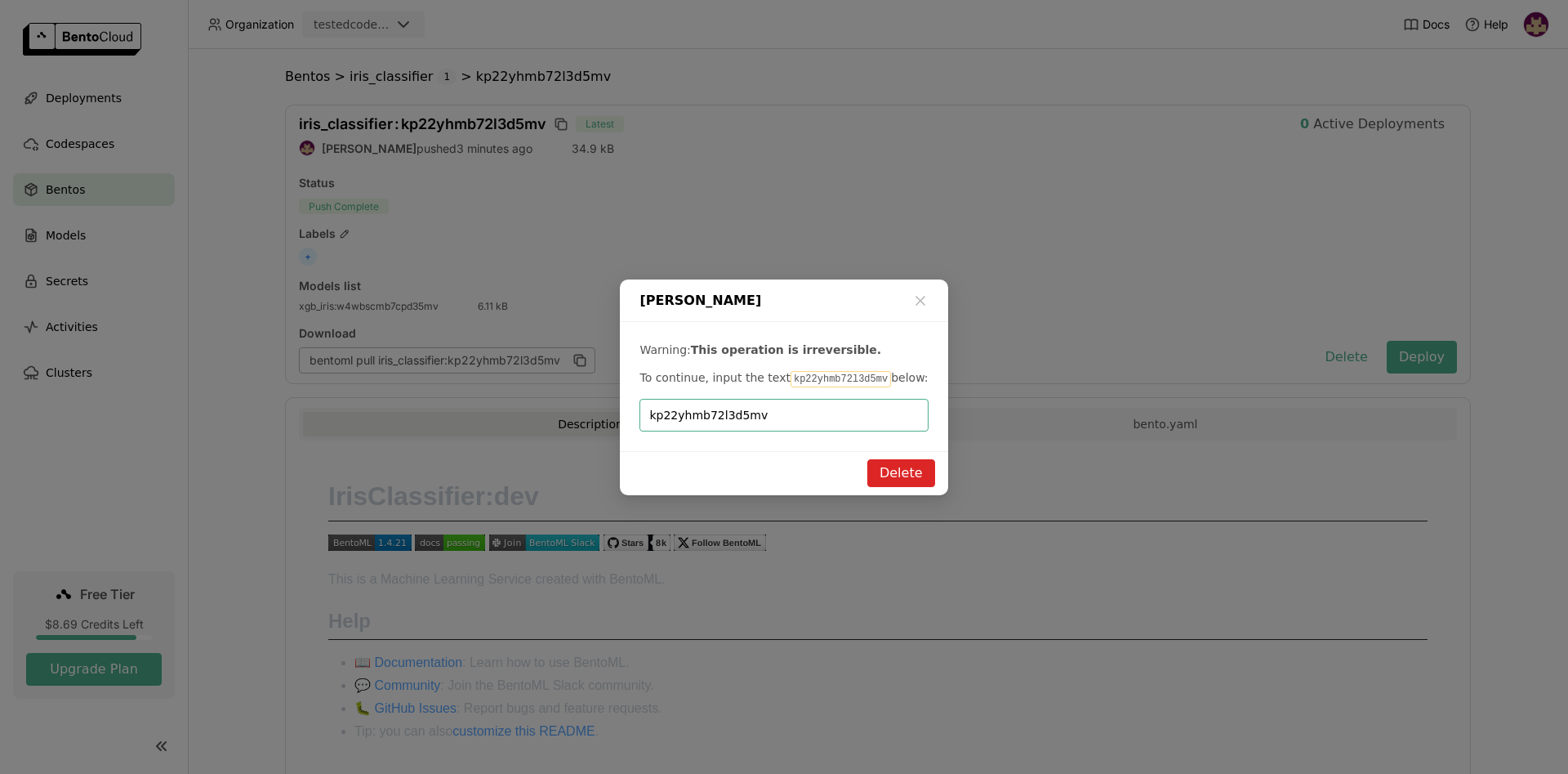
type input "kp22yhmb72l3d5mv"
click at [893, 467] on button "Delete" at bounding box center [901, 473] width 68 height 28
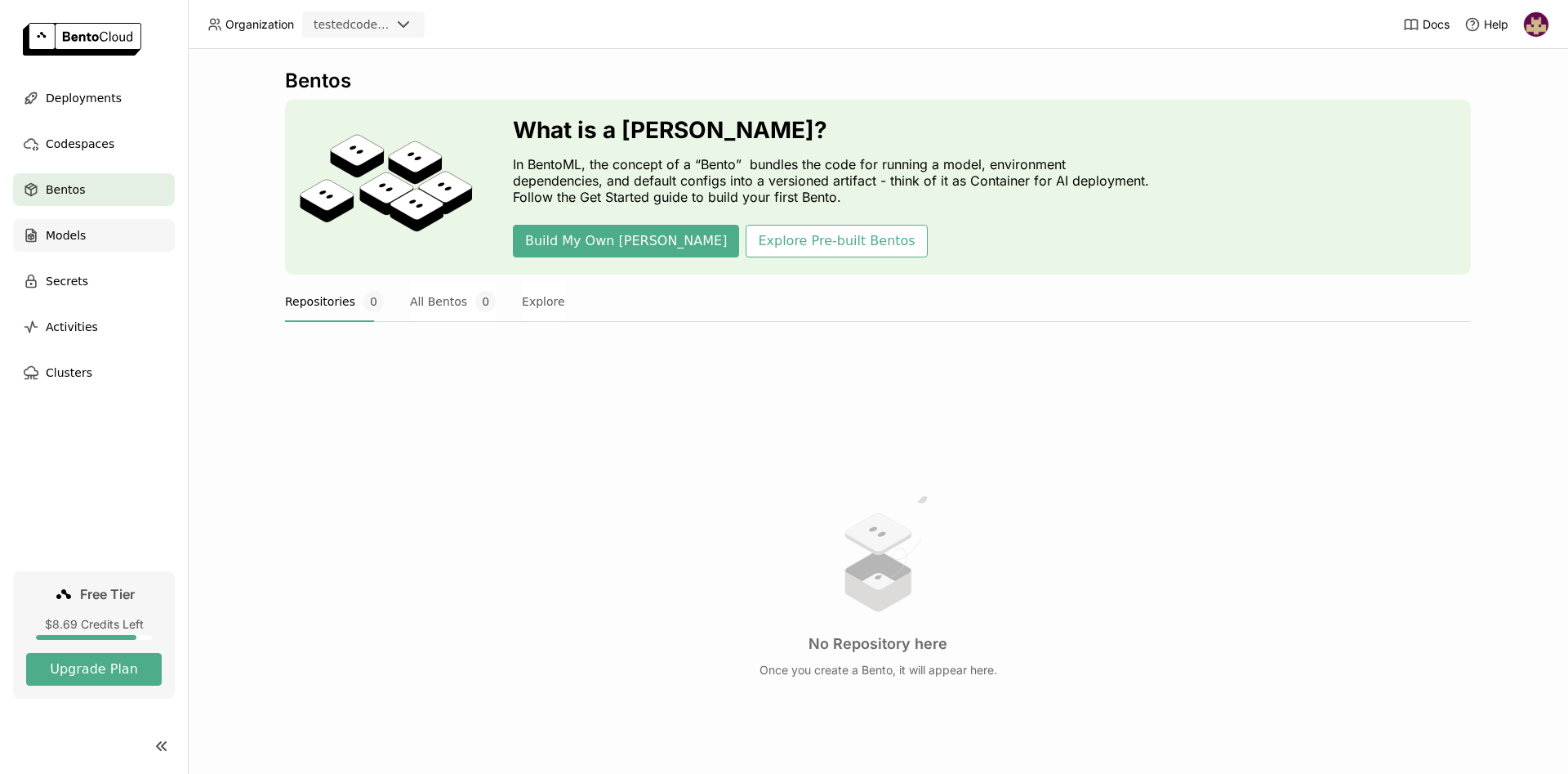
click at [109, 237] on div "Models" at bounding box center [93, 234] width 162 height 33
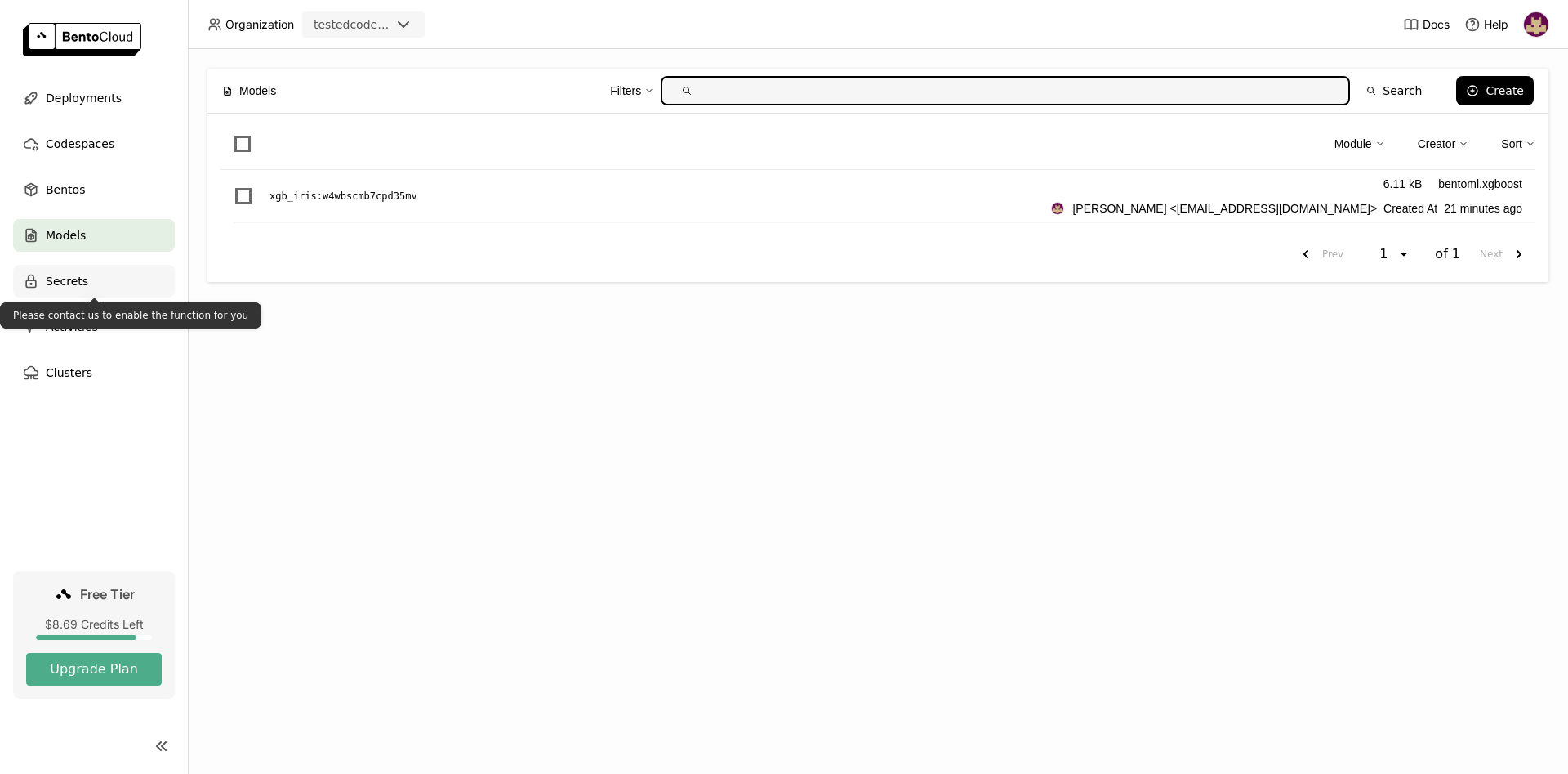
click at [99, 284] on div "Secrets" at bounding box center [93, 280] width 162 height 33
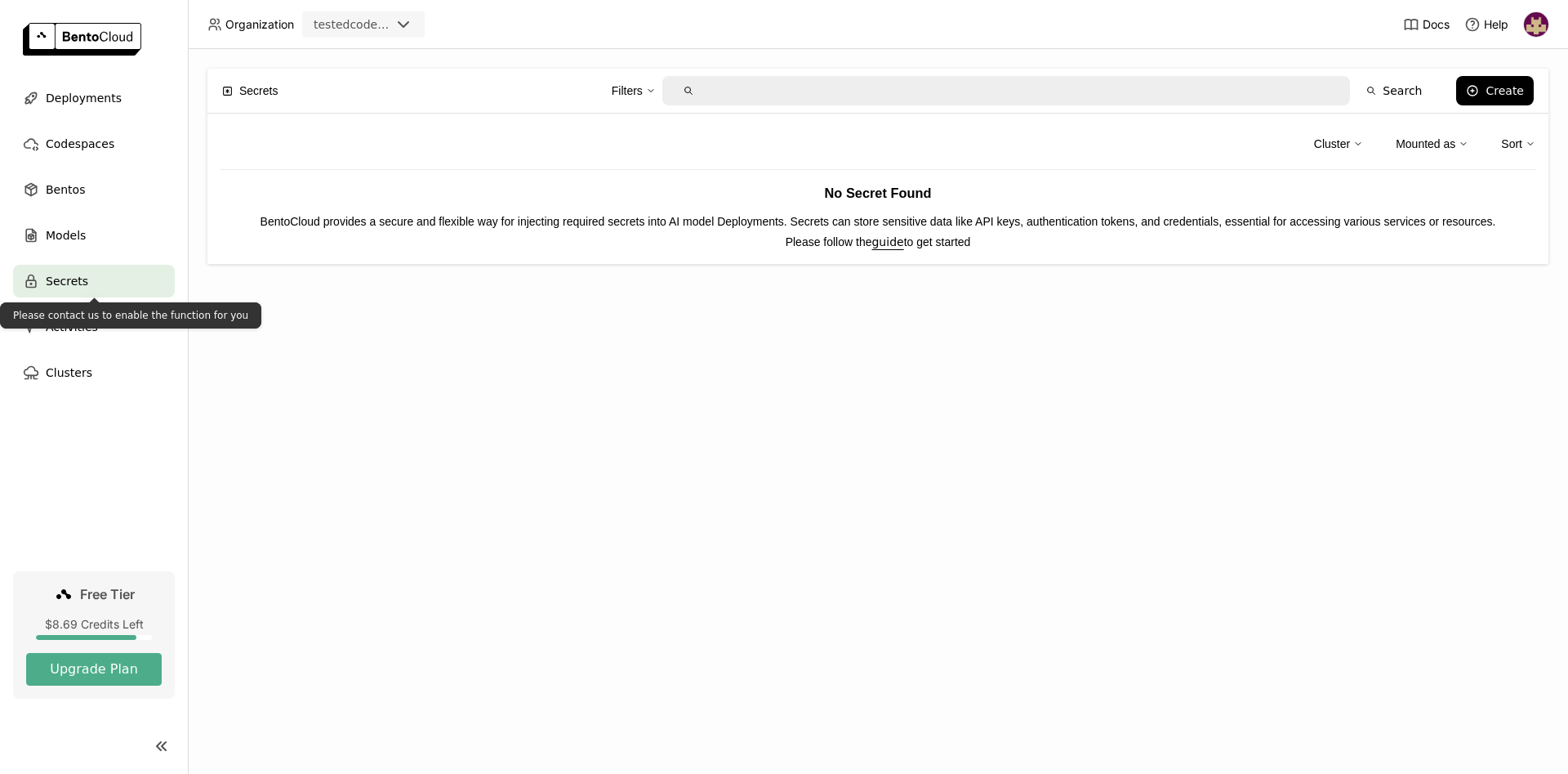
click at [90, 328] on div "Please contact us to enable the function for you" at bounding box center [130, 315] width 261 height 26
click at [80, 326] on span "Activities" at bounding box center [72, 327] width 53 height 20
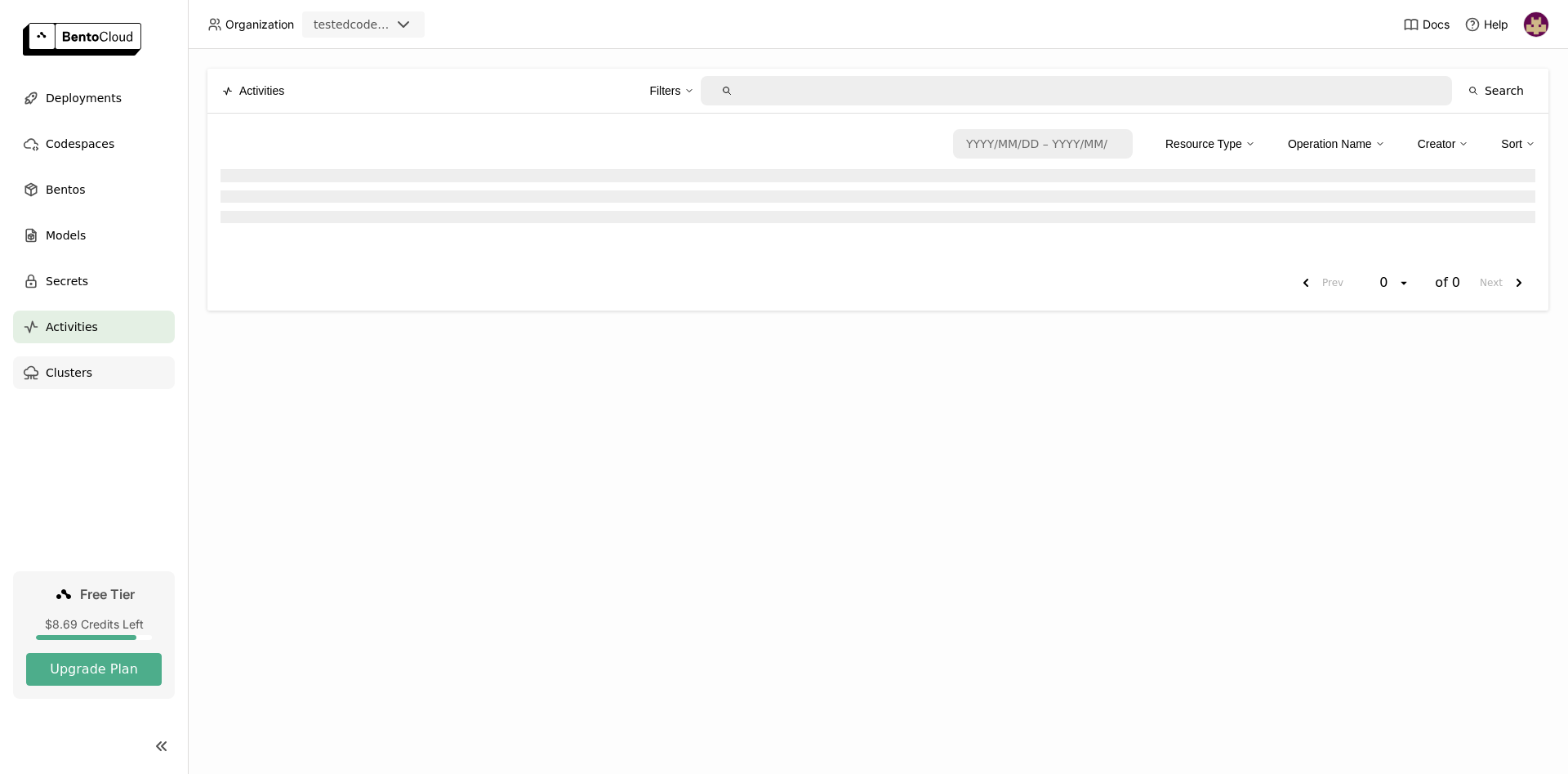
click at [77, 377] on span "Clusters" at bounding box center [69, 373] width 47 height 20
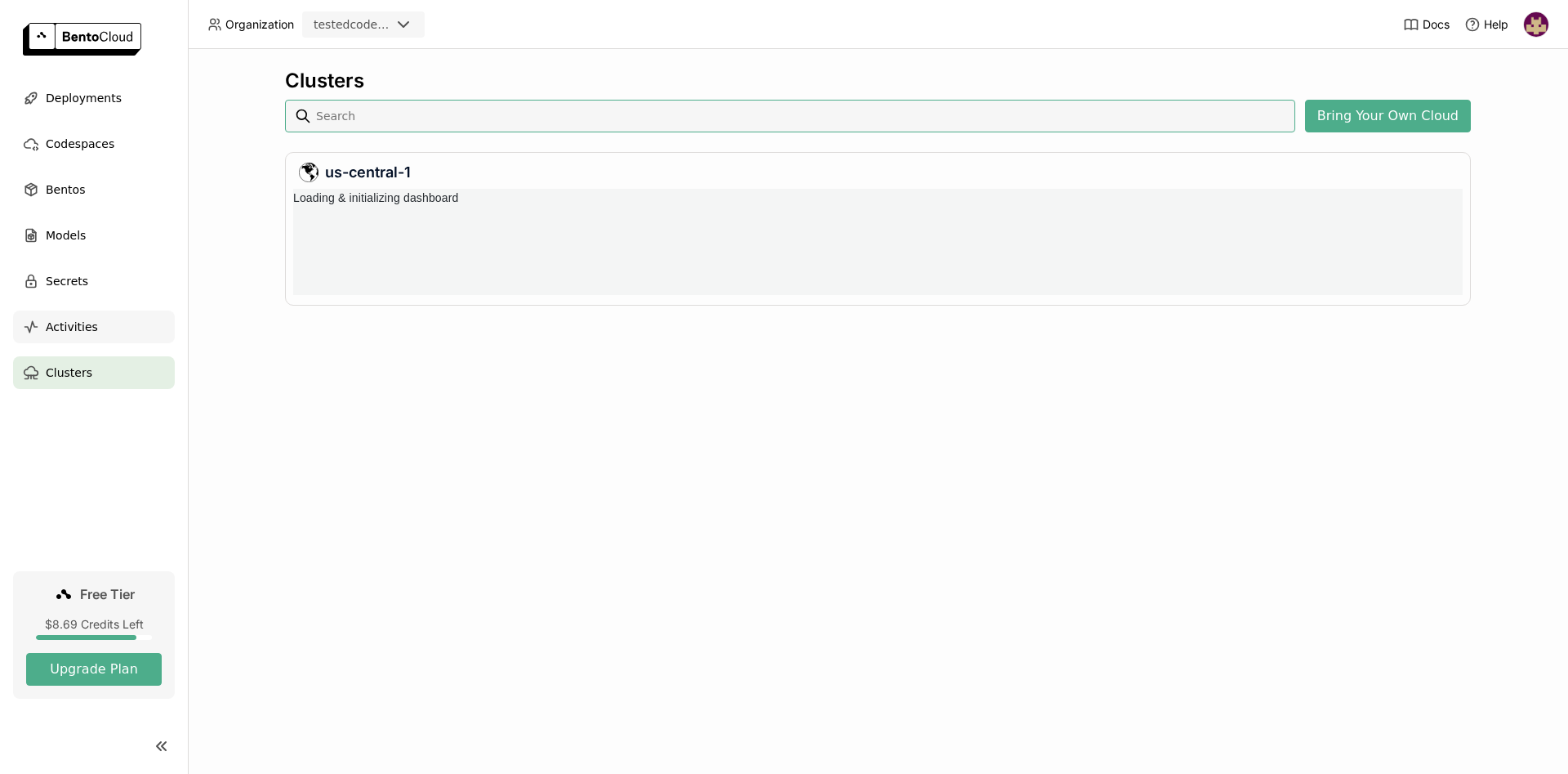
click at [80, 332] on span "Activities" at bounding box center [72, 327] width 53 height 20
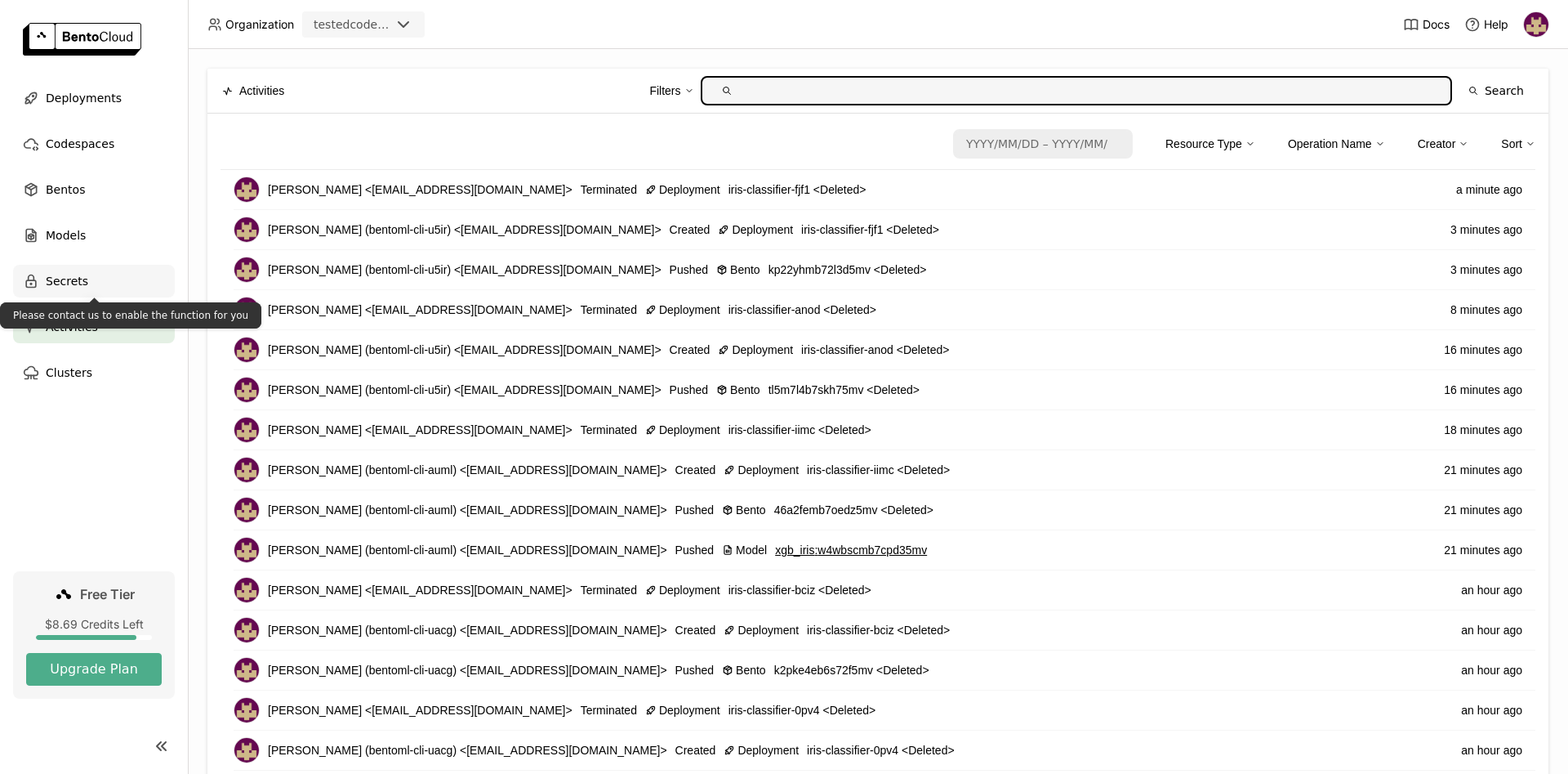
click at [75, 276] on span "Secrets" at bounding box center [67, 281] width 43 height 20
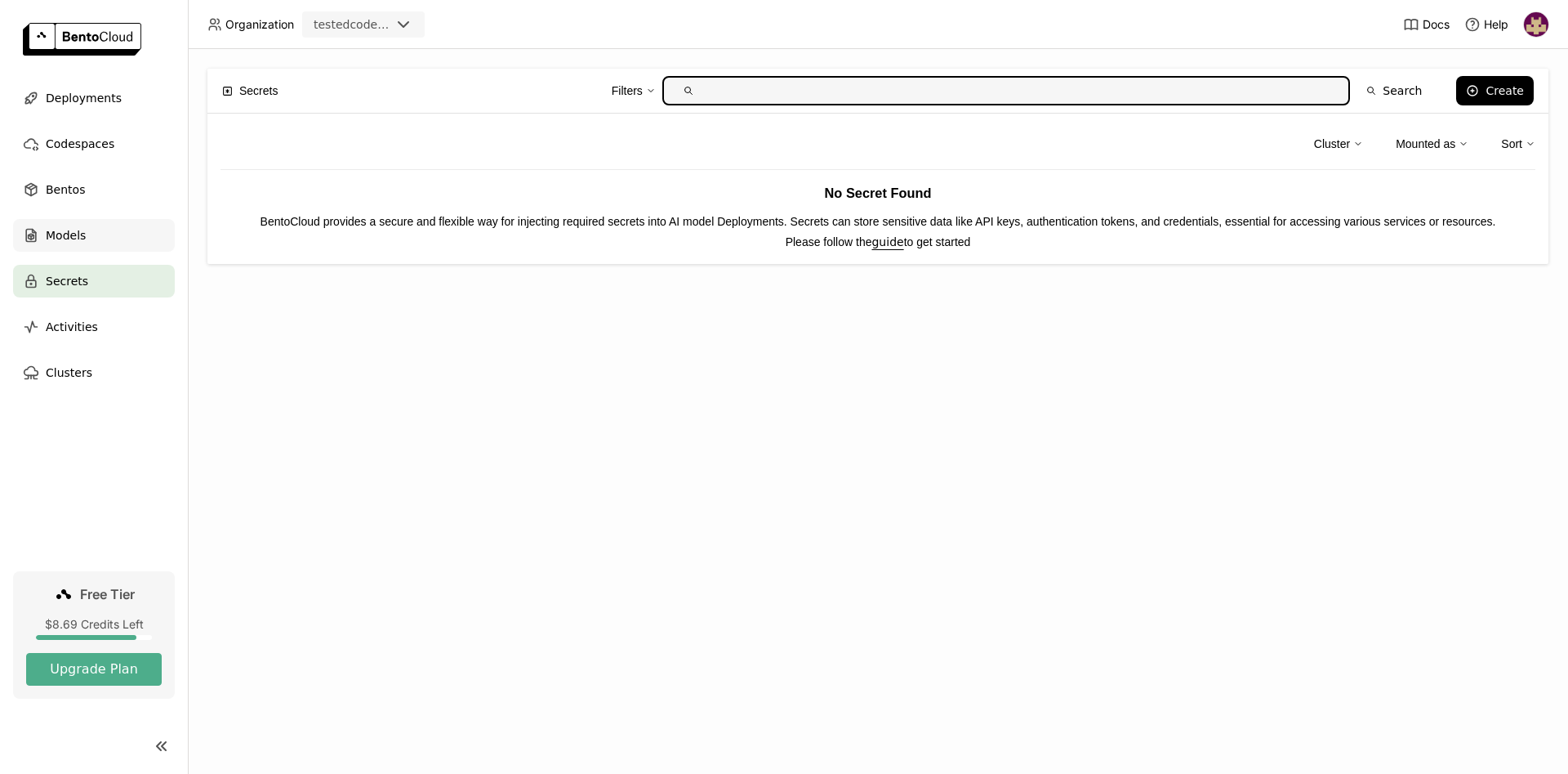
click at [80, 236] on span "Models" at bounding box center [66, 235] width 40 height 20
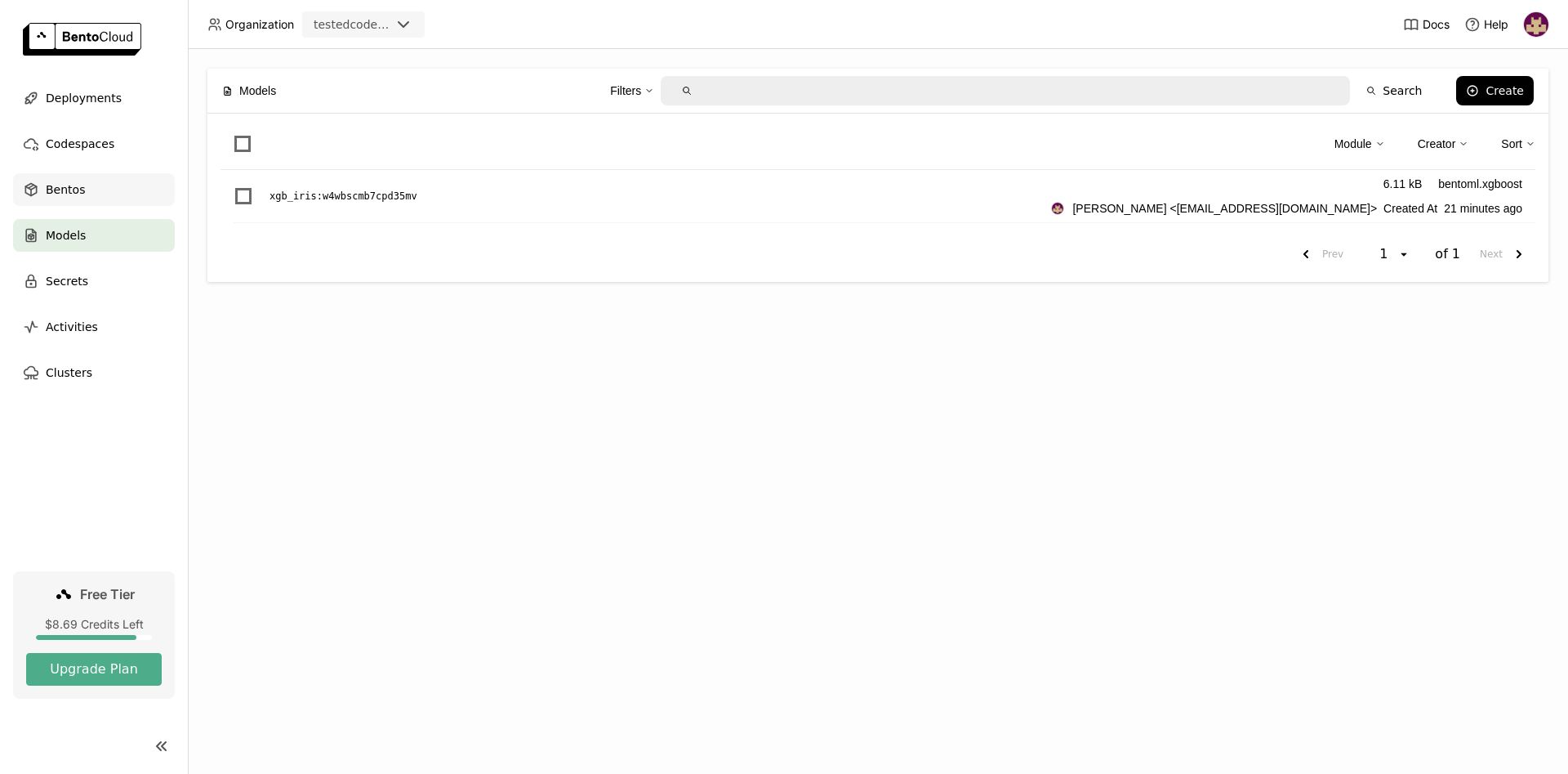
click at [76, 190] on span "Bentos" at bounding box center [65, 190] width 39 height 20
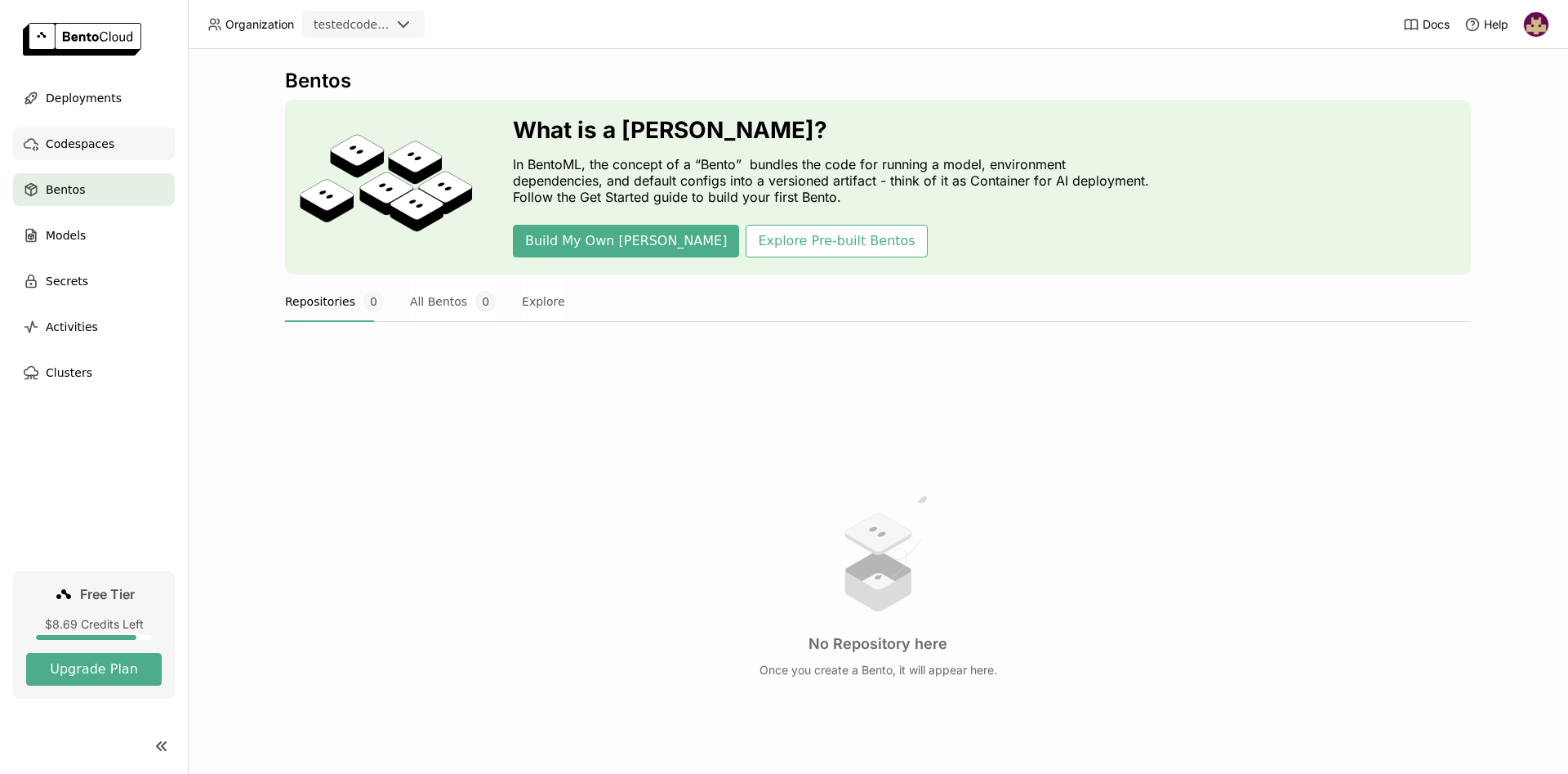
click at [78, 144] on span "Codespaces" at bounding box center [79, 144] width 69 height 20
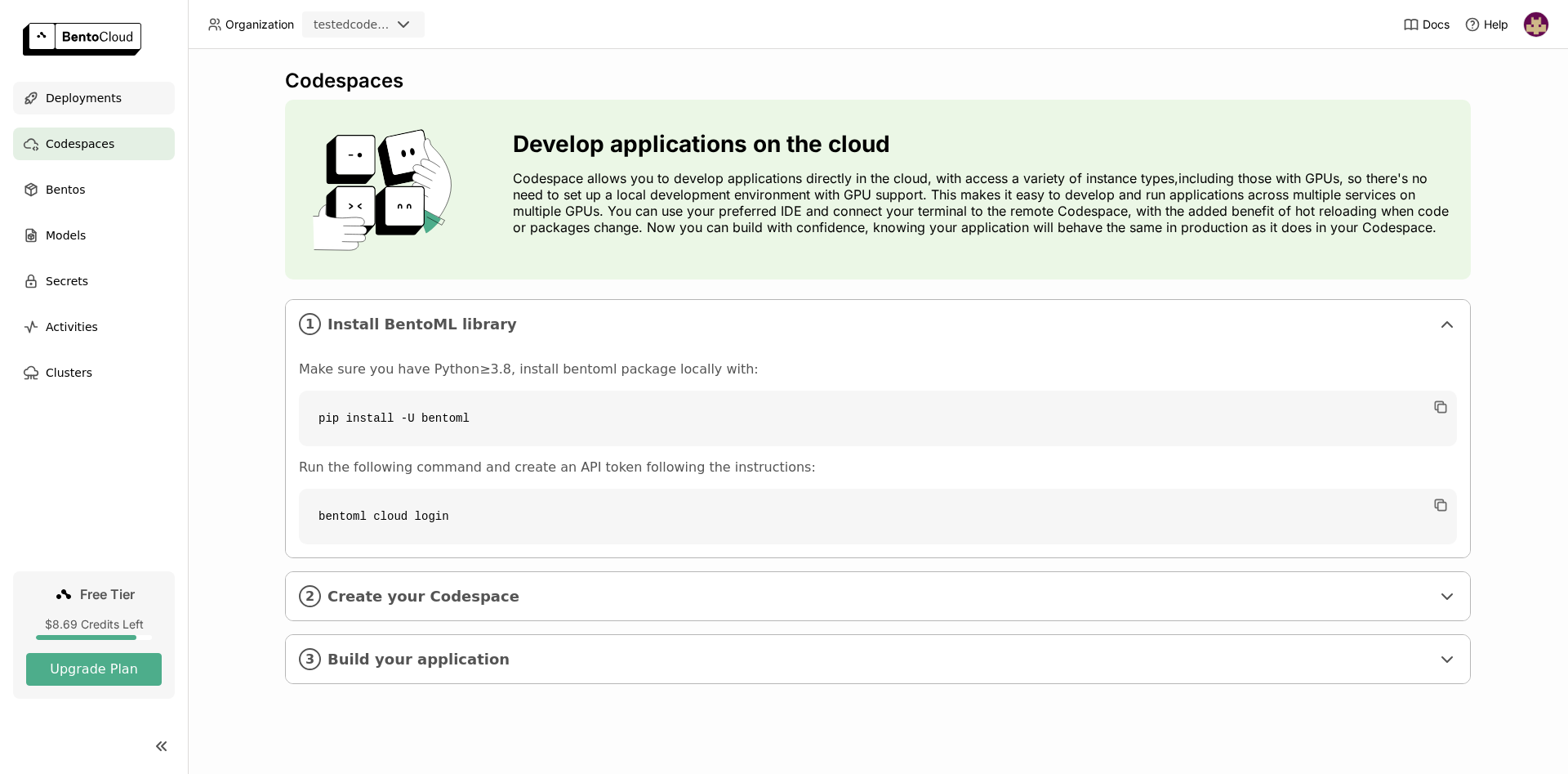
click at [89, 95] on span "Deployments" at bounding box center [83, 98] width 76 height 20
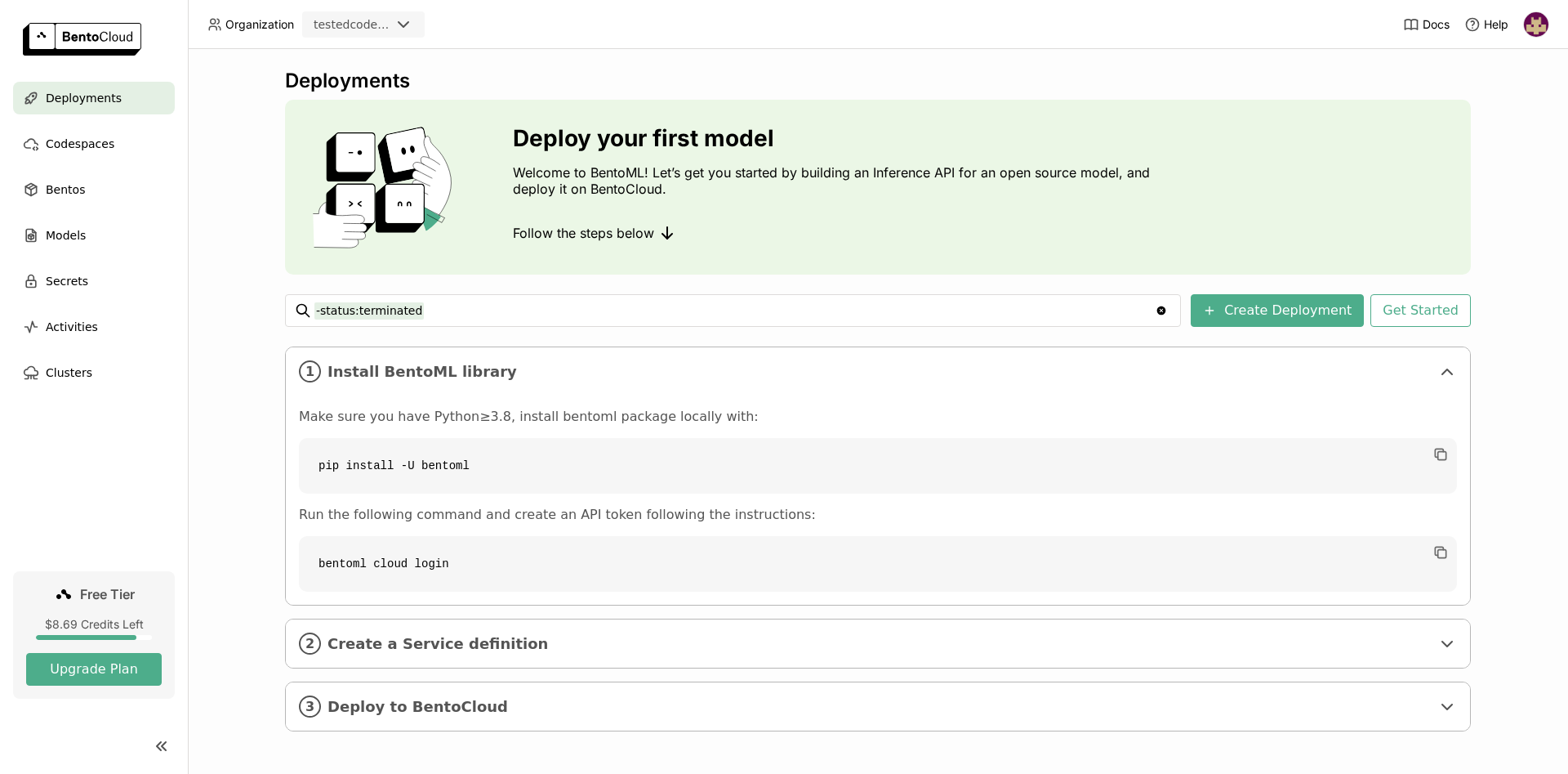
click at [1537, 24] on img at bounding box center [1536, 24] width 25 height 25
click at [1503, 108] on span "API Tokens" at bounding box center [1514, 108] width 58 height 15
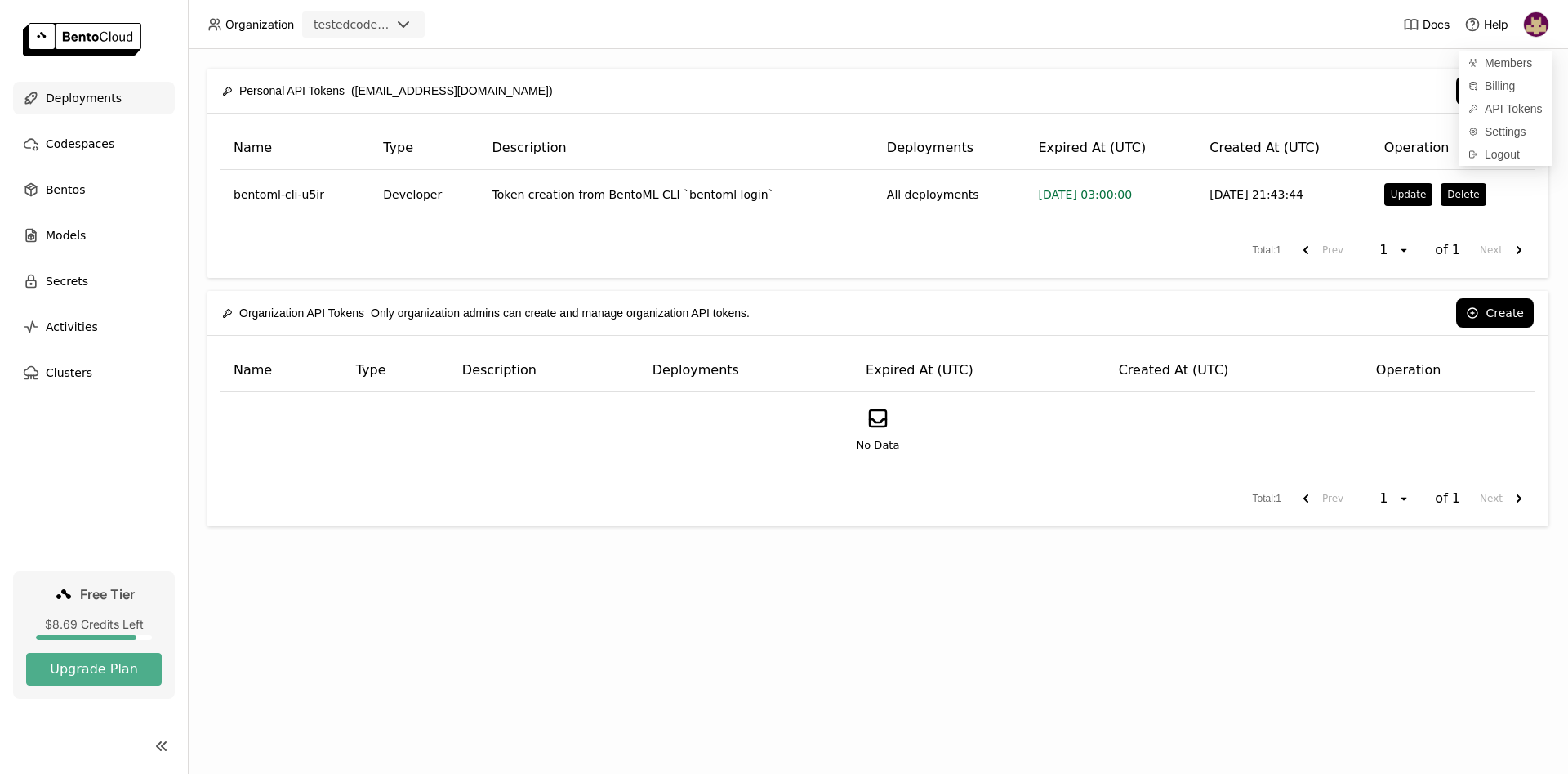
click at [80, 93] on span "Deployments" at bounding box center [83, 98] width 76 height 20
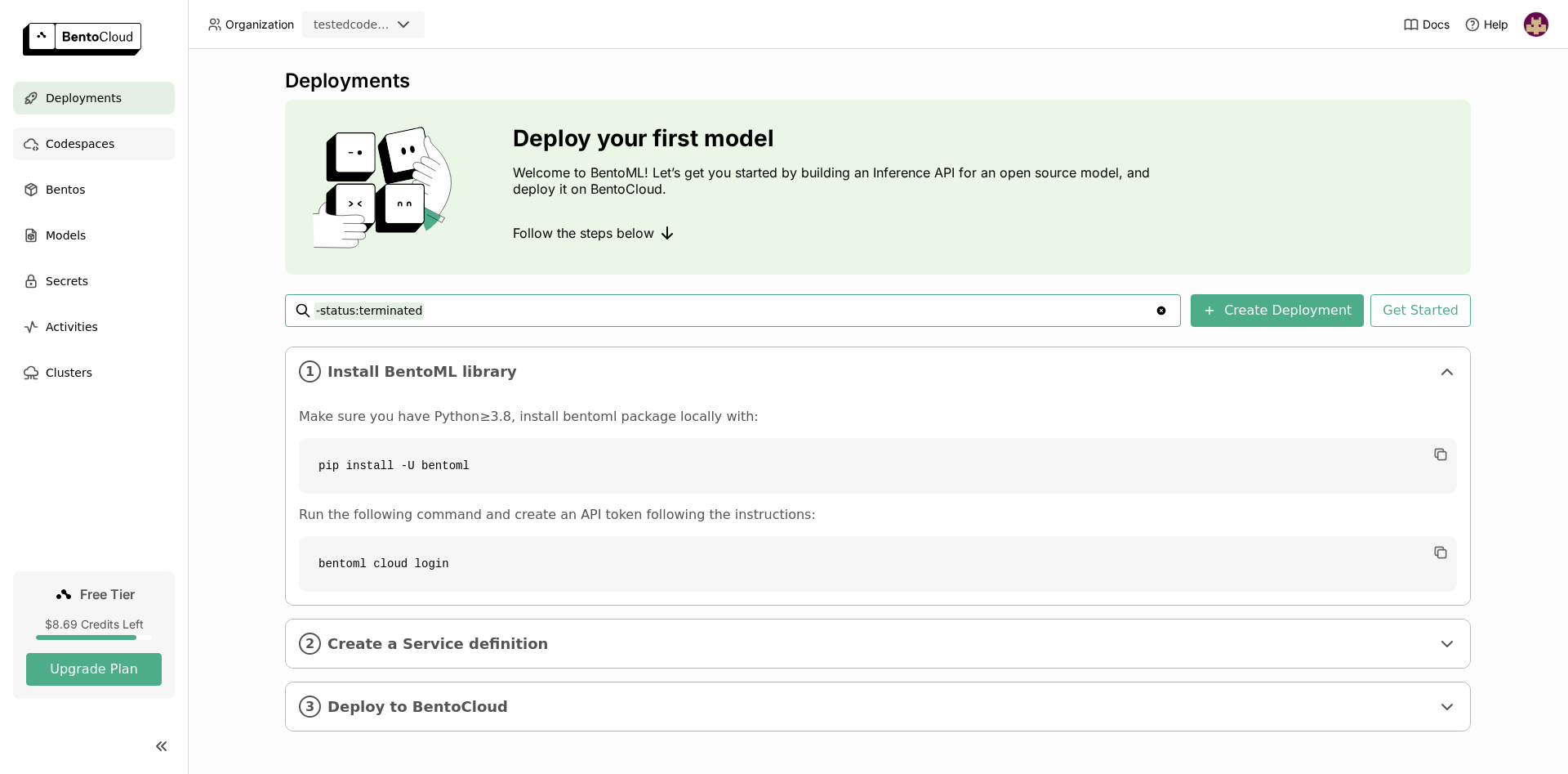
click at [91, 143] on span "Codespaces" at bounding box center [79, 144] width 69 height 20
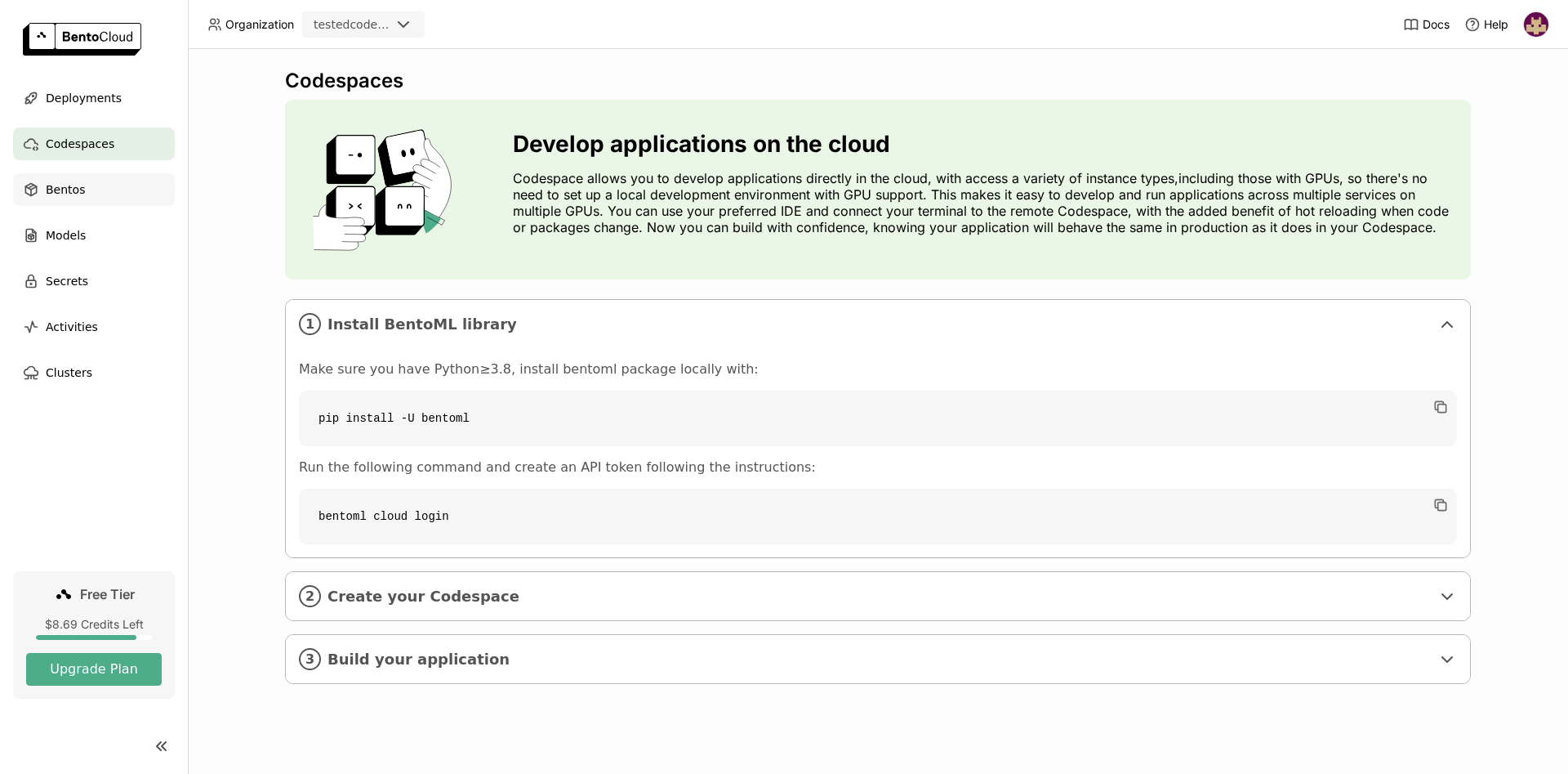
click at [80, 188] on span "Bentos" at bounding box center [65, 190] width 39 height 20
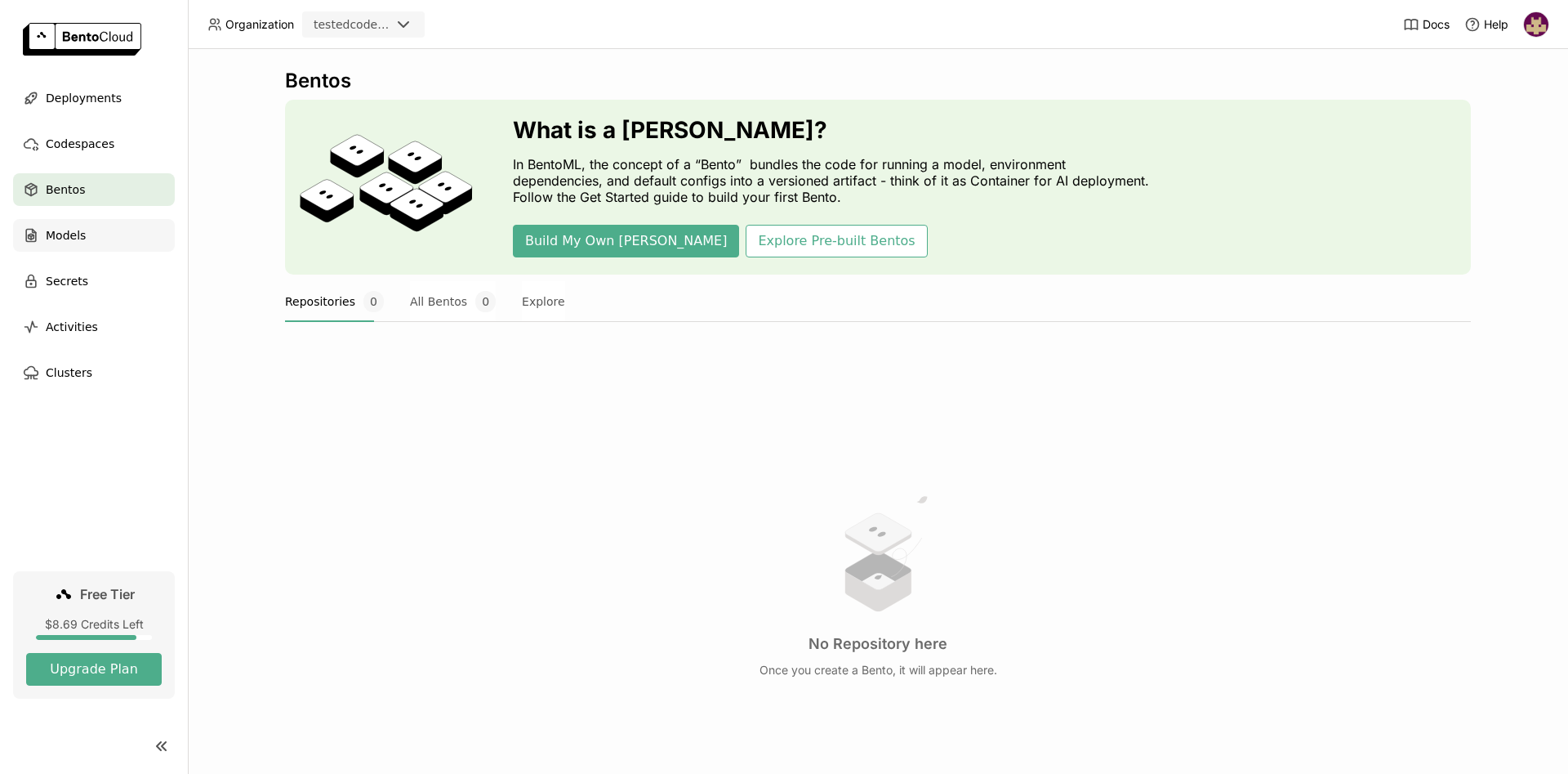
click at [80, 230] on span "Models" at bounding box center [66, 235] width 40 height 20
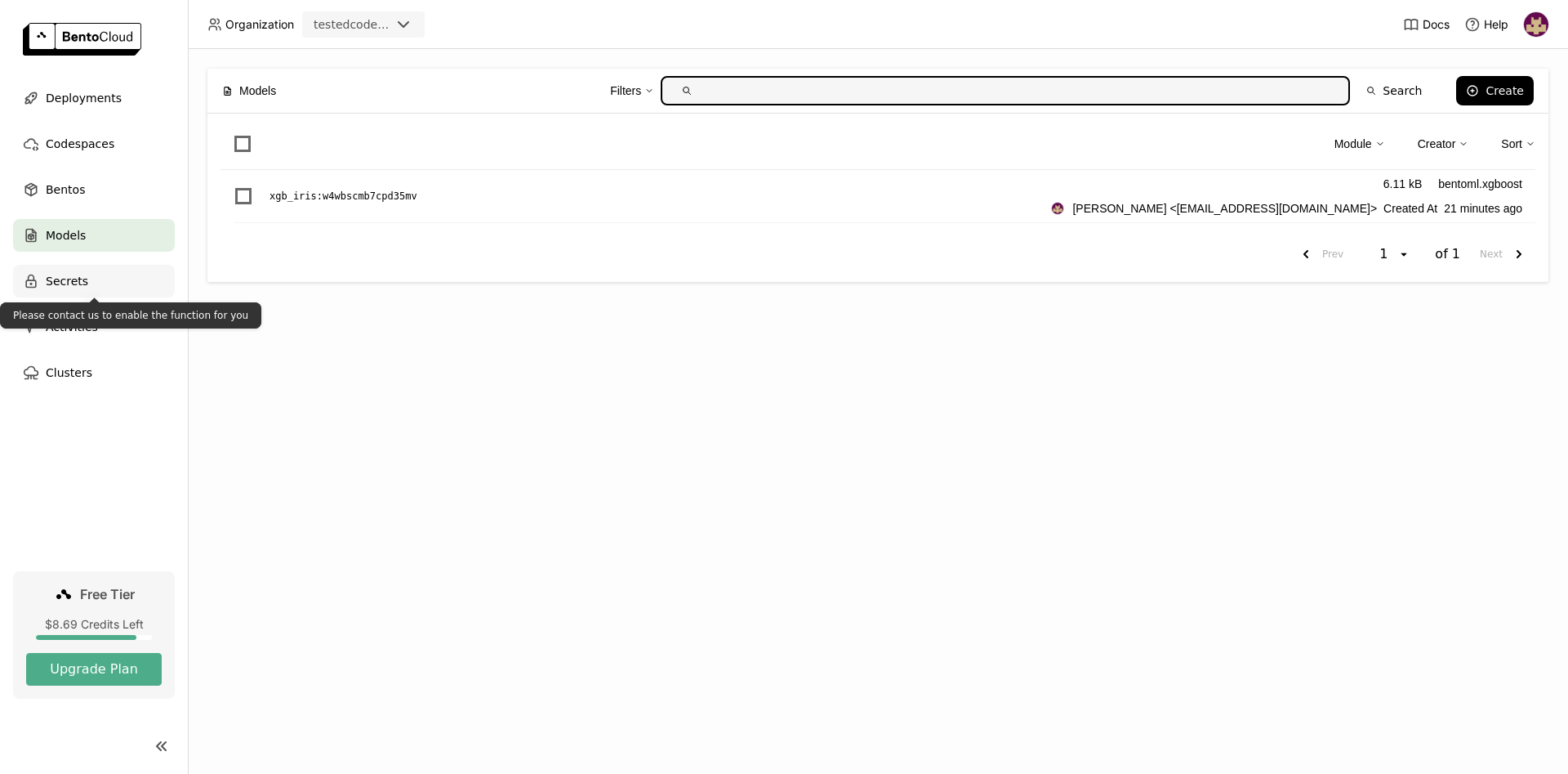
click at [78, 282] on span "Secrets" at bounding box center [67, 281] width 43 height 20
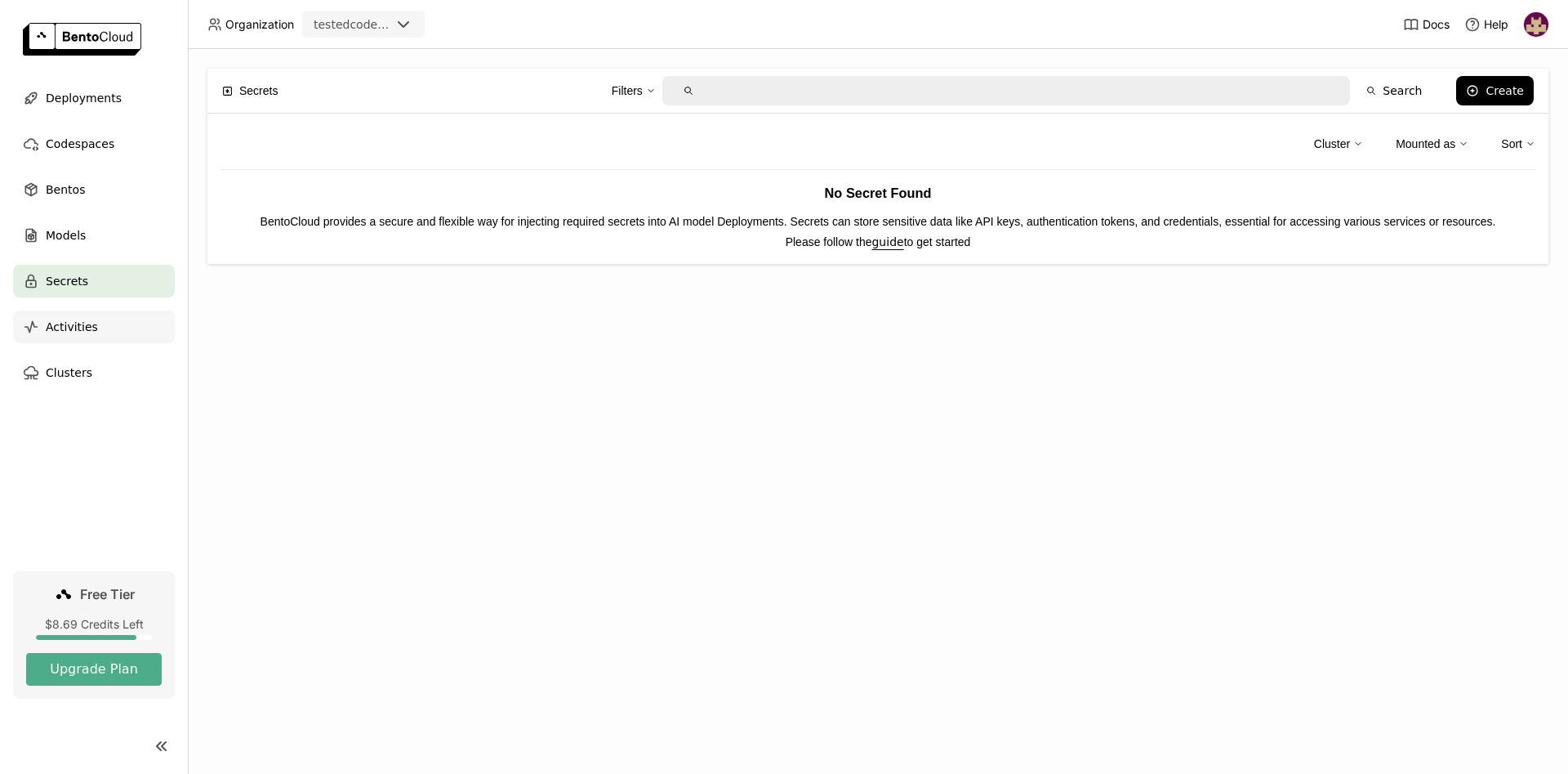
click at [84, 331] on span "Activities" at bounding box center [72, 327] width 53 height 20
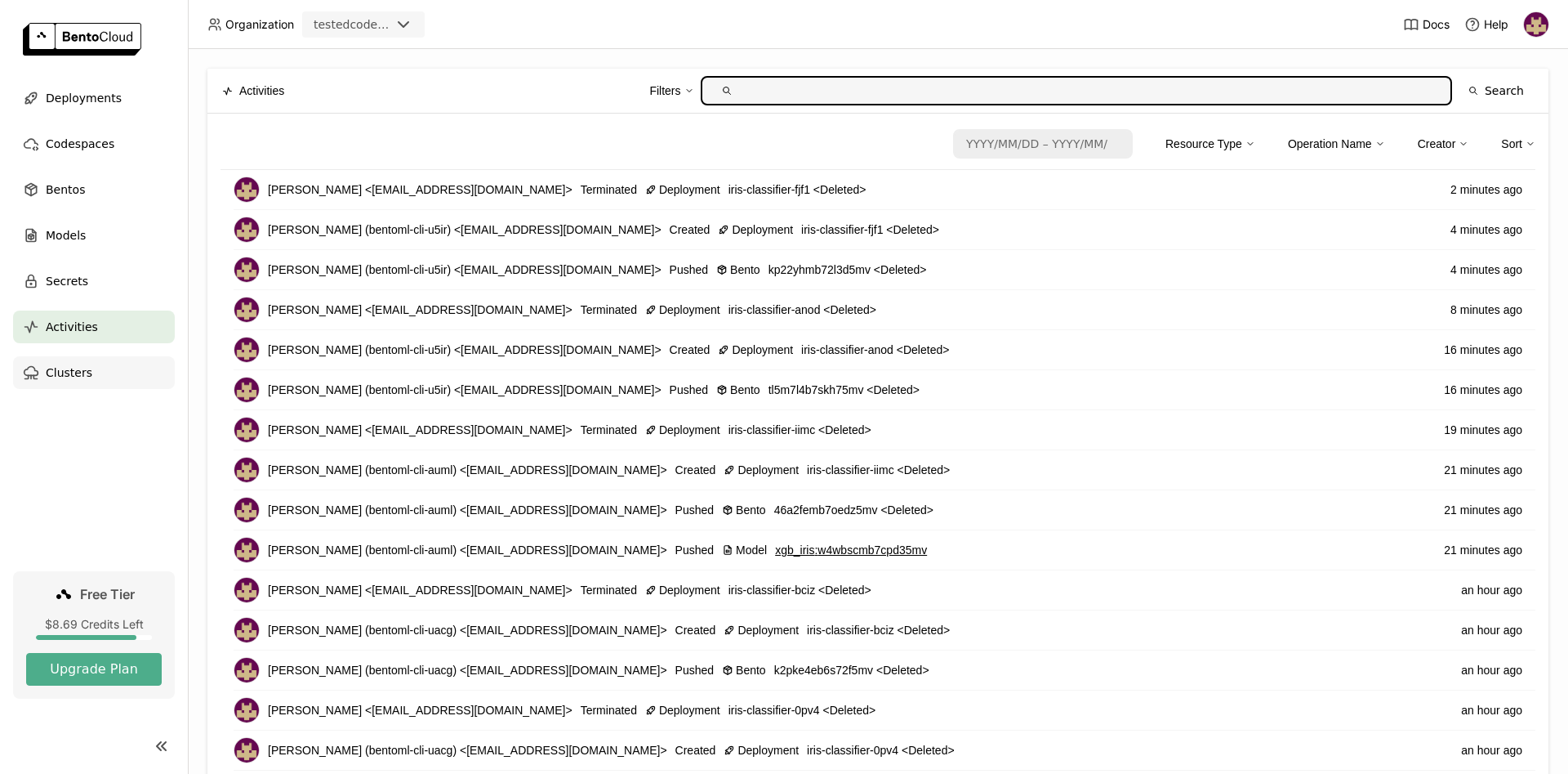
click at [85, 375] on div "Clusters" at bounding box center [93, 372] width 162 height 33
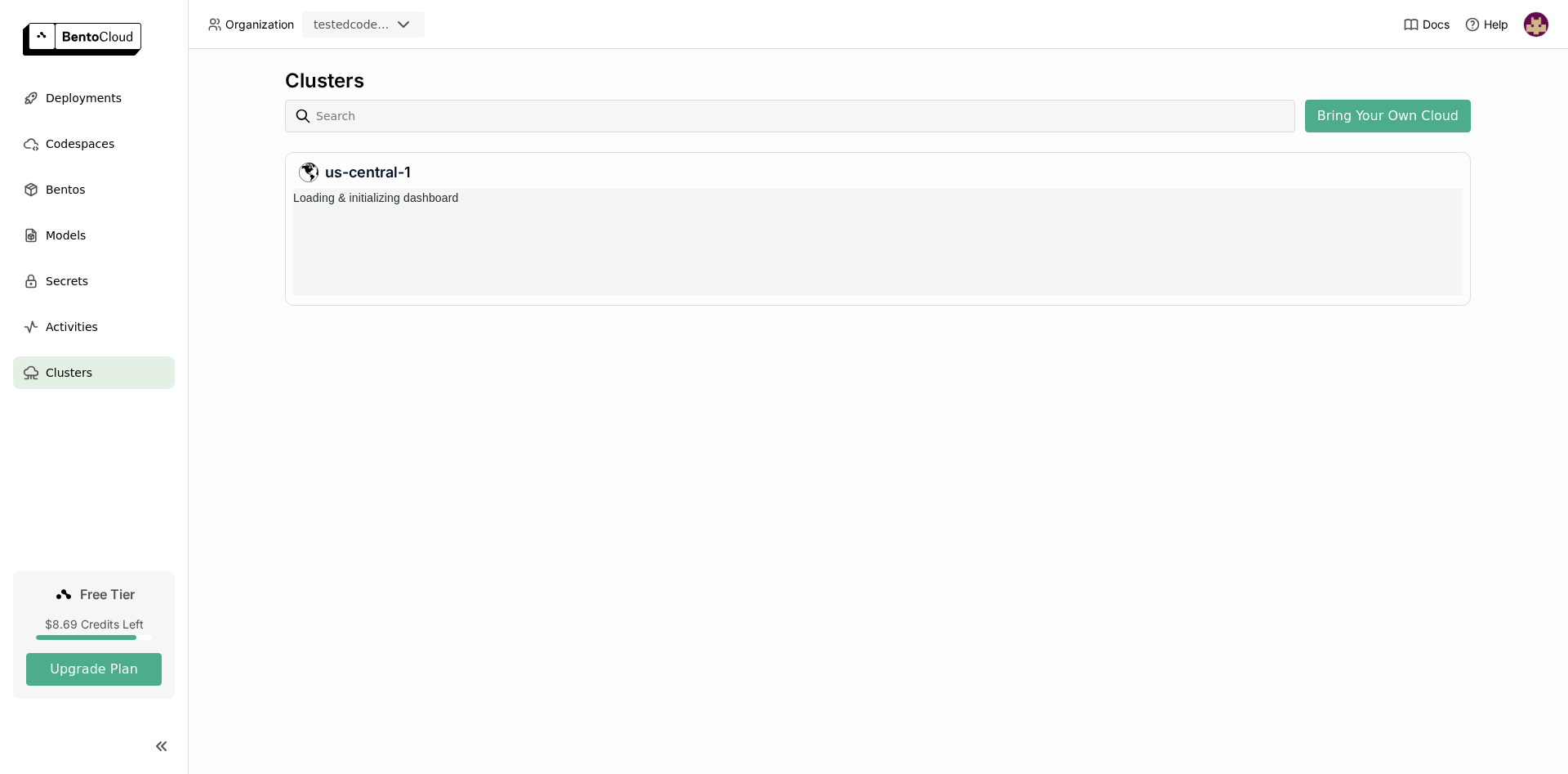
click at [1538, 25] on img at bounding box center [1536, 24] width 25 height 25
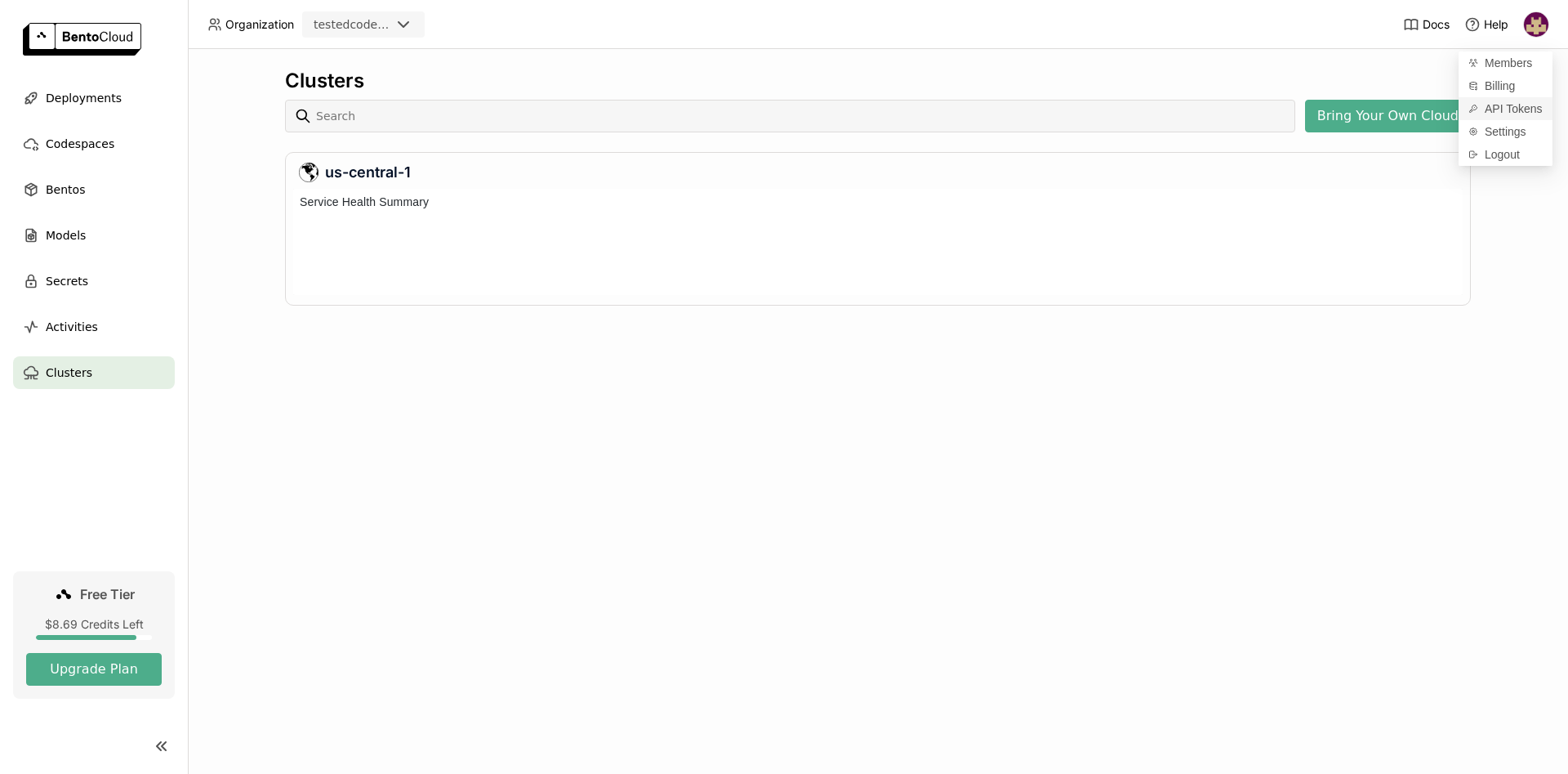
scroll to position [106, 1170]
click at [1488, 110] on span "API Tokens" at bounding box center [1514, 108] width 58 height 15
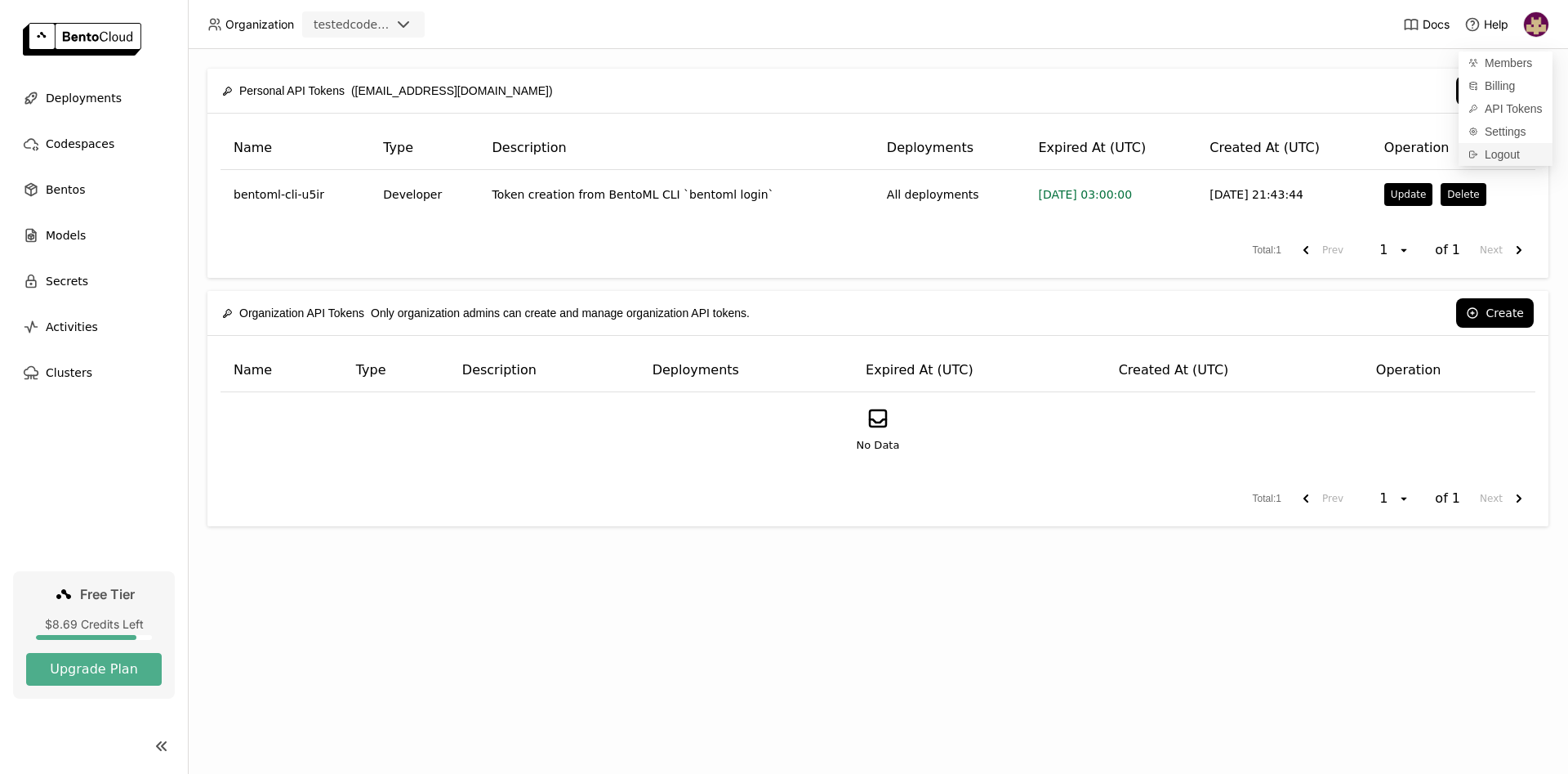
click at [1501, 154] on span "Logout" at bounding box center [1502, 154] width 35 height 15
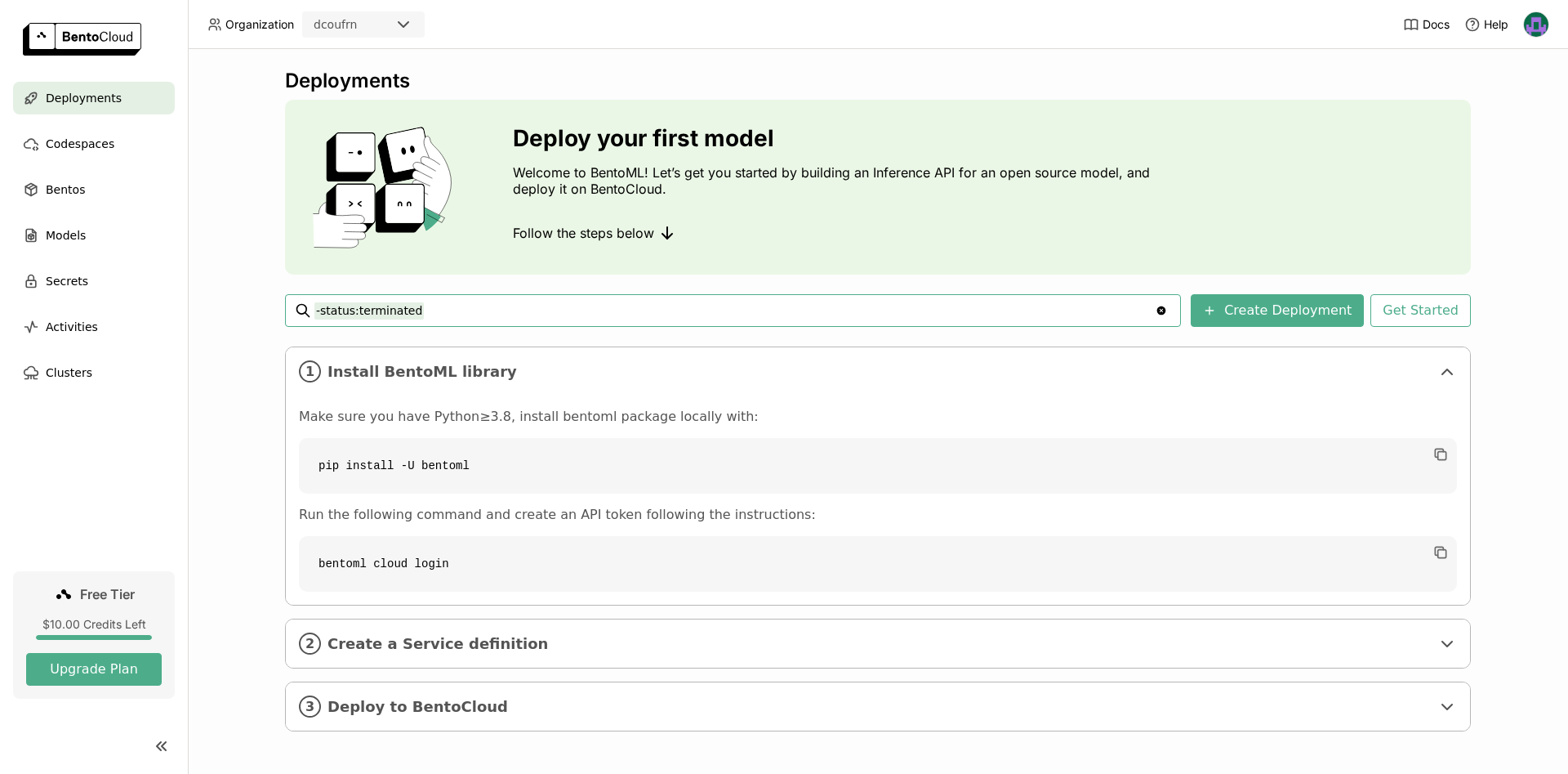
click at [1534, 23] on img at bounding box center [1536, 24] width 25 height 25
click at [1499, 112] on span "API Tokens" at bounding box center [1514, 108] width 58 height 15
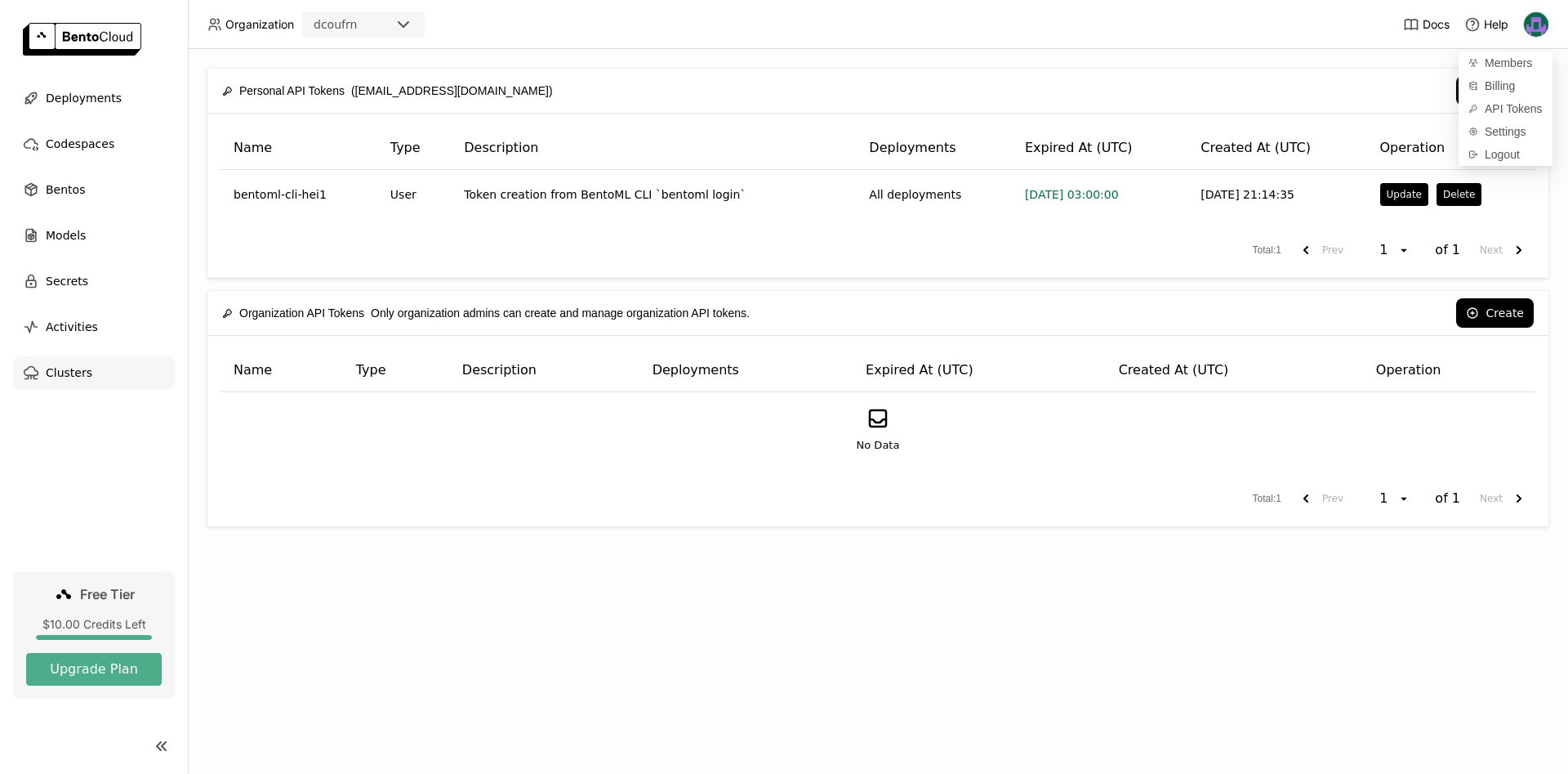
click at [67, 375] on span "Clusters" at bounding box center [69, 373] width 47 height 20
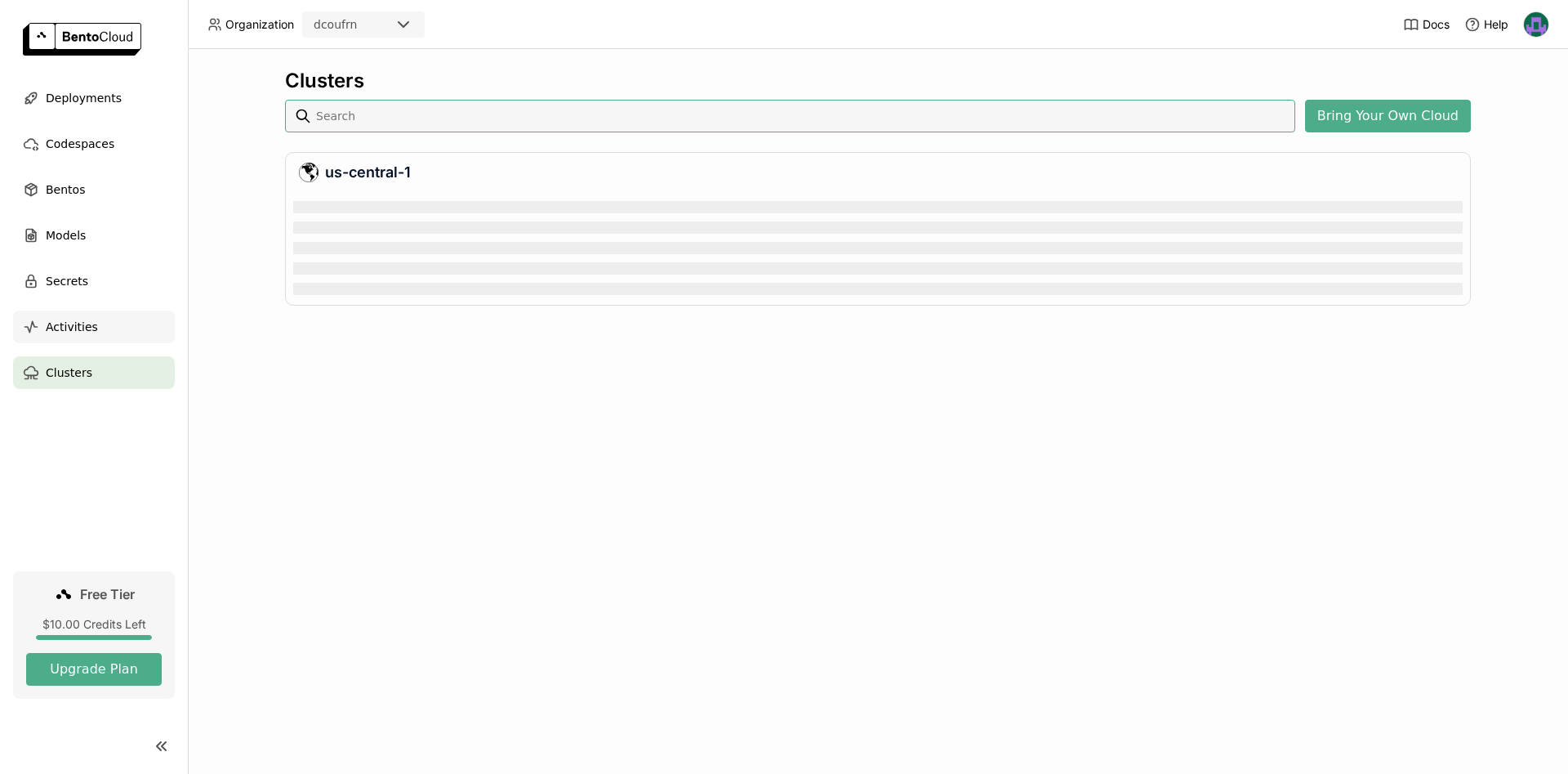
click at [68, 330] on span "Activities" at bounding box center [72, 327] width 53 height 20
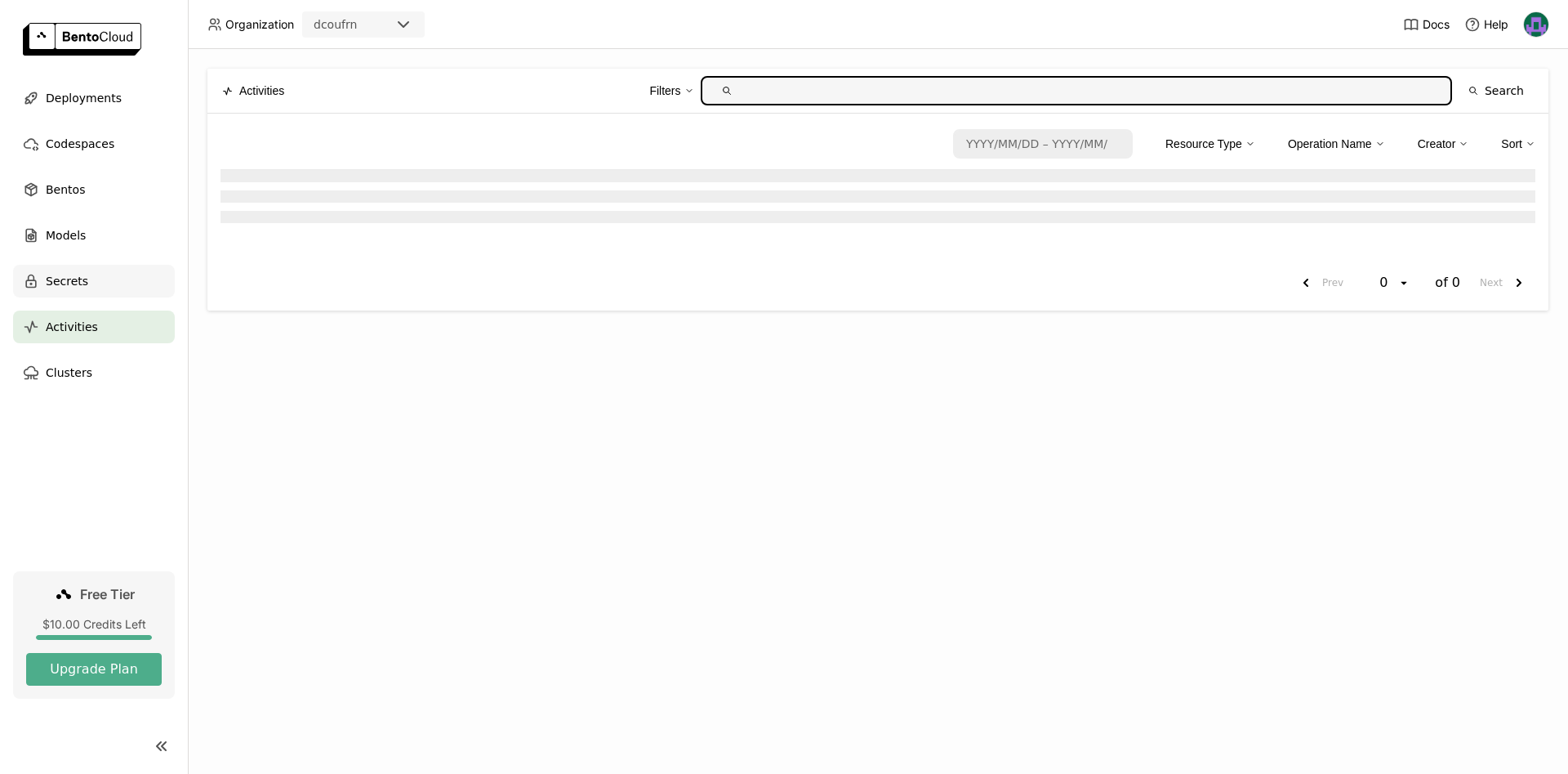
click at [68, 283] on span "Secrets" at bounding box center [67, 281] width 43 height 20
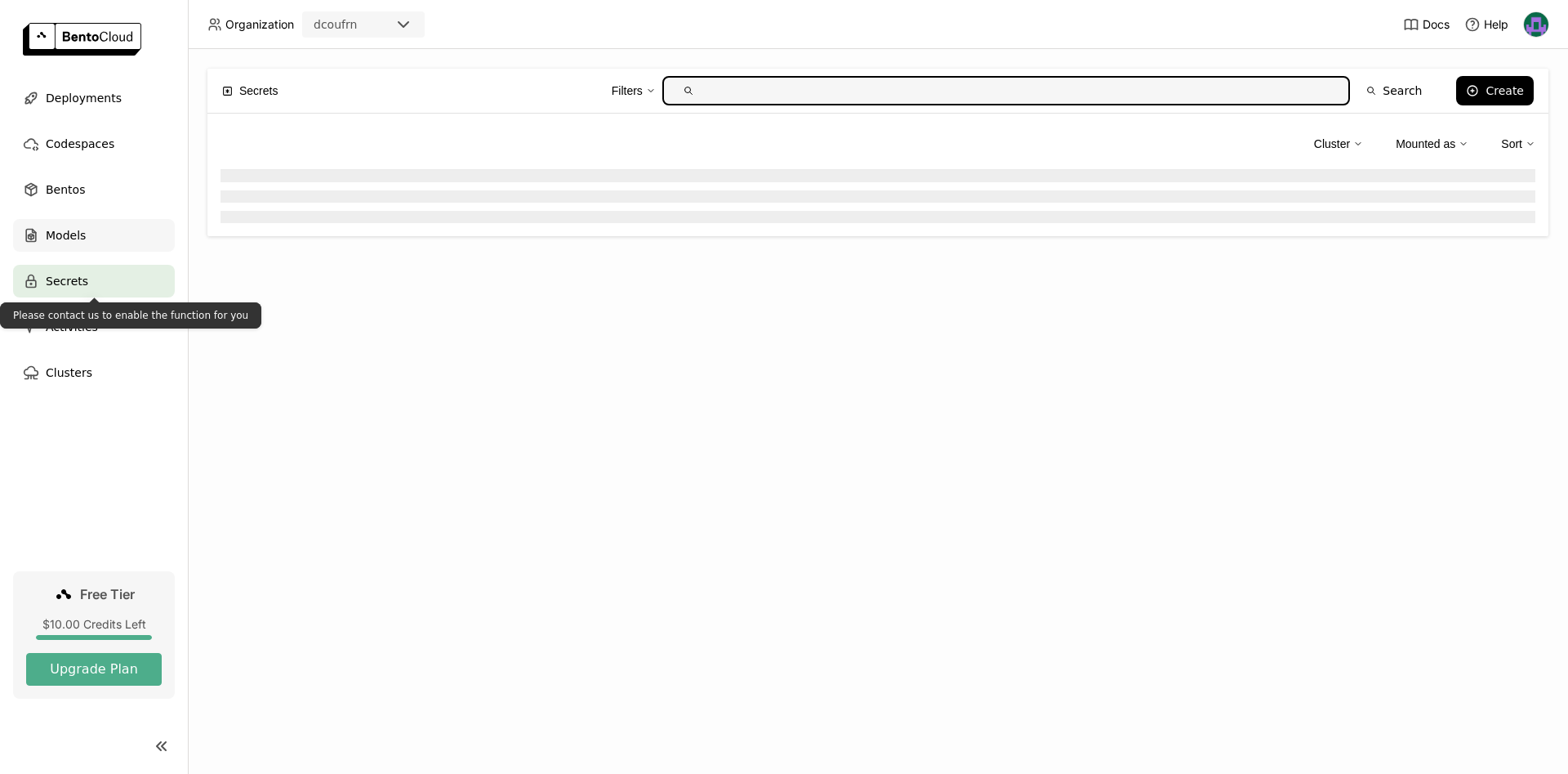
click at [66, 241] on span "Models" at bounding box center [66, 235] width 40 height 20
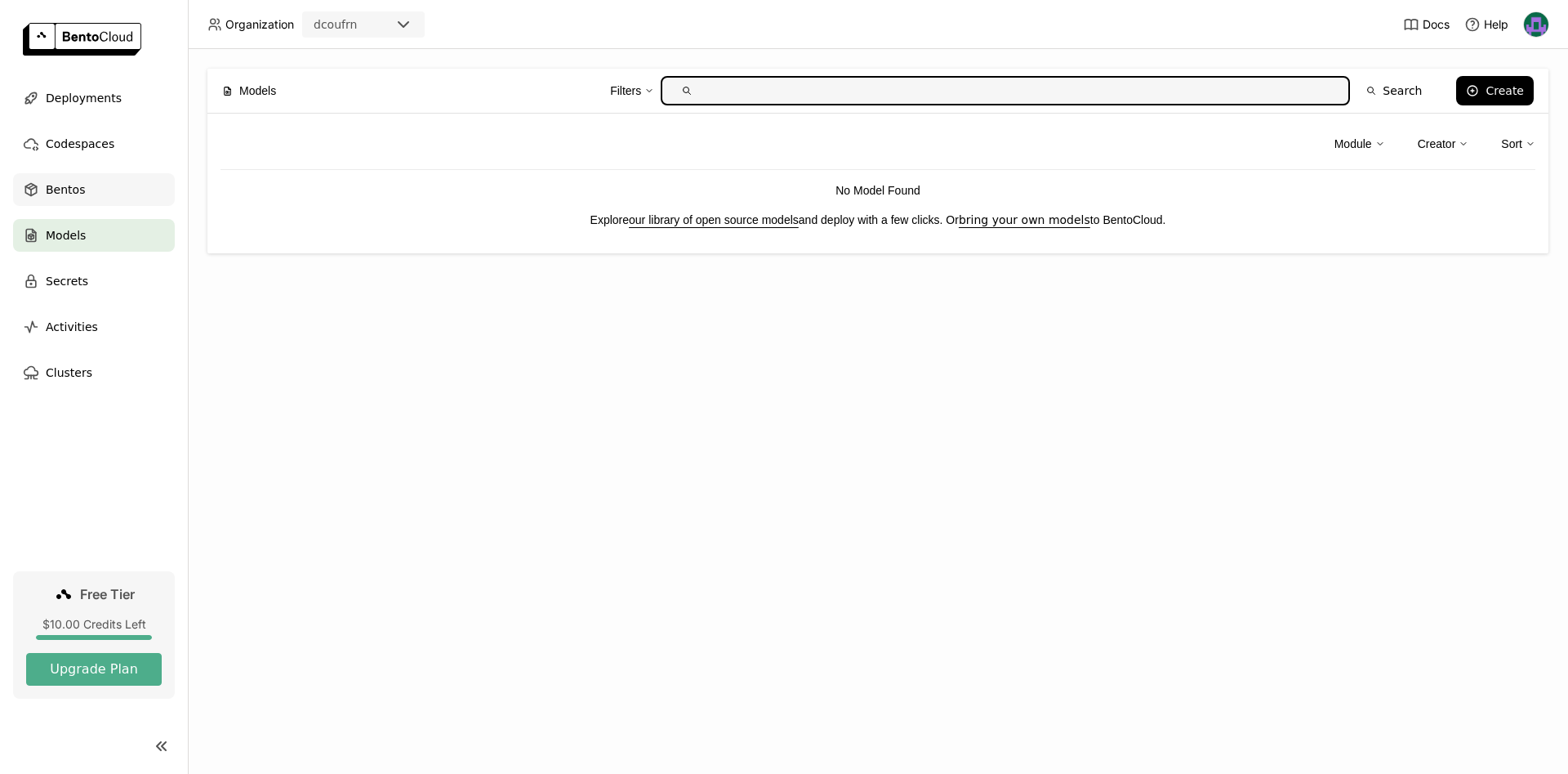
click at [69, 191] on span "Bentos" at bounding box center [65, 190] width 39 height 20
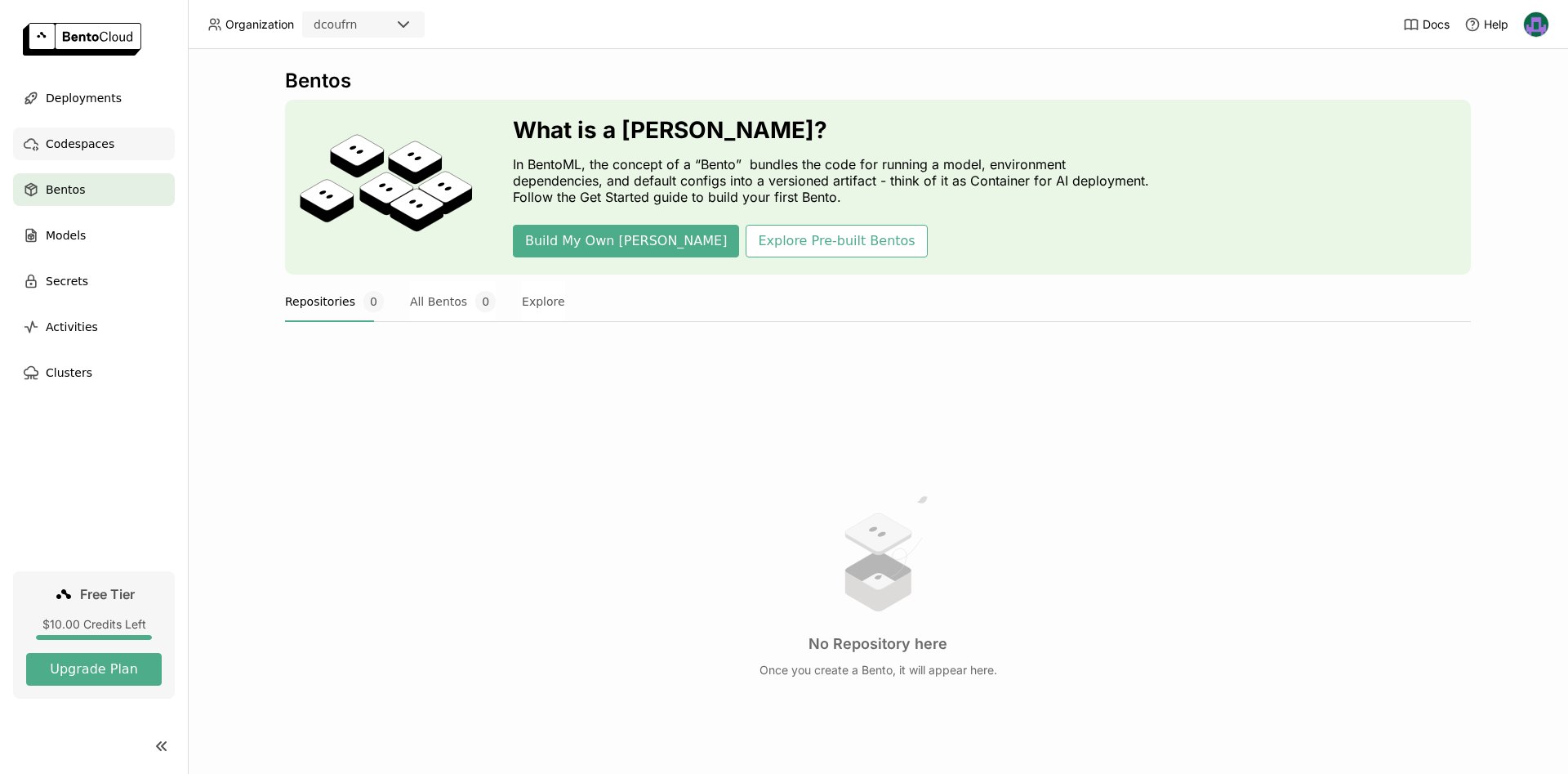
click at [74, 140] on span "Codespaces" at bounding box center [79, 144] width 69 height 20
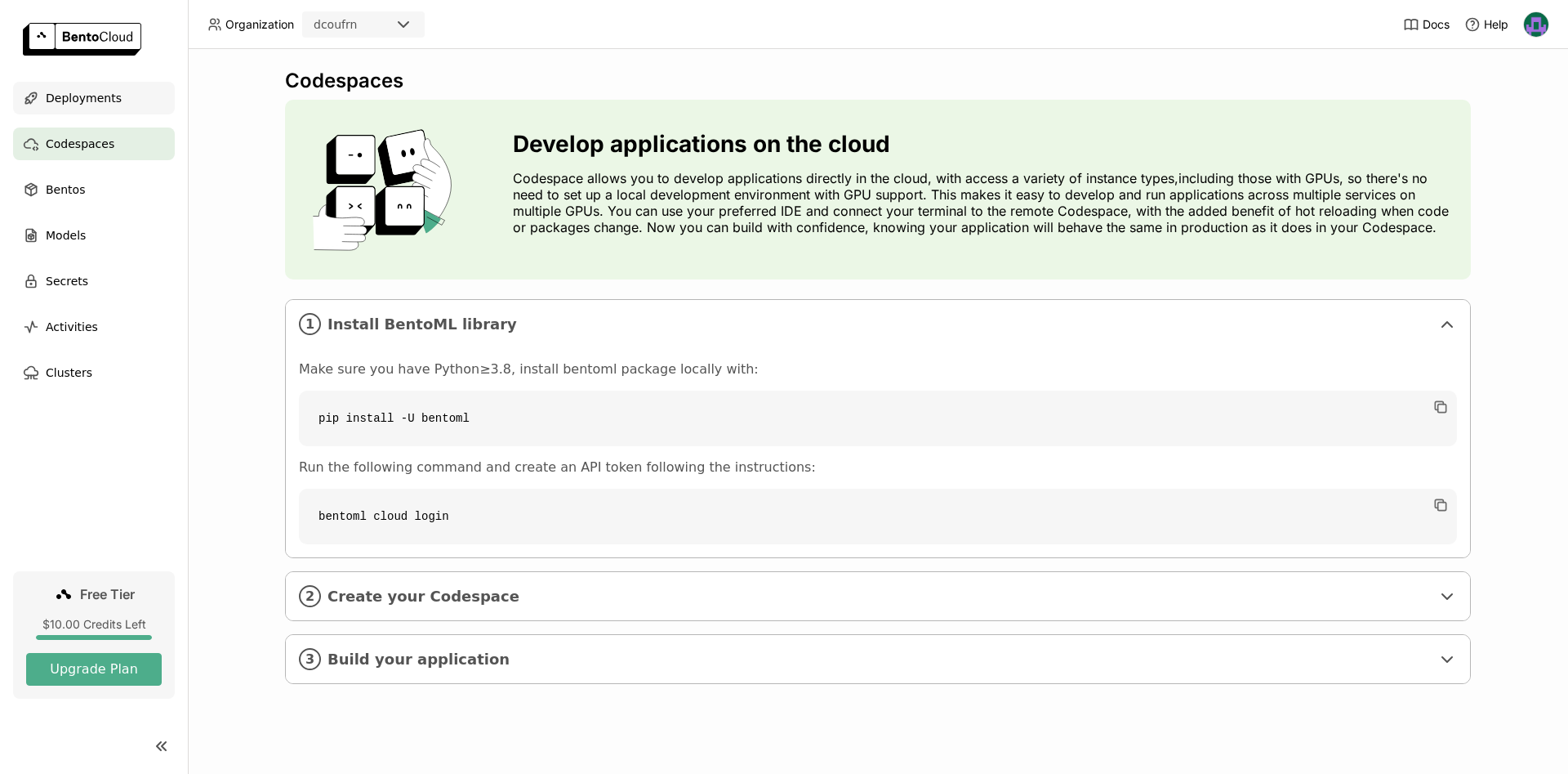
click at [90, 98] on span "Deployments" at bounding box center [83, 98] width 76 height 20
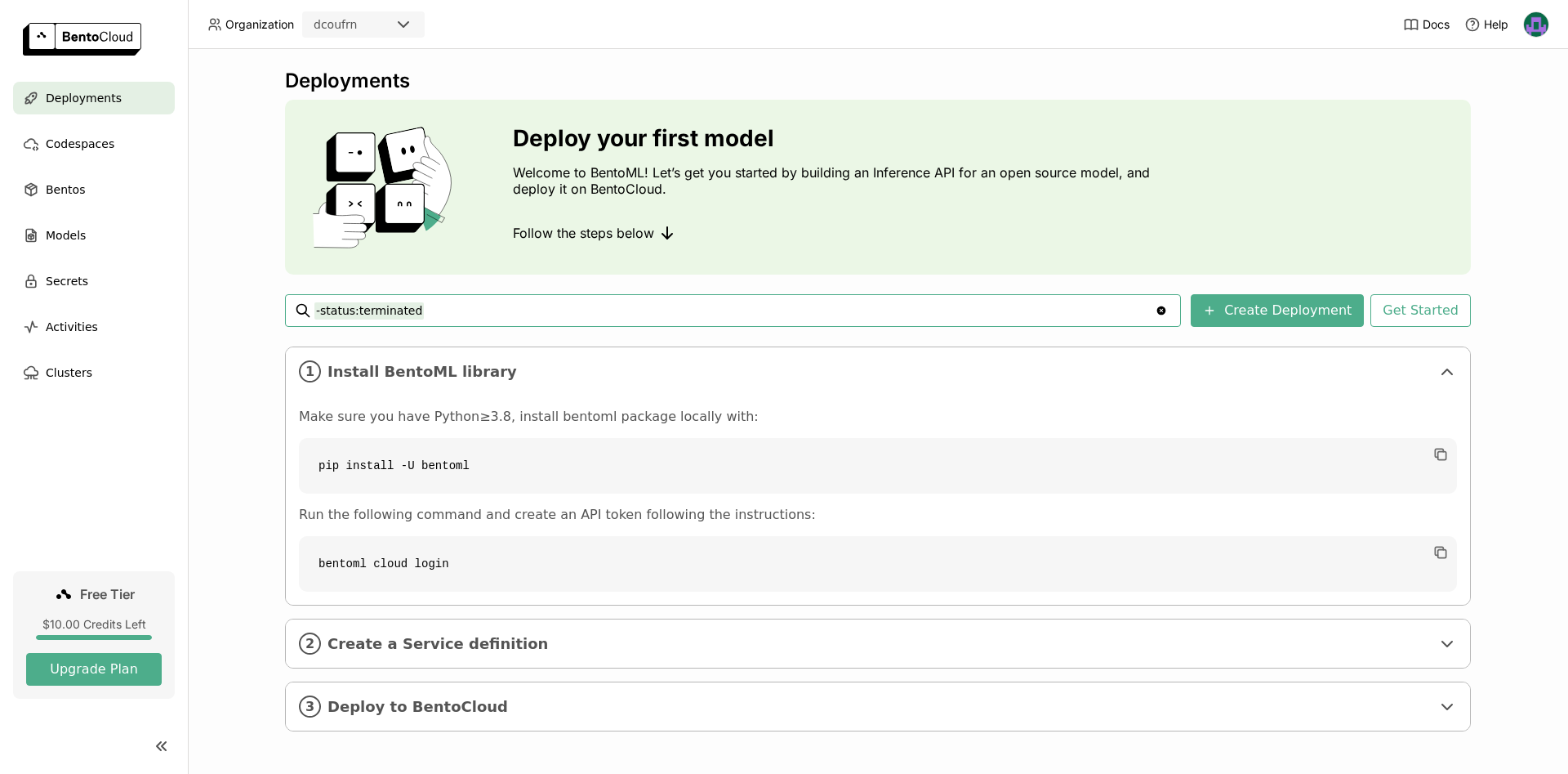
click at [1531, 23] on img at bounding box center [1536, 24] width 25 height 25
click at [1513, 152] on span "Logout" at bounding box center [1502, 154] width 35 height 15
